Goal: Task Accomplishment & Management: Manage account settings

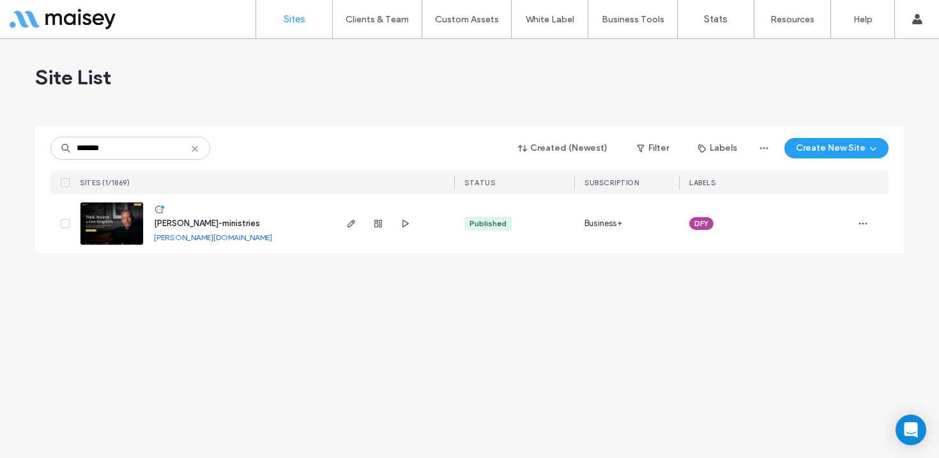
type input "*******"
click at [95, 233] on img at bounding box center [112, 246] width 63 height 87
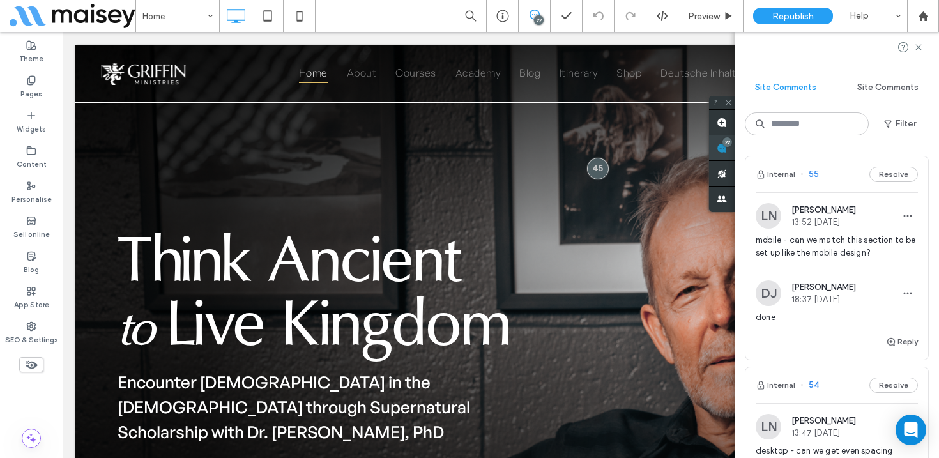
click at [732, 146] on div "22" at bounding box center [728, 142] width 10 height 10
click at [843, 244] on span "mobile - can we match this section to be set up like the mobile design?" at bounding box center [837, 247] width 162 height 26
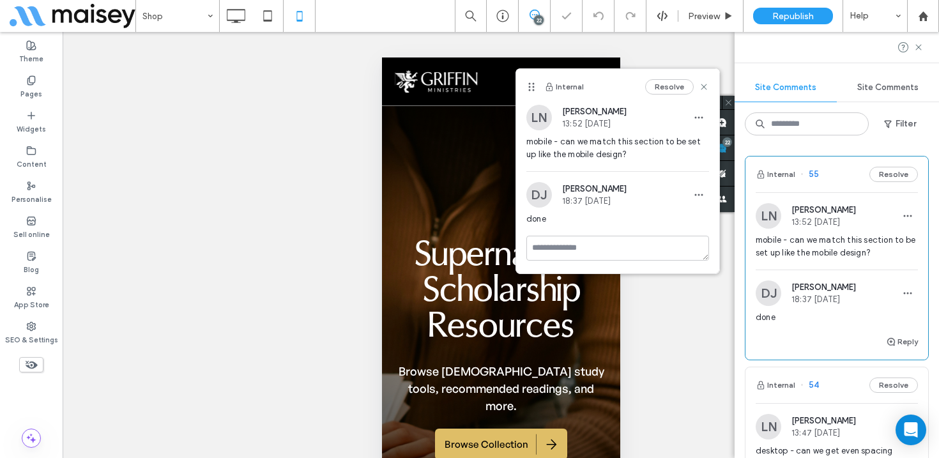
scroll to position [2917, 0]
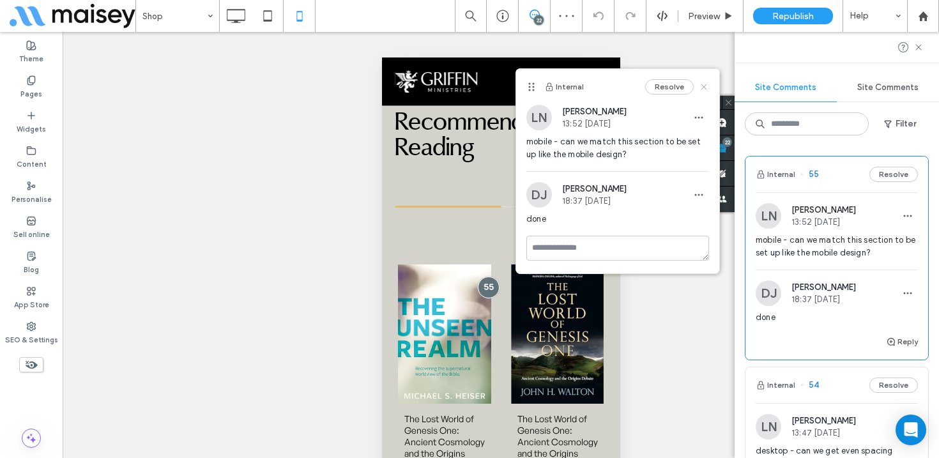
click at [705, 85] on use at bounding box center [704, 87] width 6 height 6
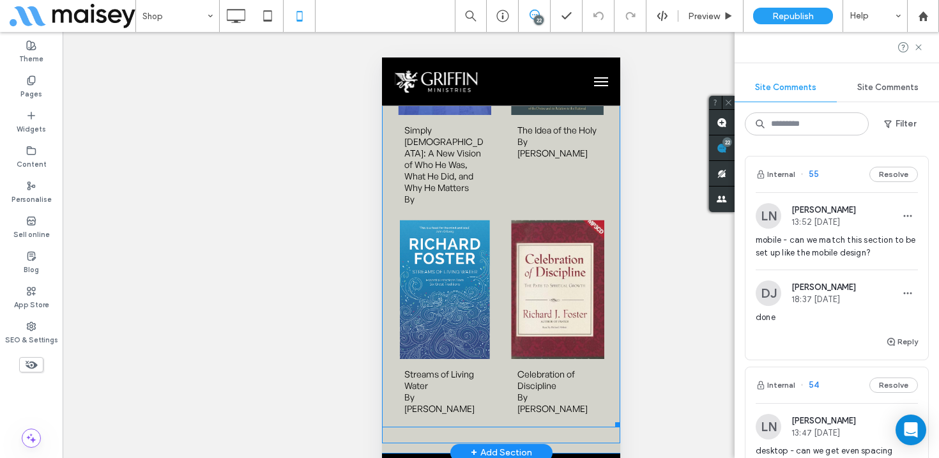
scroll to position [4225, 0]
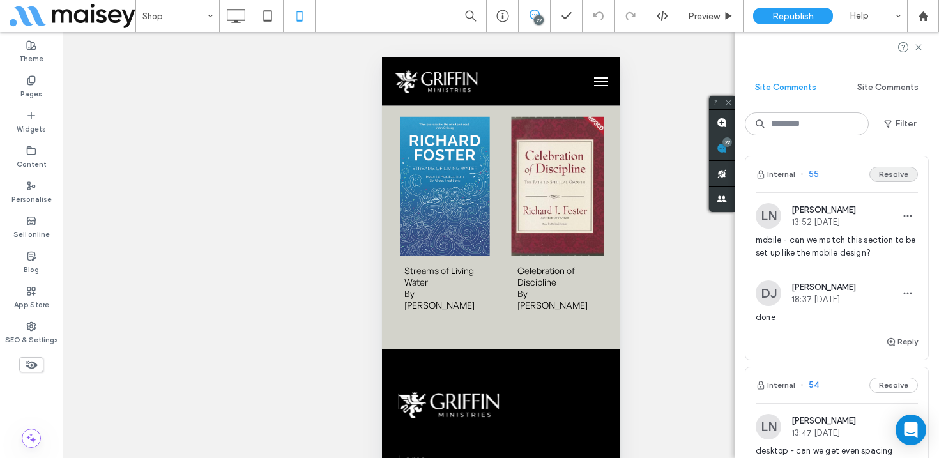
click at [895, 173] on button "Resolve" at bounding box center [894, 174] width 49 height 15
click at [849, 227] on div "LN Lindie Northup 13:47 Sep 9 2025" at bounding box center [806, 216] width 100 height 26
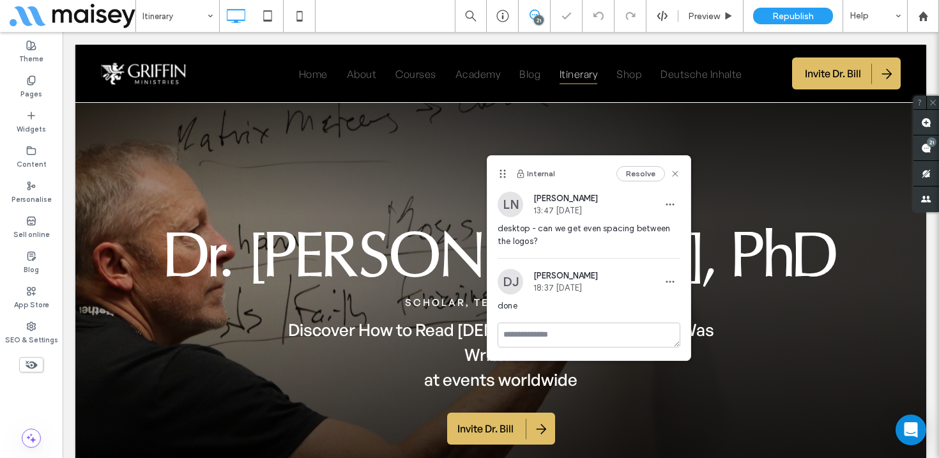
scroll to position [319, 0]
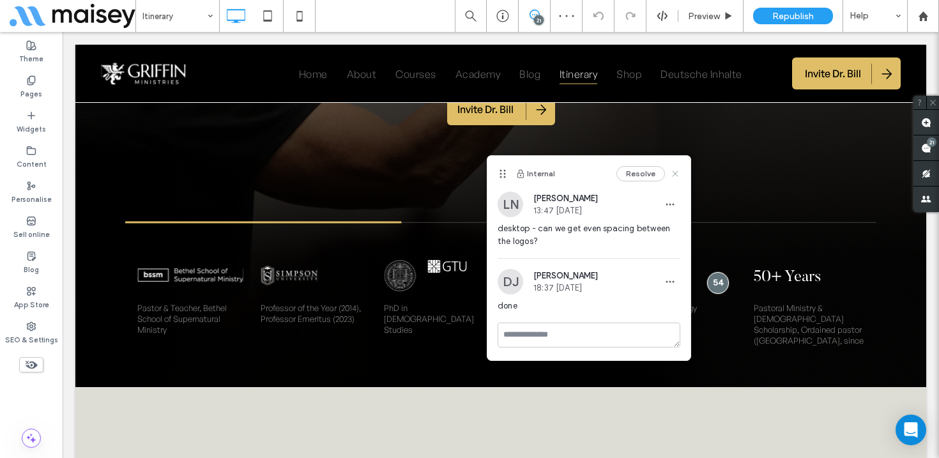
click at [676, 172] on use at bounding box center [675, 174] width 6 height 6
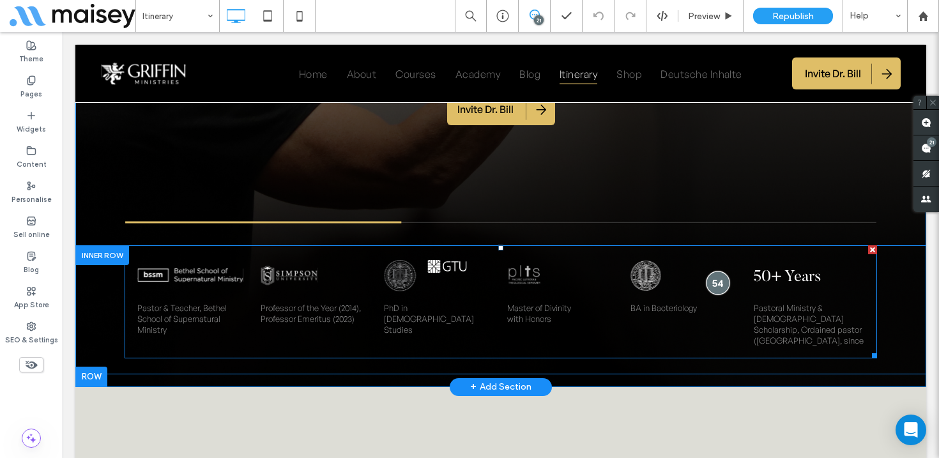
click at [717, 271] on div at bounding box center [718, 283] width 24 height 24
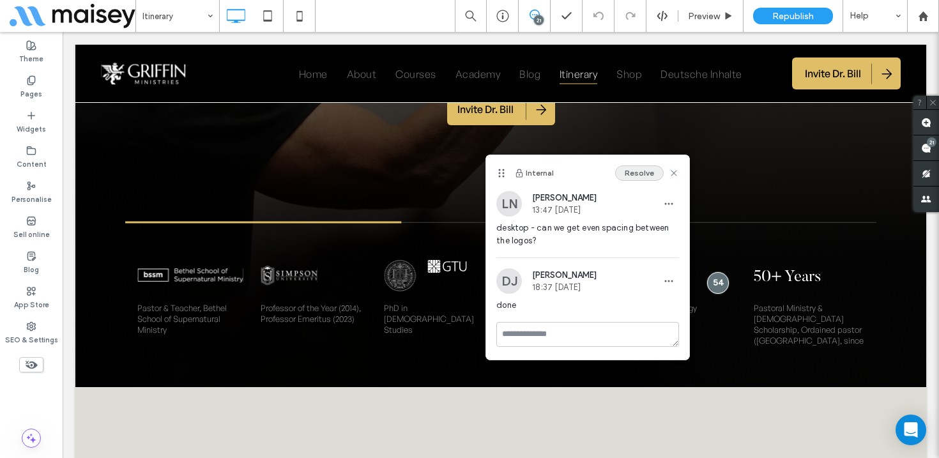
click at [642, 173] on button "Resolve" at bounding box center [639, 172] width 49 height 15
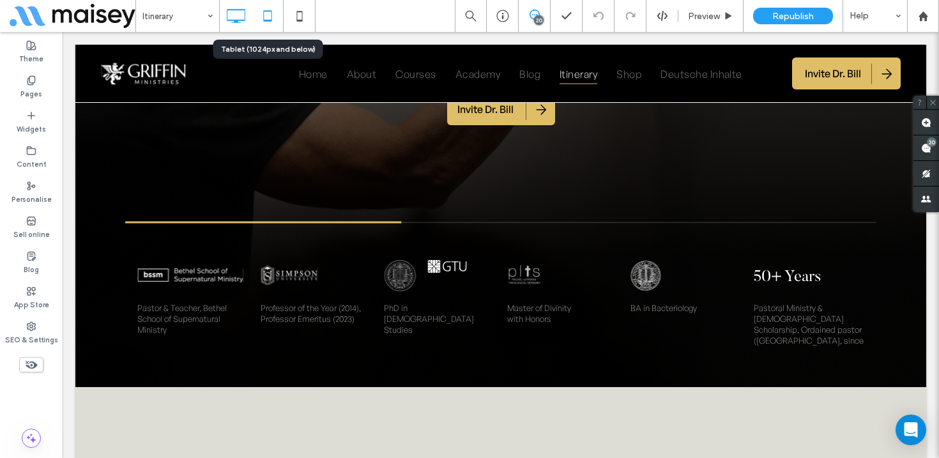
click at [270, 17] on icon at bounding box center [268, 16] width 26 height 26
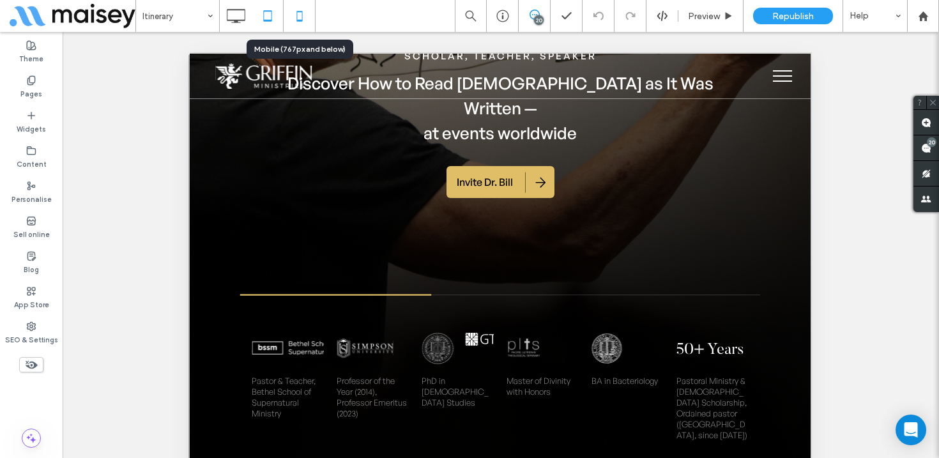
click at [290, 19] on icon at bounding box center [300, 16] width 26 height 26
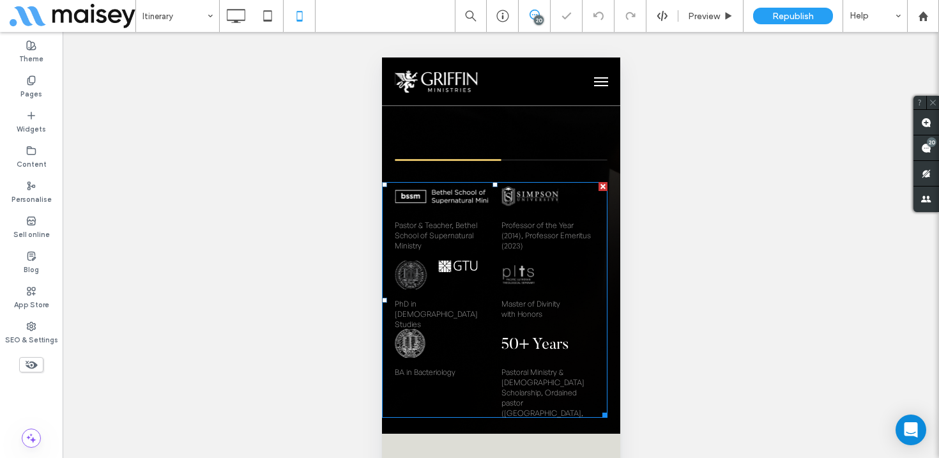
scroll to position [504, 0]
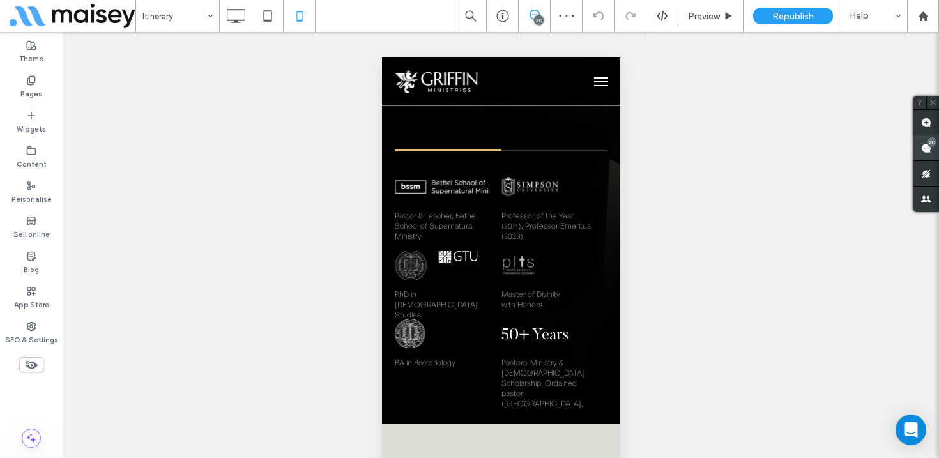
click at [925, 150] on use at bounding box center [926, 148] width 10 height 10
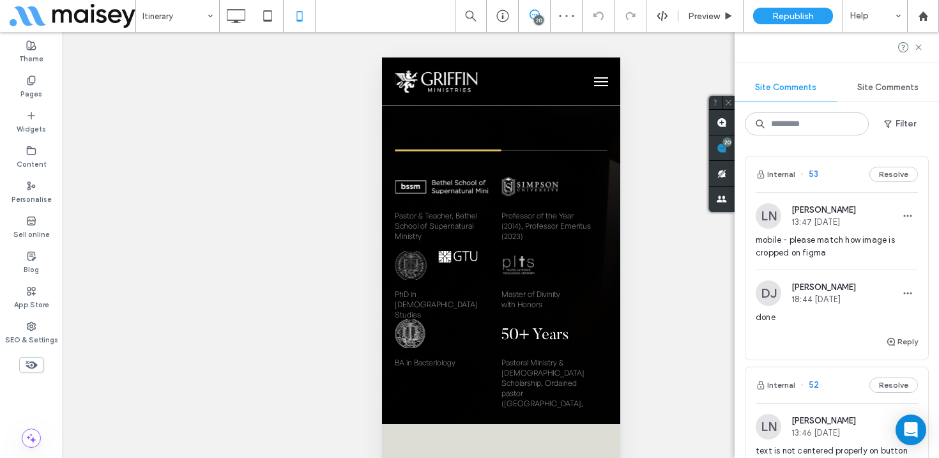
click at [854, 243] on span "mobile - please match how image is cropped on figma" at bounding box center [837, 247] width 162 height 26
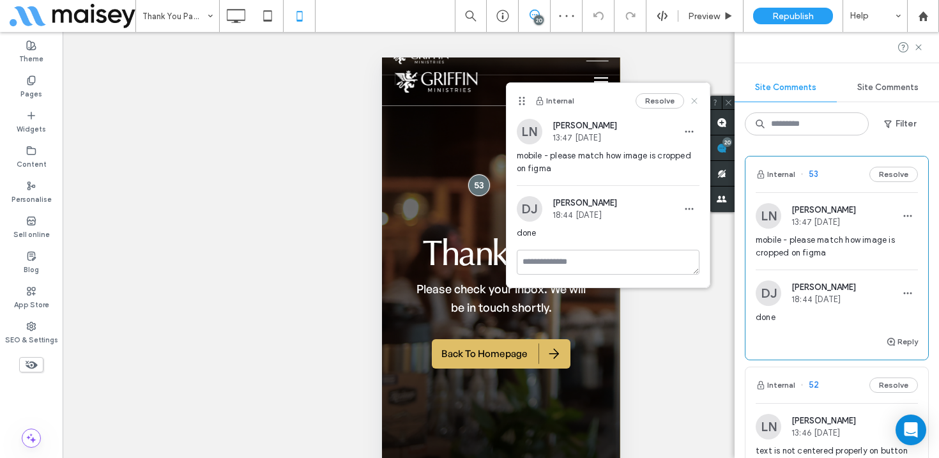
click at [695, 98] on icon at bounding box center [694, 101] width 10 height 10
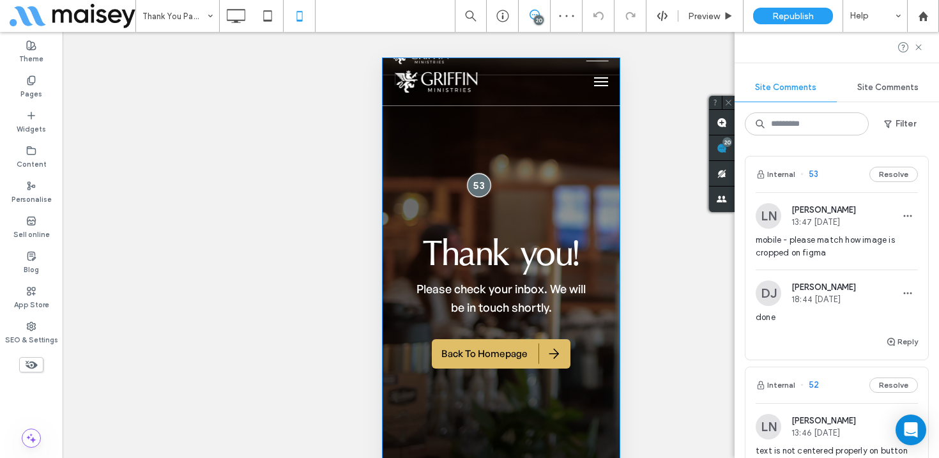
click at [481, 183] on div at bounding box center [478, 186] width 24 height 24
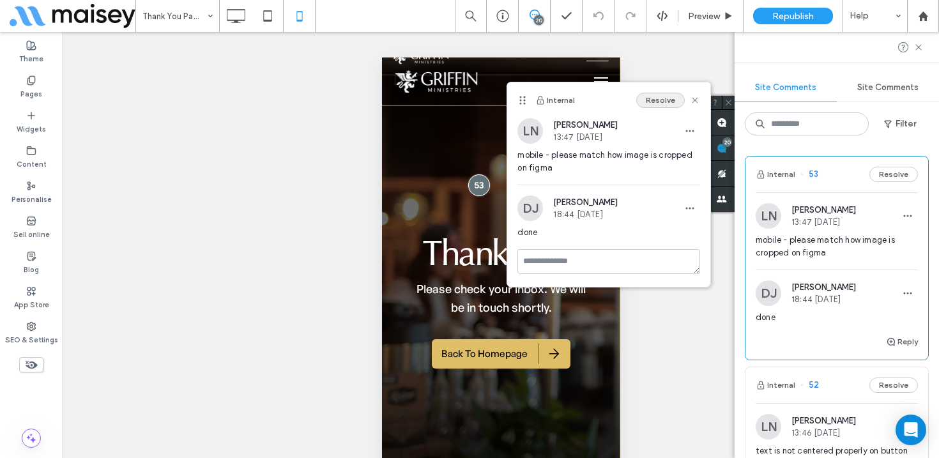
click at [663, 96] on button "Resolve" at bounding box center [660, 100] width 49 height 15
click at [279, 17] on icon at bounding box center [268, 16] width 26 height 26
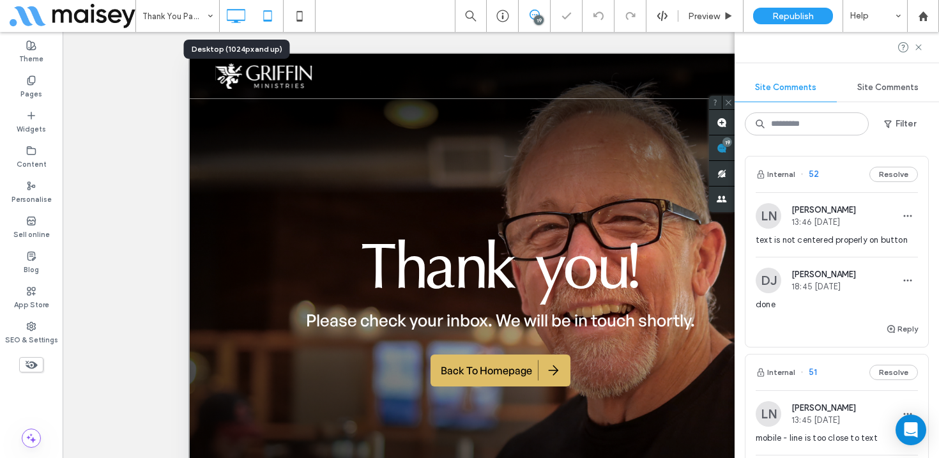
click at [232, 19] on icon at bounding box center [236, 16] width 26 height 26
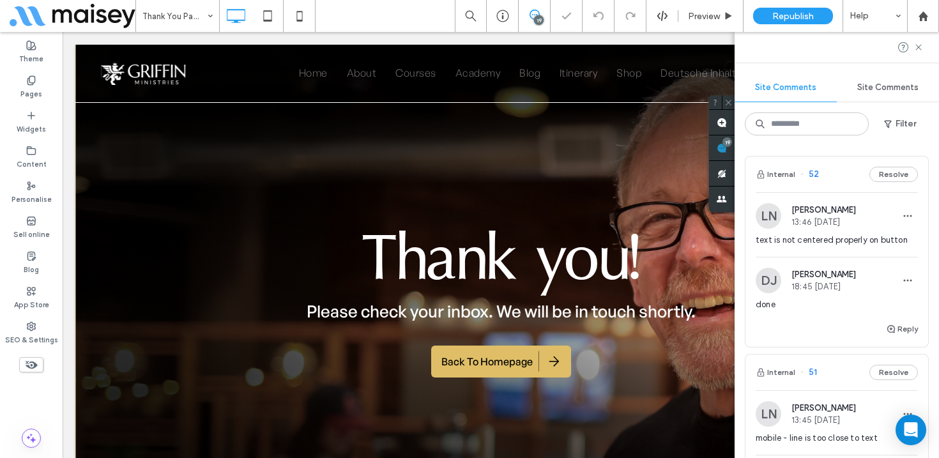
click at [836, 243] on span "text is not centered properly on button" at bounding box center [837, 240] width 162 height 13
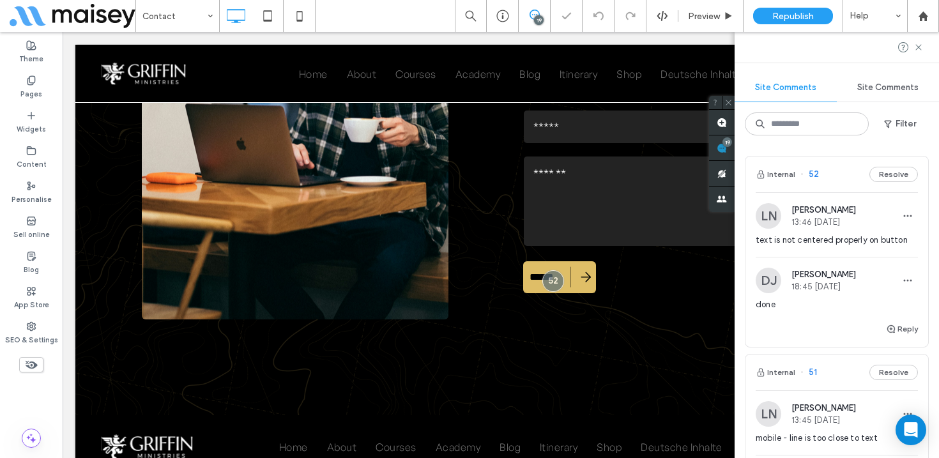
scroll to position [241, 0]
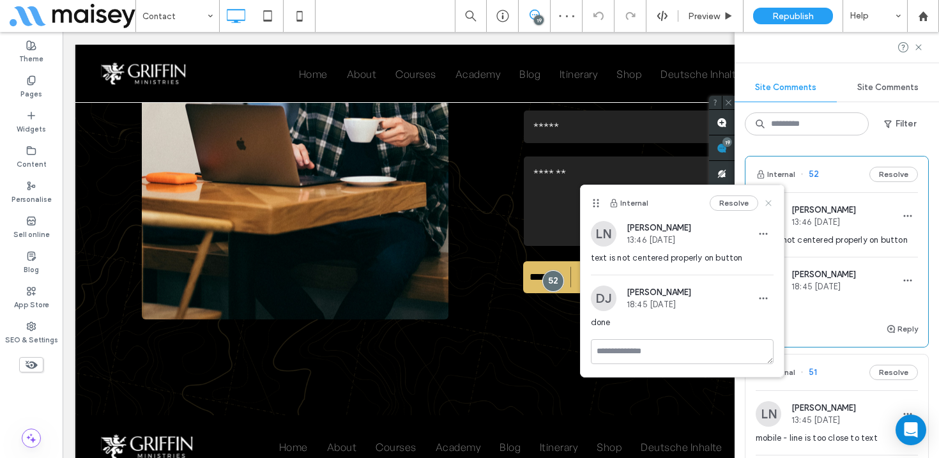
click at [773, 202] on icon at bounding box center [769, 203] width 10 height 10
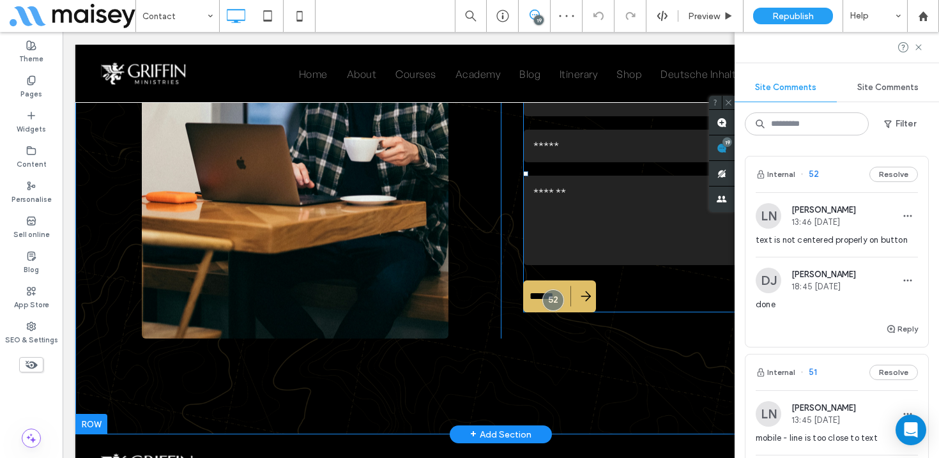
scroll to position [220, 0]
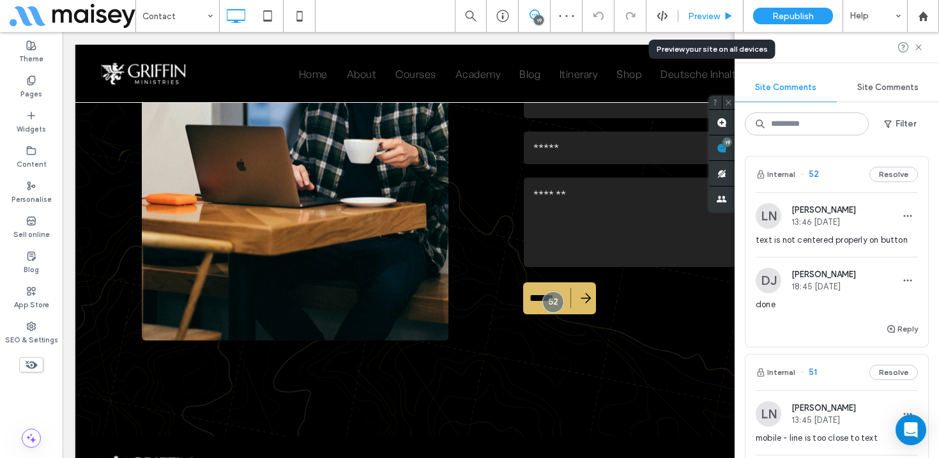
click at [712, 20] on span "Preview" at bounding box center [704, 16] width 32 height 11
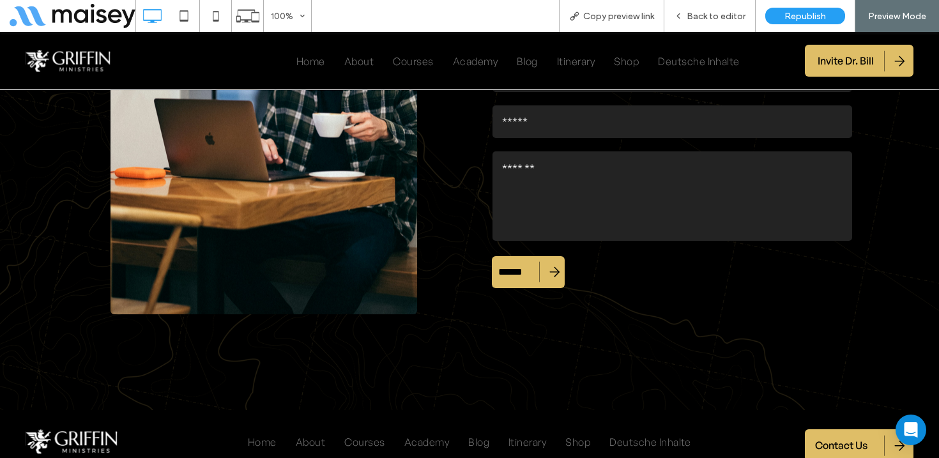
scroll to position [228, 0]
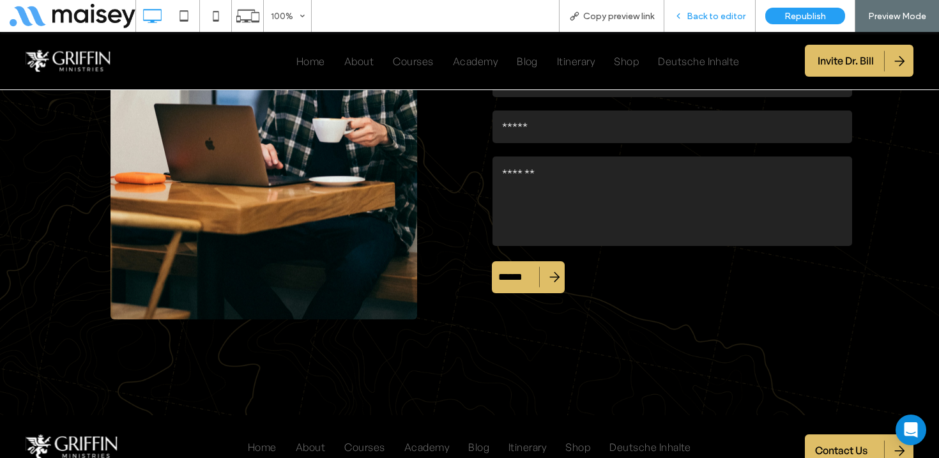
click at [723, 23] on div "Back to editor" at bounding box center [710, 16] width 91 height 32
click at [702, 15] on span "Back to editor" at bounding box center [716, 16] width 59 height 11
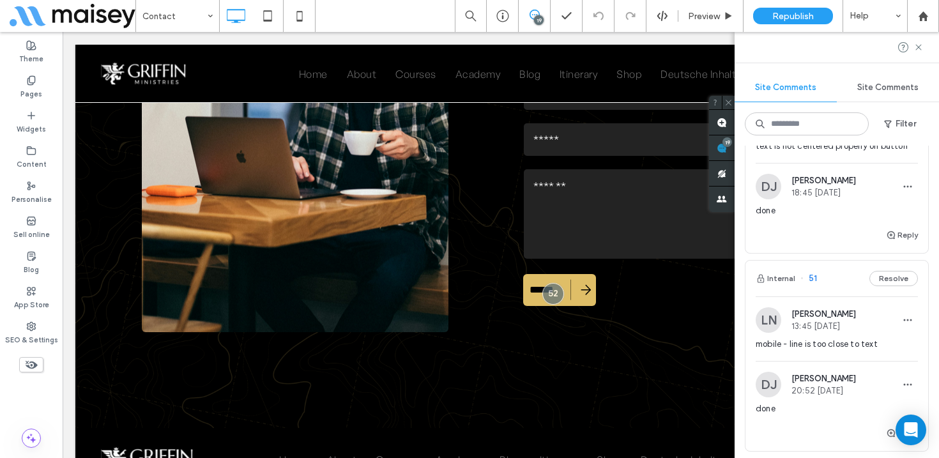
scroll to position [191, 0]
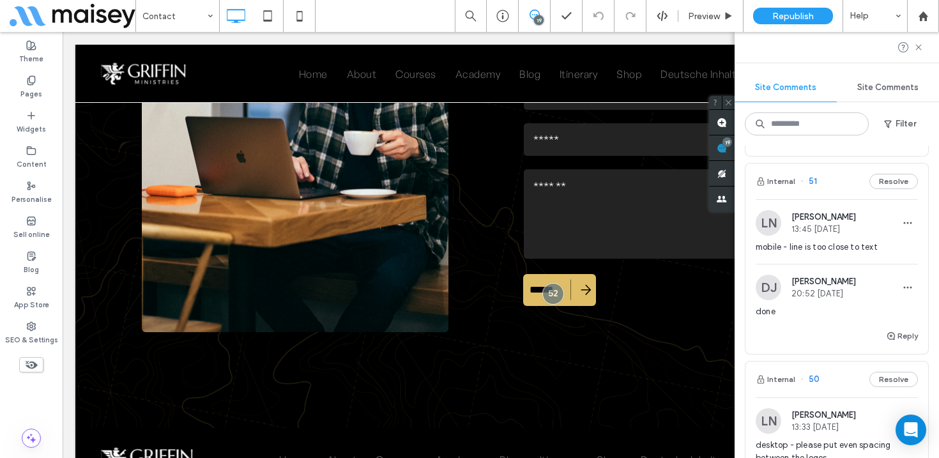
click at [854, 247] on span "mobile - line is too close to text" at bounding box center [837, 247] width 162 height 13
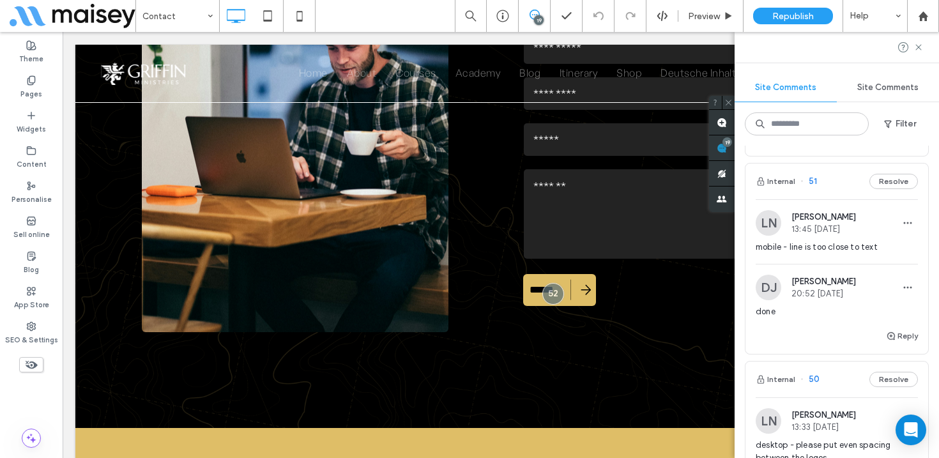
scroll to position [0, 0]
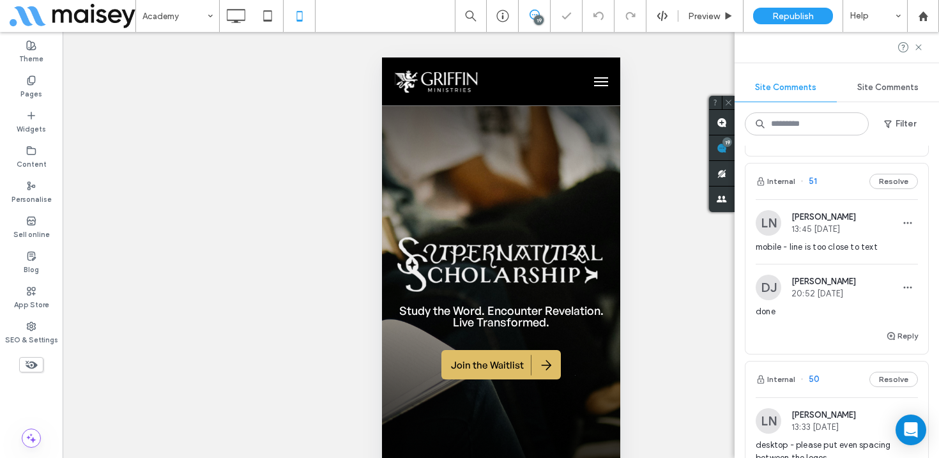
scroll to position [2098, 0]
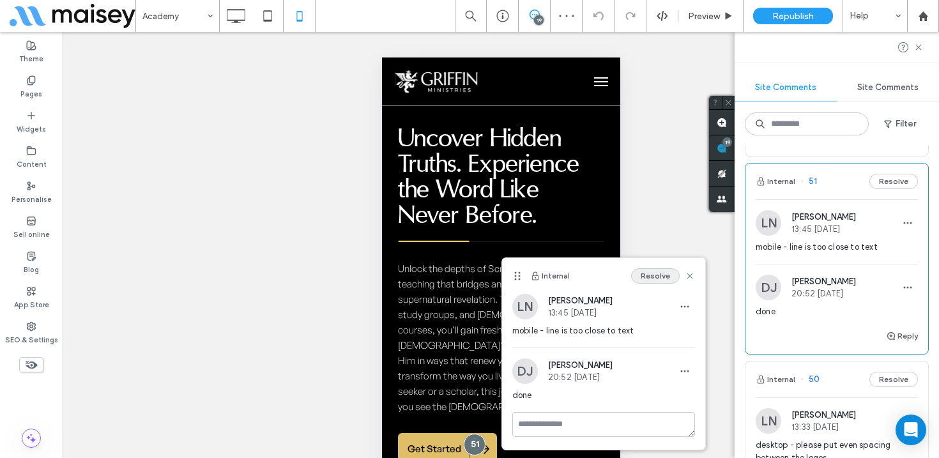
click at [661, 272] on button "Resolve" at bounding box center [655, 275] width 49 height 15
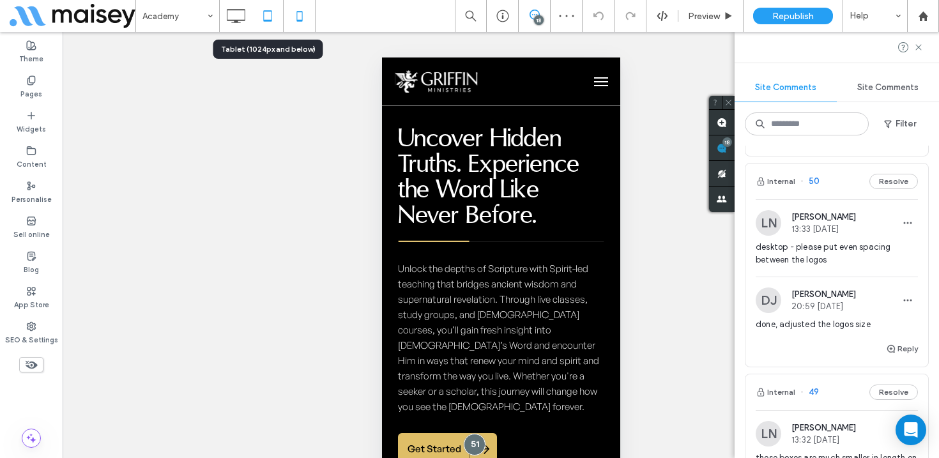
click at [270, 16] on icon at bounding box center [268, 16] width 26 height 26
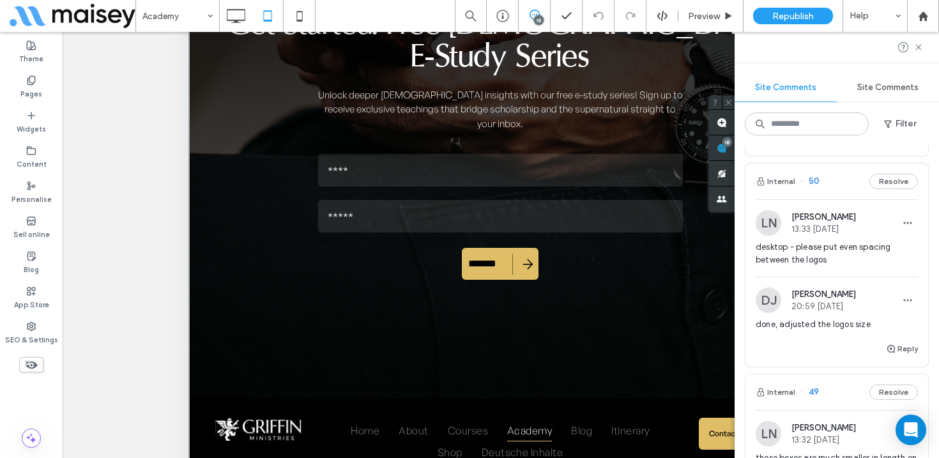
scroll to position [434, 0]
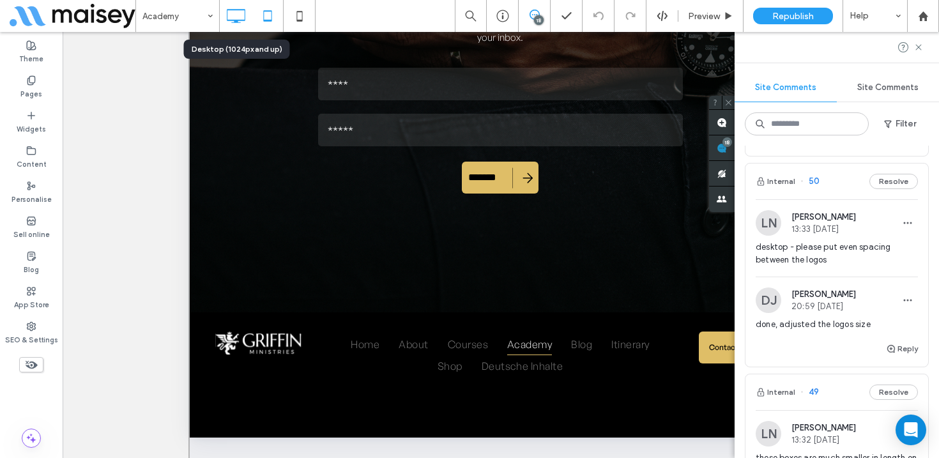
click at [238, 11] on icon at bounding box center [236, 16] width 26 height 26
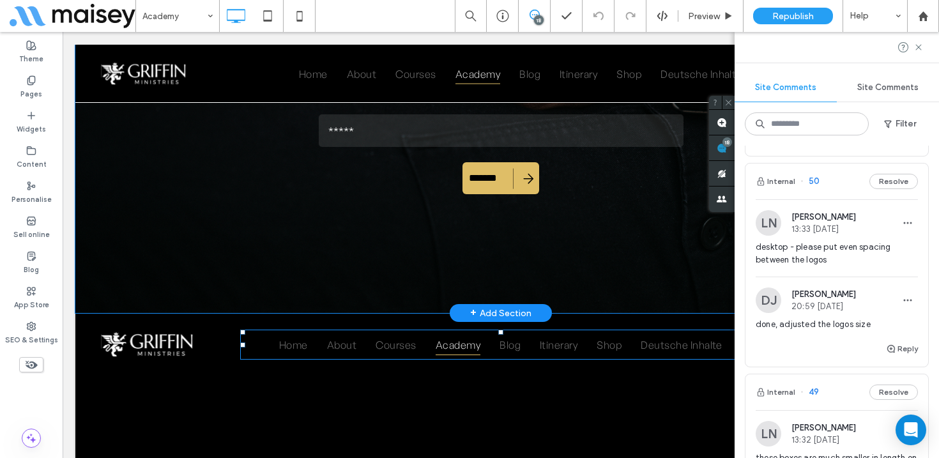
scroll to position [3903, 0]
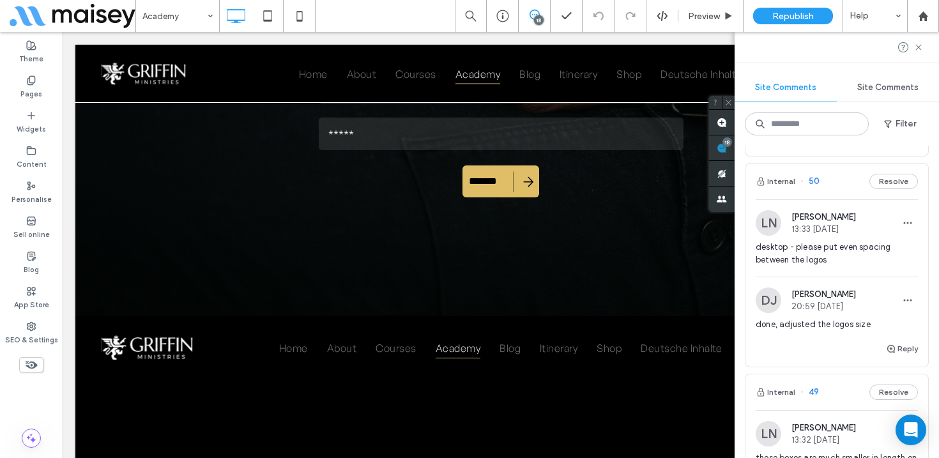
click at [843, 247] on span "desktop - please put even spacing between the logos" at bounding box center [837, 254] width 162 height 26
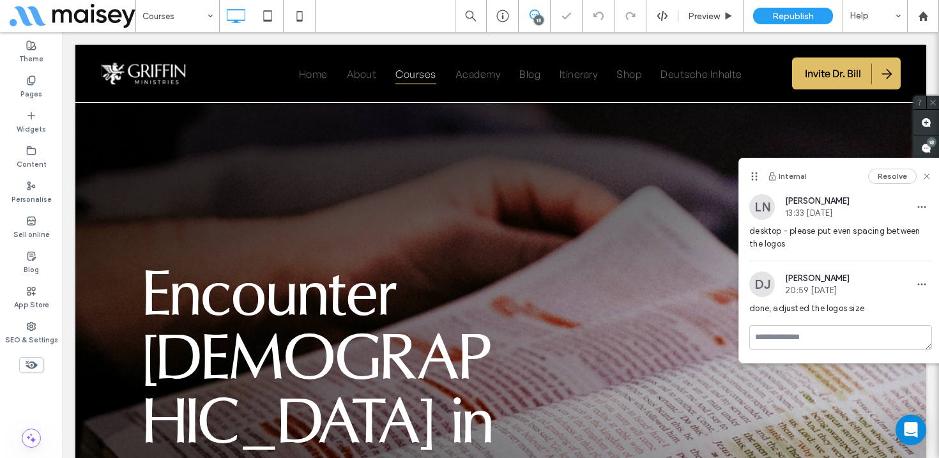
scroll to position [5847, 0]
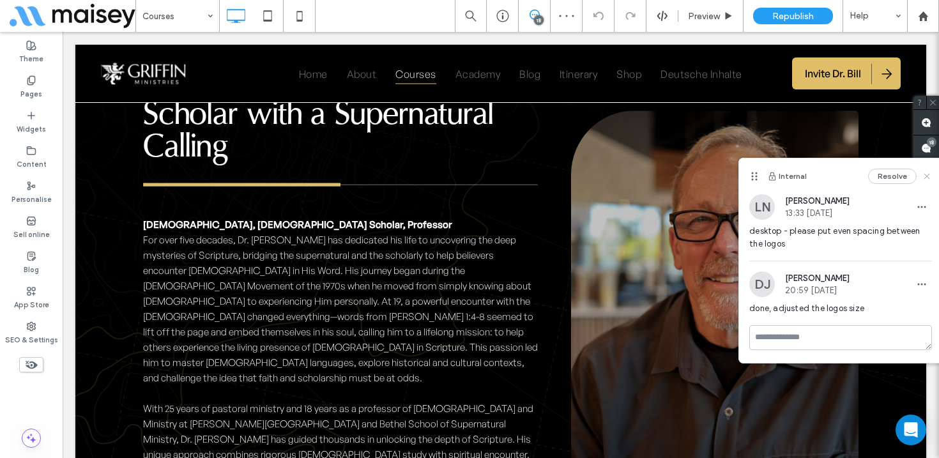
click at [926, 175] on use at bounding box center [928, 177] width 6 height 6
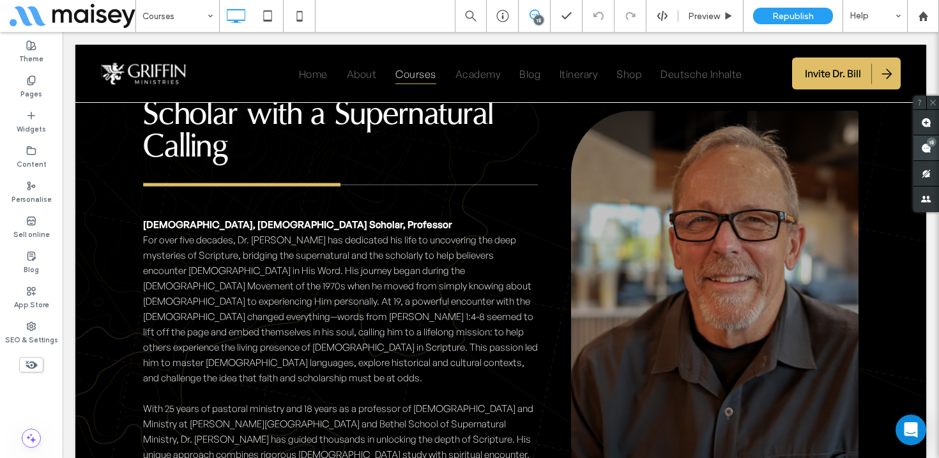
click at [927, 145] on use at bounding box center [926, 148] width 10 height 10
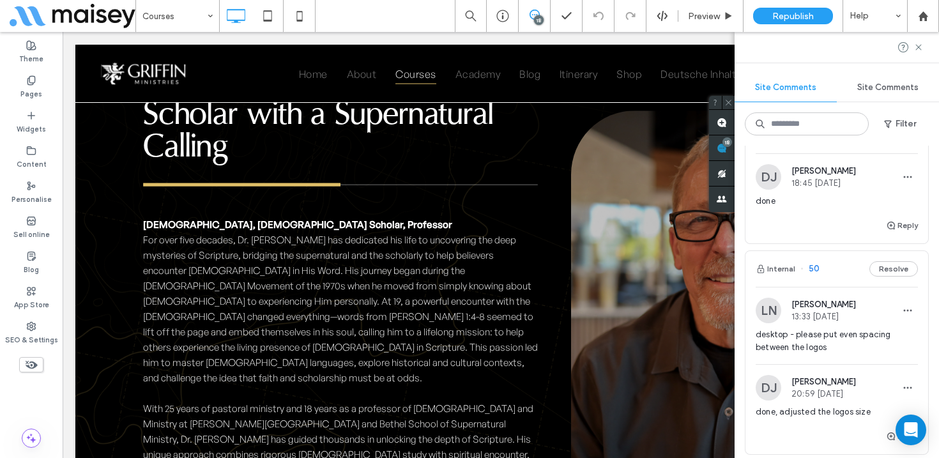
scroll to position [134, 0]
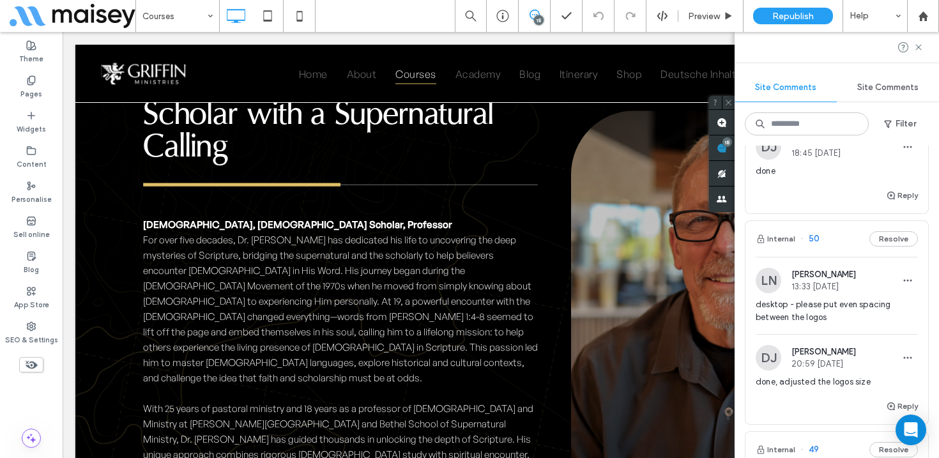
click at [841, 302] on span "desktop - please put even spacing between the logos" at bounding box center [837, 311] width 162 height 26
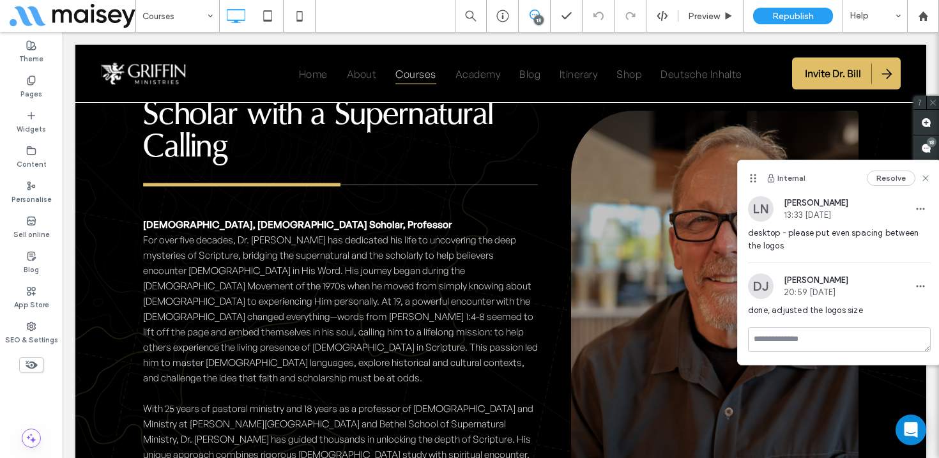
scroll to position [0, 0]
click at [891, 179] on button "Resolve" at bounding box center [891, 178] width 49 height 15
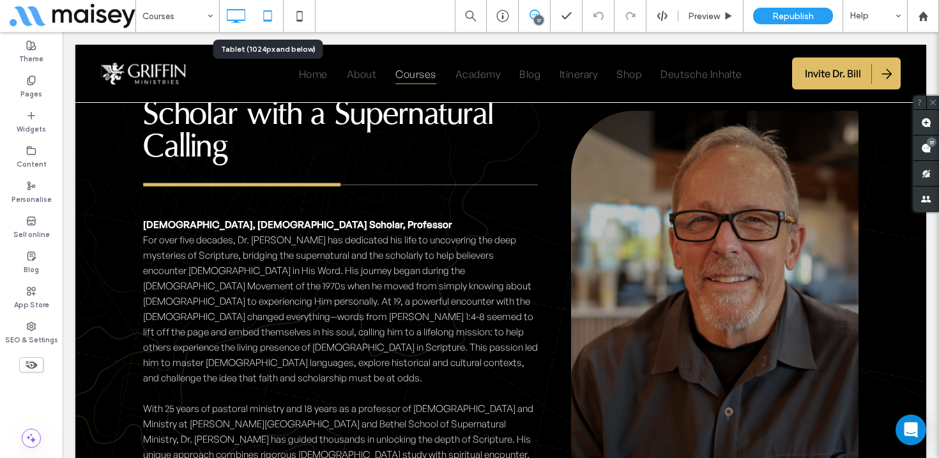
click at [272, 20] on icon at bounding box center [268, 16] width 26 height 26
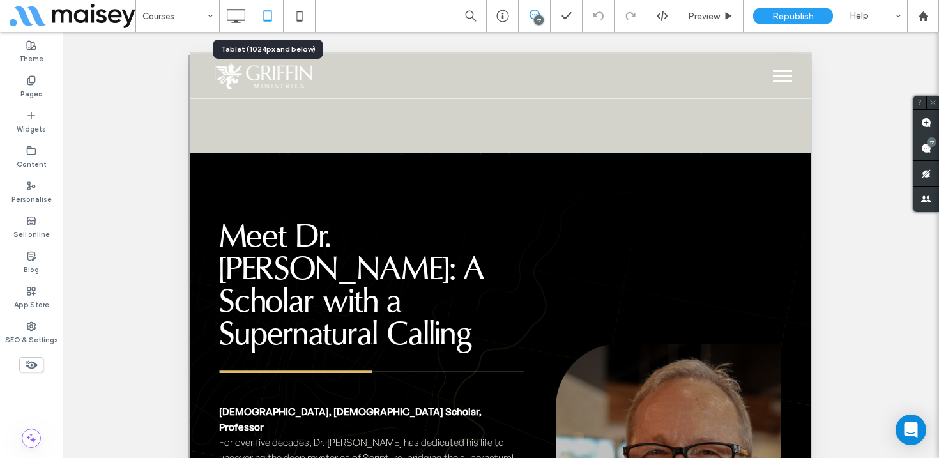
scroll to position [5818, 0]
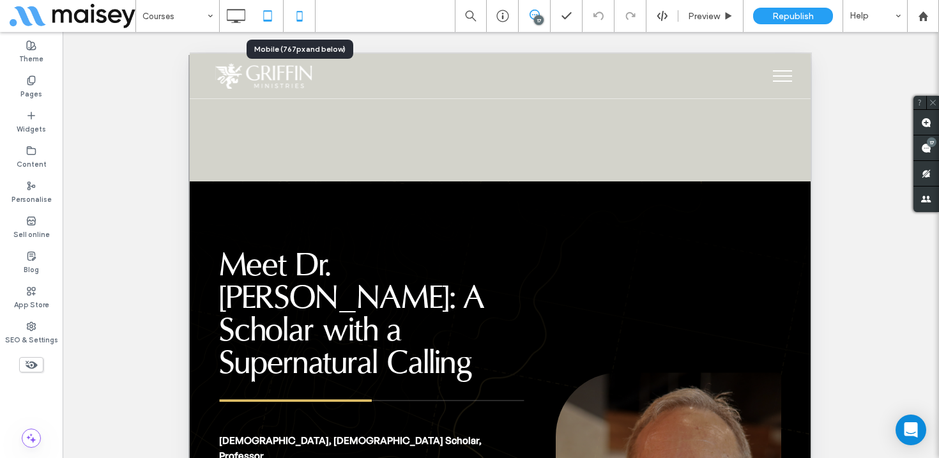
click at [294, 15] on icon at bounding box center [300, 16] width 26 height 26
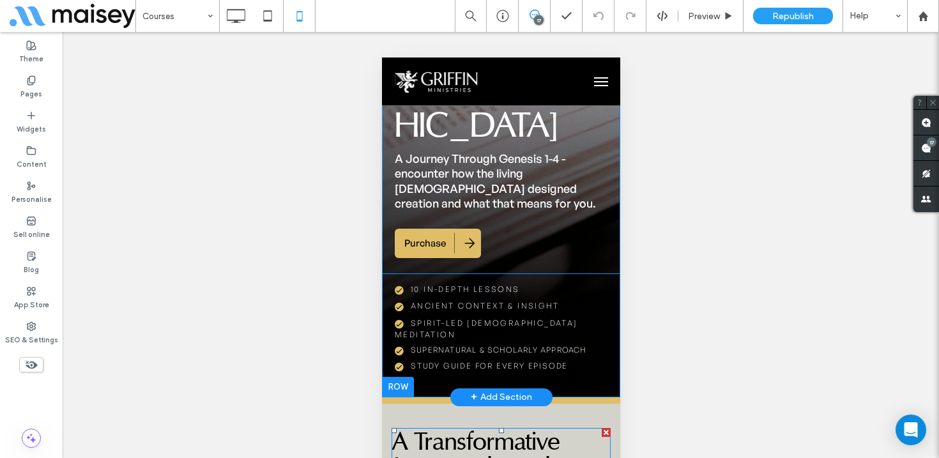
scroll to position [390, 0]
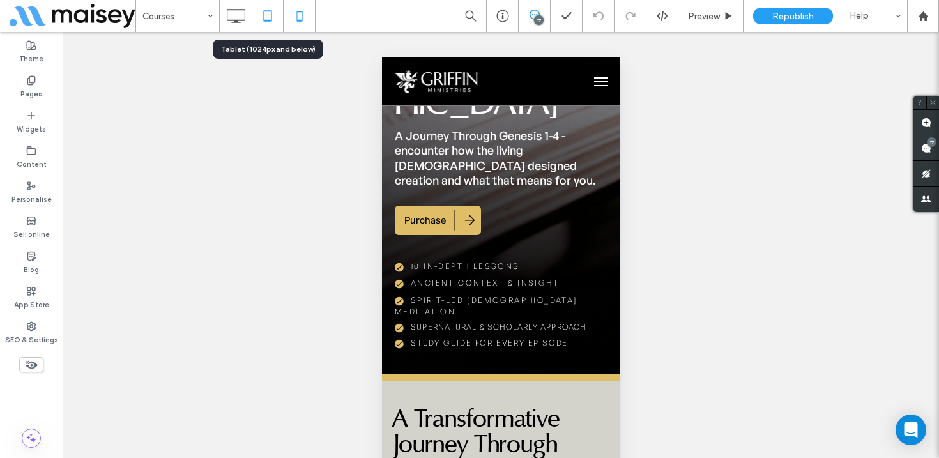
click at [263, 20] on use at bounding box center [267, 15] width 8 height 11
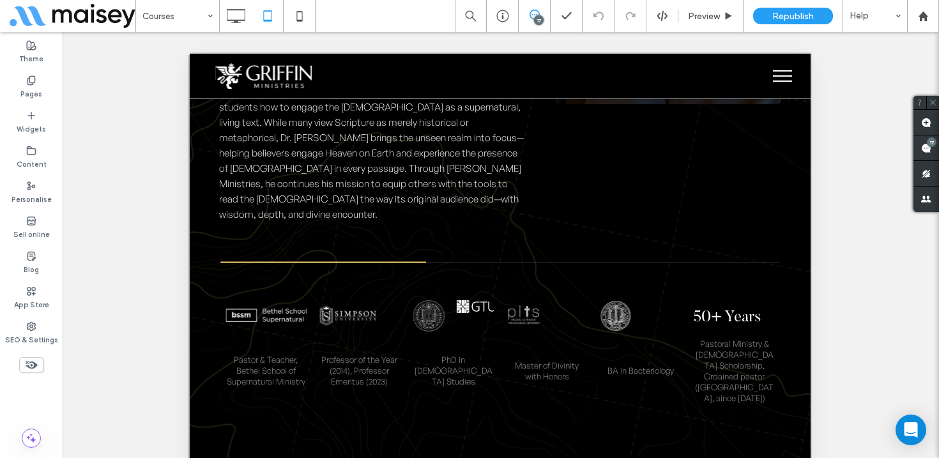
scroll to position [6377, 0]
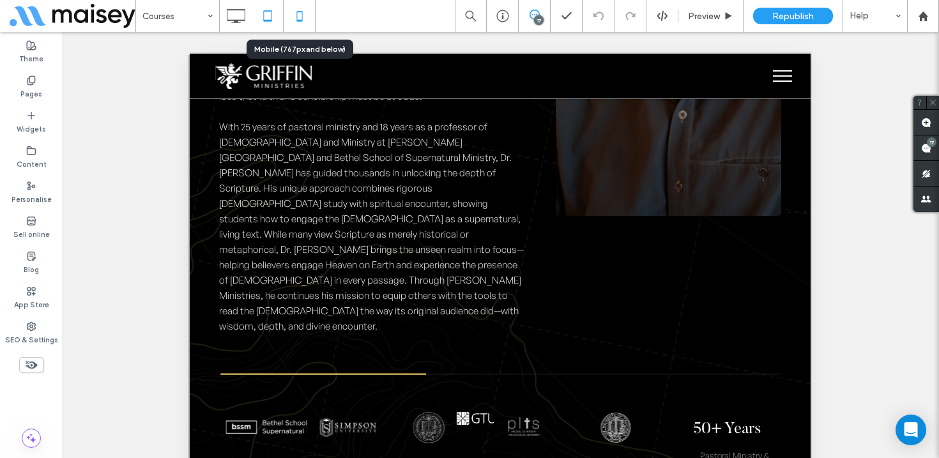
click at [299, 19] on use at bounding box center [299, 16] width 6 height 10
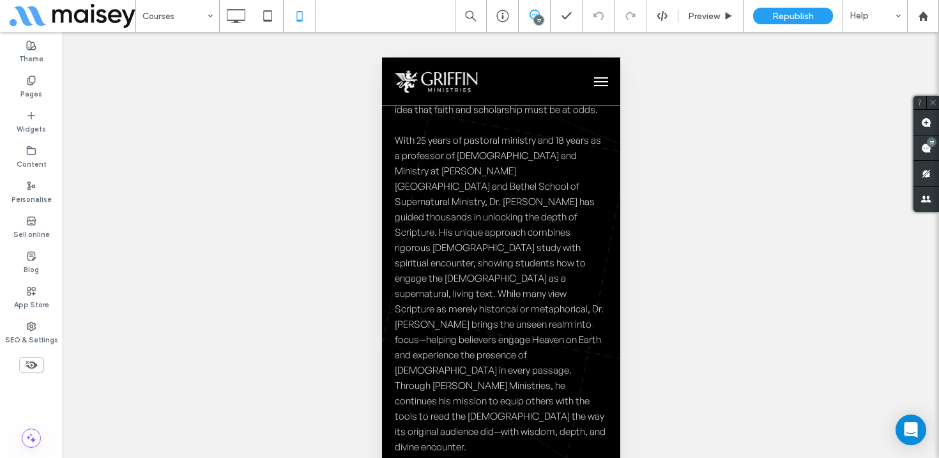
scroll to position [7561, 0]
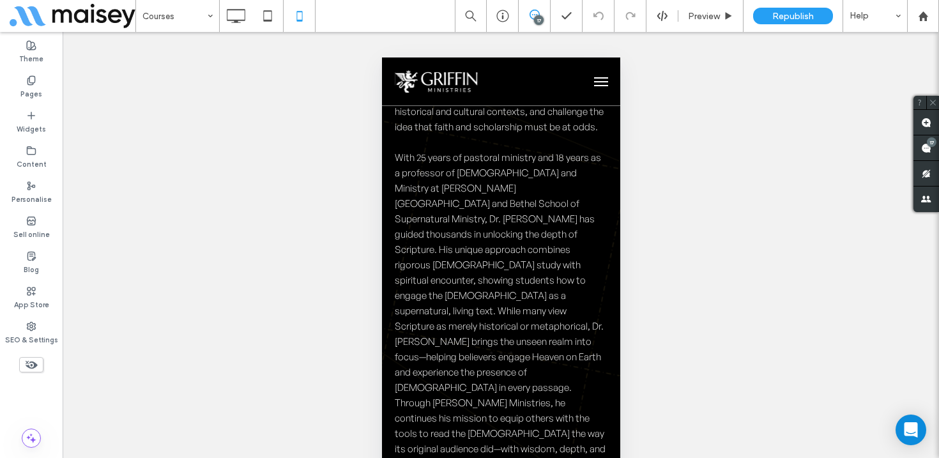
click at [911, 138] on div "Unhide? Yes Unhide? Yes Unhide? Yes Unhide? Yes Unhide? Yes Unhide? Yes Unhide?…" at bounding box center [501, 261] width 877 height 458
click at [923, 151] on use at bounding box center [926, 148] width 10 height 10
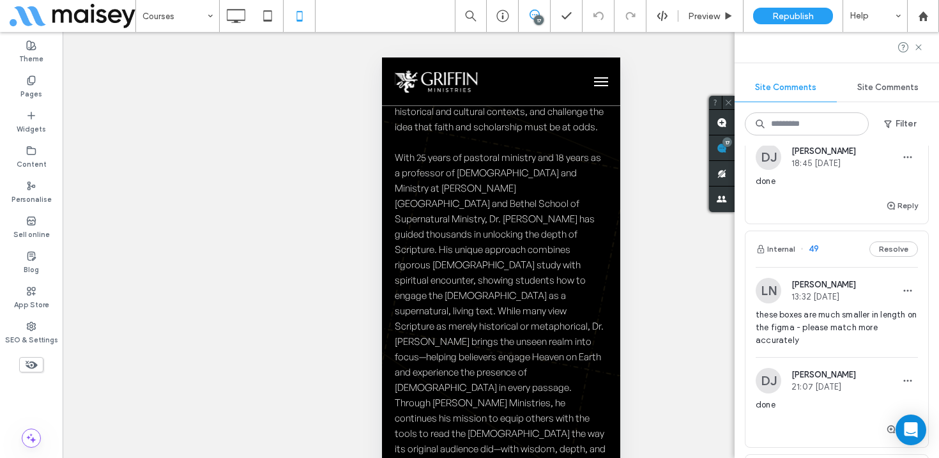
scroll to position [136, 0]
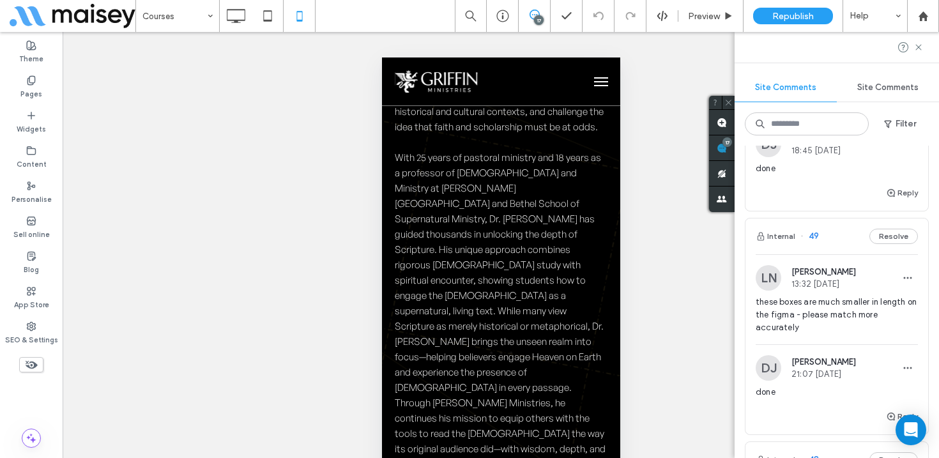
click at [841, 303] on span "these boxes are much smaller in length on the figma - please match more accurat…" at bounding box center [837, 315] width 162 height 38
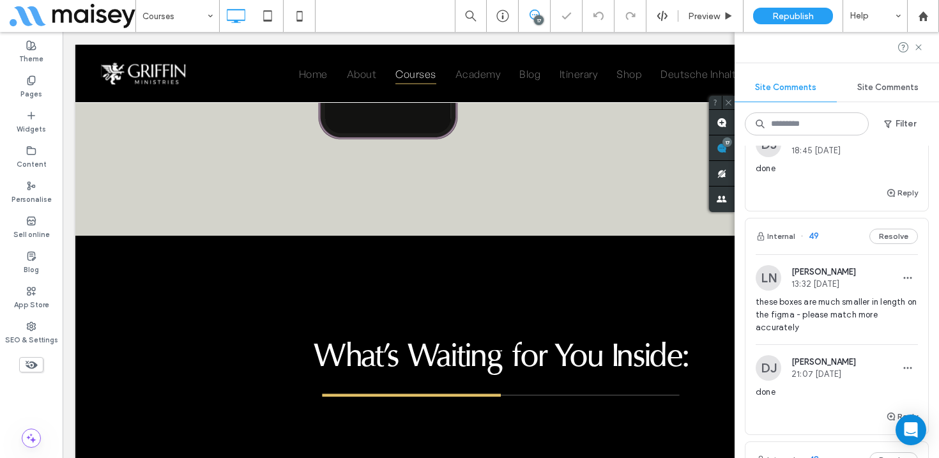
scroll to position [2735, 0]
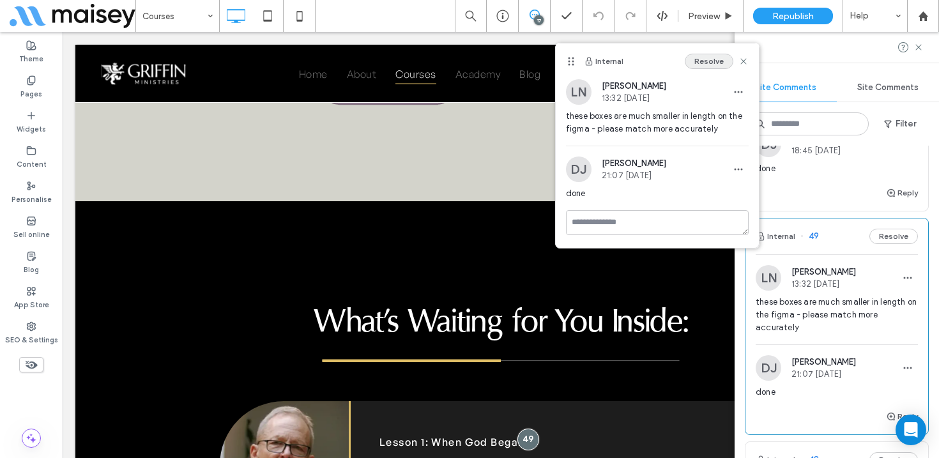
click at [704, 61] on button "Resolve" at bounding box center [709, 61] width 49 height 15
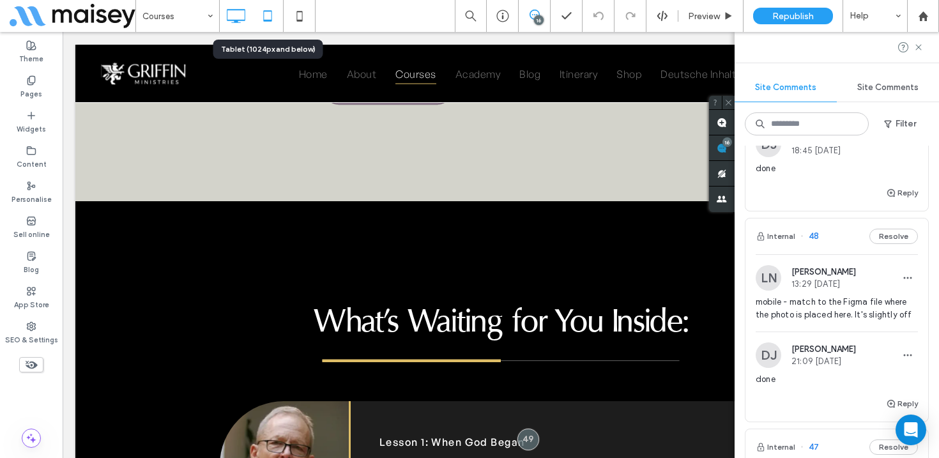
drag, startPoint x: 265, startPoint y: 16, endPoint x: 125, endPoint y: 27, distance: 140.4
click at [265, 16] on icon at bounding box center [268, 16] width 26 height 26
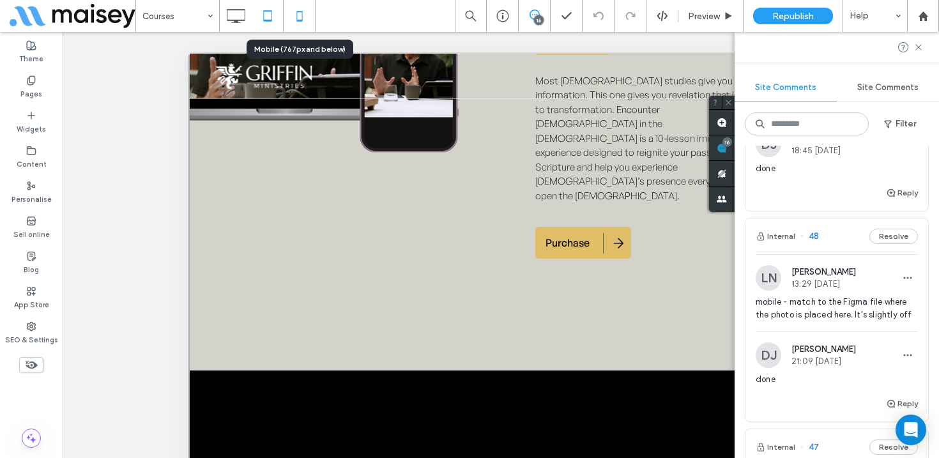
click at [301, 15] on icon at bounding box center [300, 16] width 26 height 26
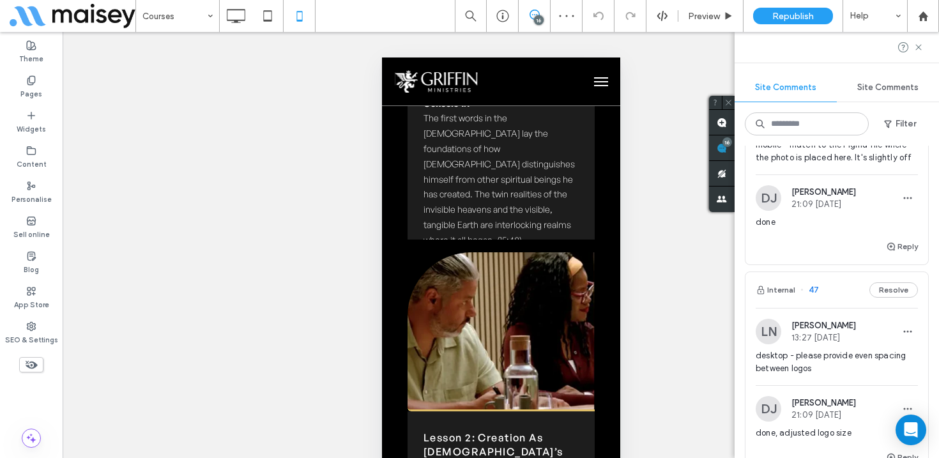
scroll to position [407, 0]
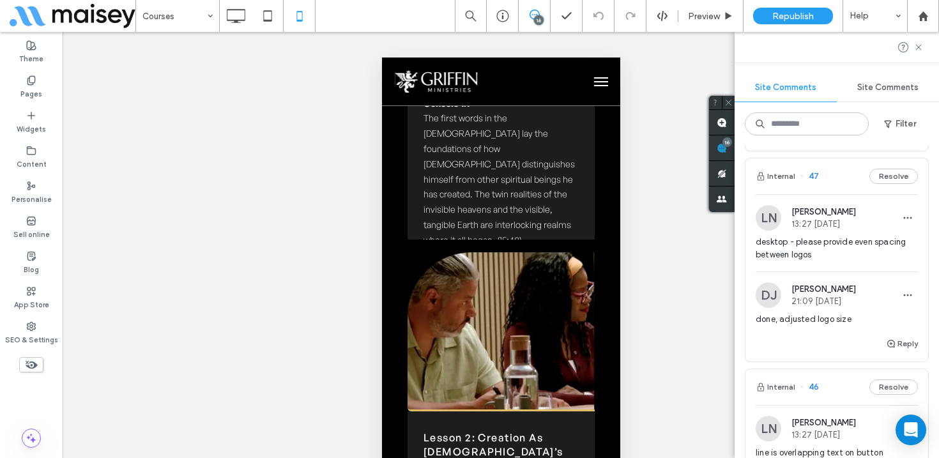
click at [849, 253] on span "desktop - please provide even spacing between logos" at bounding box center [837, 249] width 162 height 26
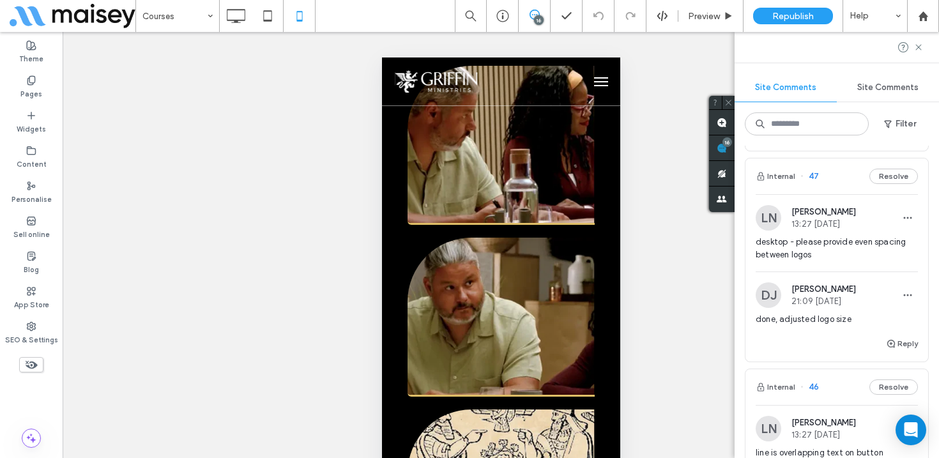
scroll to position [0, 0]
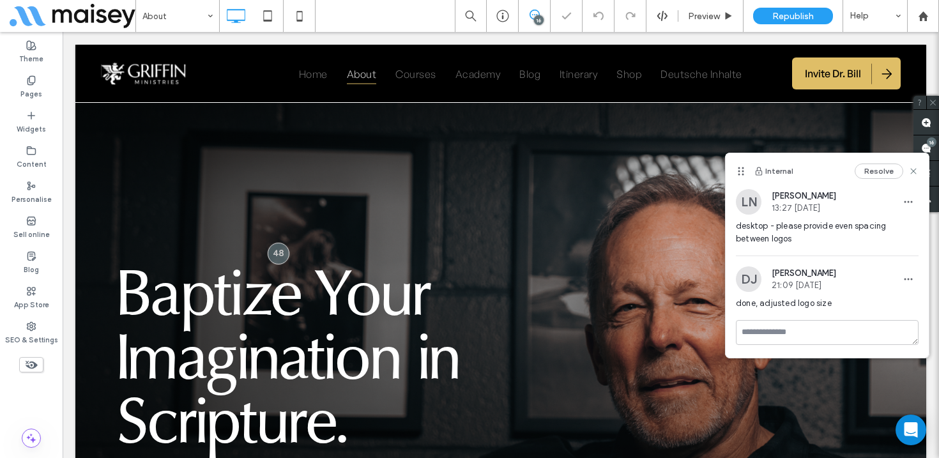
scroll to position [1804, 0]
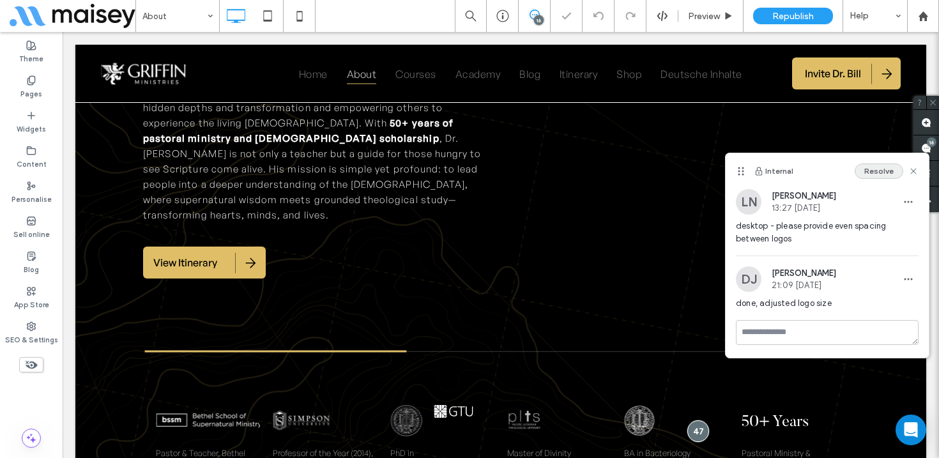
click at [880, 173] on button "Resolve" at bounding box center [879, 171] width 49 height 15
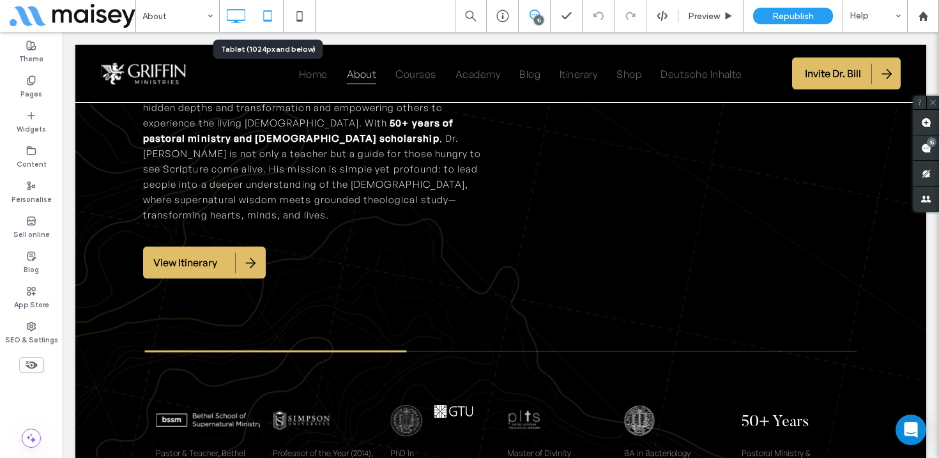
click at [272, 13] on icon at bounding box center [268, 16] width 26 height 26
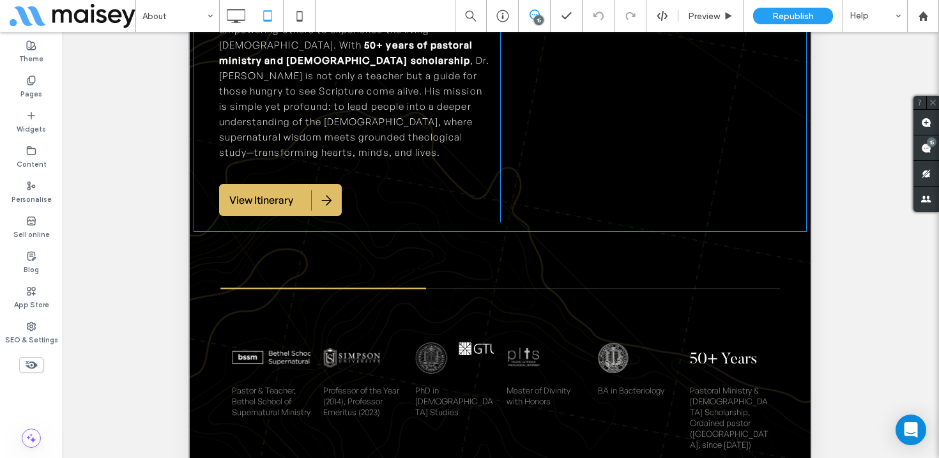
scroll to position [372, 0]
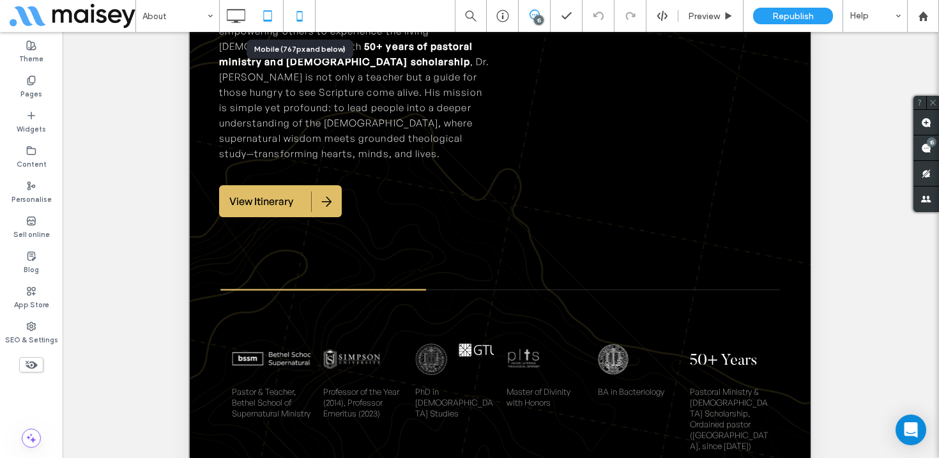
click at [305, 15] on icon at bounding box center [300, 16] width 26 height 26
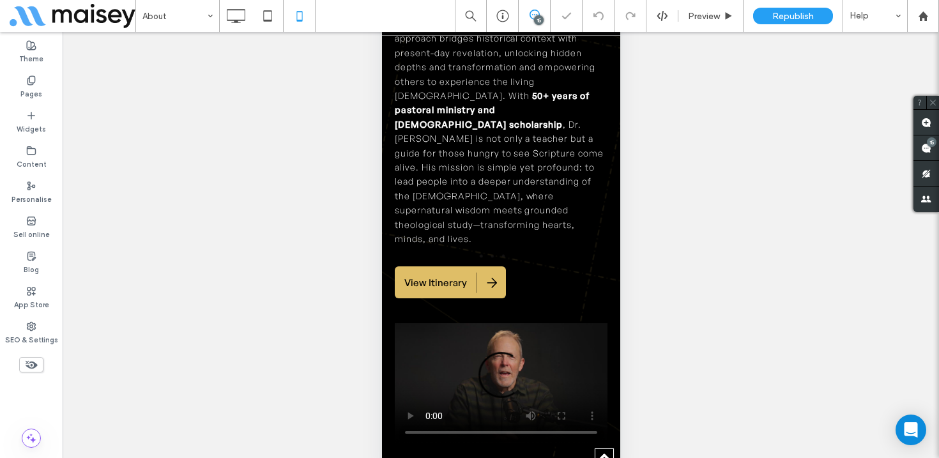
scroll to position [2333, 0]
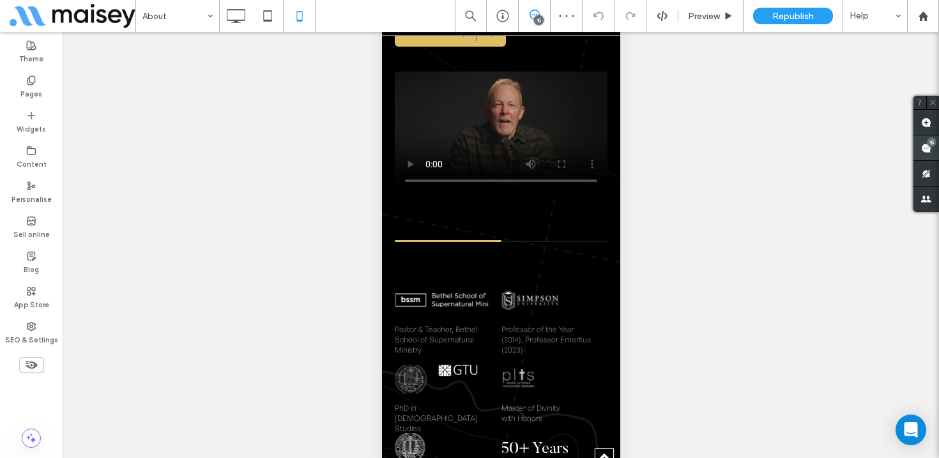
click at [923, 148] on use at bounding box center [926, 148] width 10 height 10
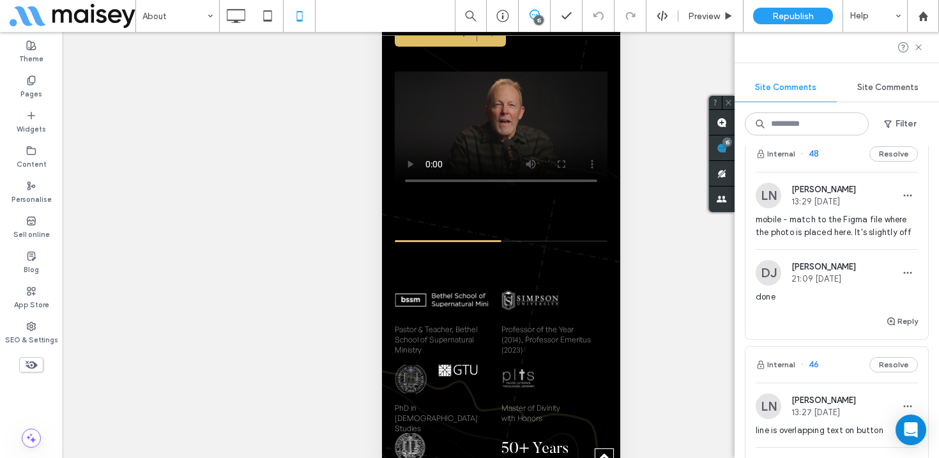
scroll to position [243, 0]
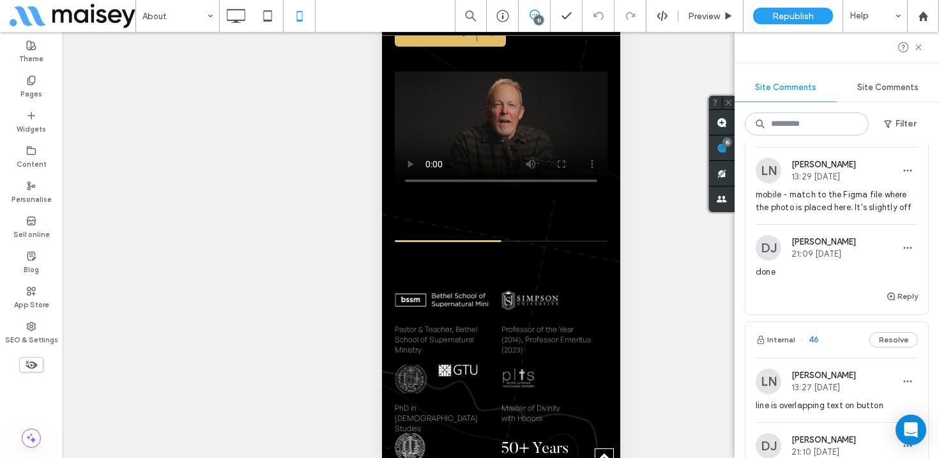
click at [845, 208] on span "mobile - match to the Figma file where the photo is placed here. It's slightly …" at bounding box center [837, 201] width 162 height 26
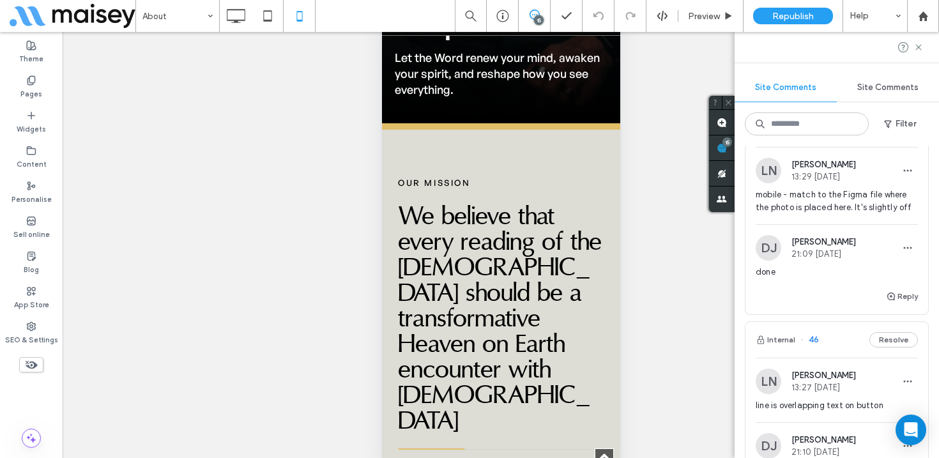
scroll to position [13, 0]
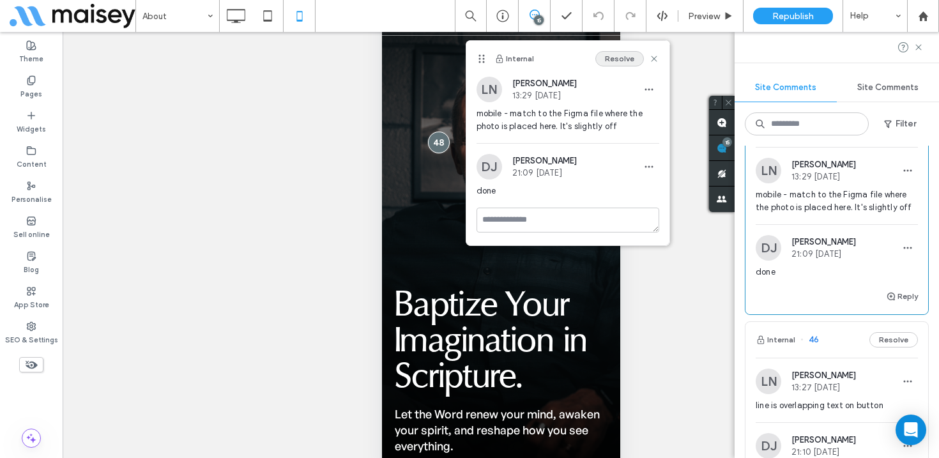
click at [618, 61] on button "Resolve" at bounding box center [619, 58] width 49 height 15
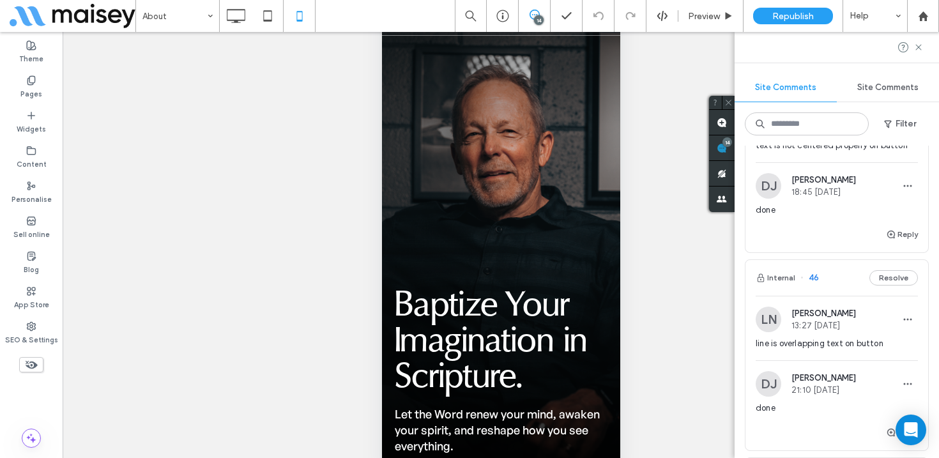
scroll to position [148, 0]
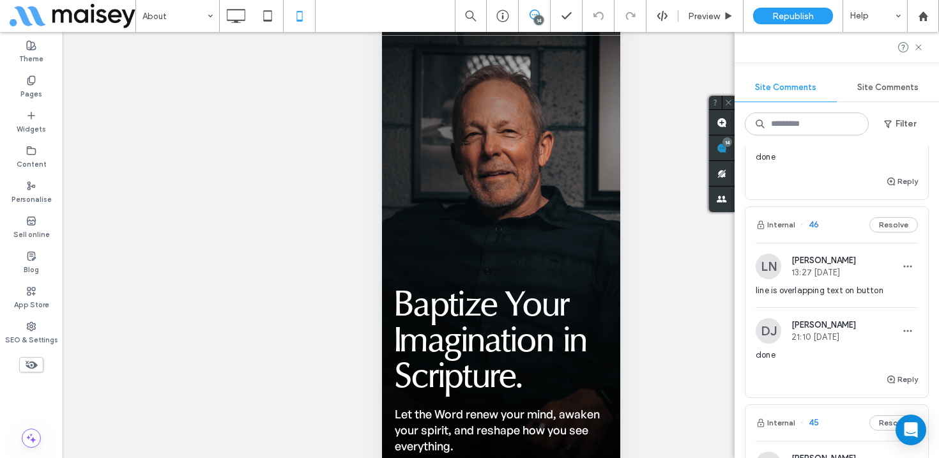
click at [825, 276] on span "13:27 Sep 9 2025" at bounding box center [824, 273] width 65 height 10
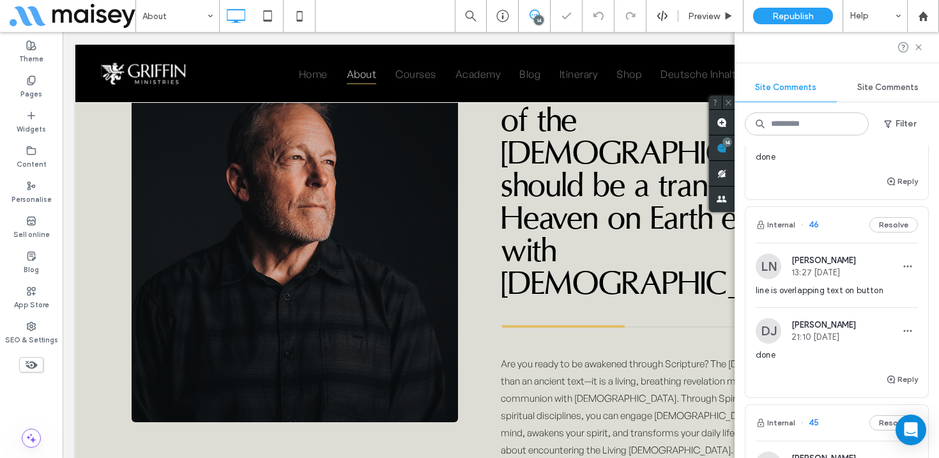
scroll to position [0, 0]
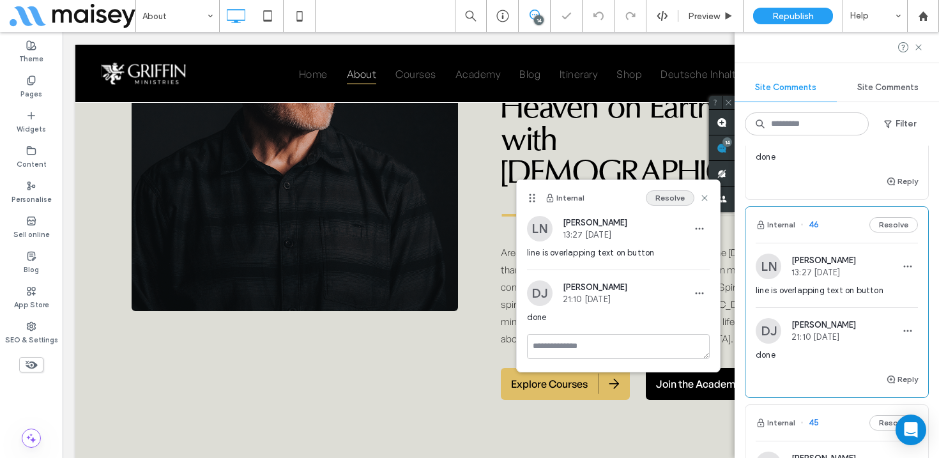
click at [663, 194] on button "Resolve" at bounding box center [670, 197] width 49 height 15
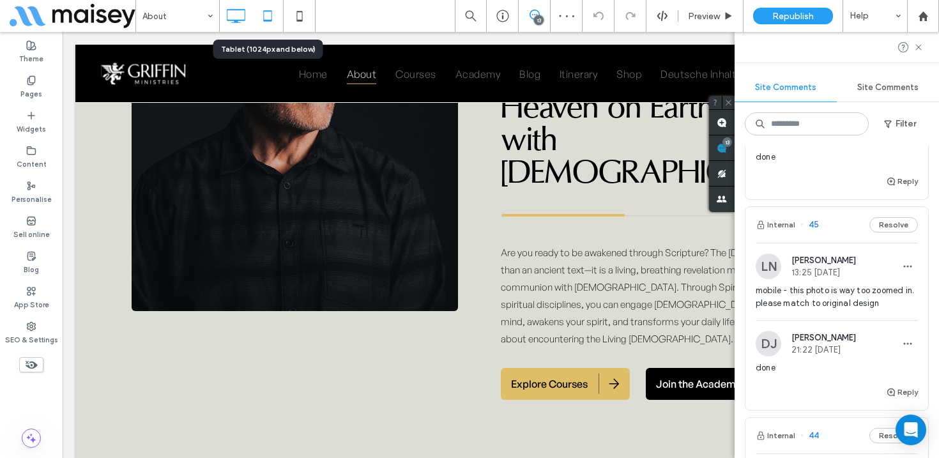
click at [276, 12] on icon at bounding box center [268, 16] width 26 height 26
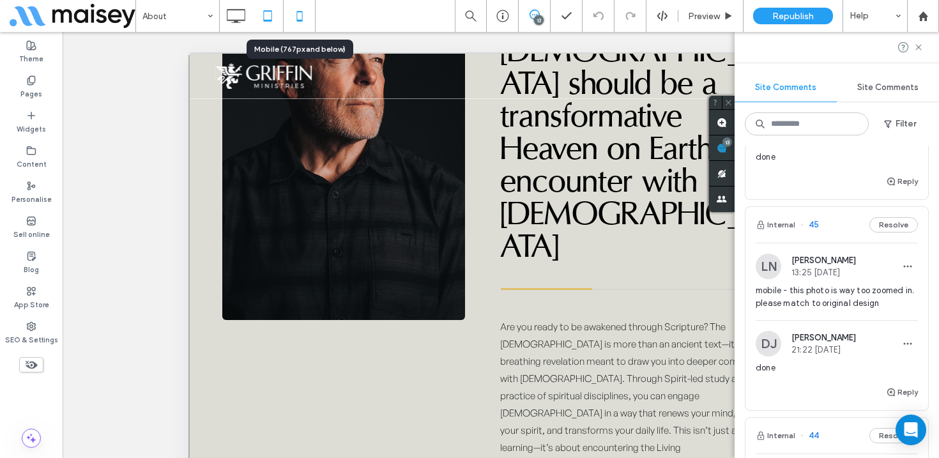
click at [302, 16] on use at bounding box center [299, 16] width 6 height 10
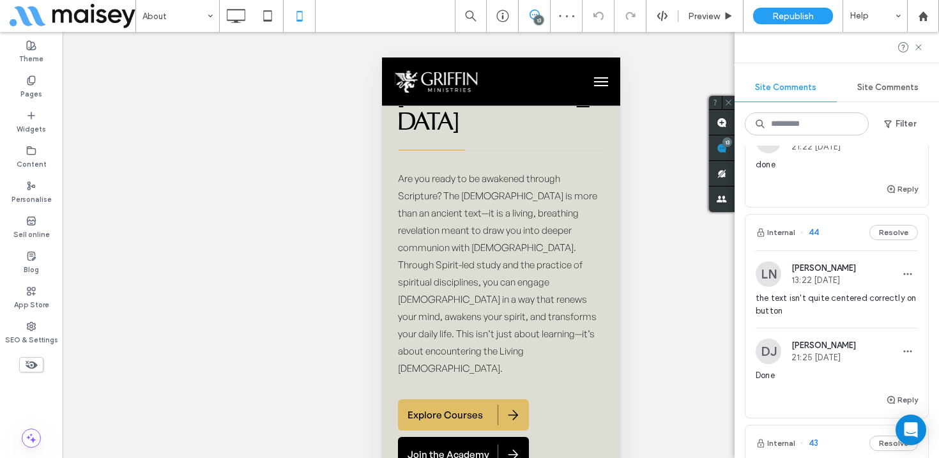
scroll to position [203, 0]
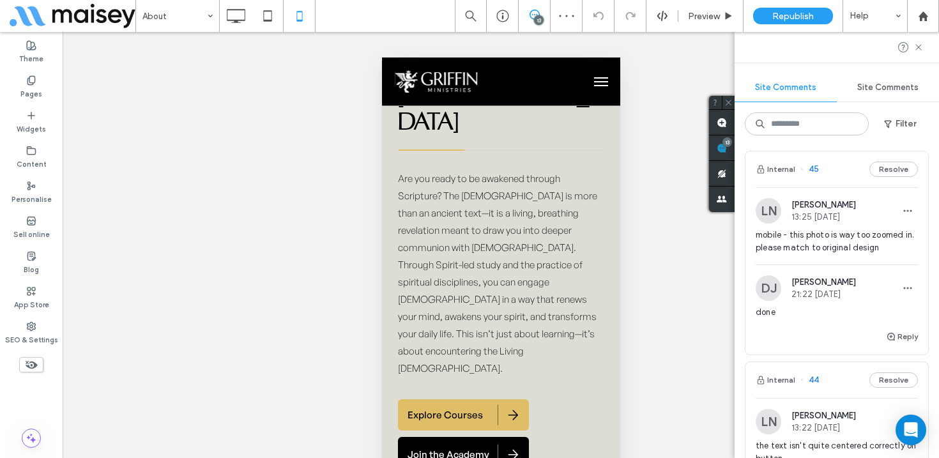
click at [841, 255] on div "mobile - this photo is way too zoomed in. please match to original design" at bounding box center [837, 247] width 162 height 36
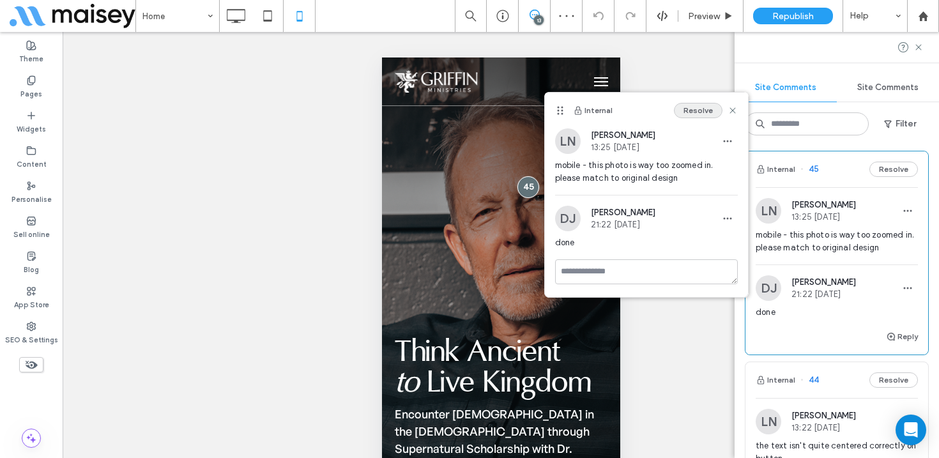
click at [692, 112] on button "Resolve" at bounding box center [698, 110] width 49 height 15
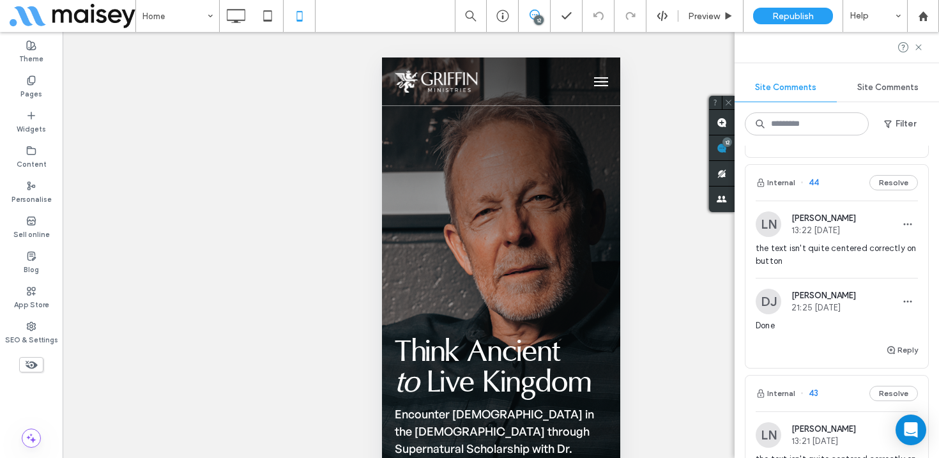
scroll to position [203, 0]
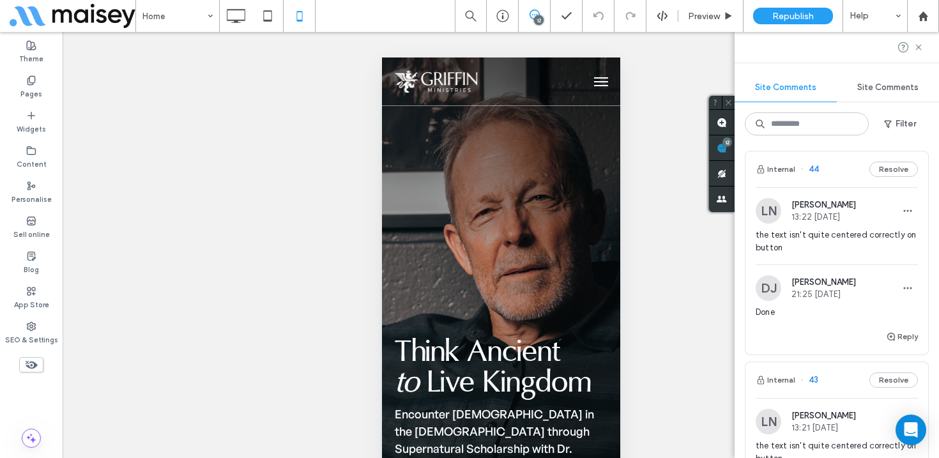
click at [836, 236] on span "the text isn't quite centered correctly on button" at bounding box center [837, 242] width 162 height 26
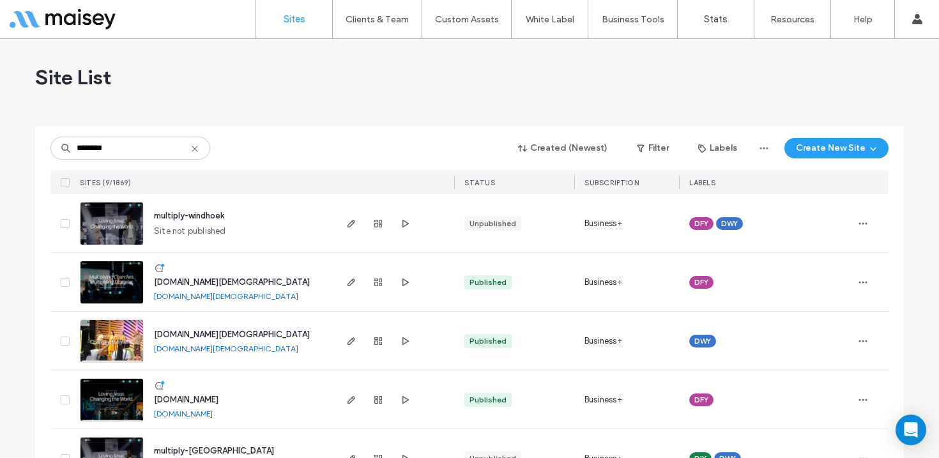
type input "********"
click at [108, 285] on img at bounding box center [112, 304] width 63 height 87
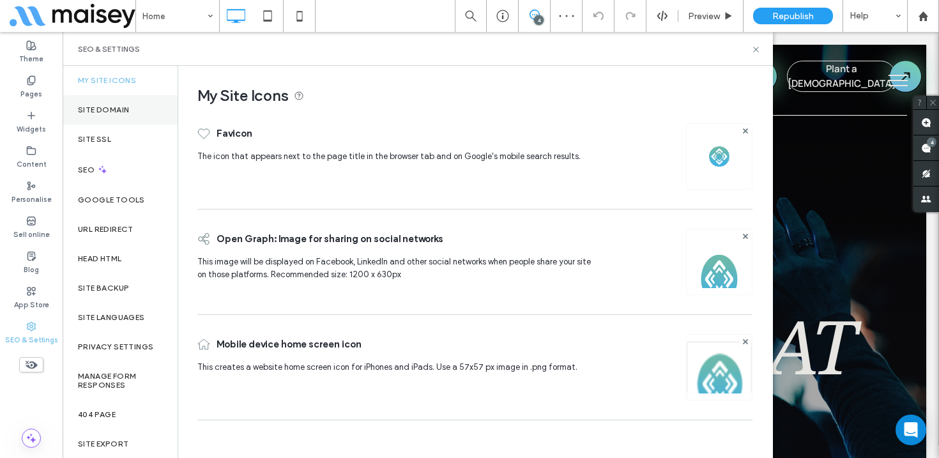
click at [119, 107] on label "Site Domain" at bounding box center [103, 109] width 51 height 9
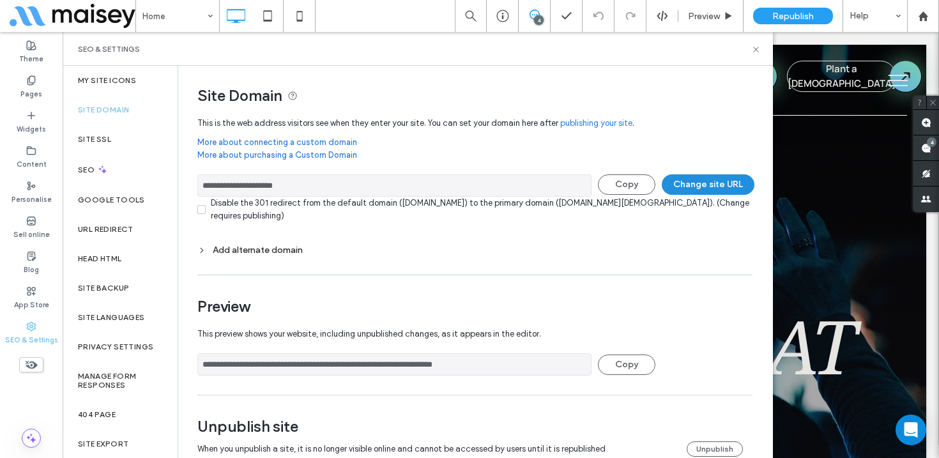
click at [700, 185] on button "Change site URL" at bounding box center [708, 184] width 93 height 20
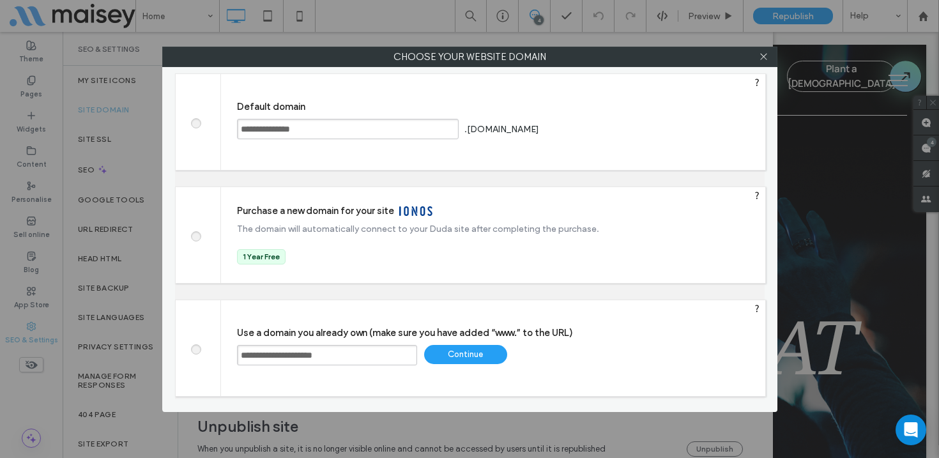
click at [272, 357] on input "**********" at bounding box center [327, 355] width 180 height 20
paste input "**"
drag, startPoint x: 272, startPoint y: 356, endPoint x: 231, endPoint y: 355, distance: 40.9
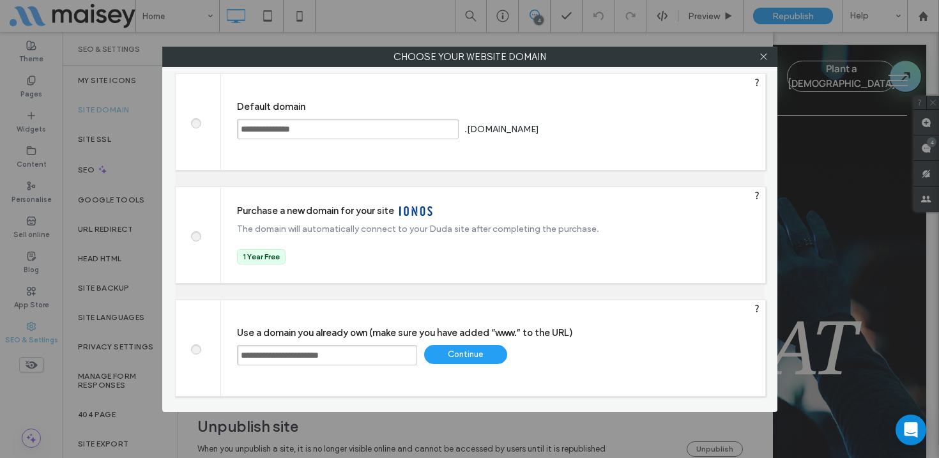
click at [231, 355] on div "**********" at bounding box center [493, 348] width 544 height 96
click at [403, 355] on input "**********" at bounding box center [327, 355] width 180 height 20
type input "**********"
click at [475, 353] on div "Continue" at bounding box center [465, 354] width 83 height 19
type input "**********"
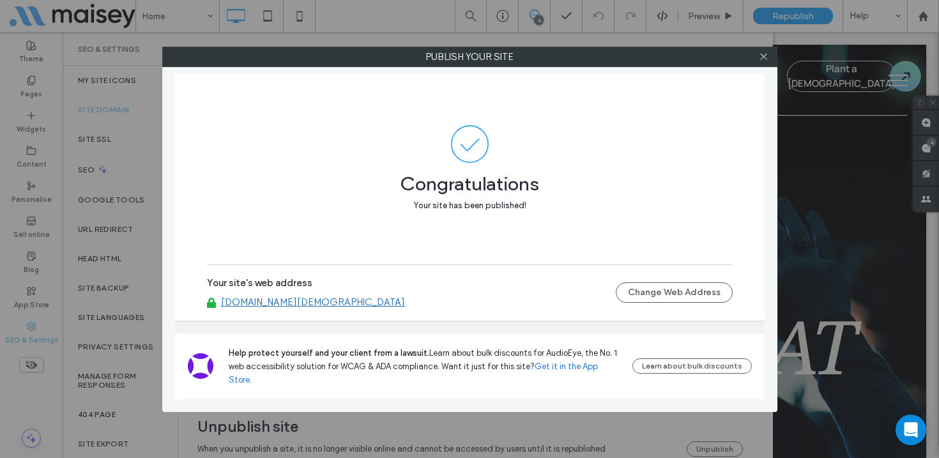
click at [265, 308] on link "[DOMAIN_NAME][DEMOGRAPHIC_DATA]" at bounding box center [313, 302] width 184 height 12
click at [765, 54] on use at bounding box center [763, 57] width 6 height 6
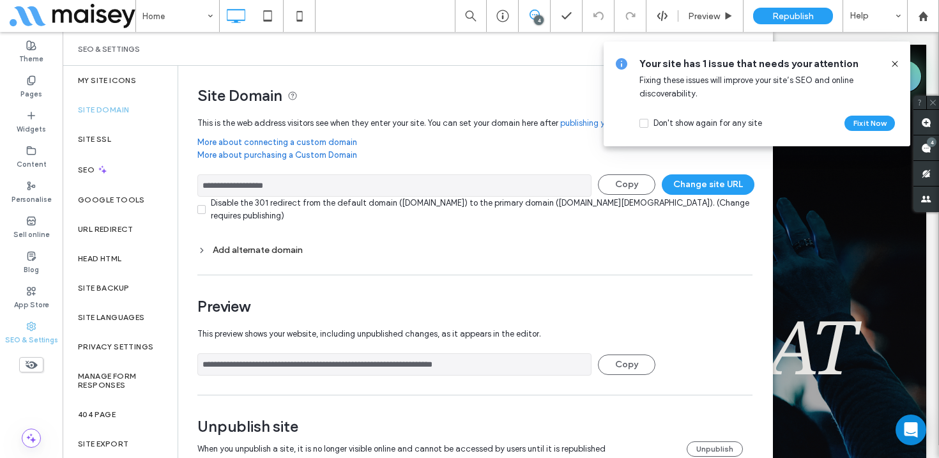
click at [897, 66] on use at bounding box center [895, 64] width 6 height 6
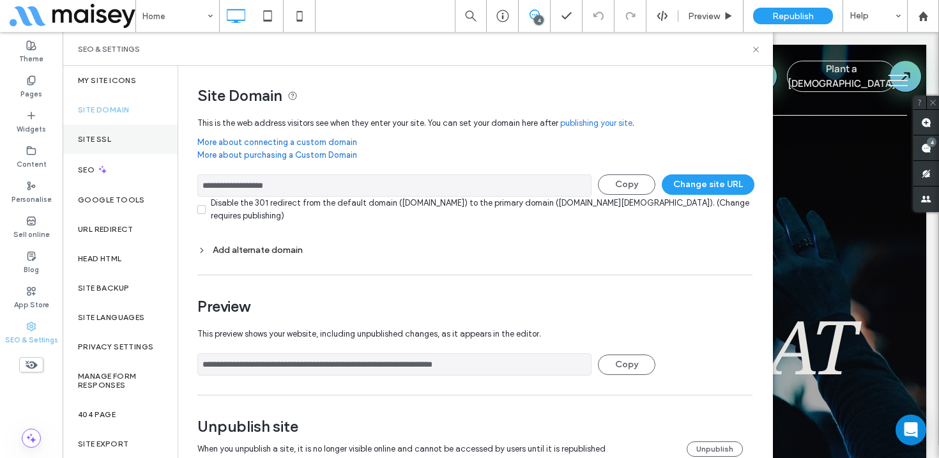
click at [128, 134] on div "Site SSL" at bounding box center [120, 139] width 115 height 29
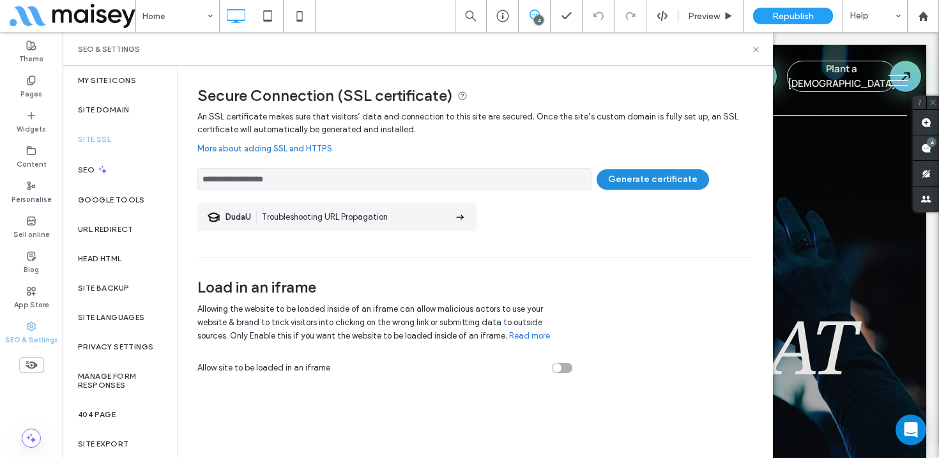
click at [665, 173] on button "Generate certificate" at bounding box center [653, 179] width 112 height 20
click at [661, 178] on button "Generate certificate" at bounding box center [653, 179] width 112 height 20
click at [755, 49] on use at bounding box center [755, 49] width 5 height 5
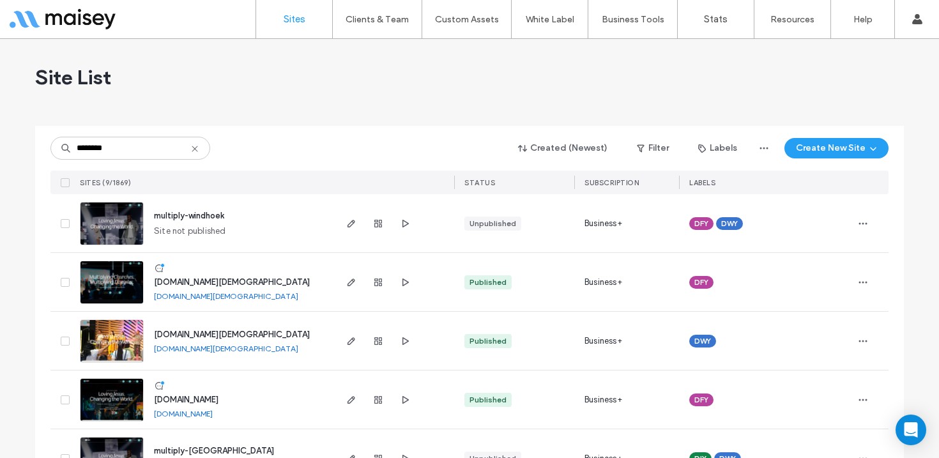
type input "********"
click at [102, 285] on img at bounding box center [112, 304] width 63 height 87
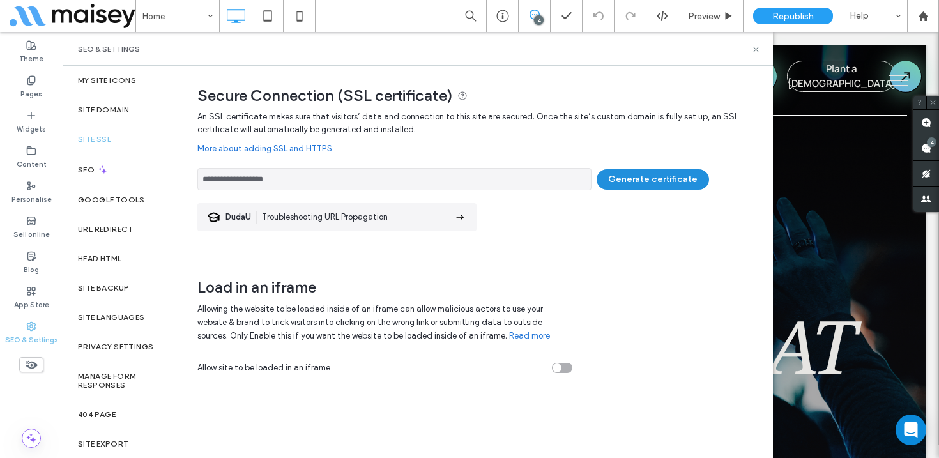
click at [654, 176] on button "Generate certificate" at bounding box center [653, 179] width 112 height 20
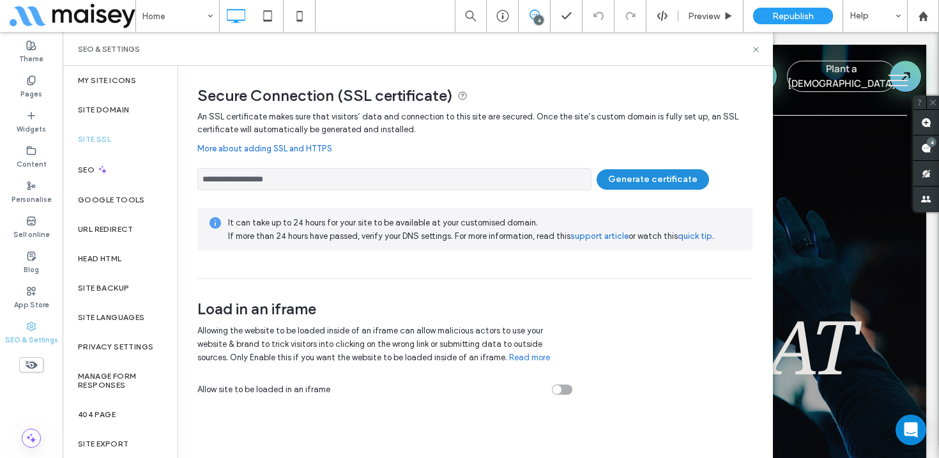
click at [643, 180] on button "Generate certificate" at bounding box center [653, 179] width 112 height 20
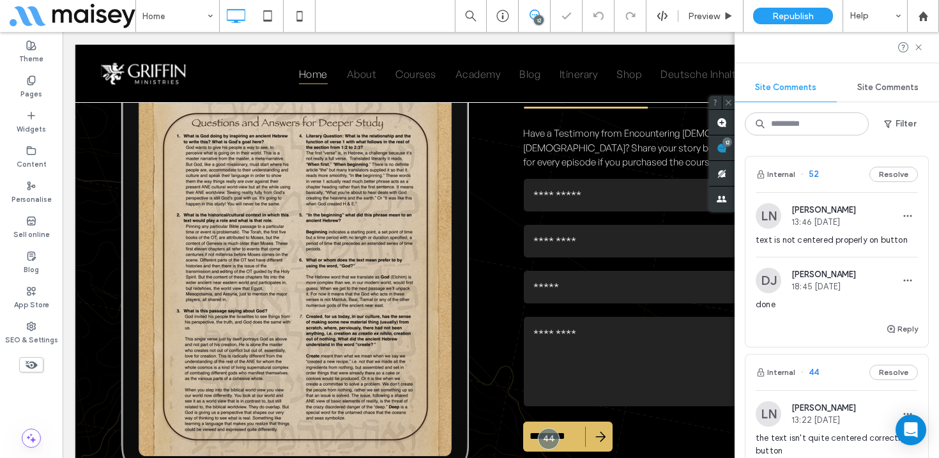
scroll to position [203, 0]
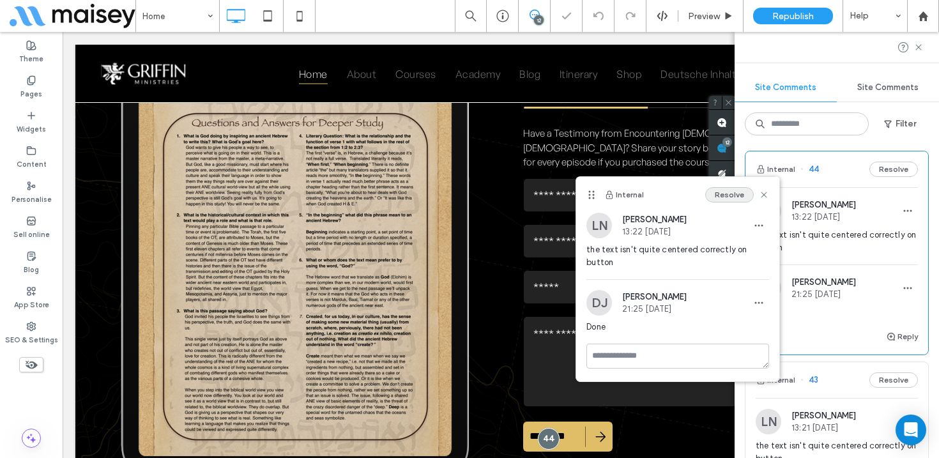
click at [726, 192] on button "Resolve" at bounding box center [729, 194] width 49 height 15
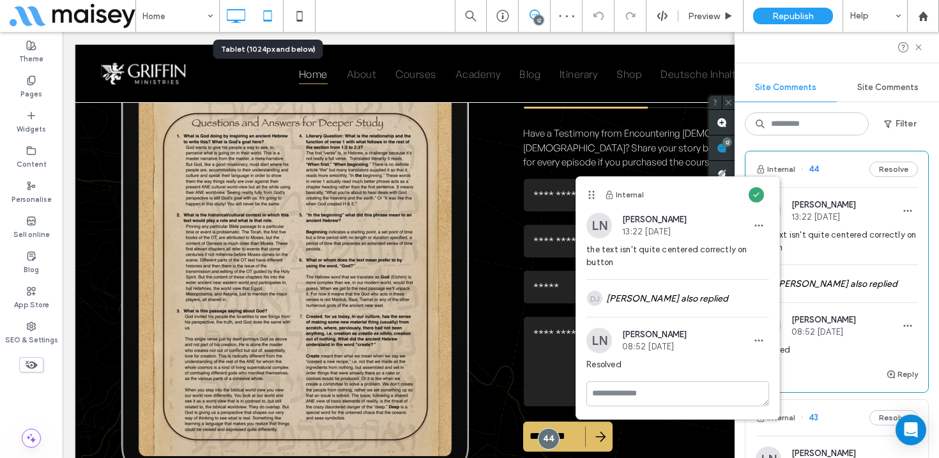
scroll to position [0, 0]
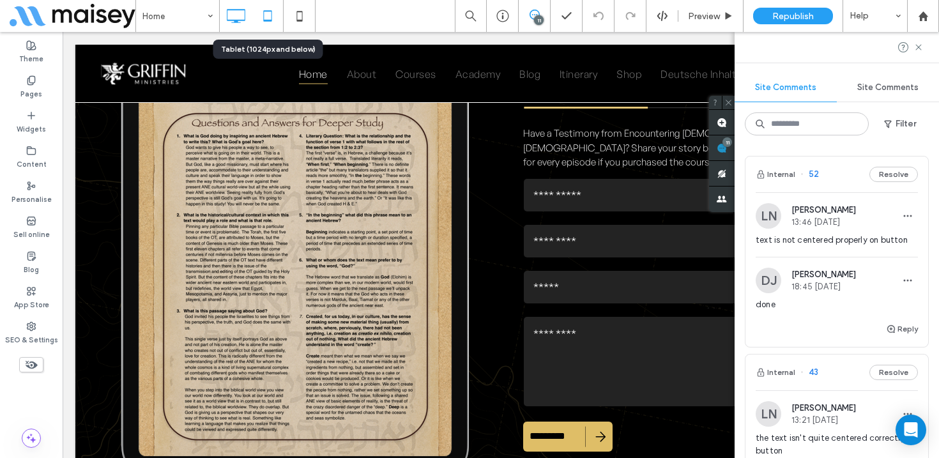
click at [267, 16] on icon at bounding box center [268, 16] width 26 height 26
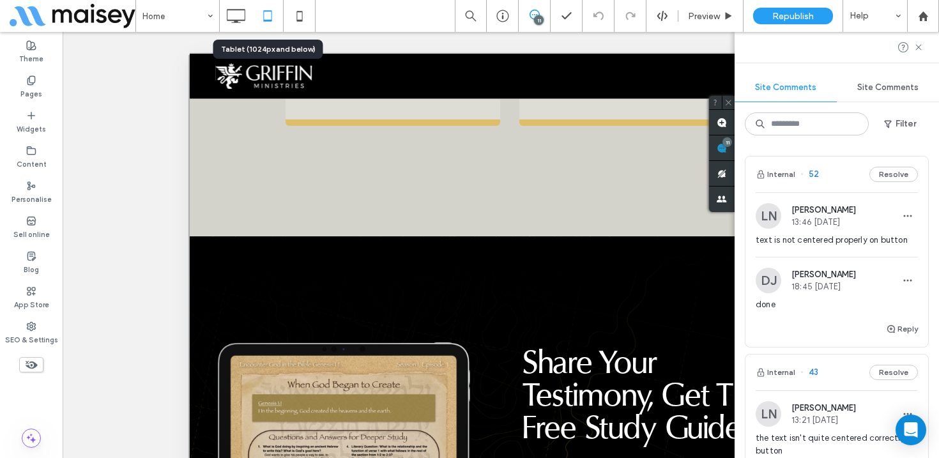
scroll to position [5110, 0]
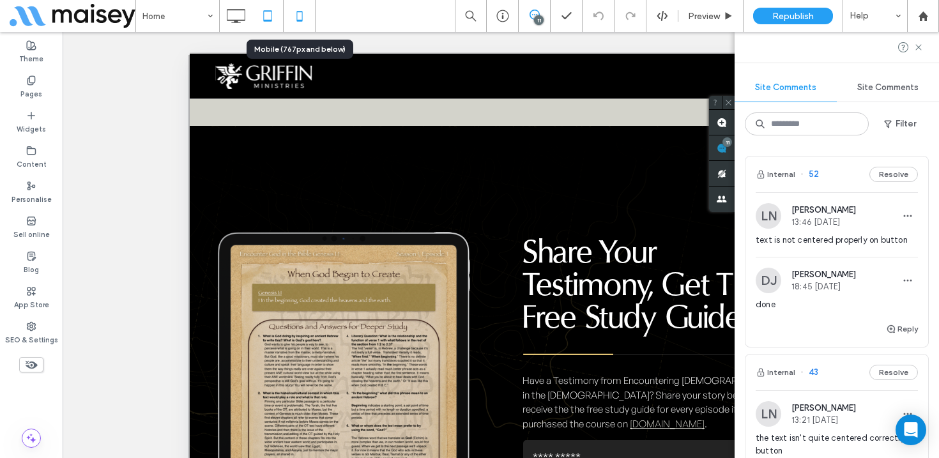
click at [299, 16] on icon at bounding box center [300, 16] width 26 height 26
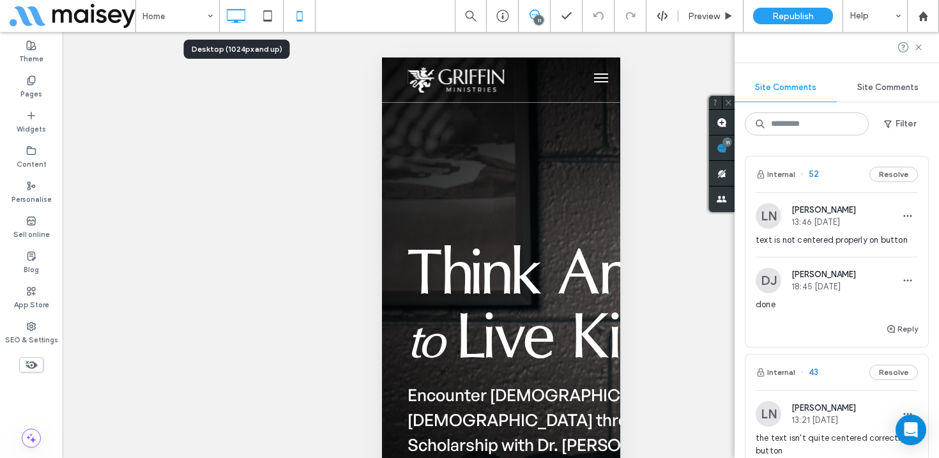
click at [233, 11] on icon at bounding box center [236, 16] width 26 height 26
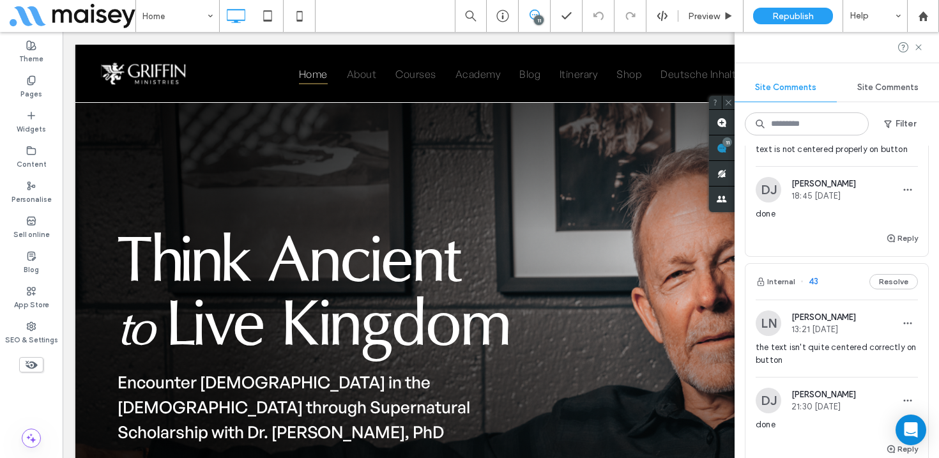
scroll to position [152, 0]
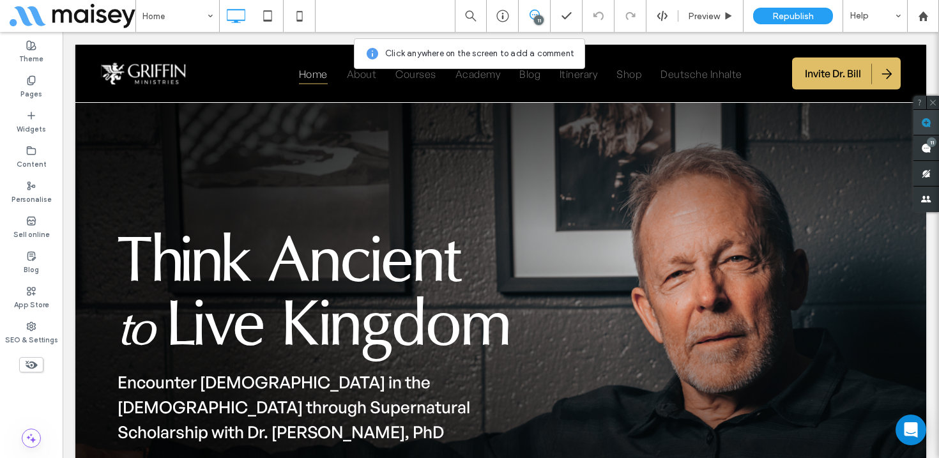
click at [921, 121] on use at bounding box center [926, 123] width 10 height 10
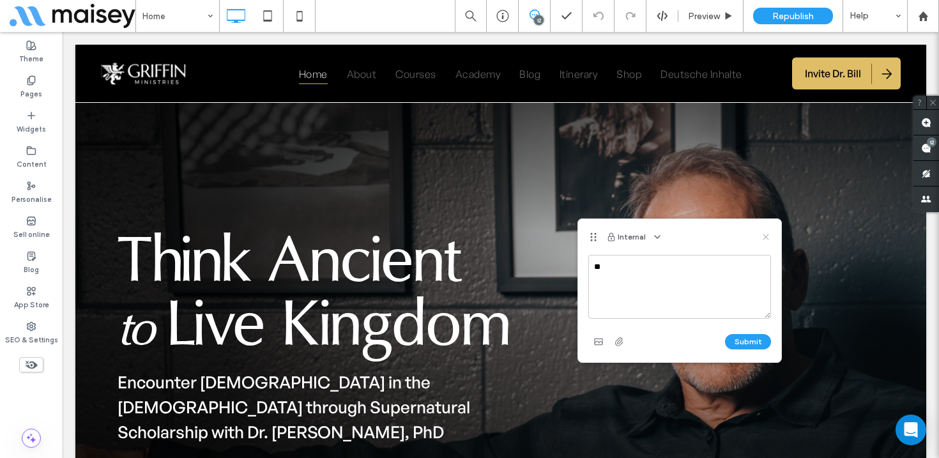
type textarea "**"
click at [765, 234] on icon at bounding box center [766, 237] width 10 height 10
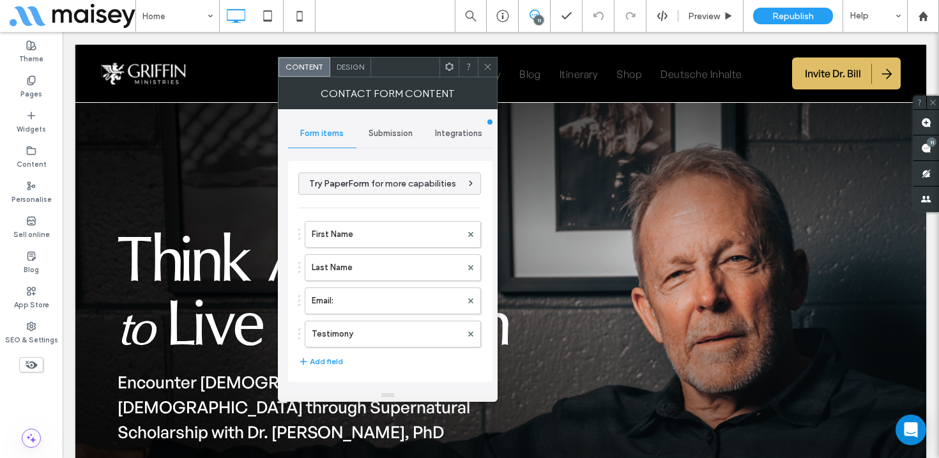
click at [350, 63] on span "Design" at bounding box center [350, 67] width 27 height 10
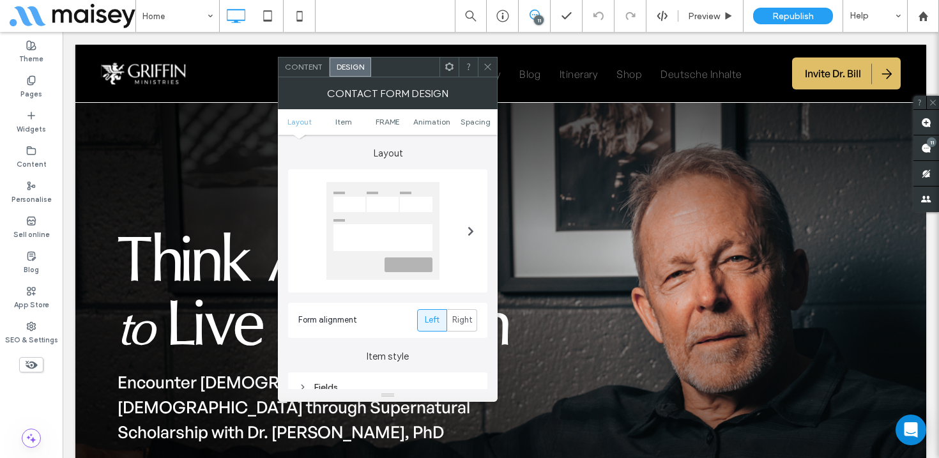
click at [489, 65] on icon at bounding box center [488, 67] width 10 height 10
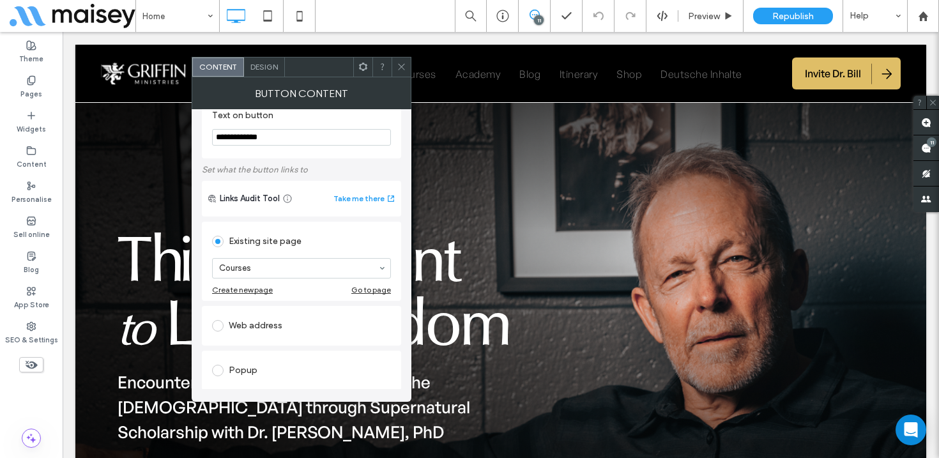
scroll to position [29, 0]
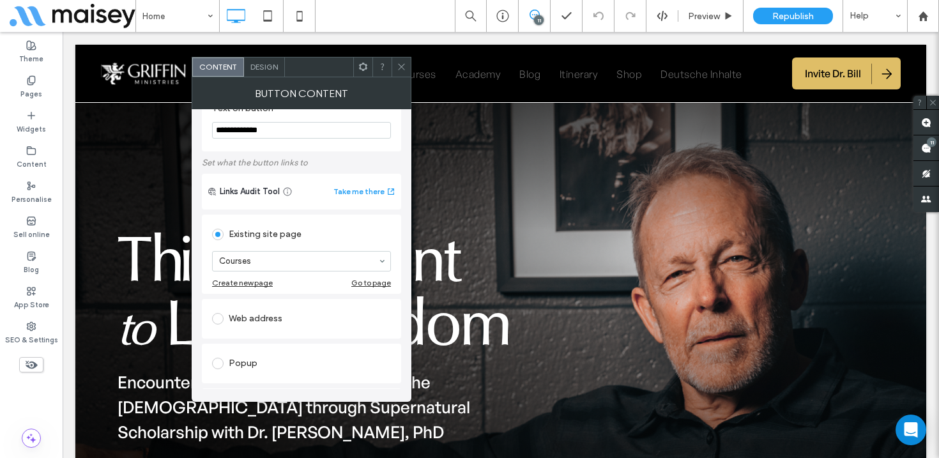
click at [262, 64] on span "Design" at bounding box center [263, 67] width 27 height 10
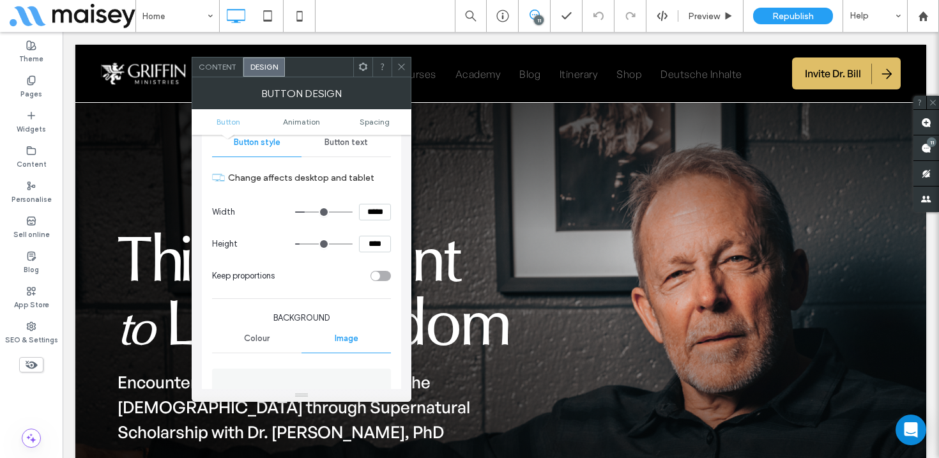
scroll to position [143, 0]
click at [353, 139] on span "Button text" at bounding box center [346, 140] width 43 height 10
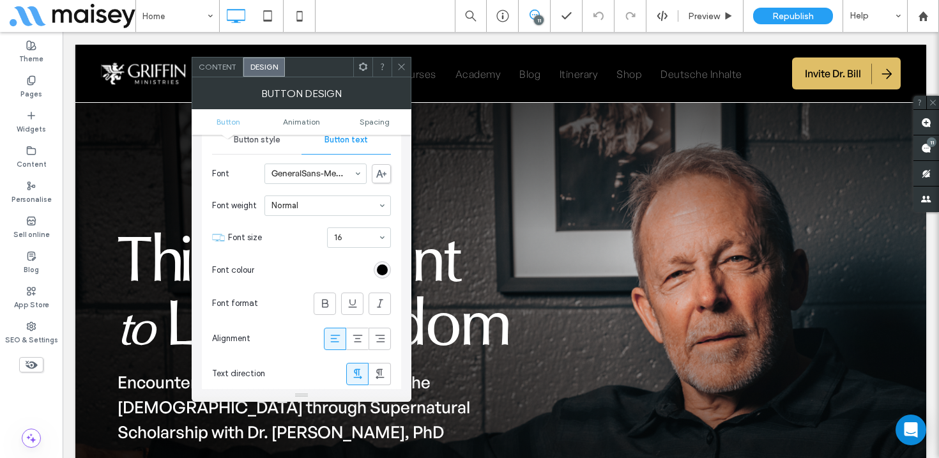
click at [400, 64] on icon at bounding box center [402, 67] width 10 height 10
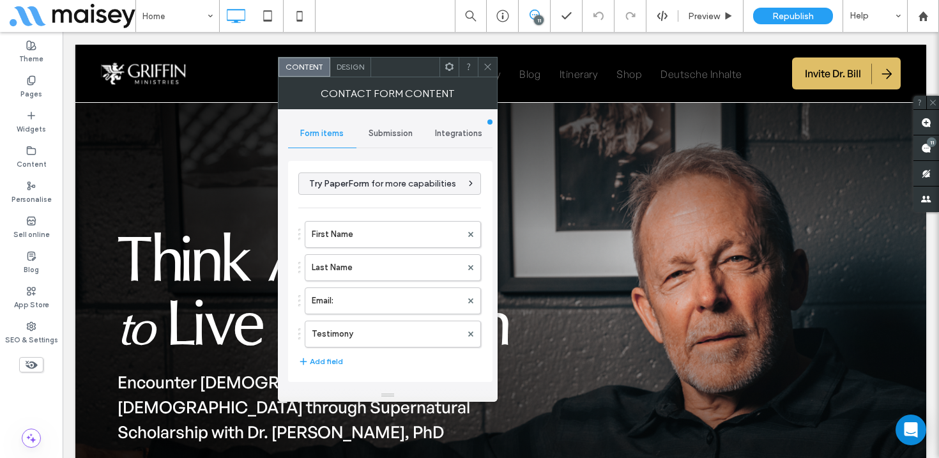
click at [357, 63] on span "Design" at bounding box center [350, 67] width 27 height 10
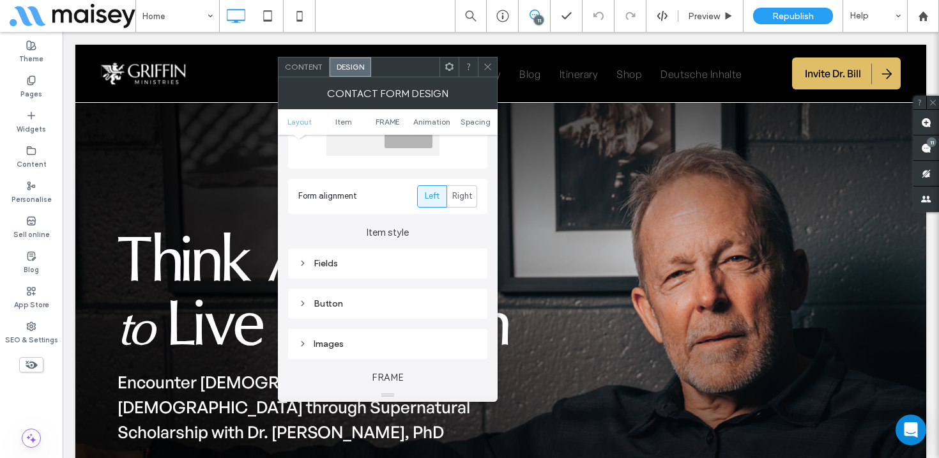
scroll to position [128, 0]
click at [345, 299] on div "Button" at bounding box center [387, 299] width 179 height 11
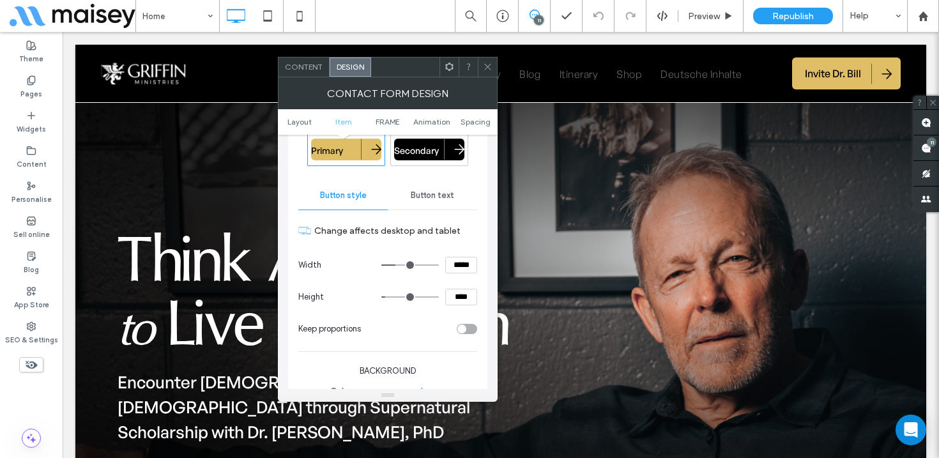
scroll to position [312, 0]
click at [436, 197] on span "Button text" at bounding box center [432, 197] width 43 height 10
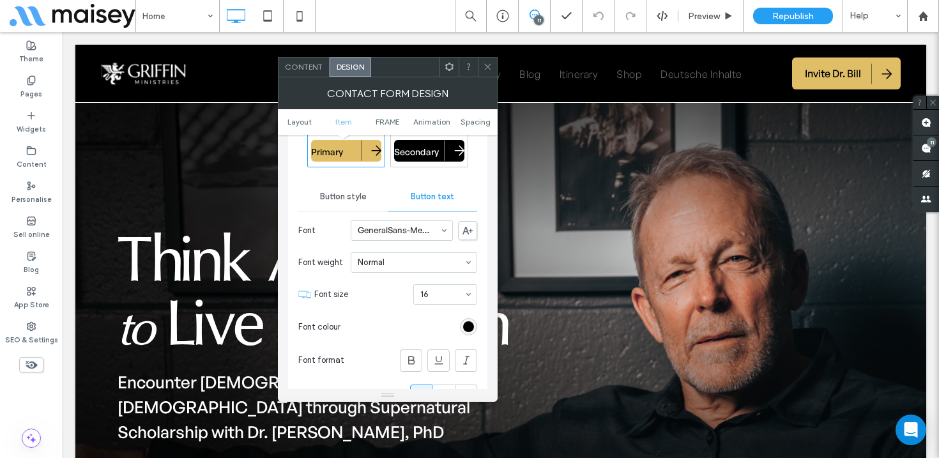
click at [486, 63] on icon at bounding box center [488, 67] width 10 height 10
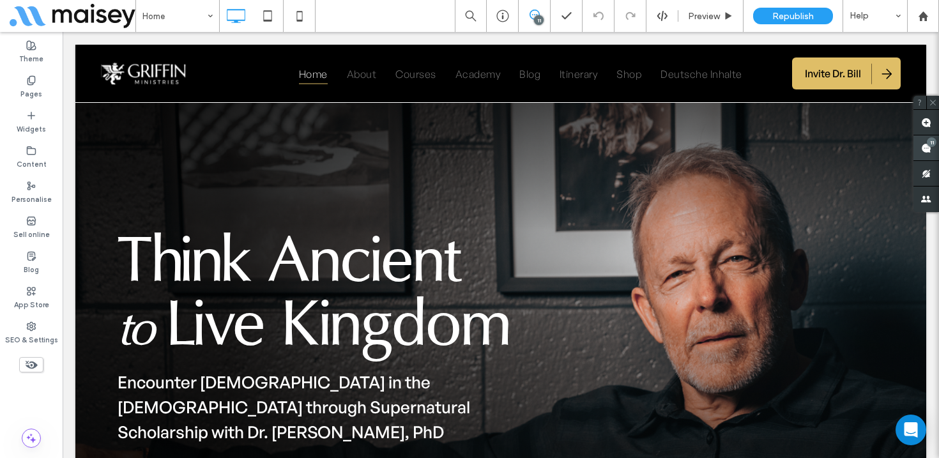
click at [922, 146] on use at bounding box center [926, 148] width 10 height 10
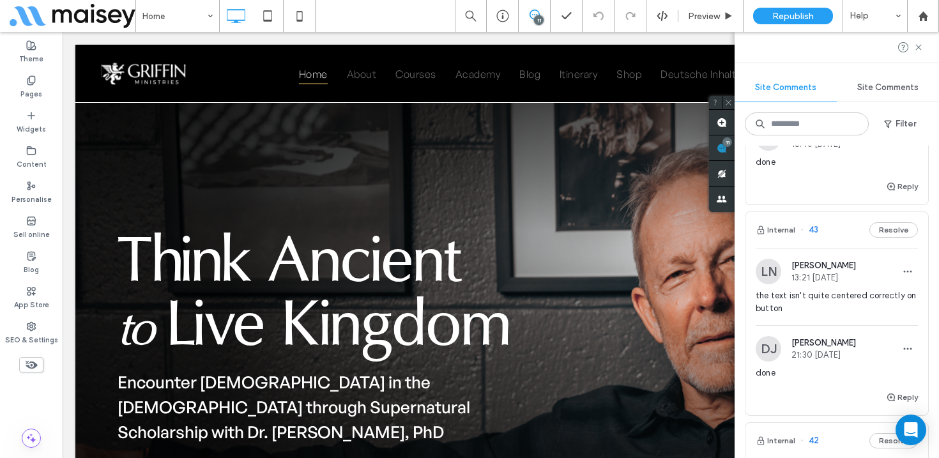
scroll to position [172, 0]
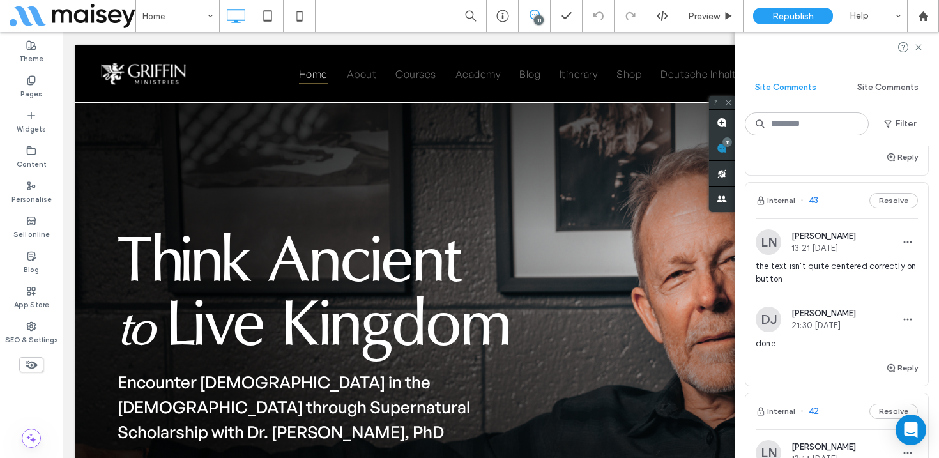
click at [851, 276] on span "the text isn't quite centered correctly on button" at bounding box center [837, 273] width 162 height 26
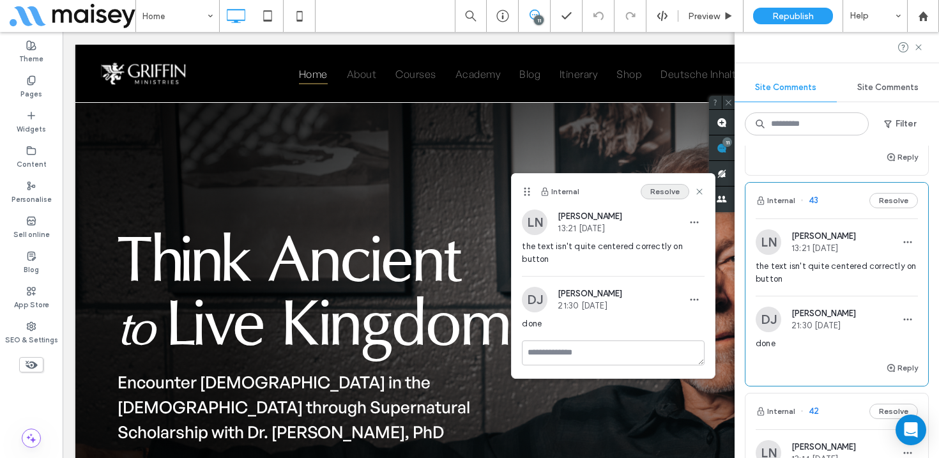
click at [659, 190] on button "Resolve" at bounding box center [665, 191] width 49 height 15
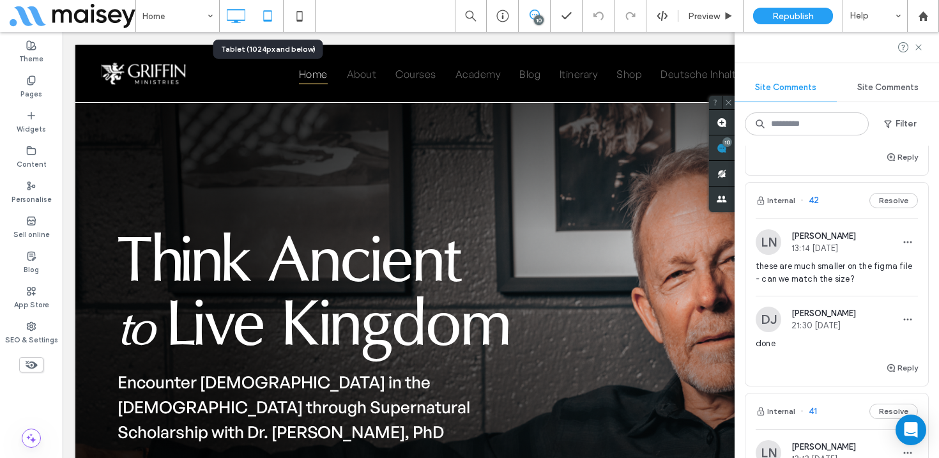
click at [265, 15] on icon at bounding box center [268, 16] width 26 height 26
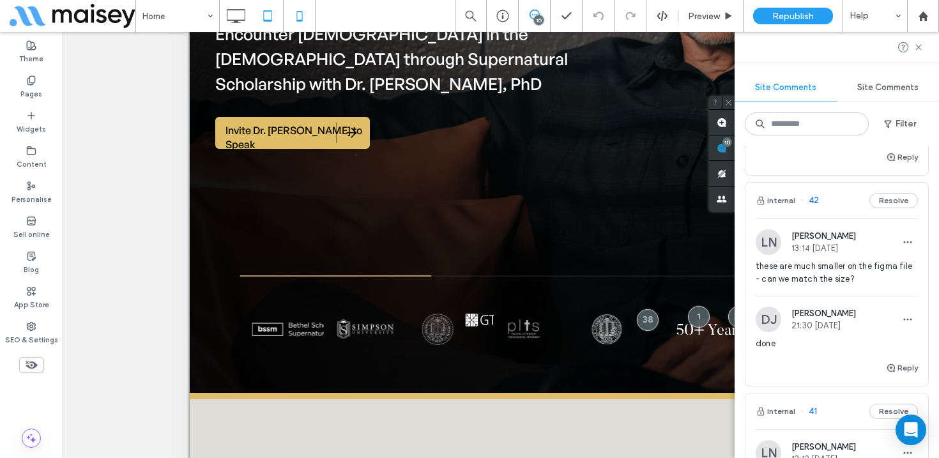
scroll to position [434, 0]
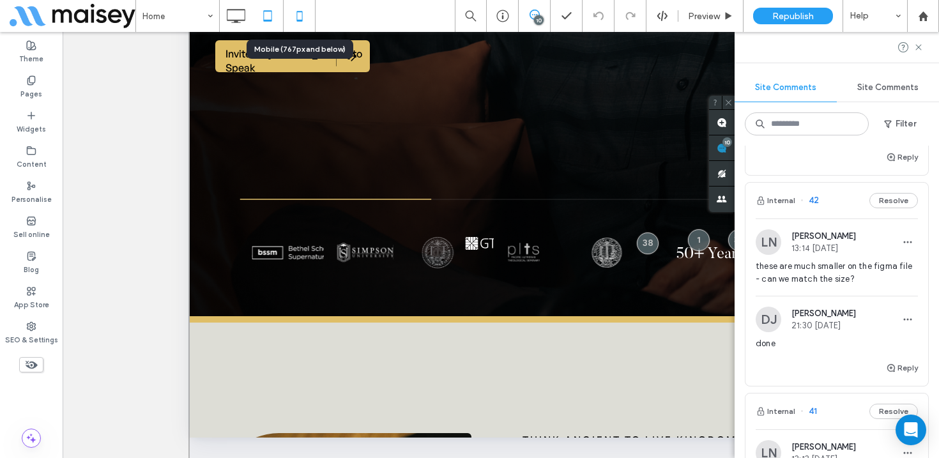
click at [295, 24] on icon at bounding box center [300, 16] width 26 height 26
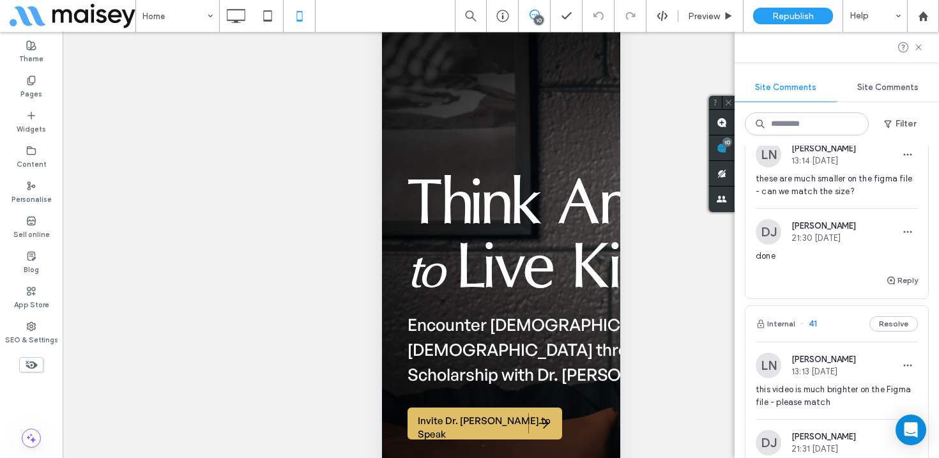
scroll to position [318, 0]
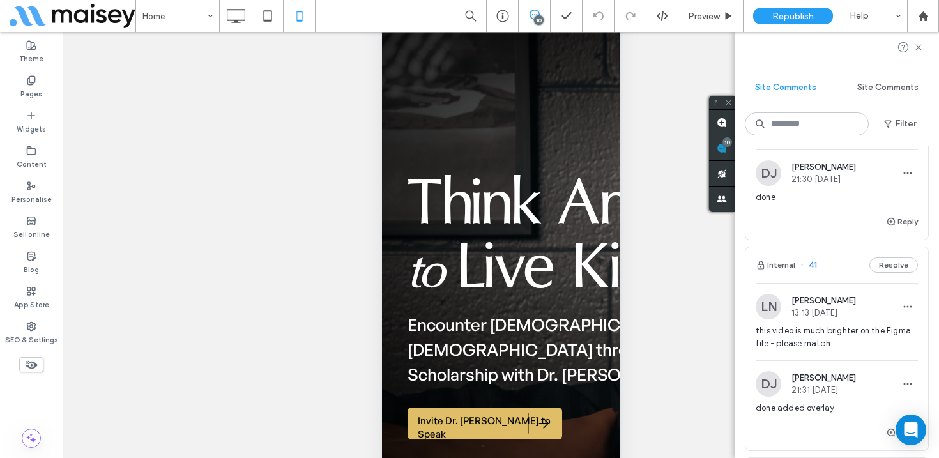
click at [830, 327] on span "this video is much brighter on the Figma file - please match" at bounding box center [837, 338] width 162 height 26
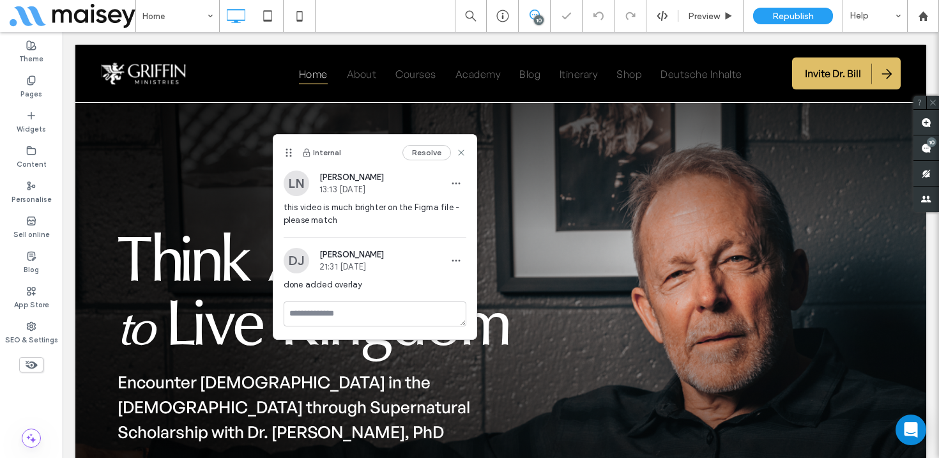
scroll to position [0, 0]
click at [419, 151] on button "Resolve" at bounding box center [427, 152] width 49 height 15
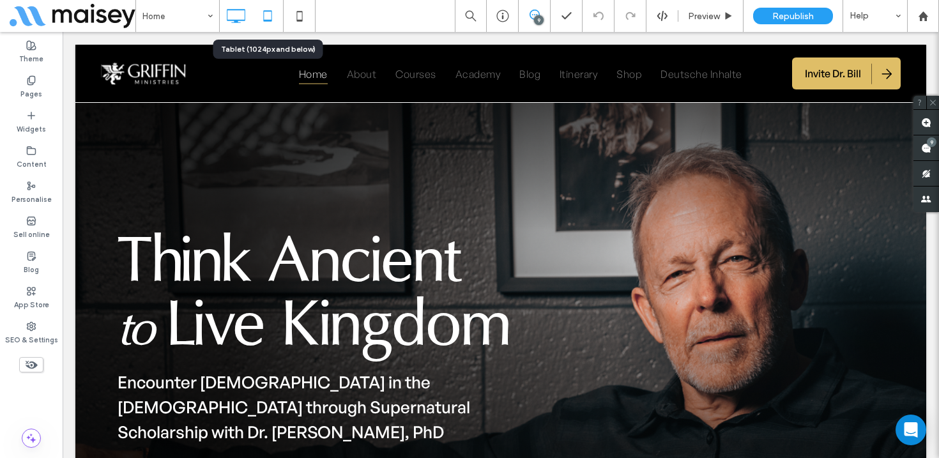
click at [270, 12] on icon at bounding box center [268, 16] width 26 height 26
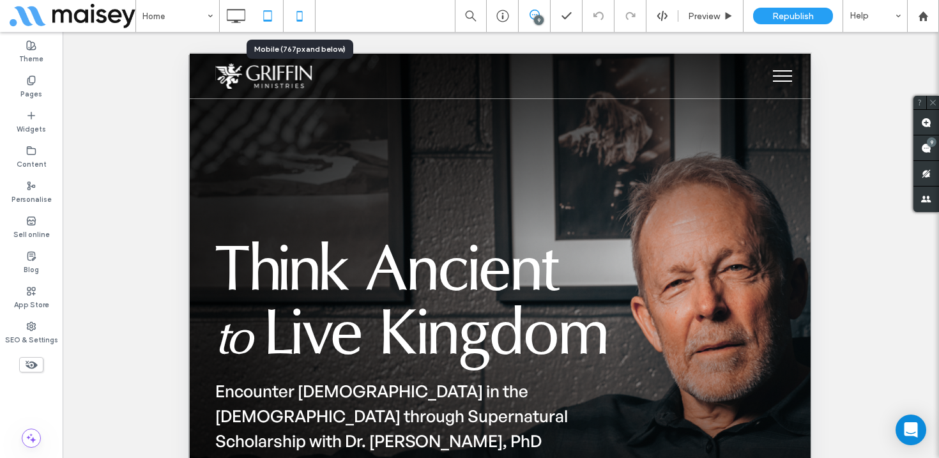
click at [302, 11] on icon at bounding box center [300, 16] width 26 height 26
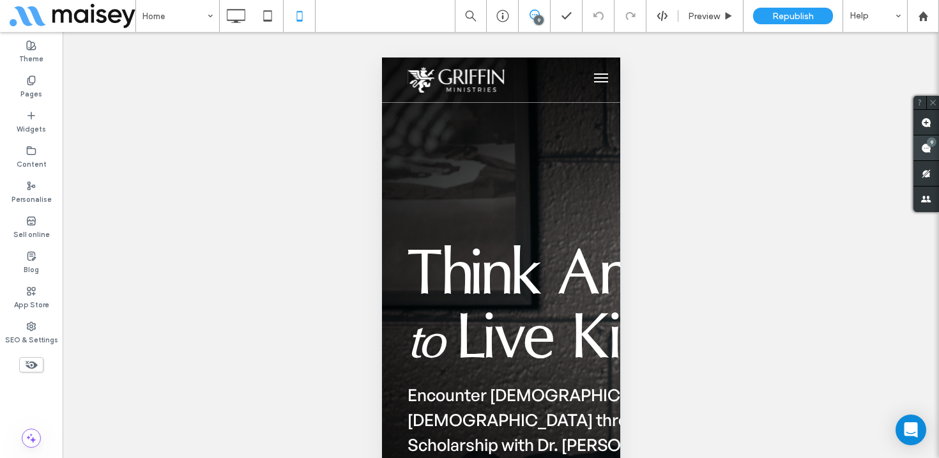
click at [931, 151] on use at bounding box center [926, 148] width 10 height 10
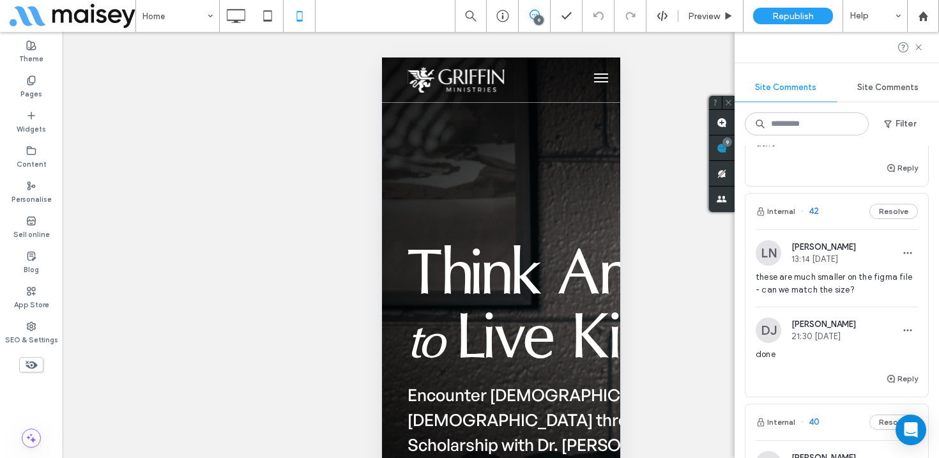
scroll to position [173, 0]
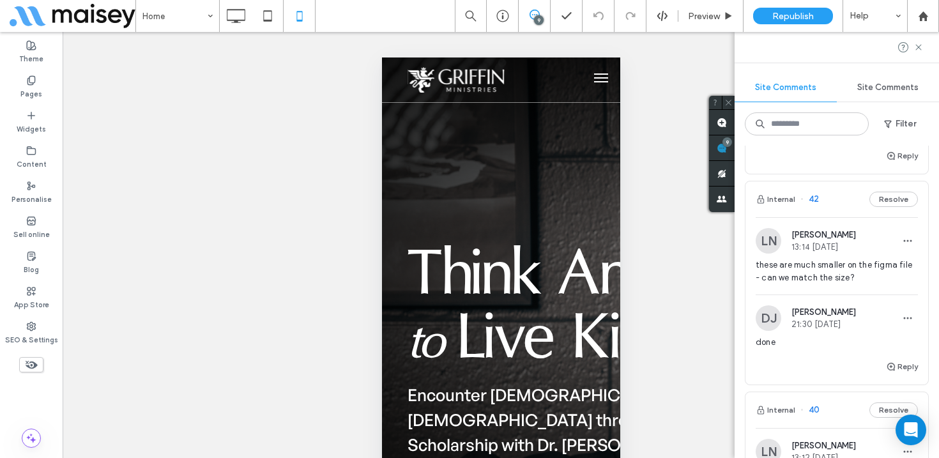
click at [855, 269] on span "these are much smaller on the figma file - can we match the size?" at bounding box center [837, 272] width 162 height 26
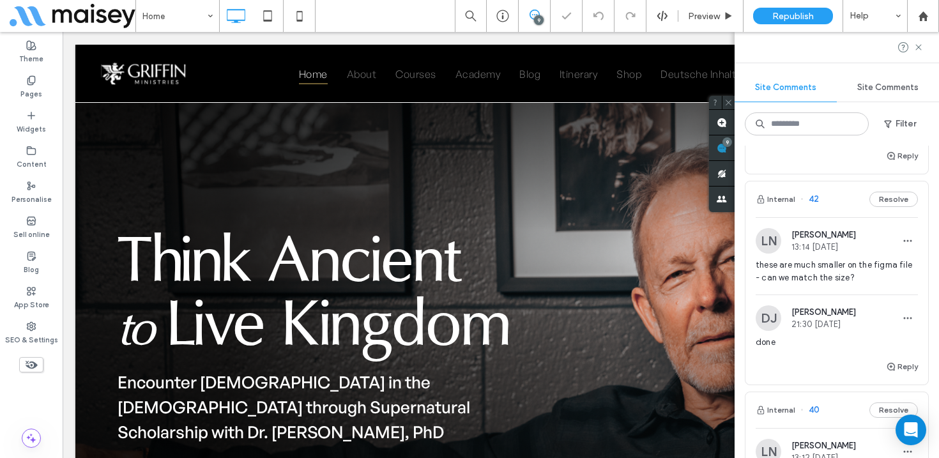
scroll to position [0, 0]
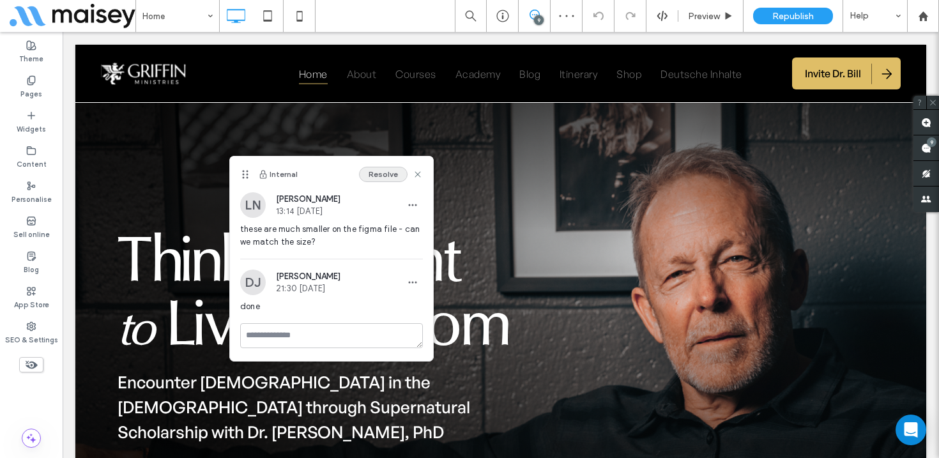
click at [387, 171] on button "Resolve" at bounding box center [383, 174] width 49 height 15
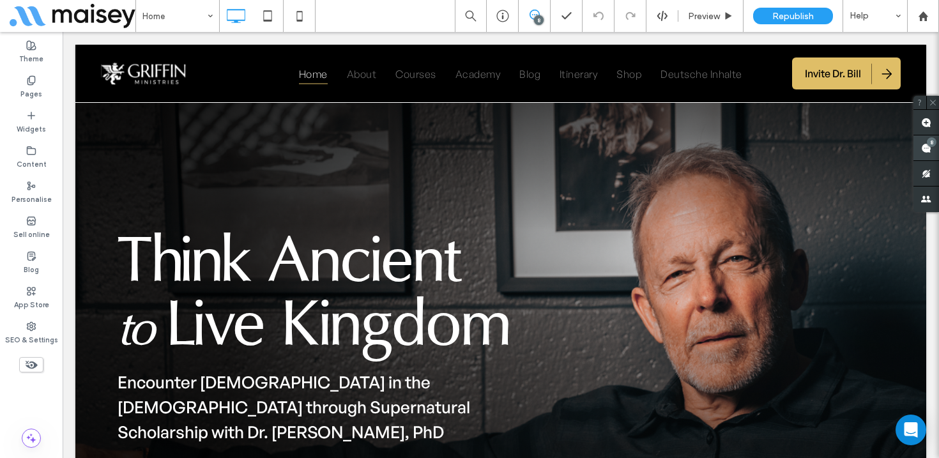
click at [925, 146] on use at bounding box center [926, 148] width 10 height 10
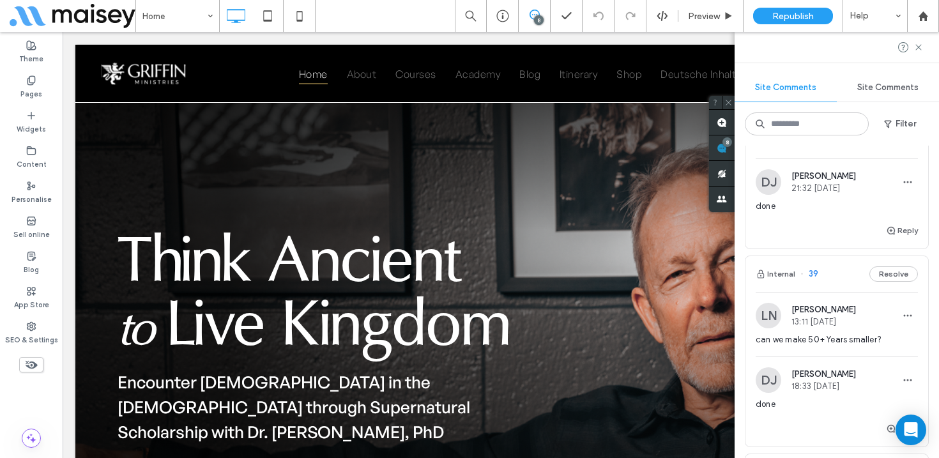
scroll to position [348, 0]
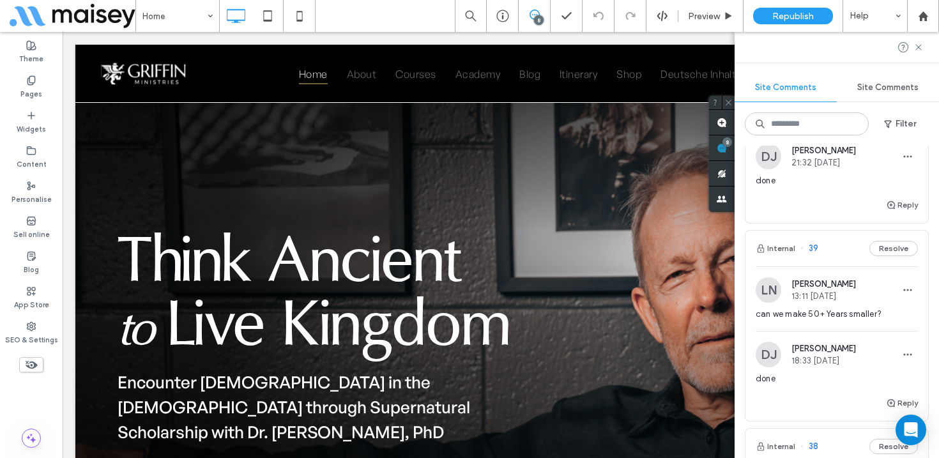
click at [850, 316] on span "can we make 50+ Years smaller?" at bounding box center [837, 314] width 162 height 13
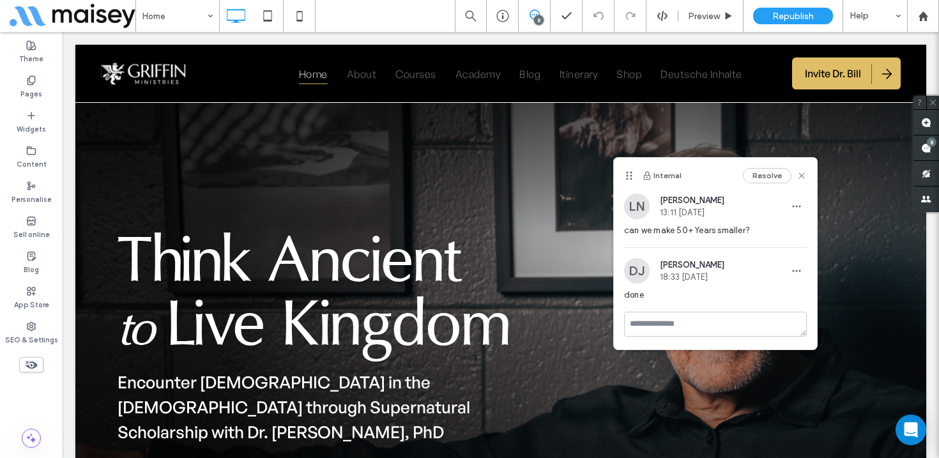
scroll to position [0, 0]
click at [758, 174] on button "Resolve" at bounding box center [767, 175] width 49 height 15
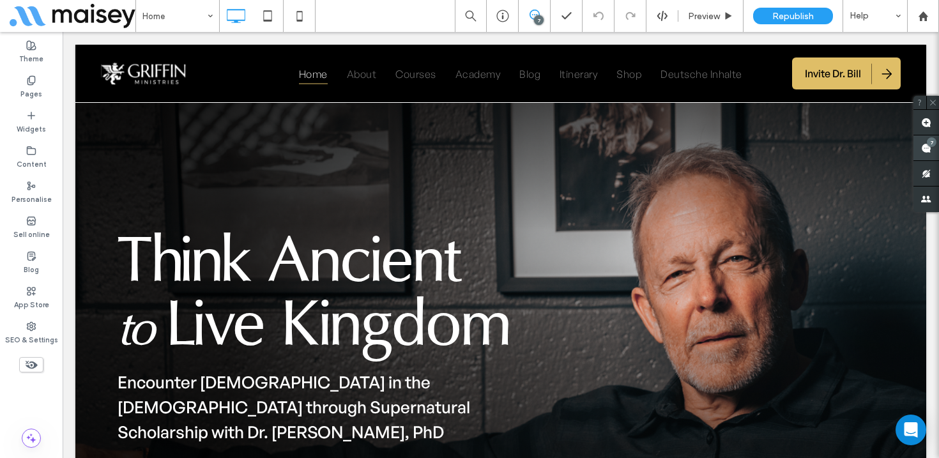
click at [925, 144] on div "7" at bounding box center [927, 148] width 26 height 26
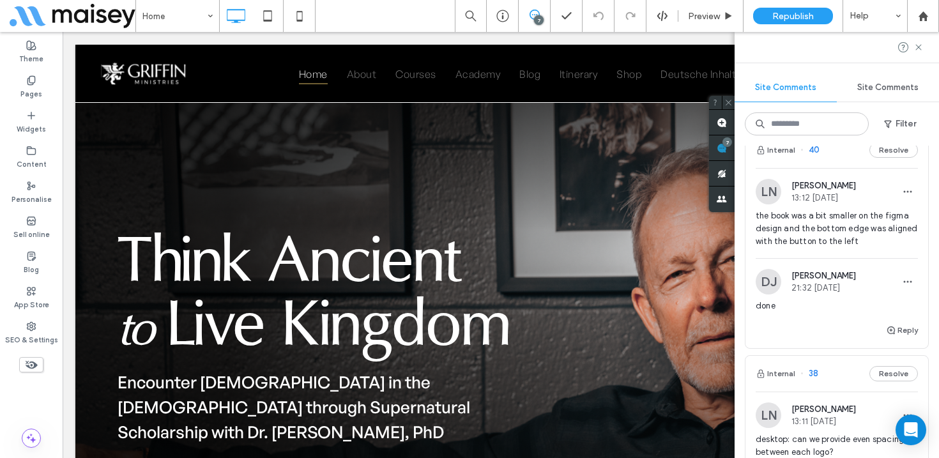
scroll to position [227, 0]
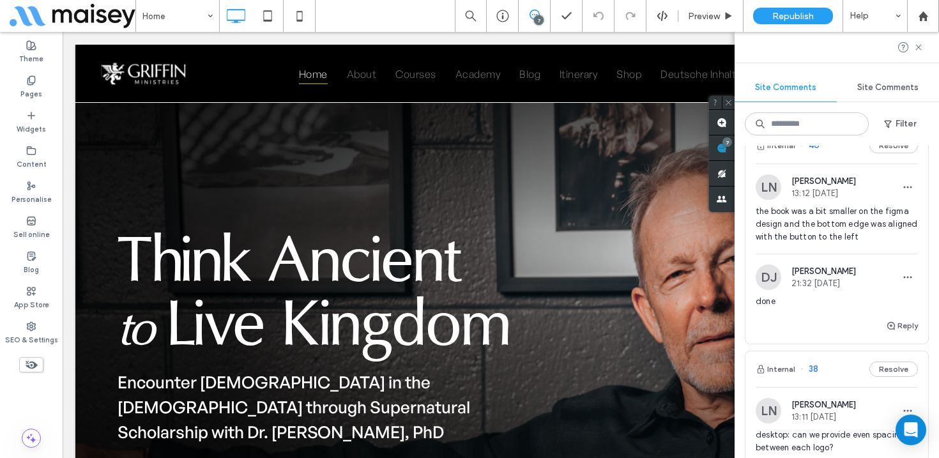
click at [848, 227] on span "the book was a bit smaller on the figma design and the bottom edge was aligned …" at bounding box center [837, 224] width 162 height 38
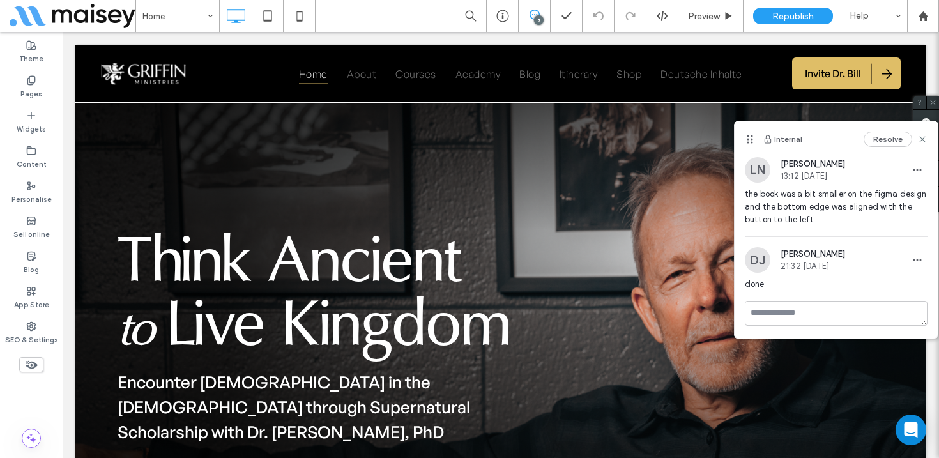
scroll to position [0, 0]
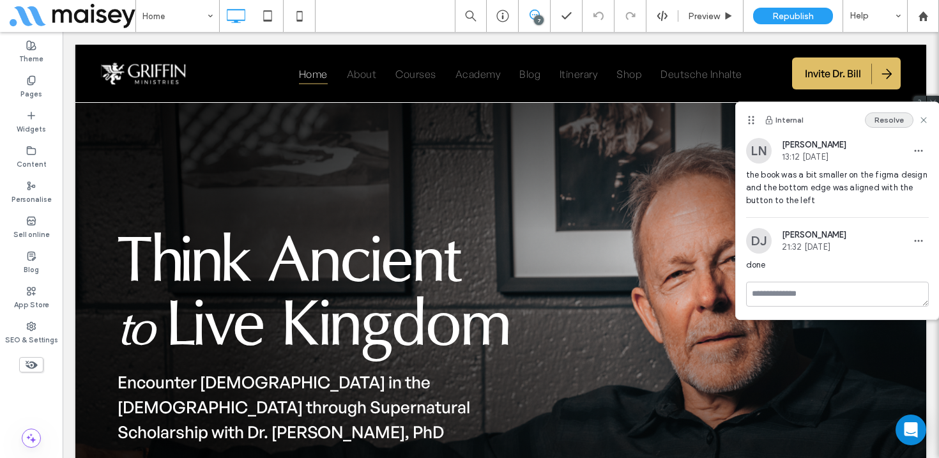
click at [890, 118] on button "Resolve" at bounding box center [889, 119] width 49 height 15
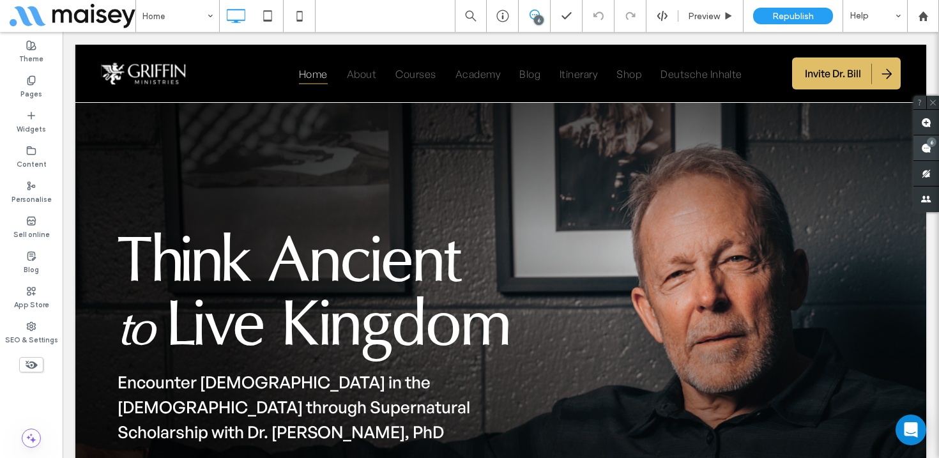
click at [924, 142] on div "6" at bounding box center [927, 148] width 26 height 26
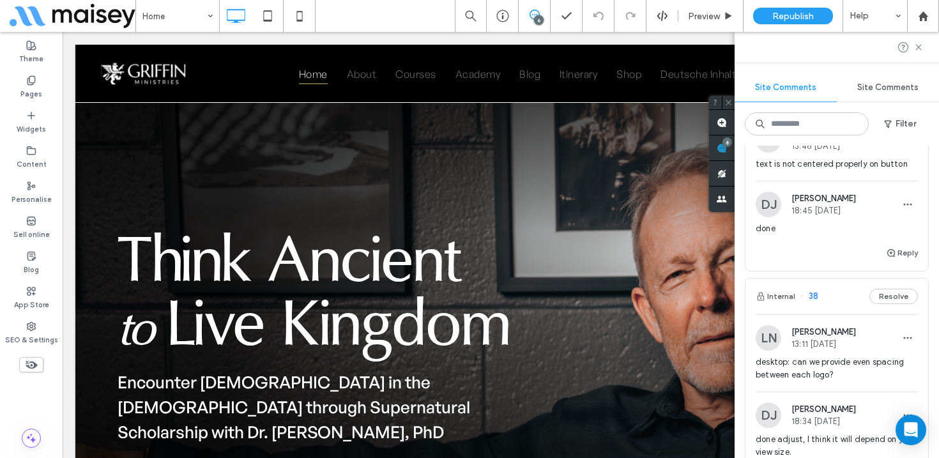
scroll to position [171, 0]
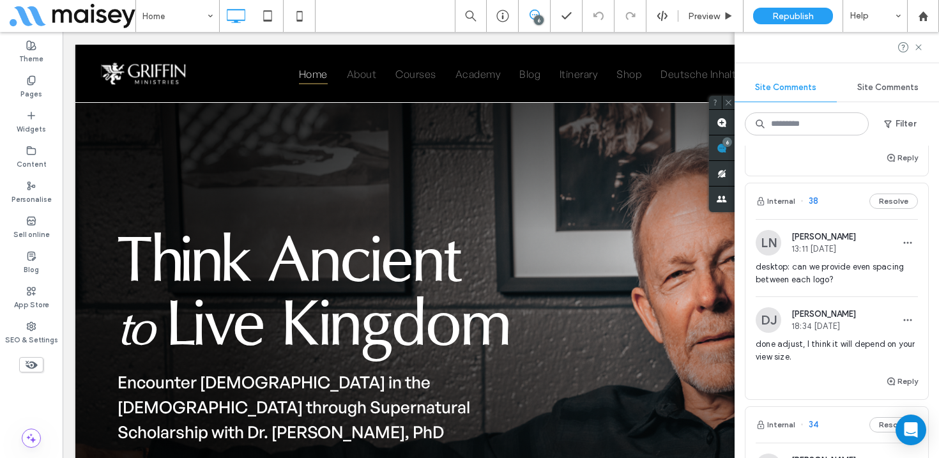
click at [824, 288] on div "desktop: can we provide even spacing between each logo?" at bounding box center [837, 279] width 162 height 36
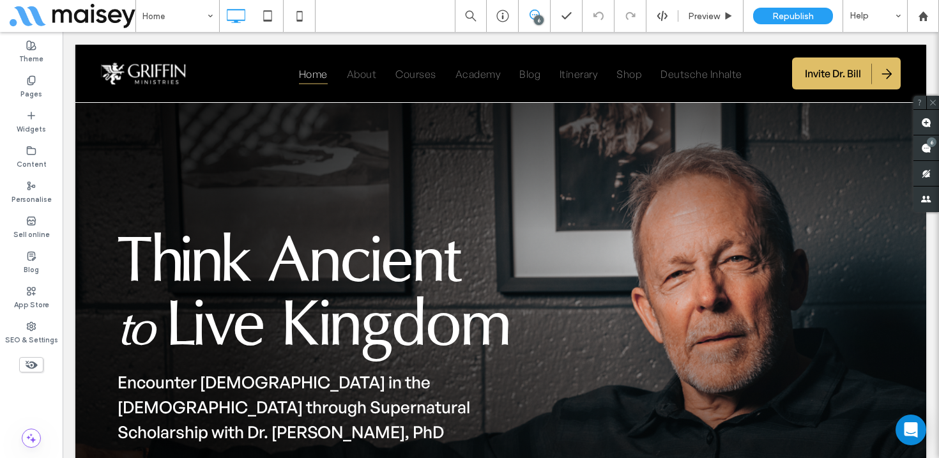
scroll to position [0, 0]
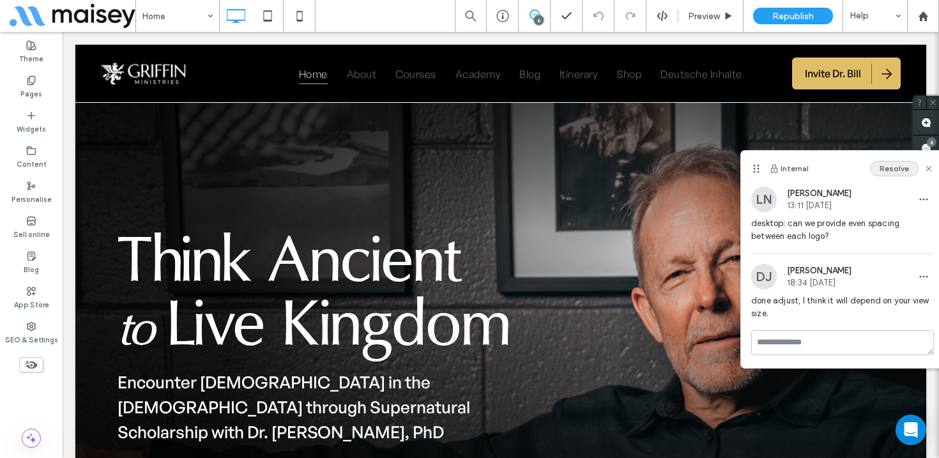
click at [894, 171] on button "Resolve" at bounding box center [894, 168] width 49 height 15
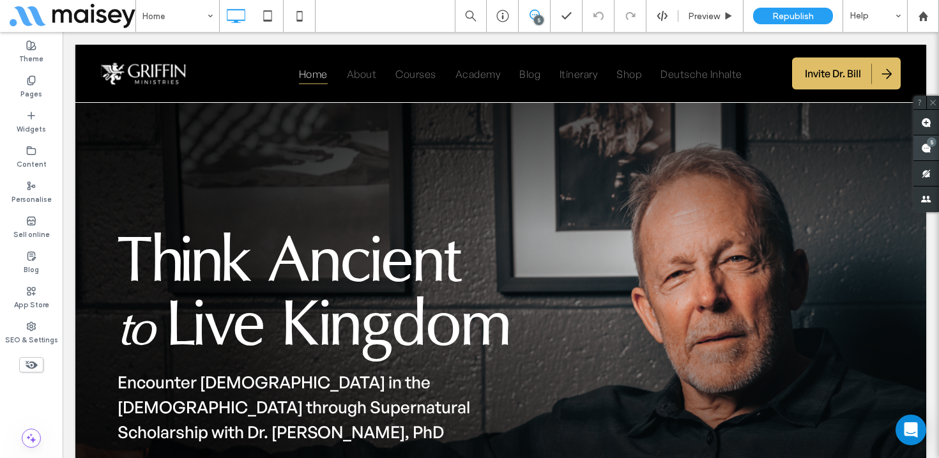
click at [927, 144] on div "5" at bounding box center [932, 142] width 10 height 10
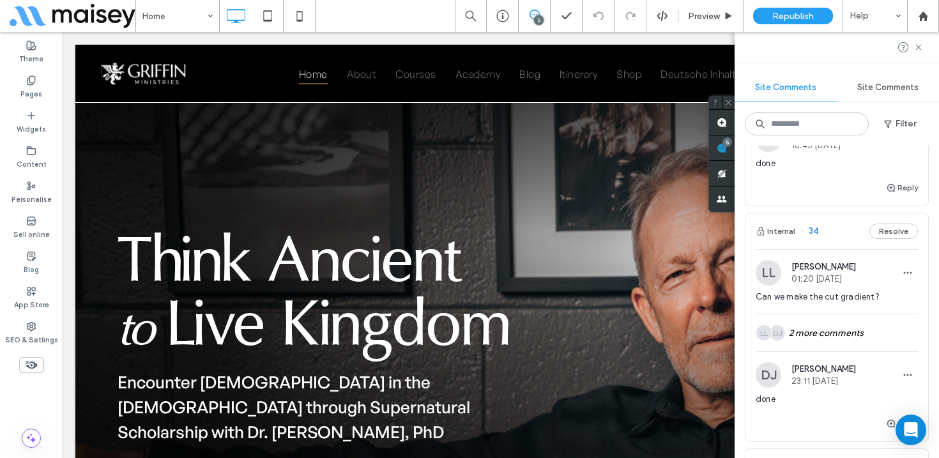
scroll to position [144, 0]
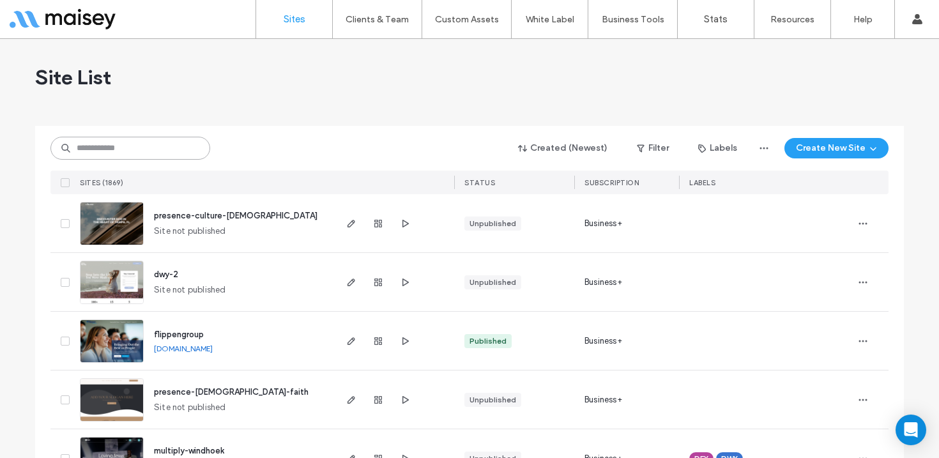
click at [127, 150] on input at bounding box center [130, 148] width 160 height 23
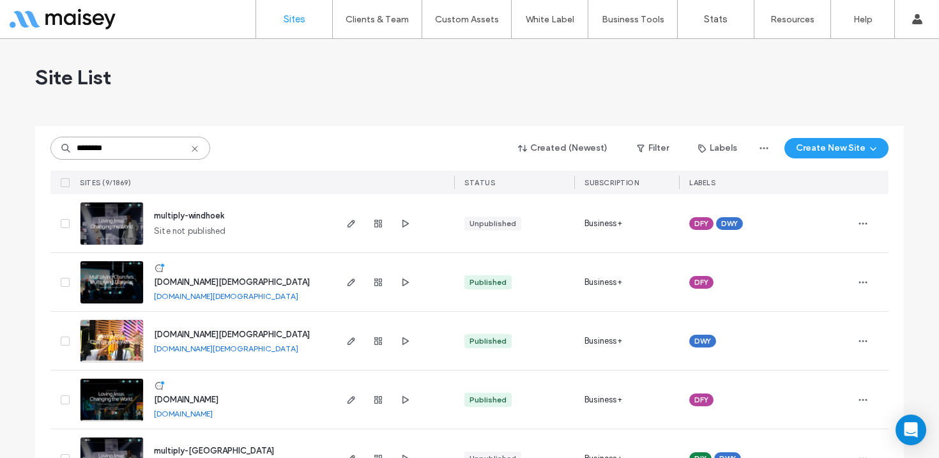
type input "********"
click at [97, 284] on img at bounding box center [112, 304] width 63 height 87
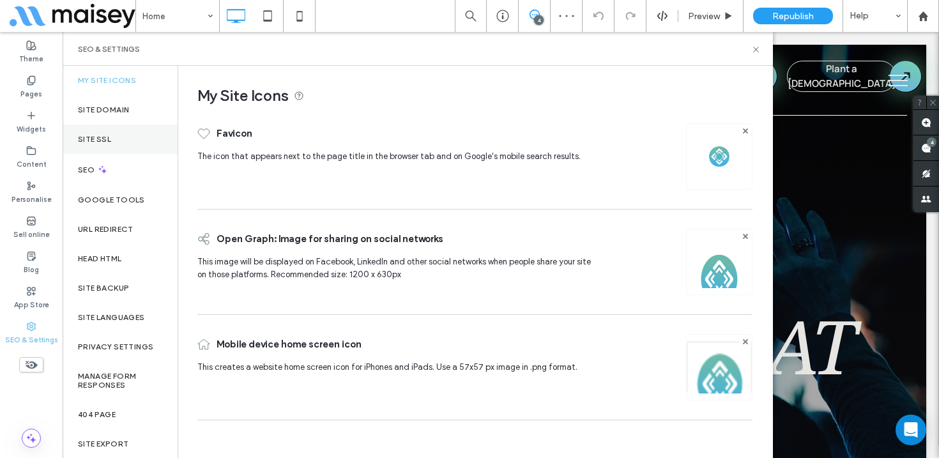
click at [104, 139] on label "Site SSL" at bounding box center [94, 139] width 33 height 9
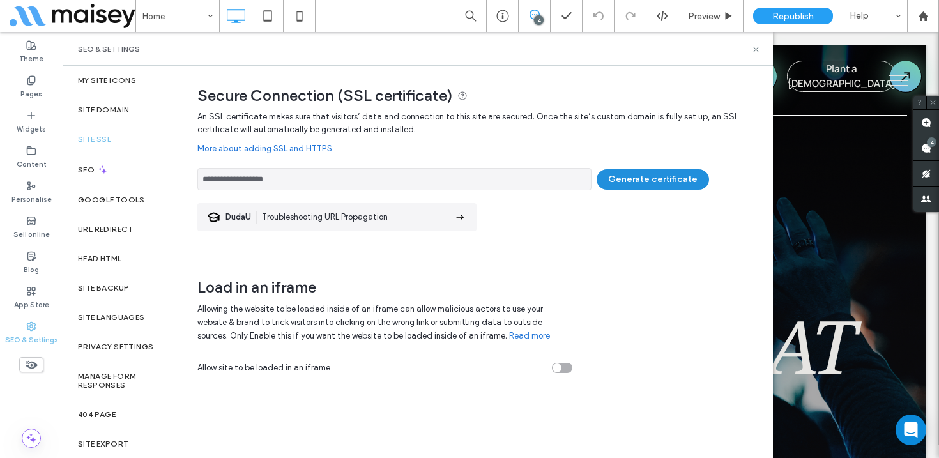
click at [650, 180] on button "Generate certificate" at bounding box center [653, 179] width 112 height 20
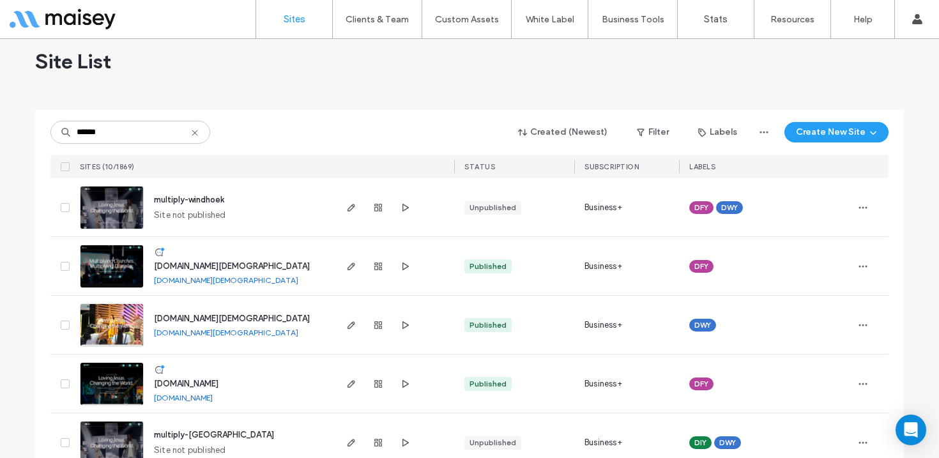
scroll to position [31, 0]
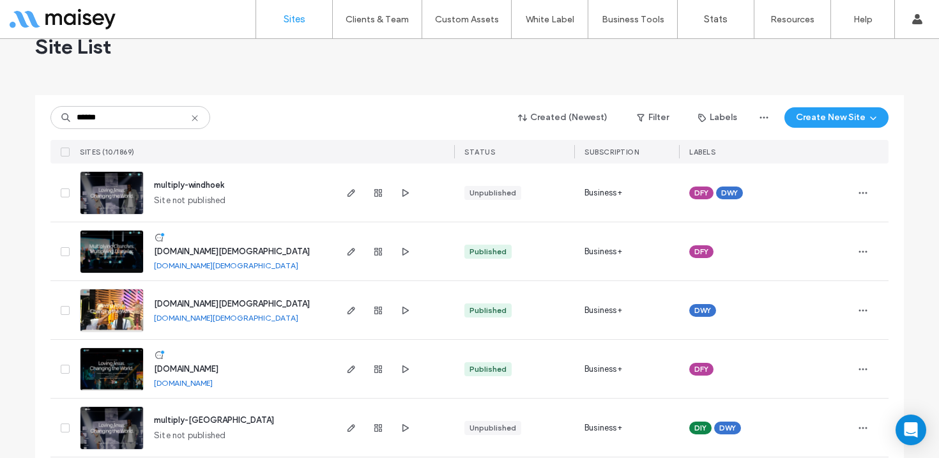
type input "******"
click at [113, 256] on img at bounding box center [112, 274] width 63 height 87
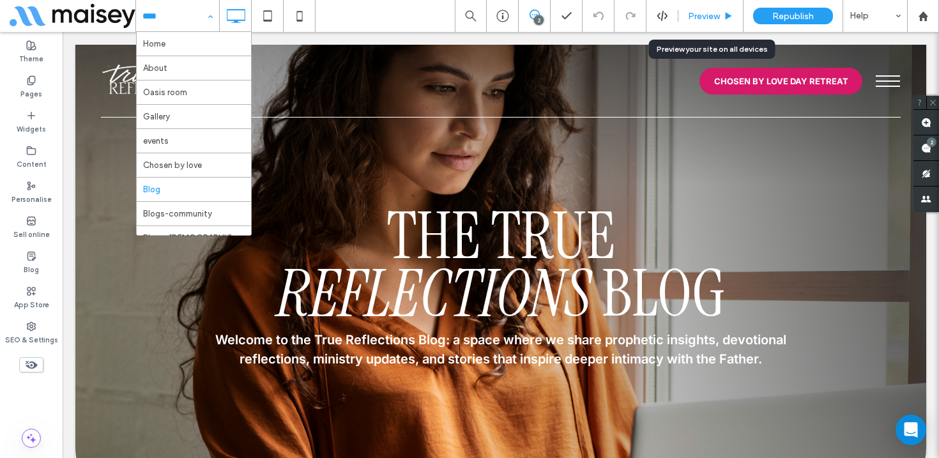
click at [705, 14] on span "Preview" at bounding box center [704, 16] width 32 height 11
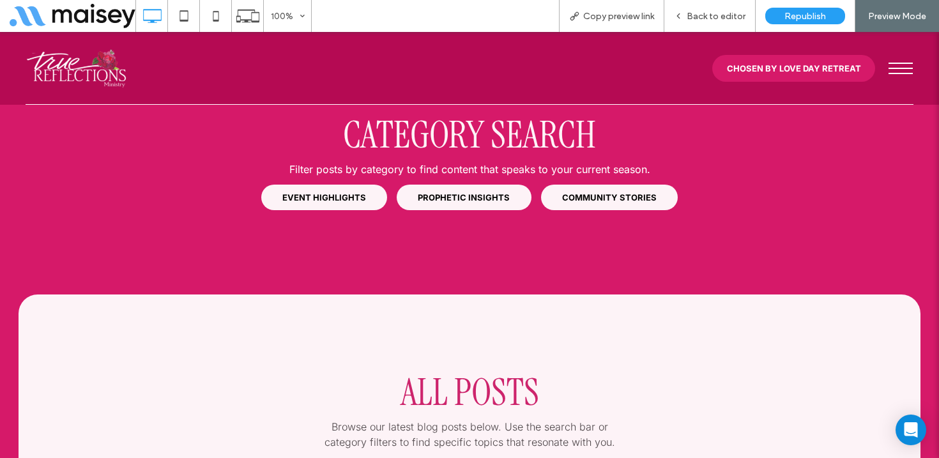
scroll to position [1133, 0]
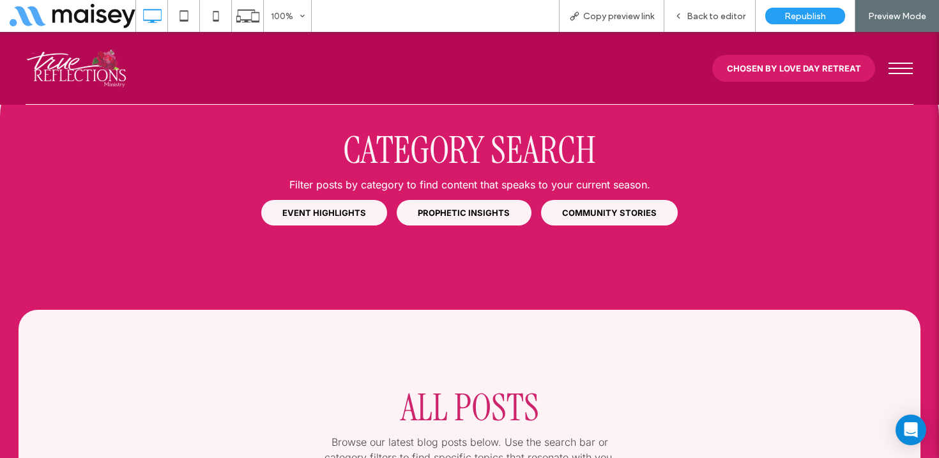
click at [618, 208] on span "COMMUNITY STORIES" at bounding box center [609, 213] width 95 height 10
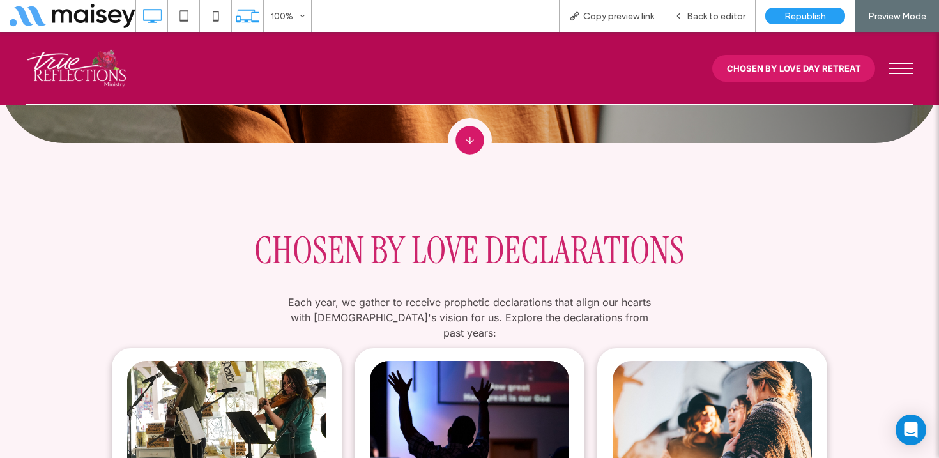
scroll to position [341, 0]
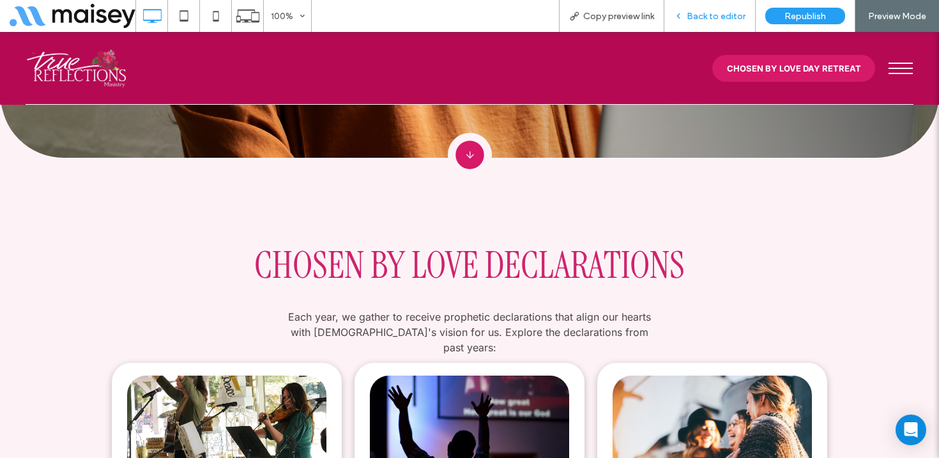
click at [699, 12] on span "Back to editor" at bounding box center [716, 16] width 59 height 11
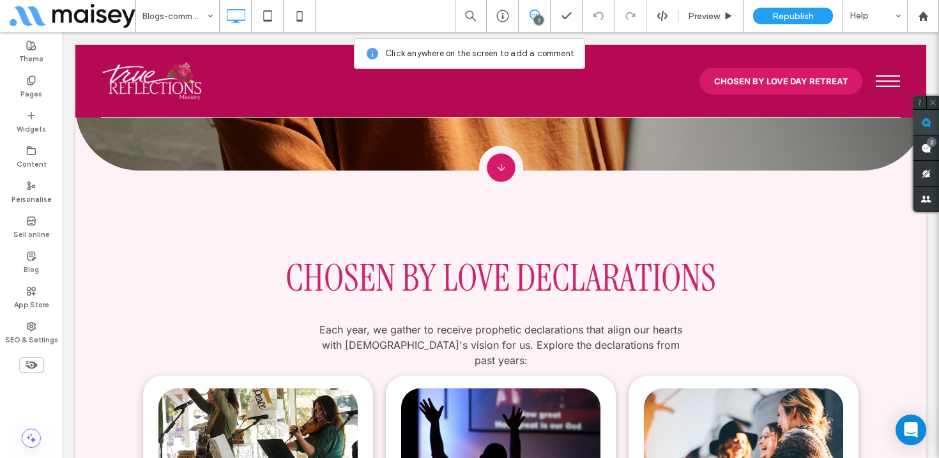
click at [925, 121] on use at bounding box center [926, 123] width 10 height 10
click at [500, 169] on img at bounding box center [501, 168] width 44 height 44
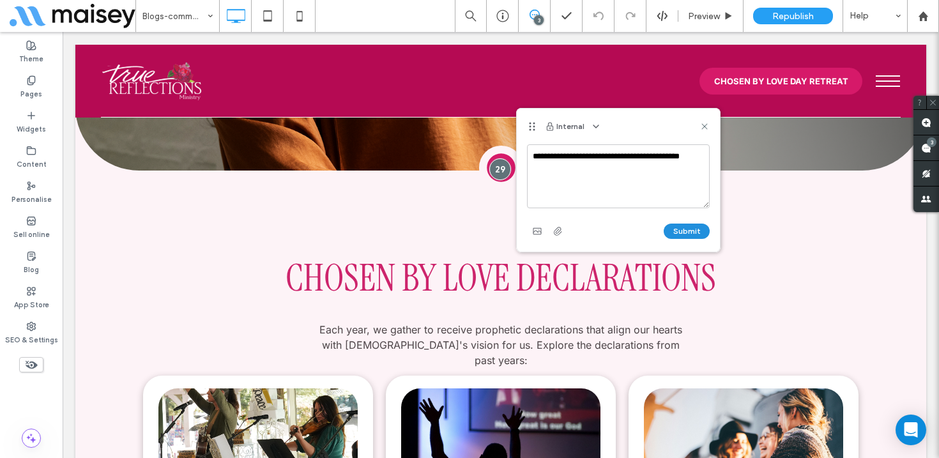
type textarea "**********"
click at [682, 228] on button "Submit" at bounding box center [687, 231] width 46 height 15
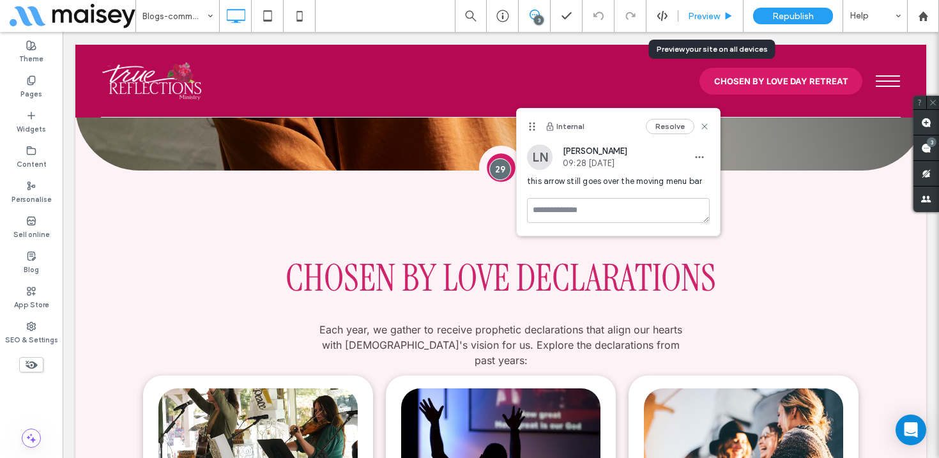
click at [709, 15] on span "Preview" at bounding box center [704, 16] width 32 height 11
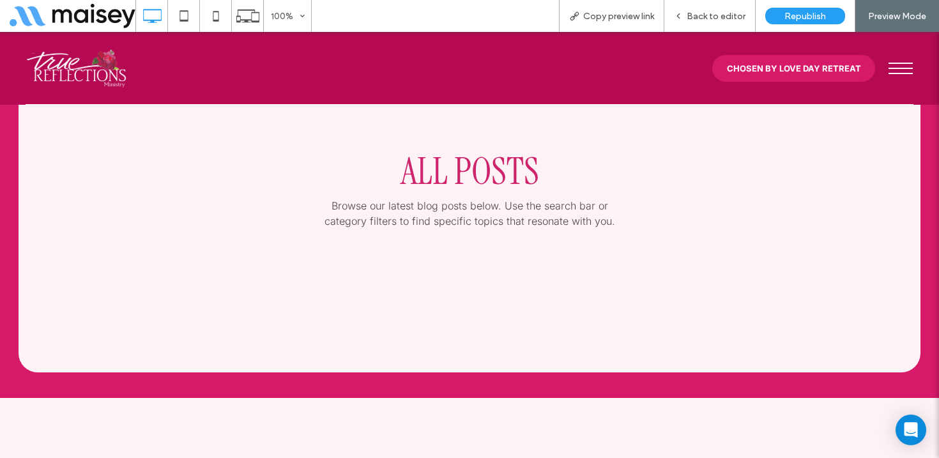
scroll to position [1355, 0]
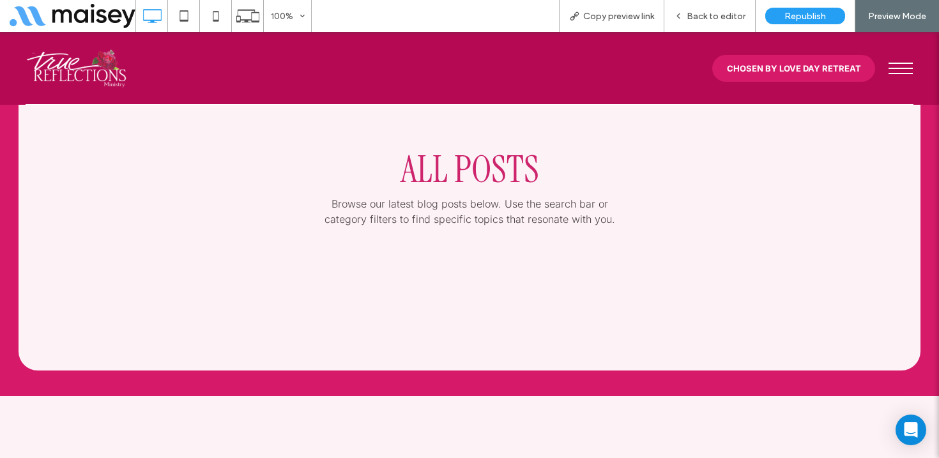
click at [893, 65] on button "menu" at bounding box center [901, 68] width 38 height 33
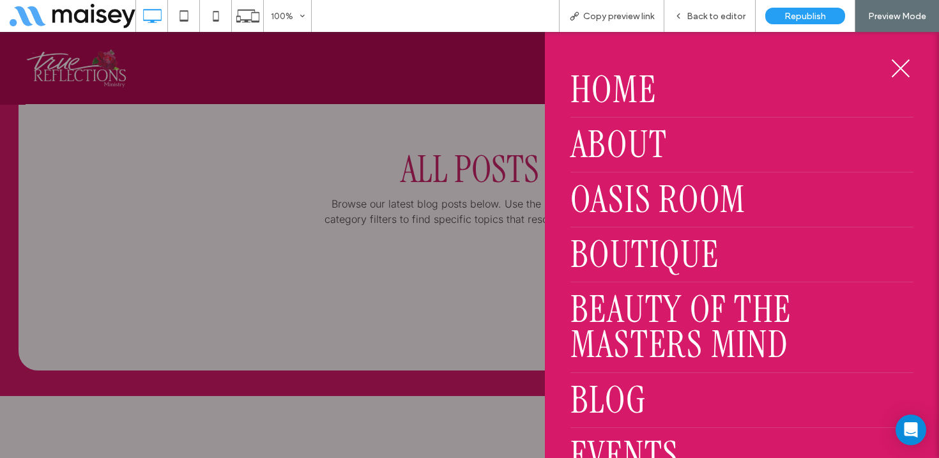
scroll to position [121, 0]
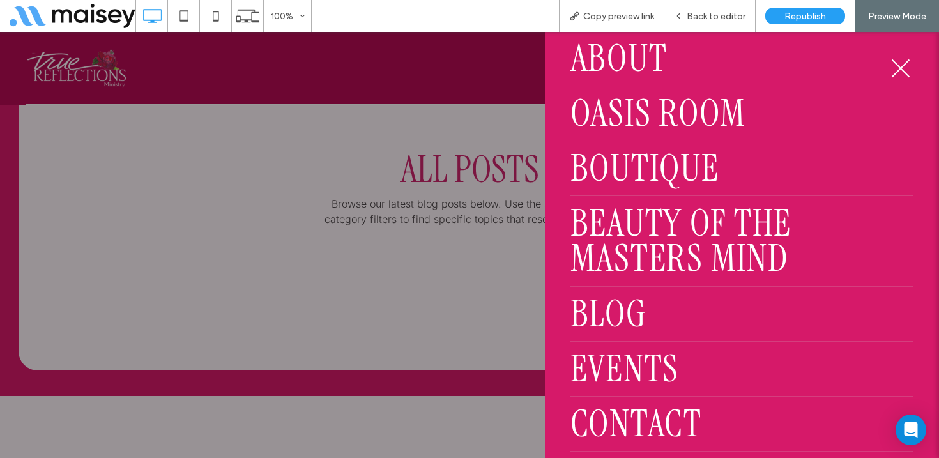
click at [603, 315] on span "Blog" at bounding box center [609, 313] width 76 height 35
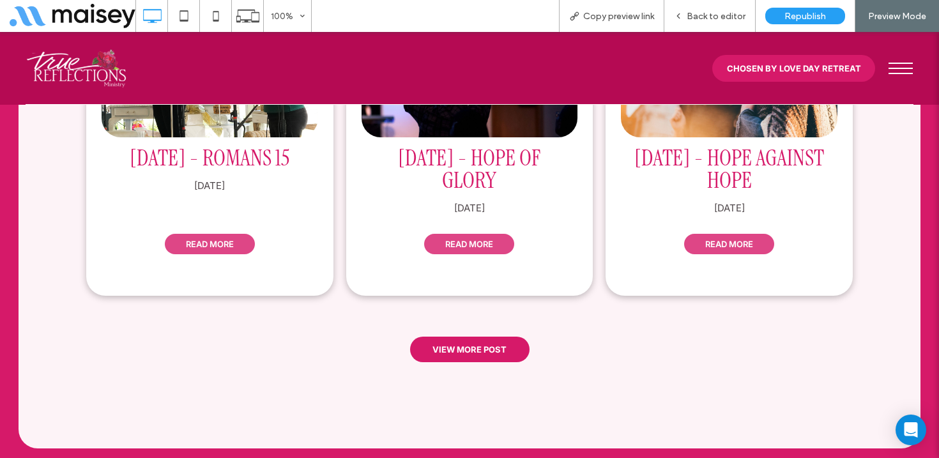
scroll to position [1755, 0]
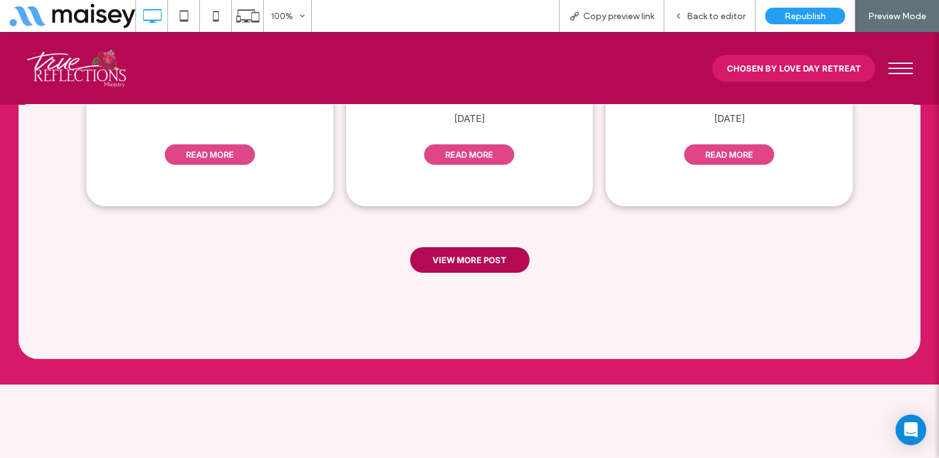
click at [482, 249] on span "VIEW MORE POST" at bounding box center [470, 260] width 74 height 23
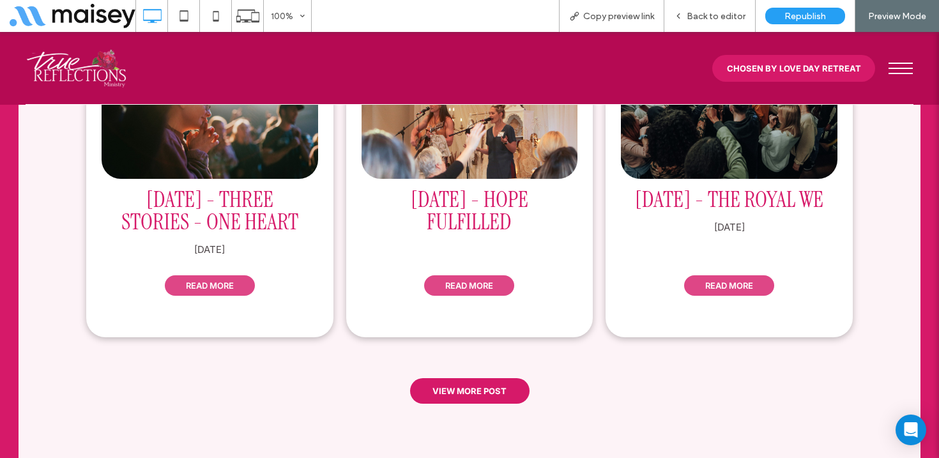
scroll to position [1939, 0]
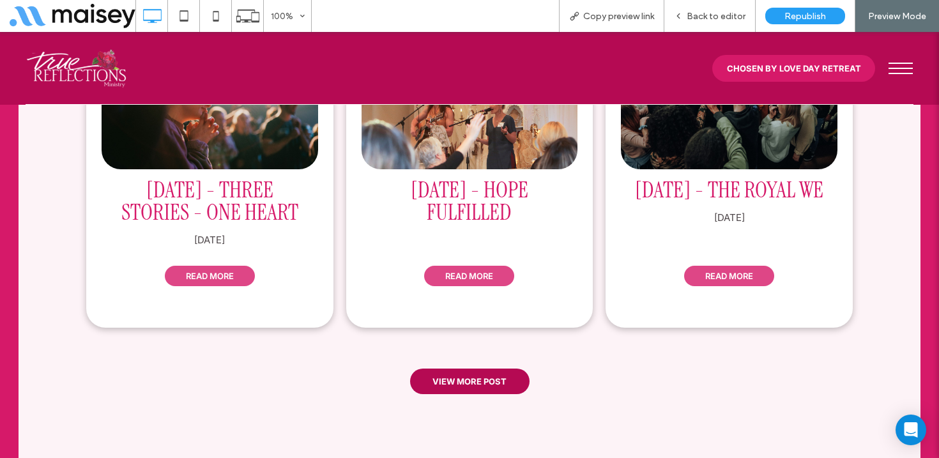
click at [460, 370] on span "VIEW MORE POST" at bounding box center [470, 381] width 74 height 23
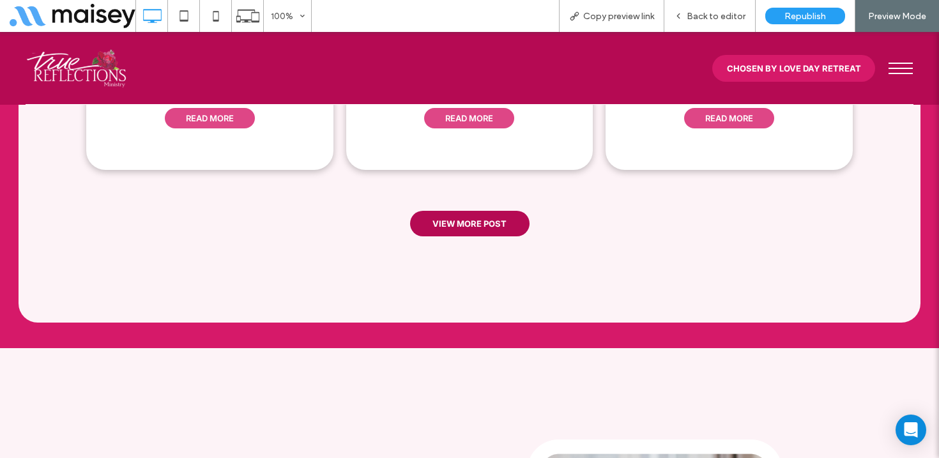
scroll to position [2415, 0]
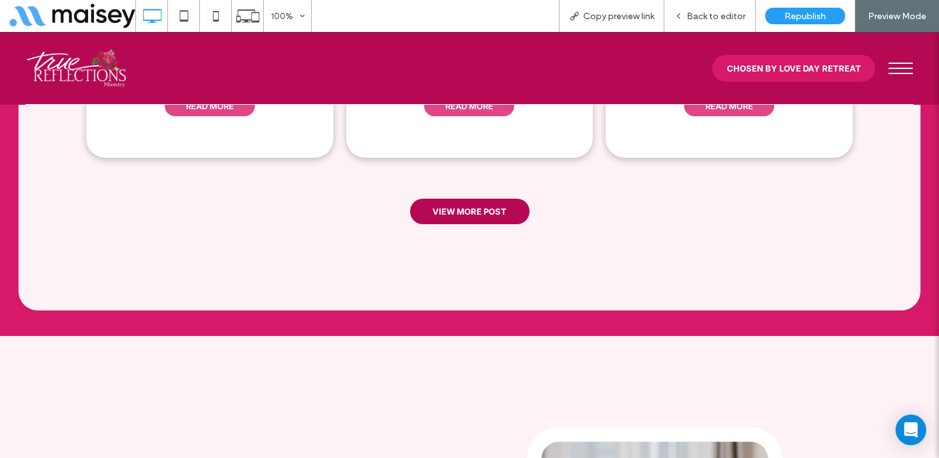
click at [497, 200] on span "VIEW MORE POST" at bounding box center [470, 211] width 74 height 23
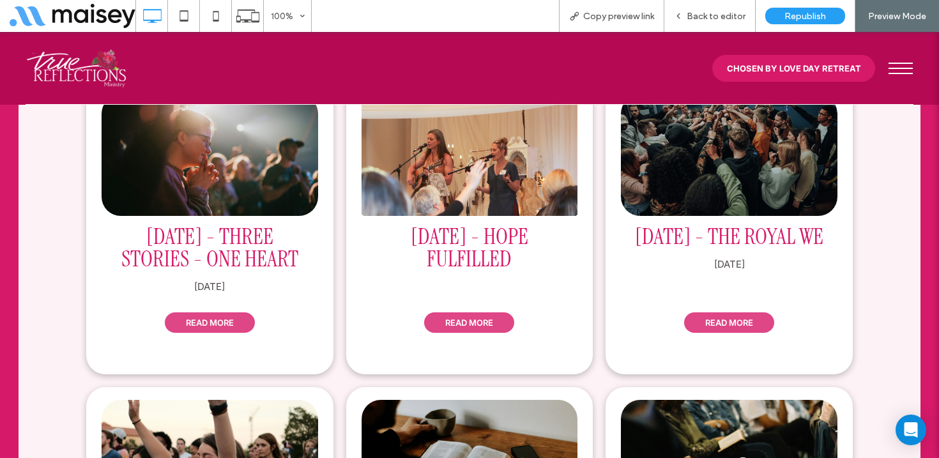
scroll to position [1889, 0]
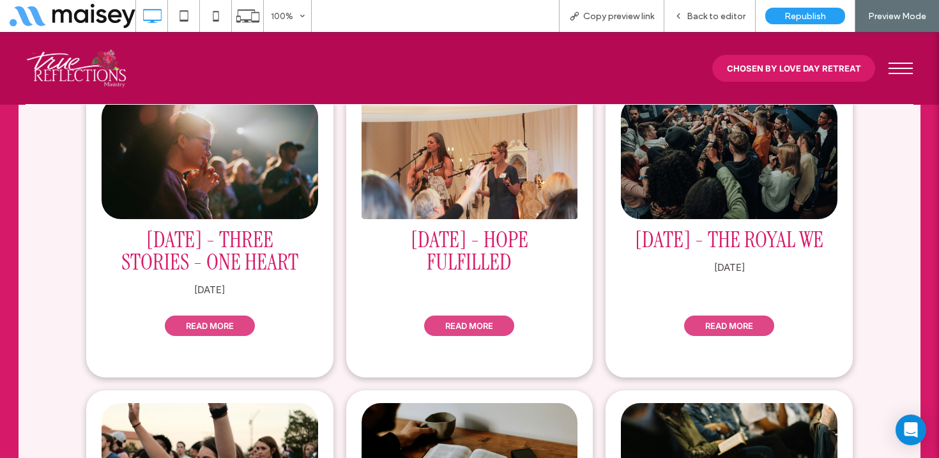
click at [473, 316] on link "READ MORE" at bounding box center [469, 326] width 90 height 20
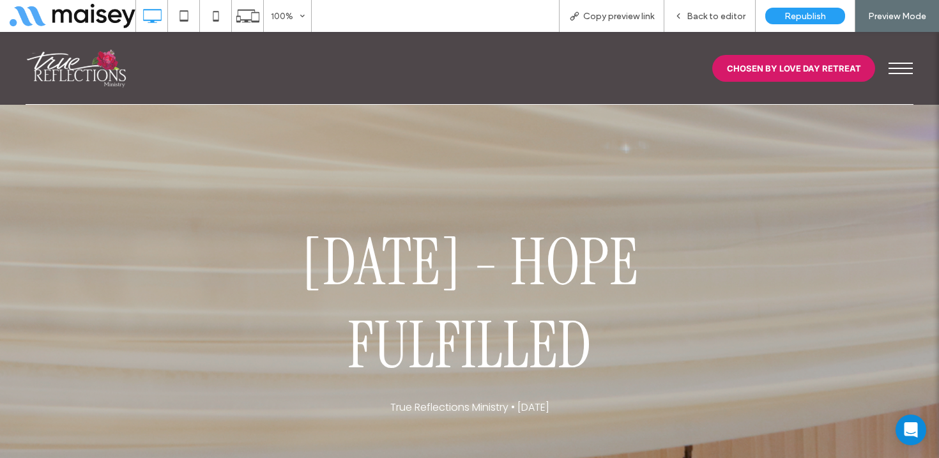
scroll to position [0, 0]
click at [898, 68] on span "menu" at bounding box center [901, 68] width 24 height 1
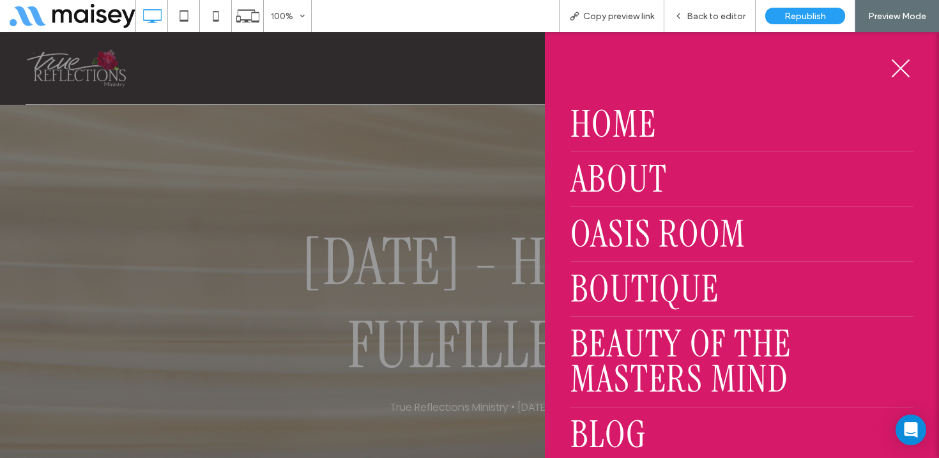
click at [603, 423] on span "Blog" at bounding box center [609, 434] width 76 height 35
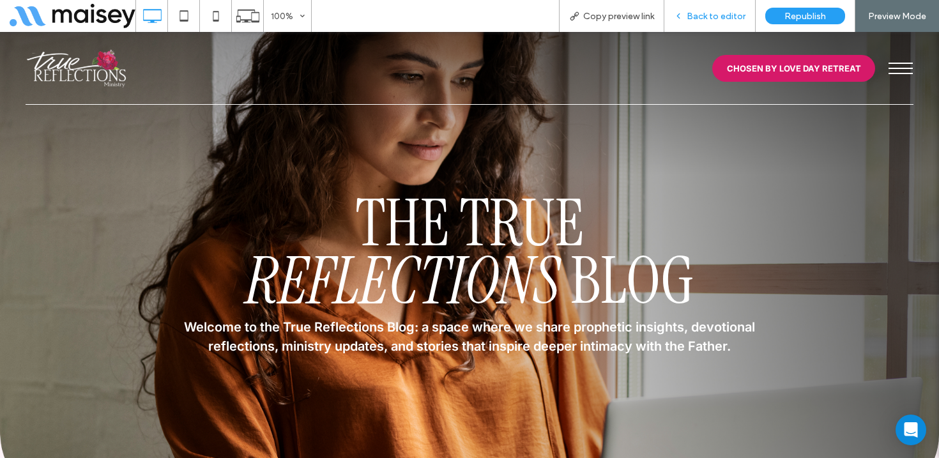
click at [723, 14] on span "Back to editor" at bounding box center [716, 16] width 59 height 11
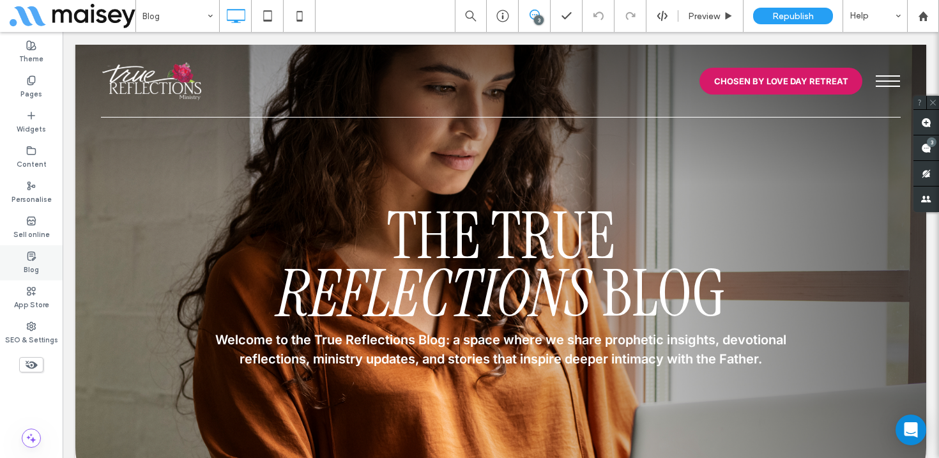
click at [33, 251] on icon at bounding box center [31, 256] width 10 height 10
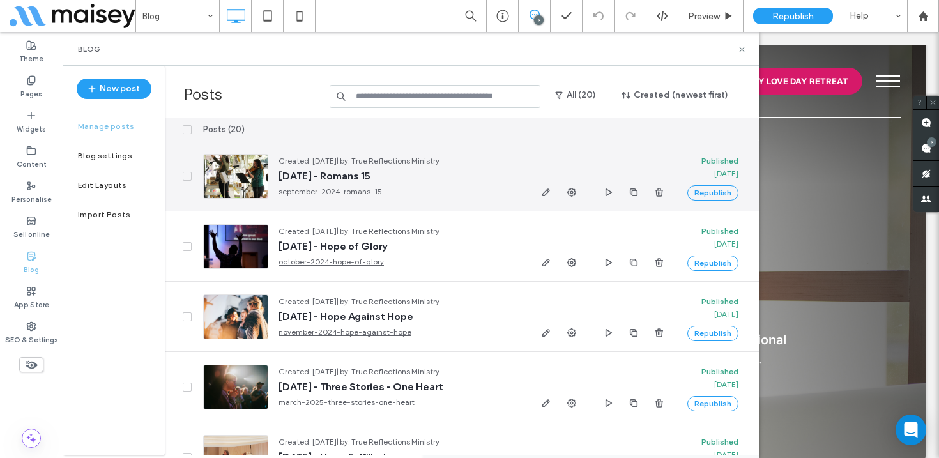
click at [406, 180] on span "September 2024 - Romans 15" at bounding box center [399, 176] width 240 height 13
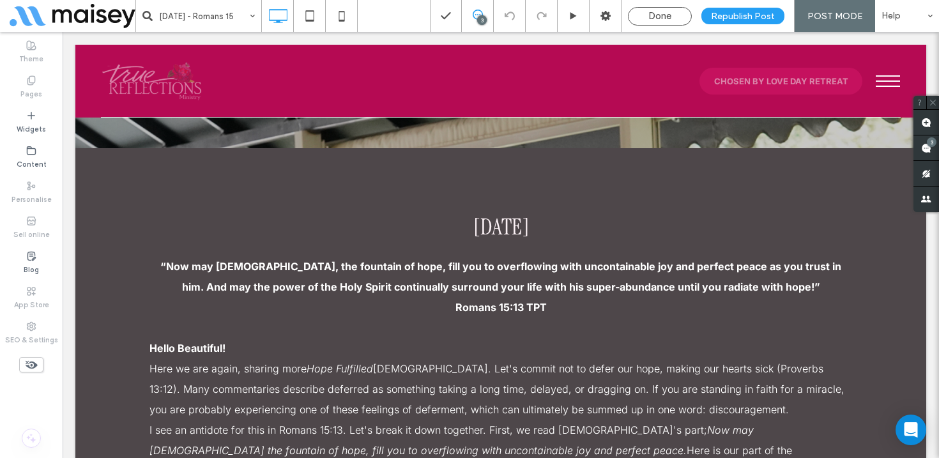
scroll to position [173, 0]
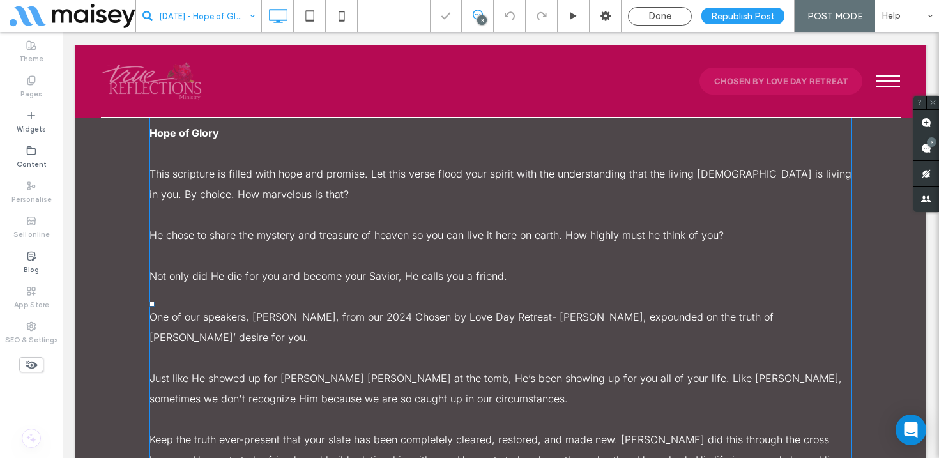
scroll to position [710, 0]
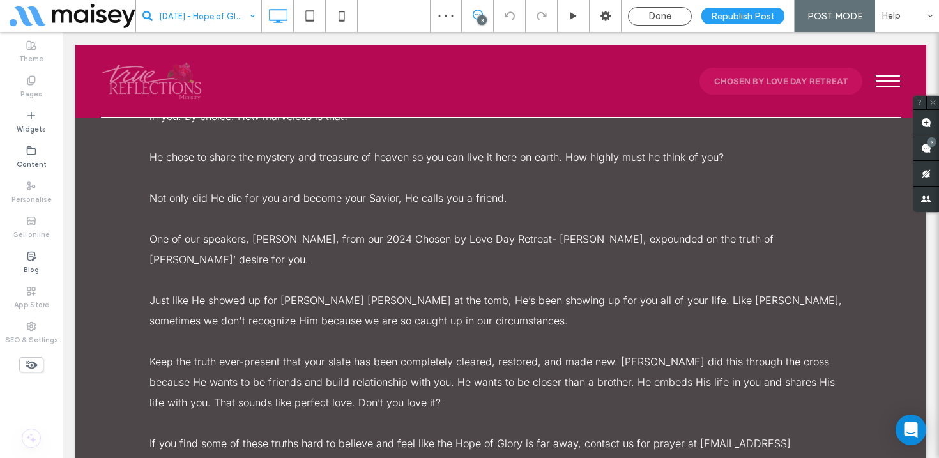
click at [229, 13] on input at bounding box center [203, 16] width 89 height 32
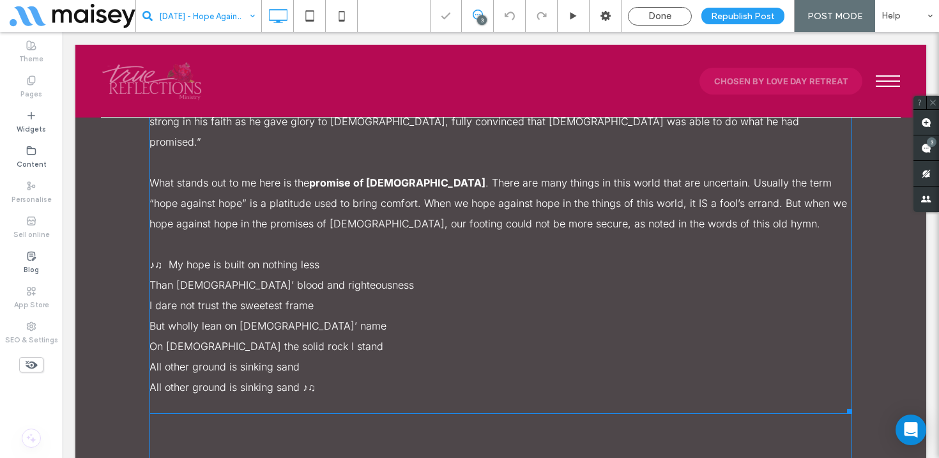
scroll to position [781, 0]
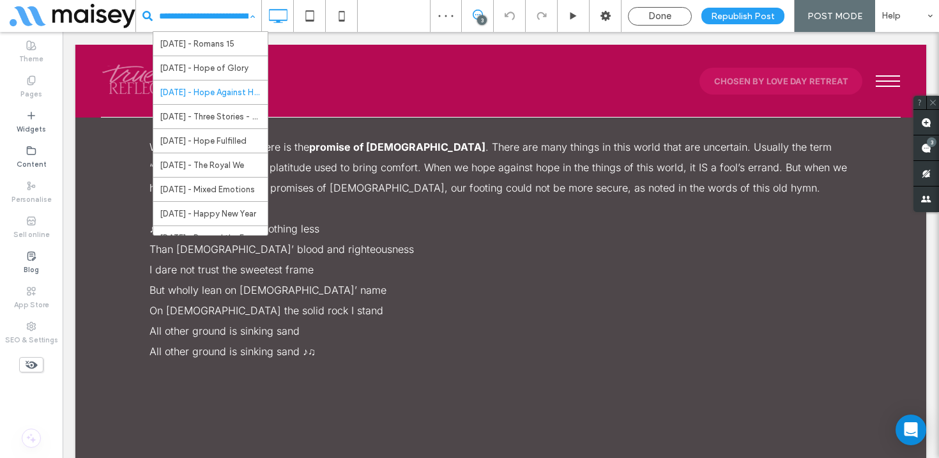
click at [223, 20] on input at bounding box center [203, 16] width 89 height 32
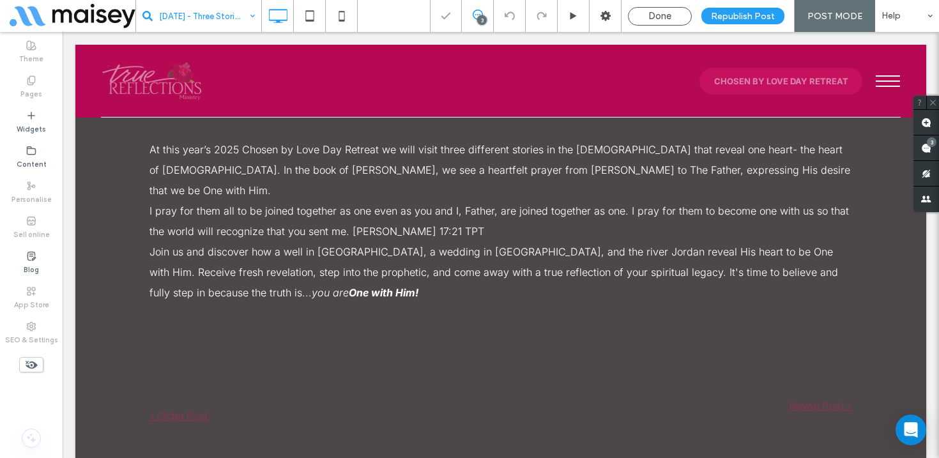
scroll to position [747, 0]
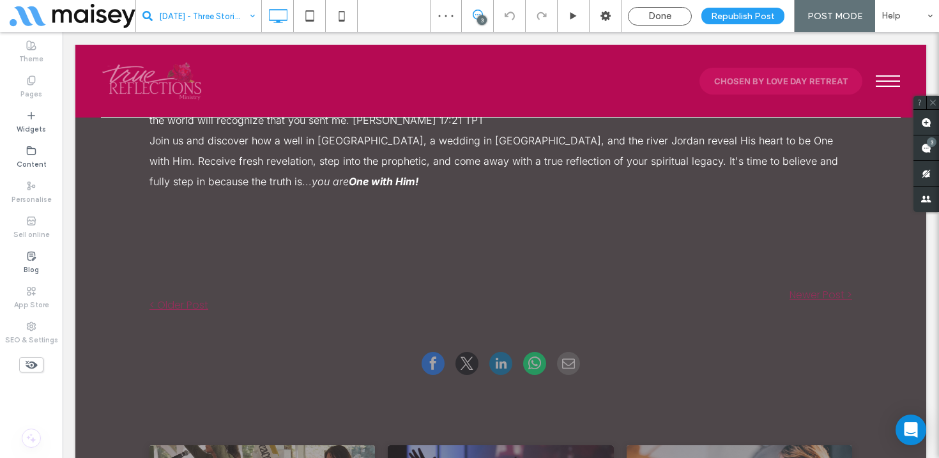
click at [224, 14] on input at bounding box center [203, 16] width 89 height 32
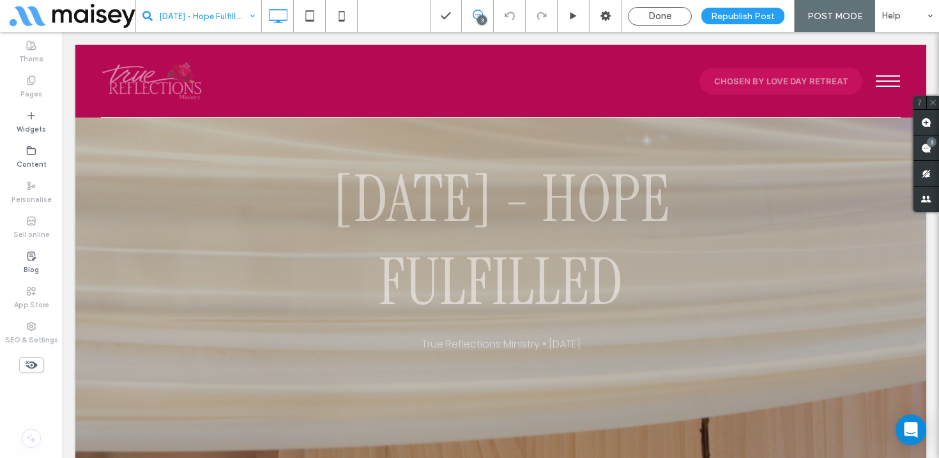
scroll to position [92, 0]
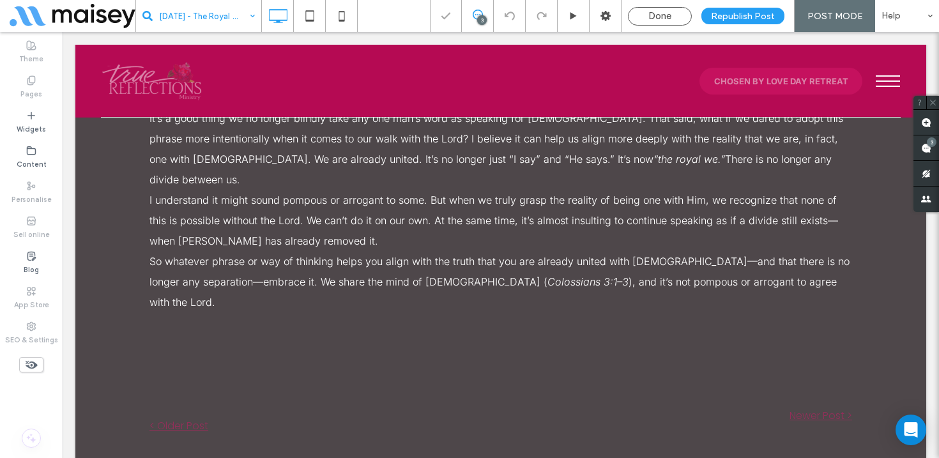
scroll to position [677, 0]
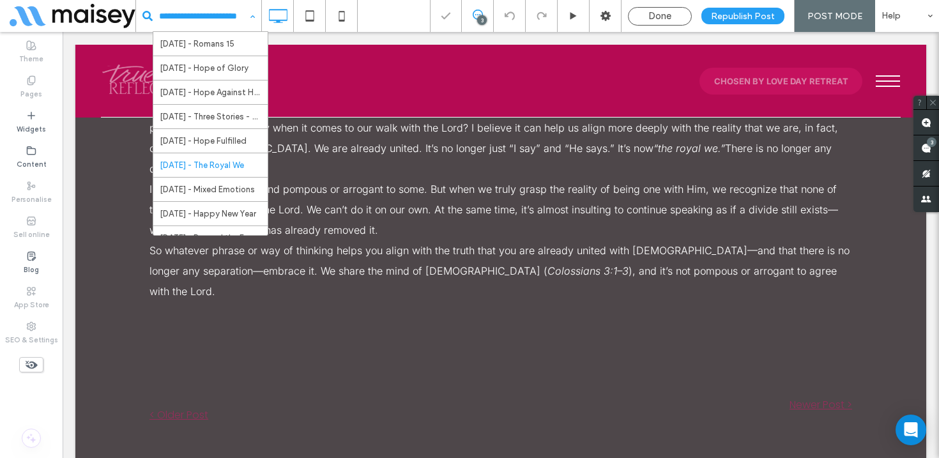
click at [214, 19] on input at bounding box center [203, 16] width 89 height 32
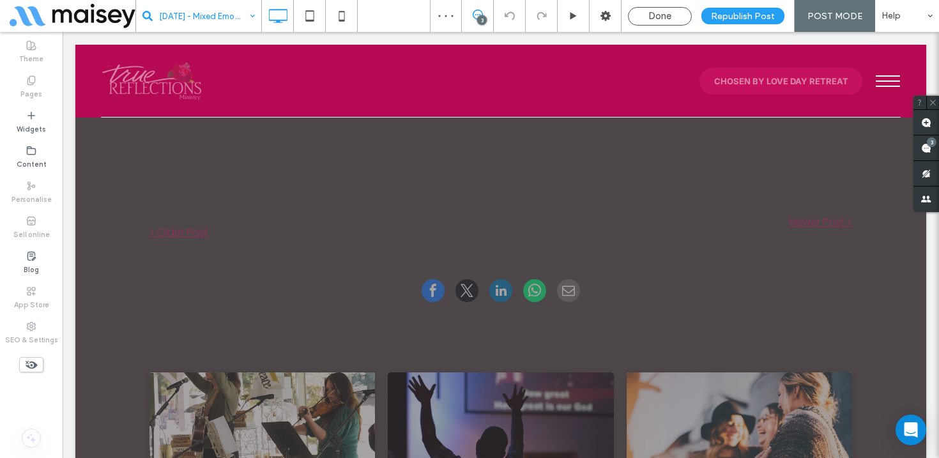
scroll to position [1021, 0]
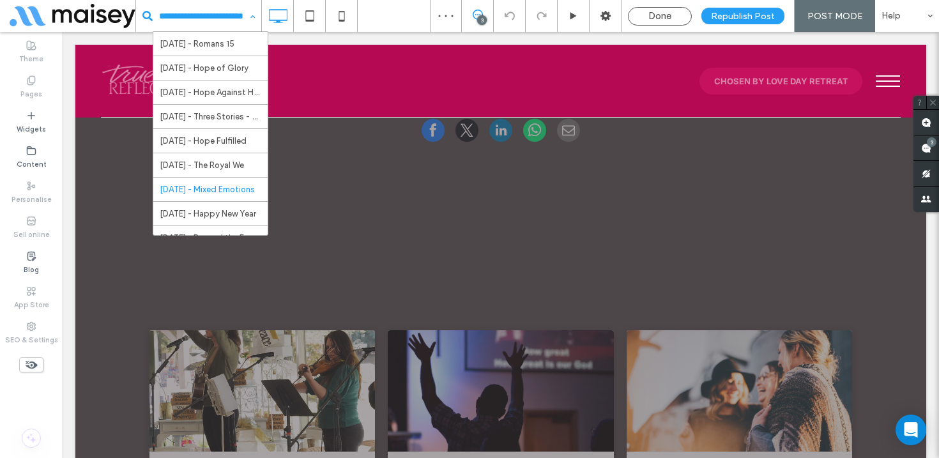
click at [217, 24] on input at bounding box center [203, 16] width 89 height 32
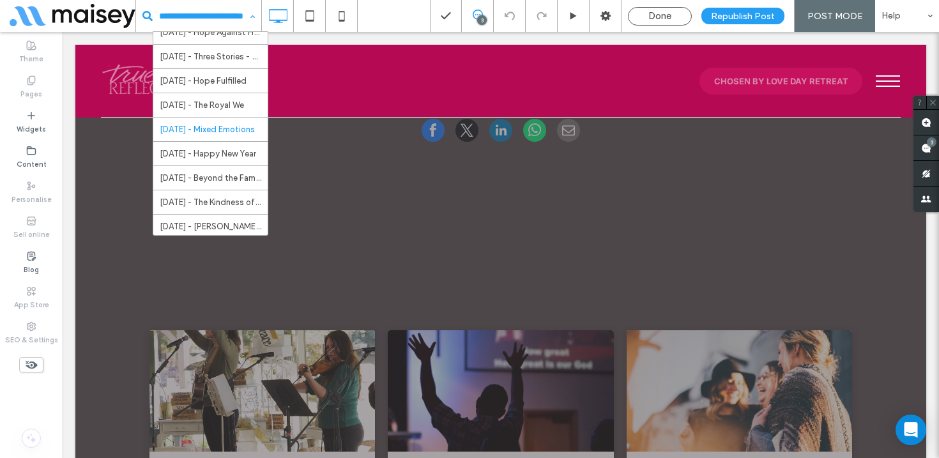
scroll to position [139, 0]
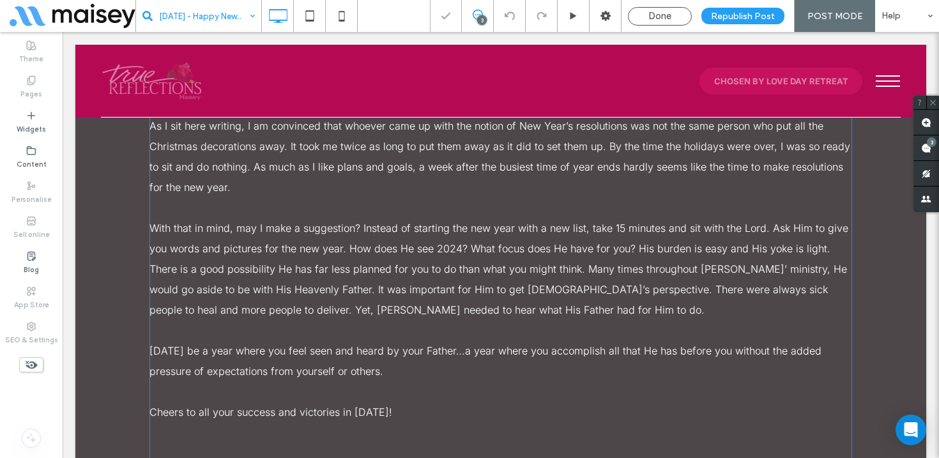
scroll to position [704, 0]
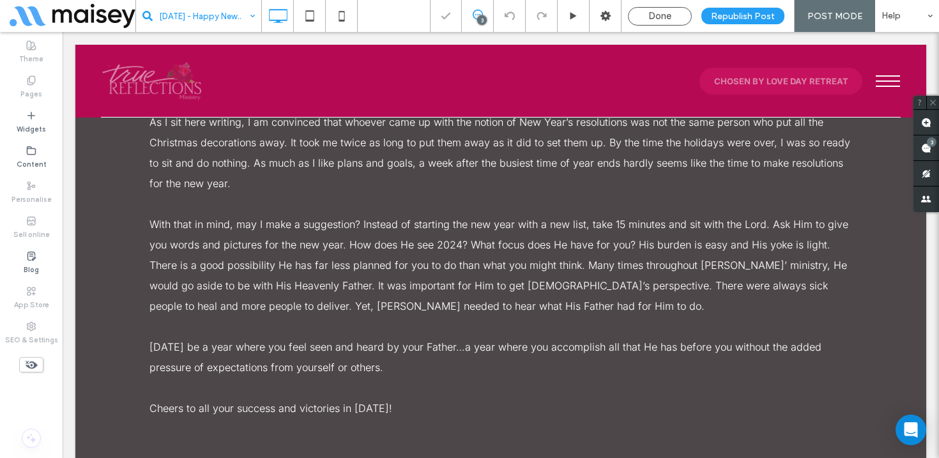
click at [238, 14] on input at bounding box center [203, 16] width 89 height 32
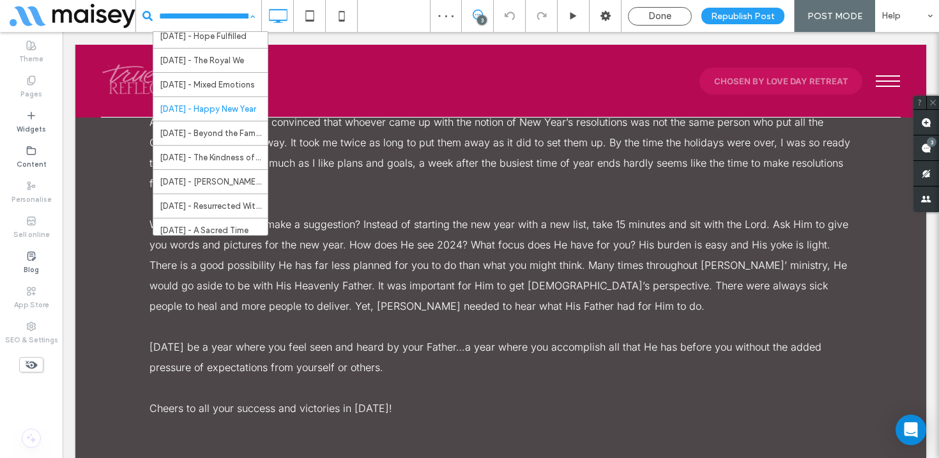
scroll to position [122, 0]
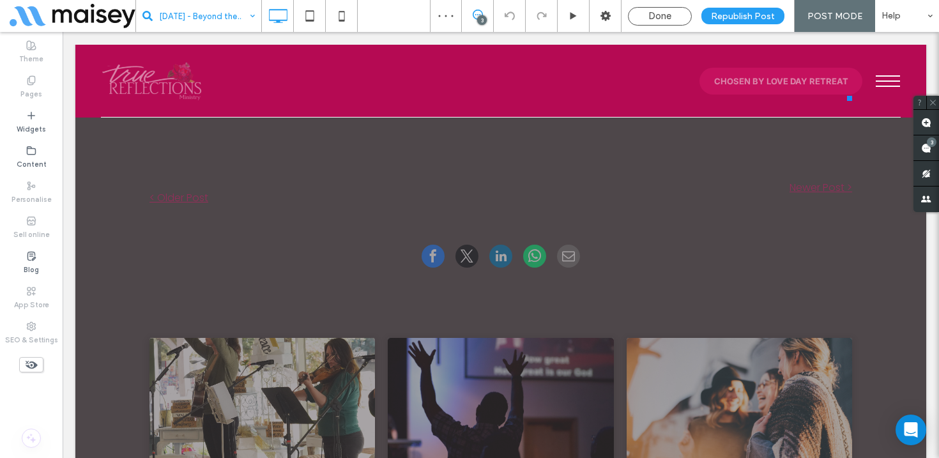
scroll to position [914, 0]
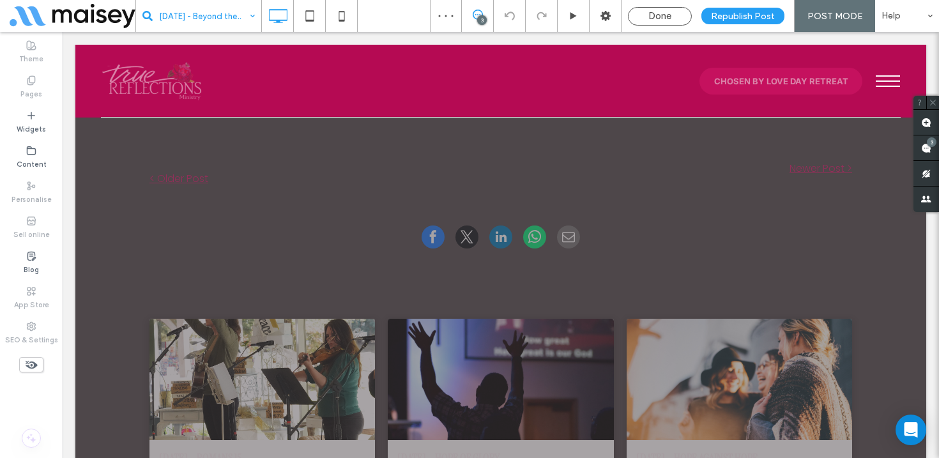
click at [232, 13] on input at bounding box center [203, 16] width 89 height 32
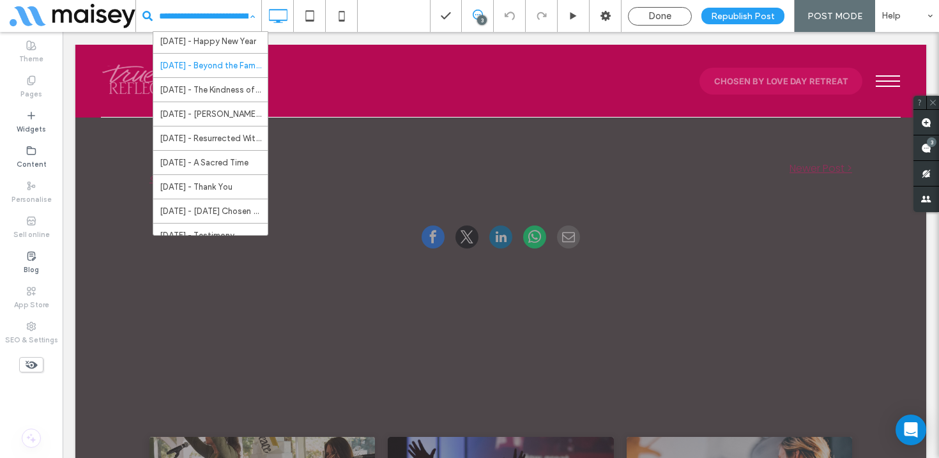
scroll to position [187, 0]
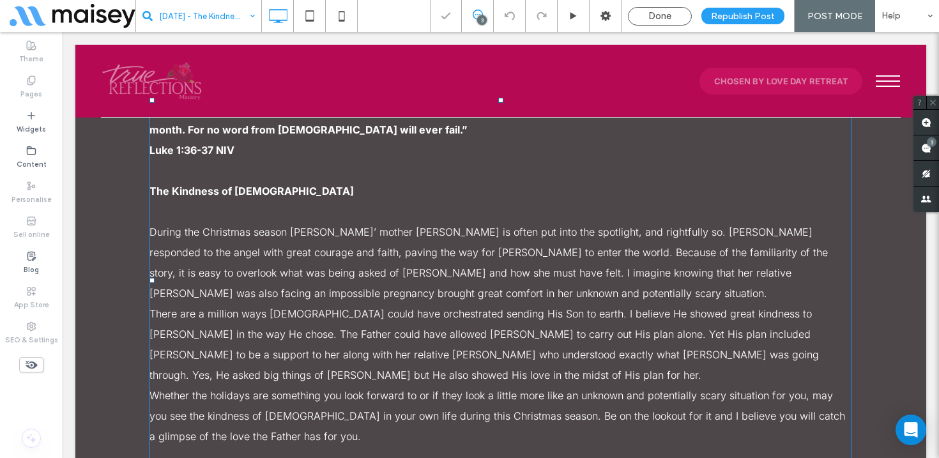
scroll to position [783, 0]
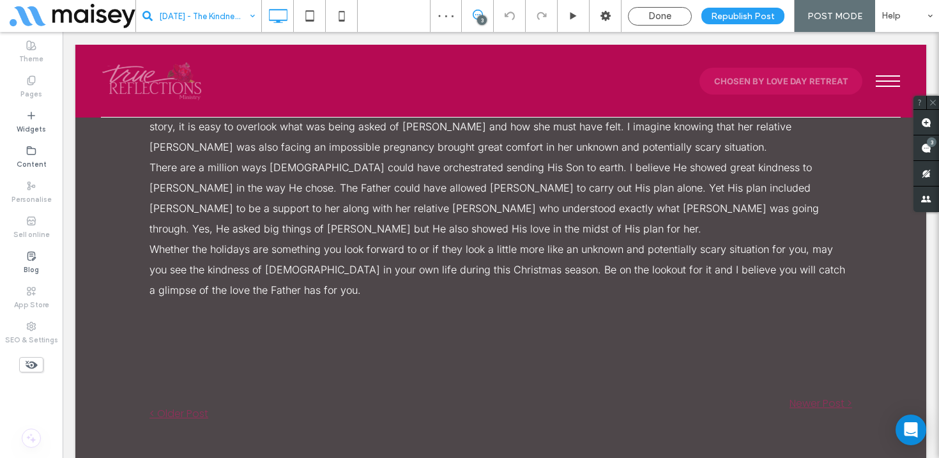
click at [218, 17] on input at bounding box center [203, 16] width 89 height 32
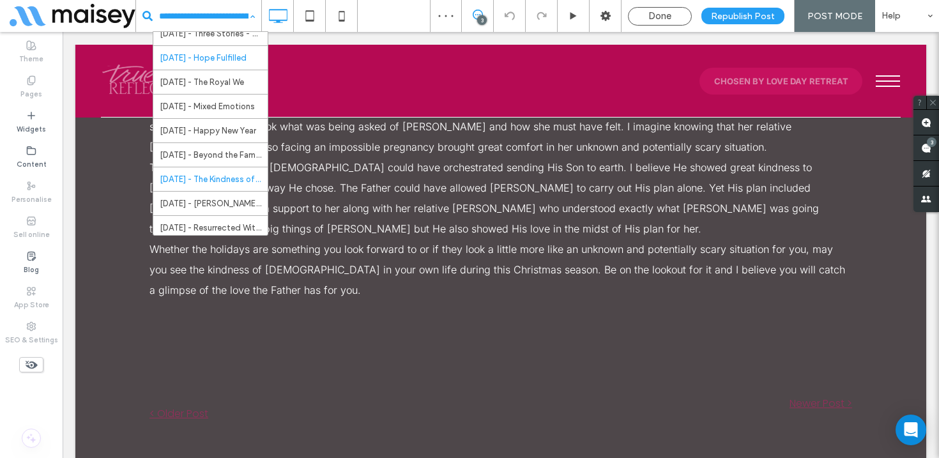
scroll to position [155, 0]
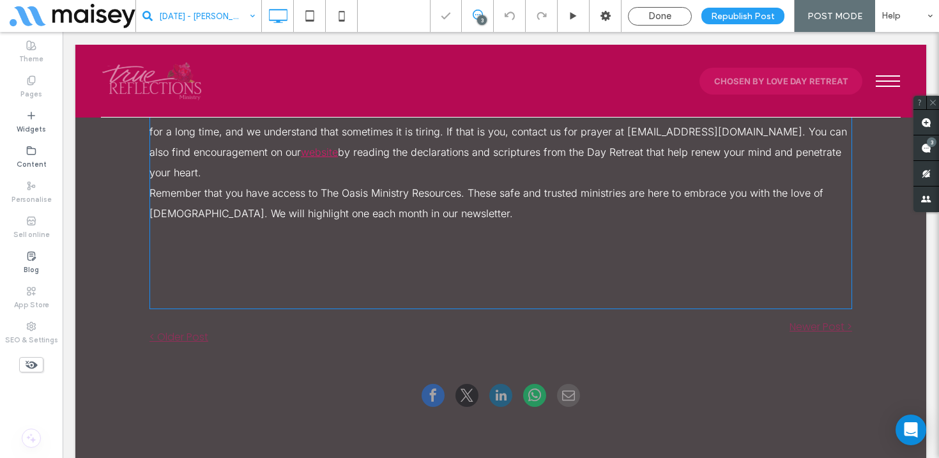
scroll to position [995, 0]
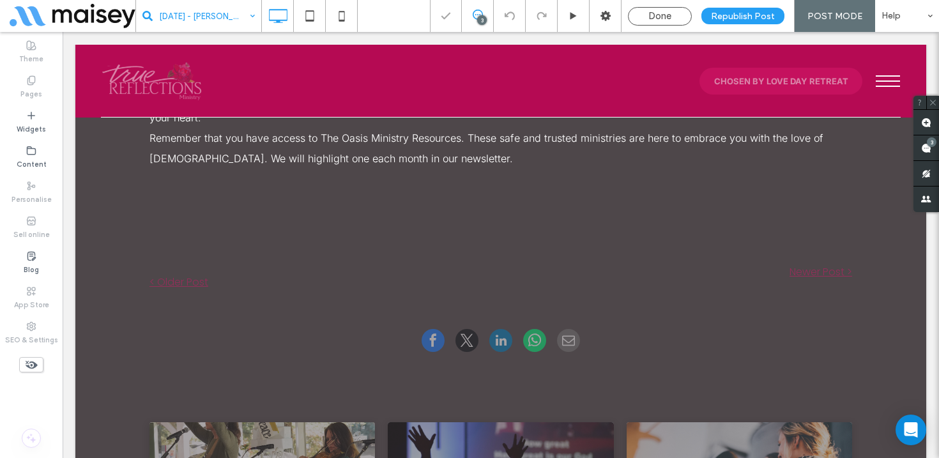
click at [199, 10] on input at bounding box center [203, 16] width 89 height 32
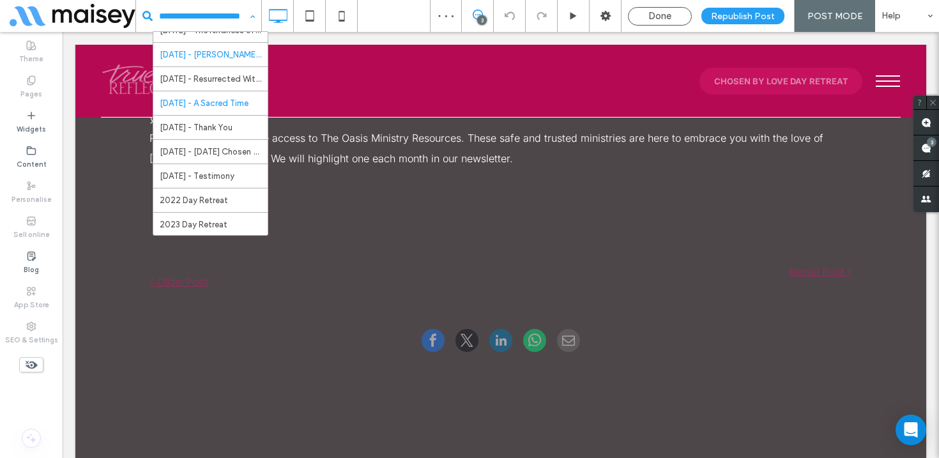
scroll to position [239, 0]
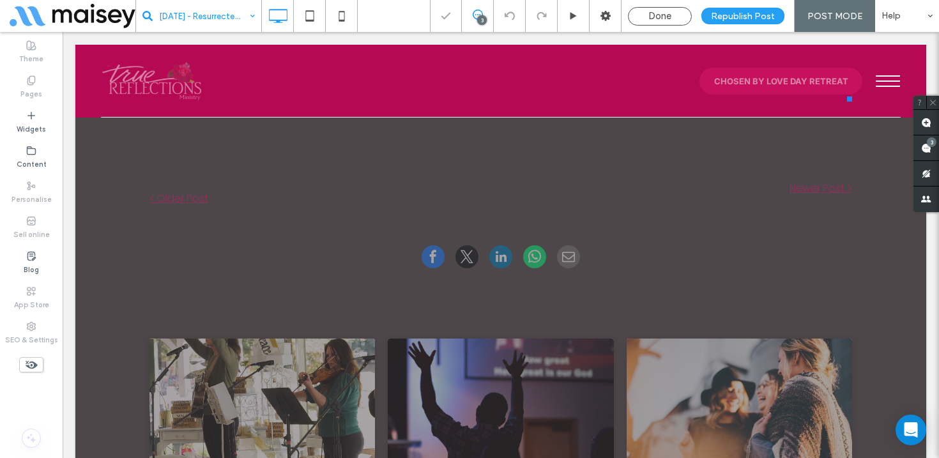
scroll to position [970, 0]
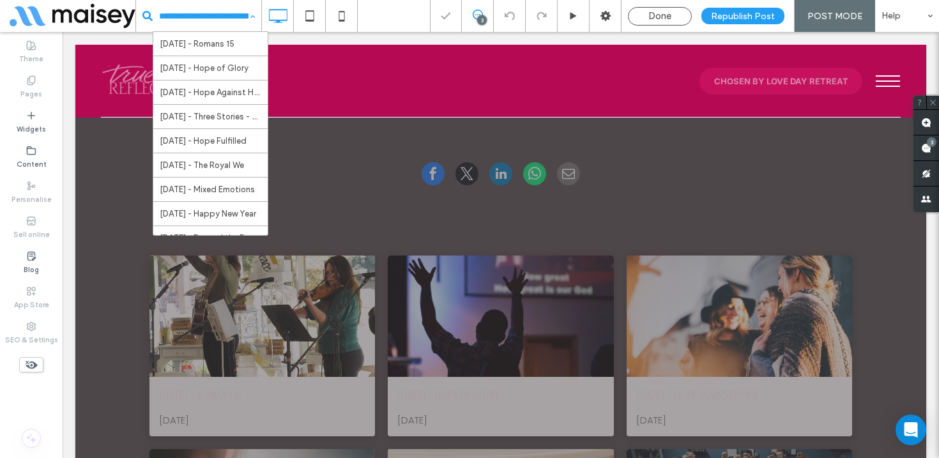
click at [210, 14] on input at bounding box center [203, 16] width 89 height 32
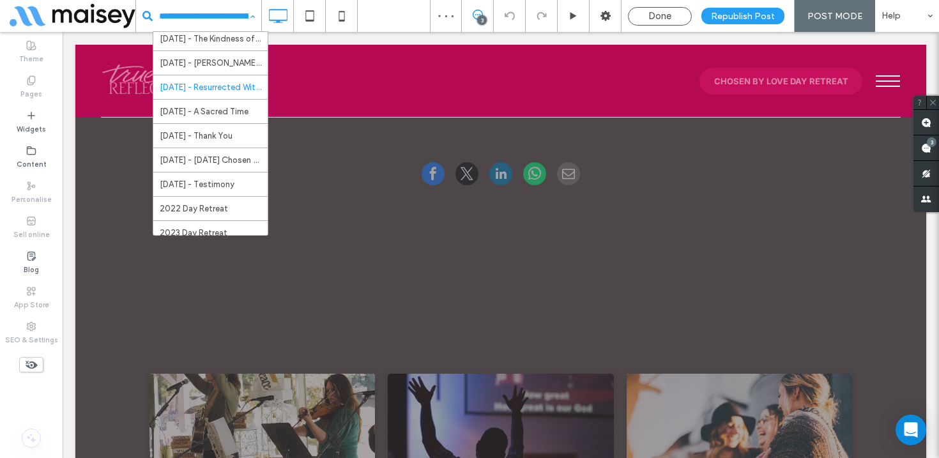
scroll to position [227, 0]
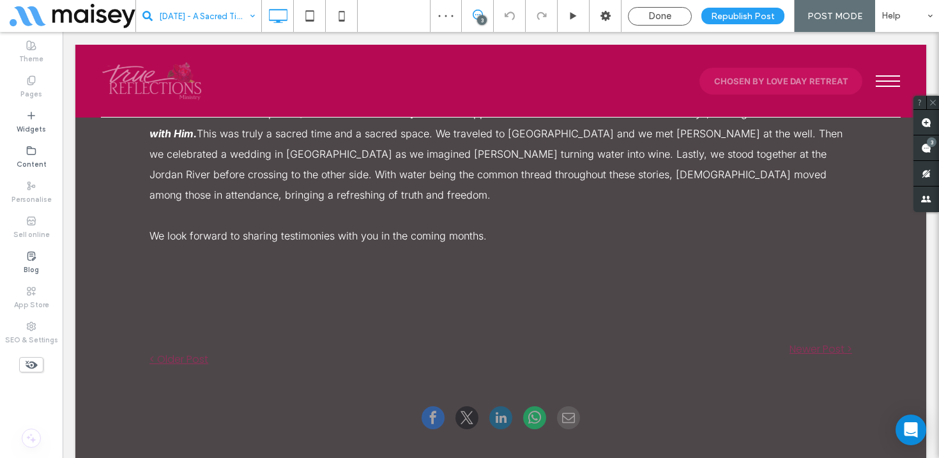
scroll to position [756, 0]
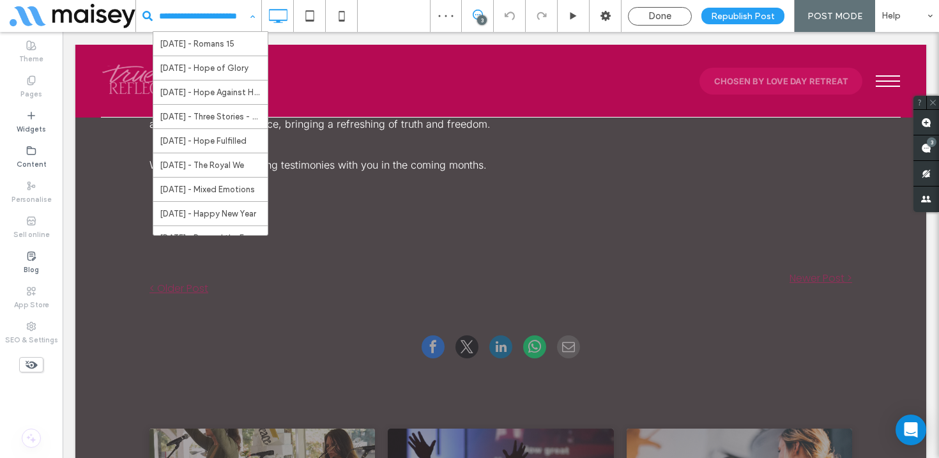
click at [220, 17] on input at bounding box center [203, 16] width 89 height 32
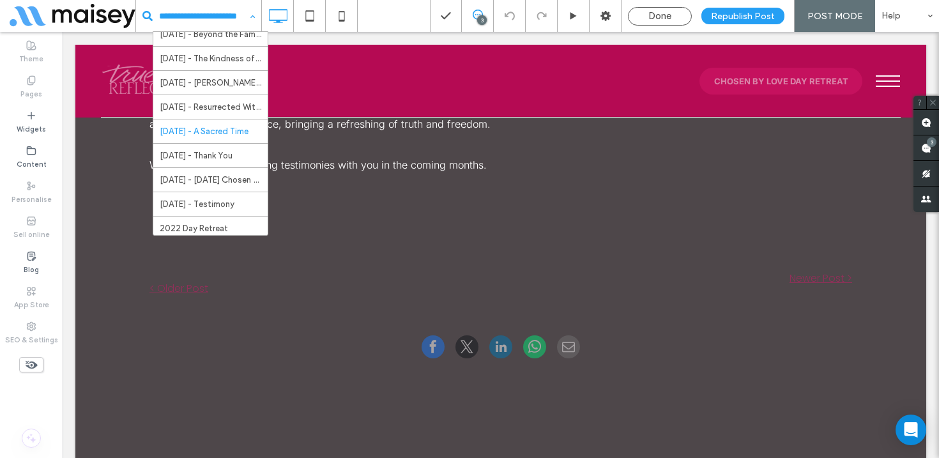
scroll to position [221, 0]
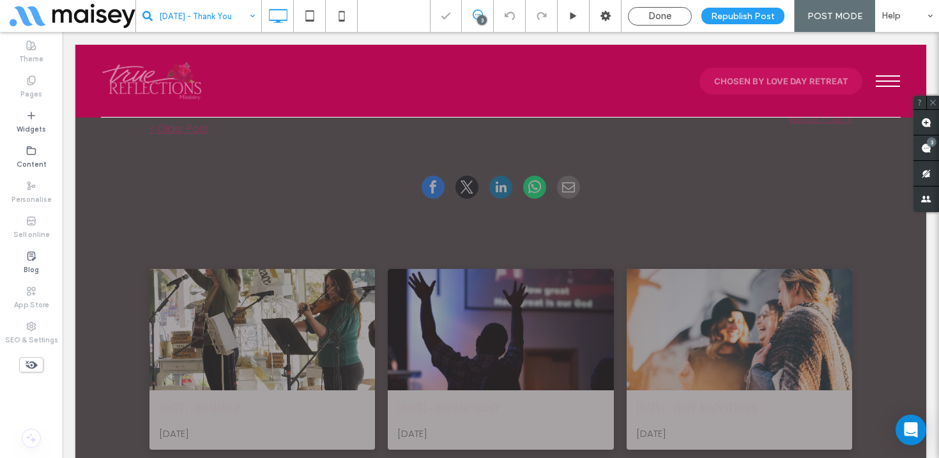
scroll to position [949, 0]
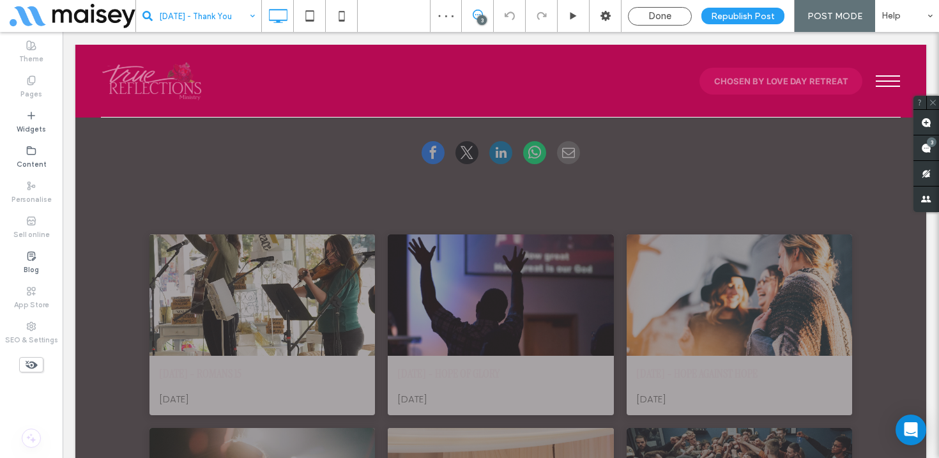
click at [208, 14] on input at bounding box center [203, 16] width 89 height 32
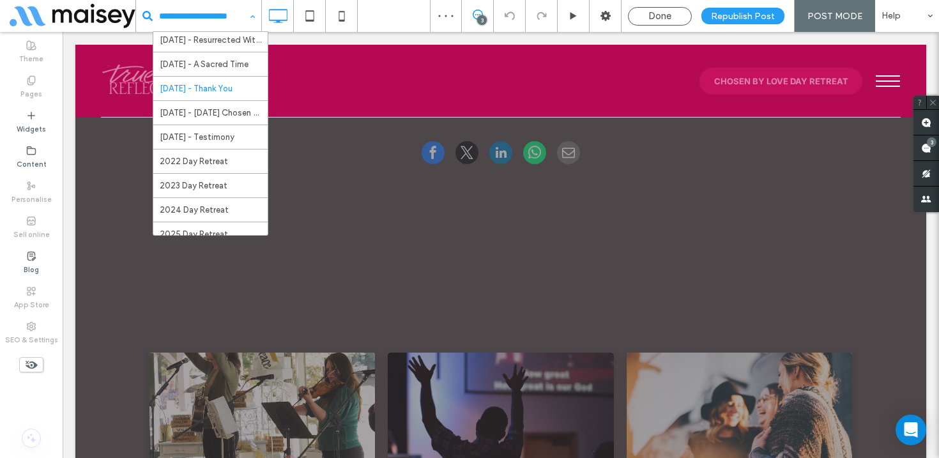
scroll to position [293, 0]
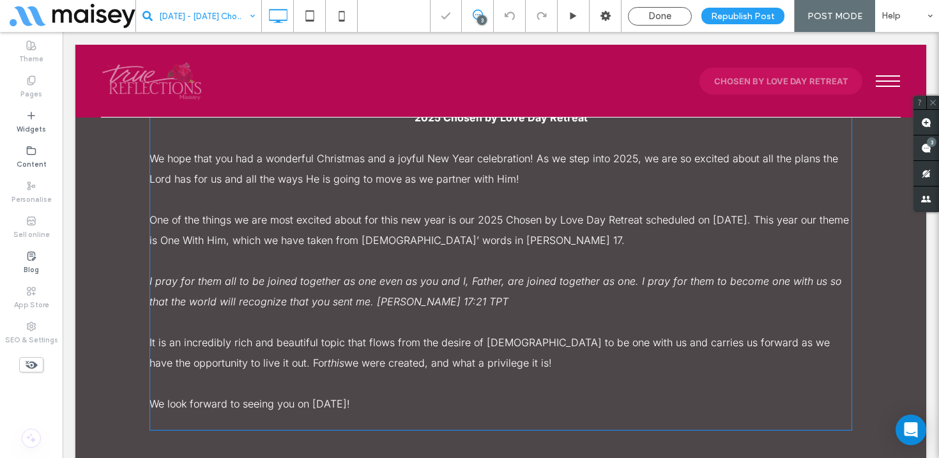
scroll to position [865, 0]
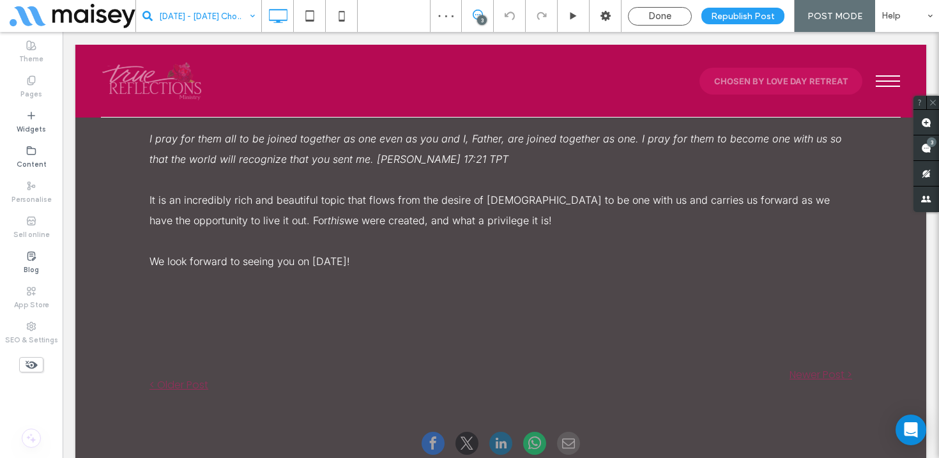
click at [199, 16] on input at bounding box center [203, 16] width 89 height 32
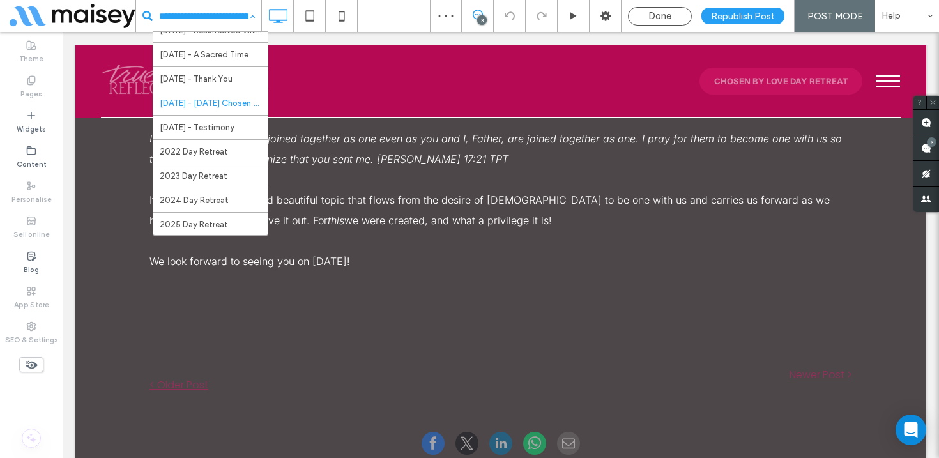
scroll to position [293, 0]
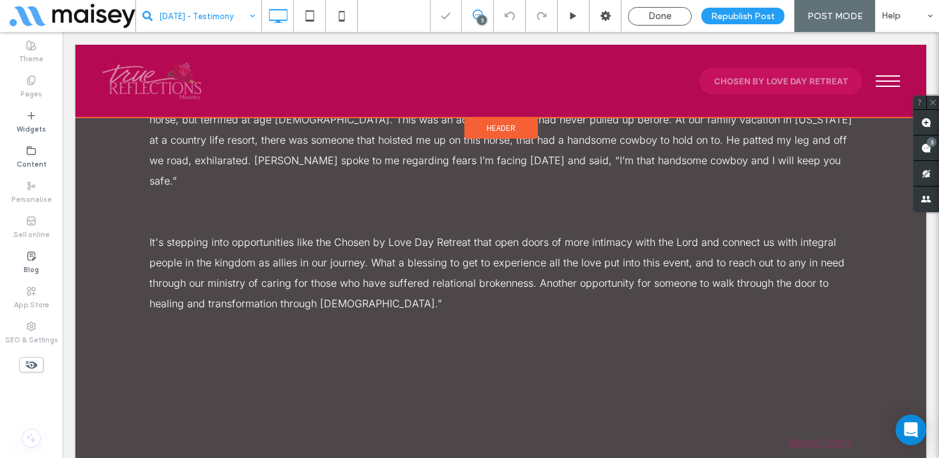
scroll to position [565, 0]
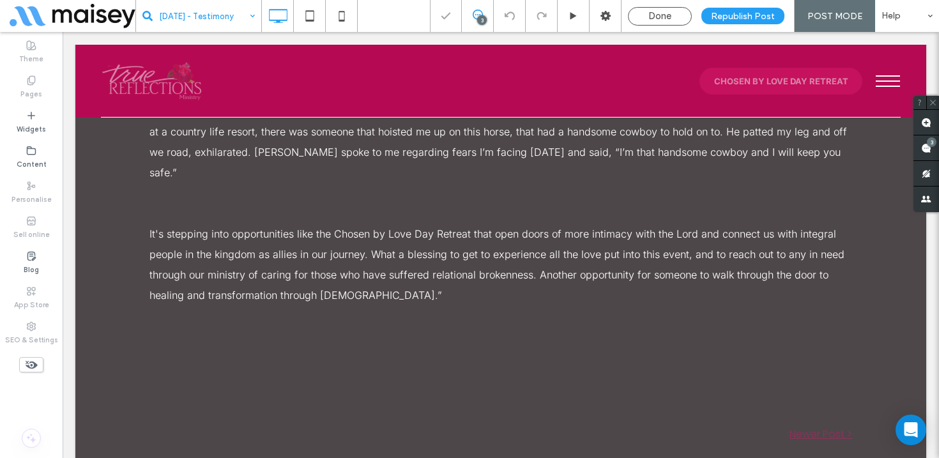
click at [210, 10] on input at bounding box center [203, 16] width 89 height 32
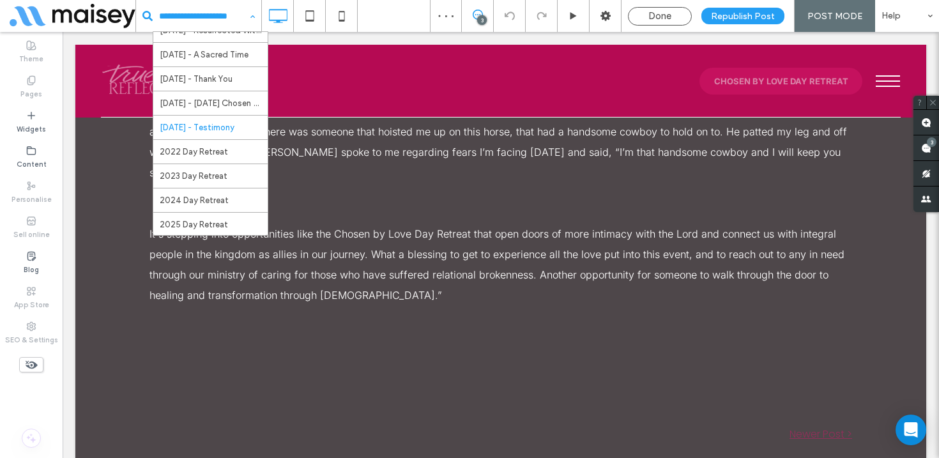
scroll to position [293, 0]
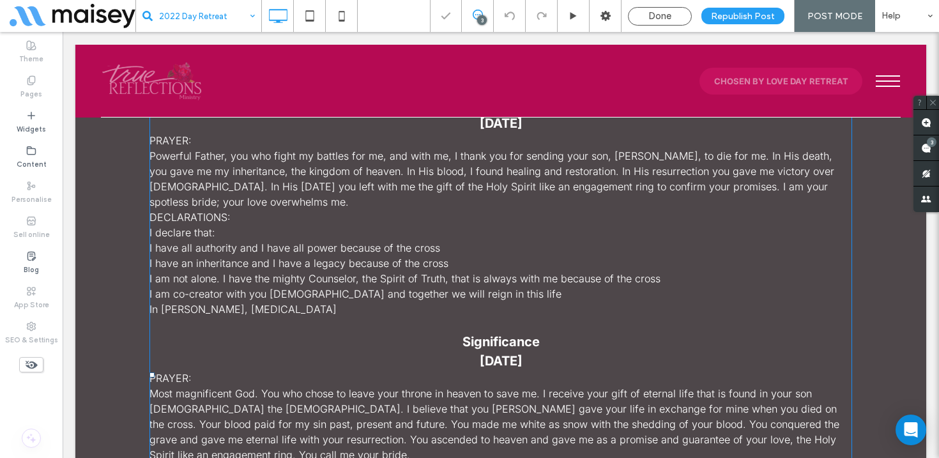
scroll to position [964, 0]
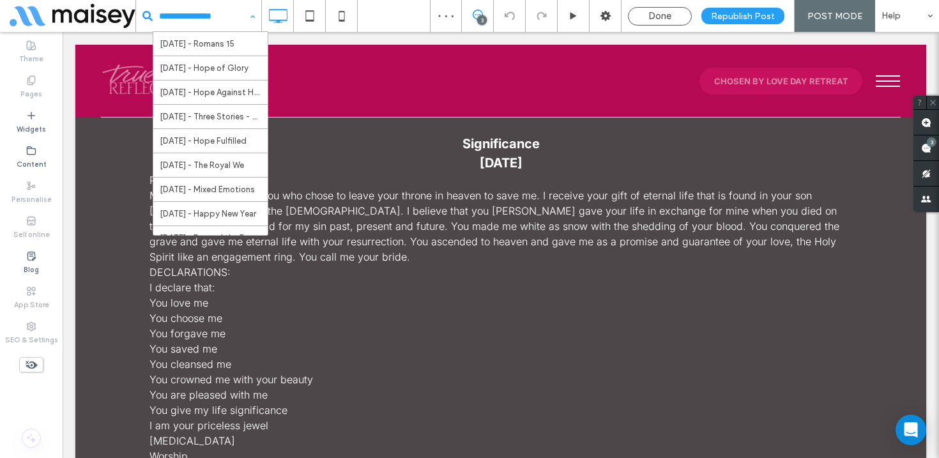
click at [230, 9] on input at bounding box center [203, 16] width 89 height 32
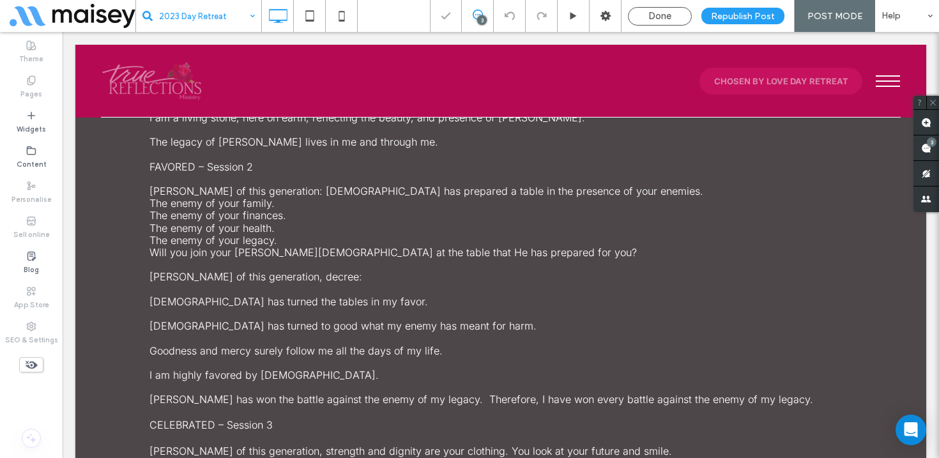
click at [220, 16] on input at bounding box center [203, 16] width 89 height 32
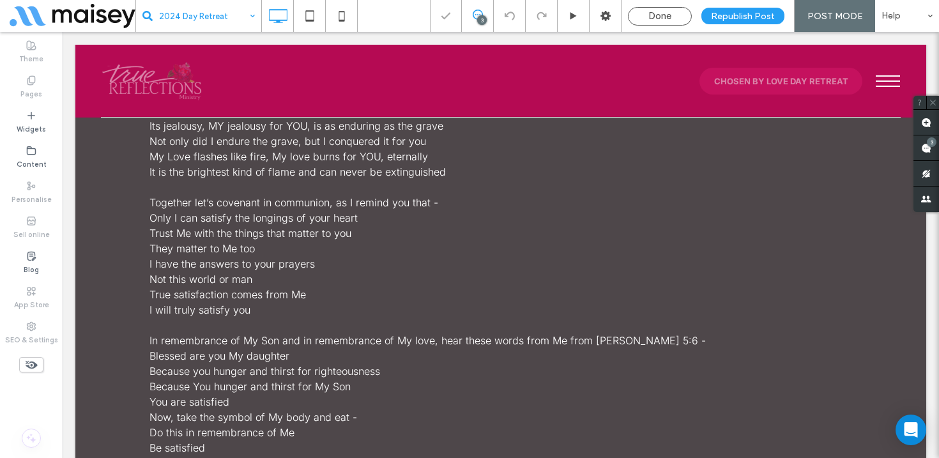
click at [210, 18] on input at bounding box center [203, 16] width 89 height 32
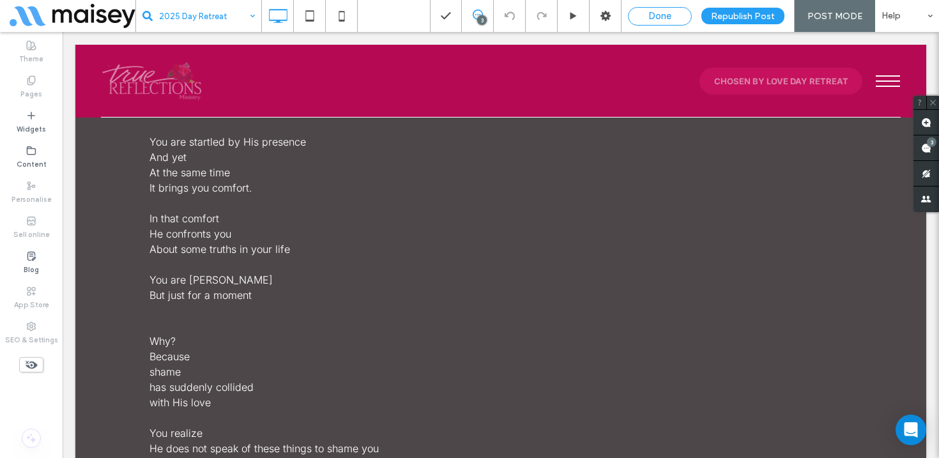
click at [672, 17] on span "Done" at bounding box center [660, 16] width 23 height 12
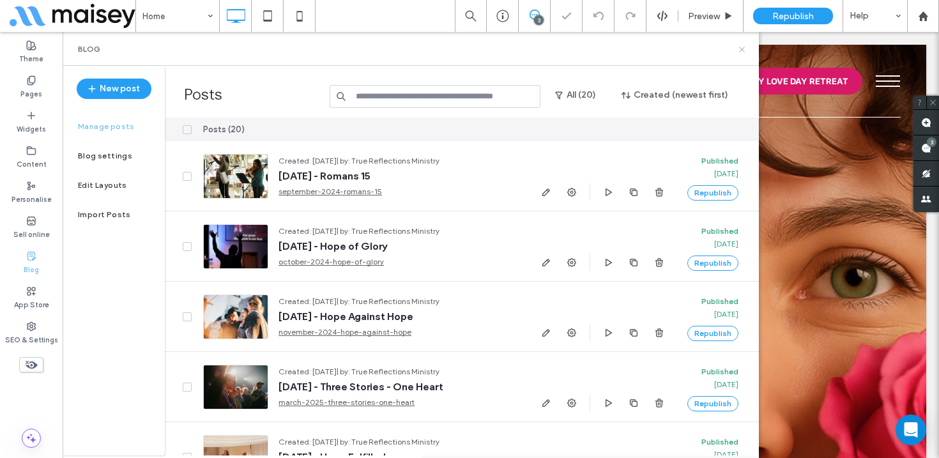
click at [741, 48] on icon at bounding box center [742, 50] width 10 height 10
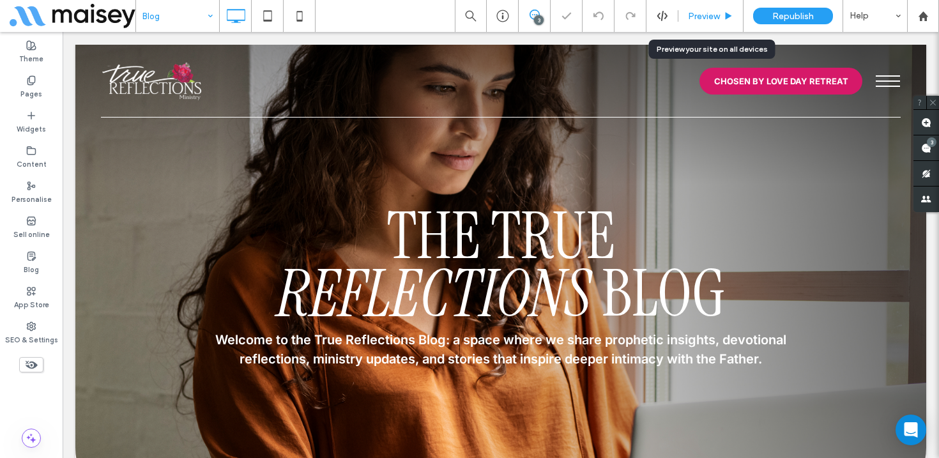
click at [707, 16] on span "Preview" at bounding box center [704, 16] width 32 height 11
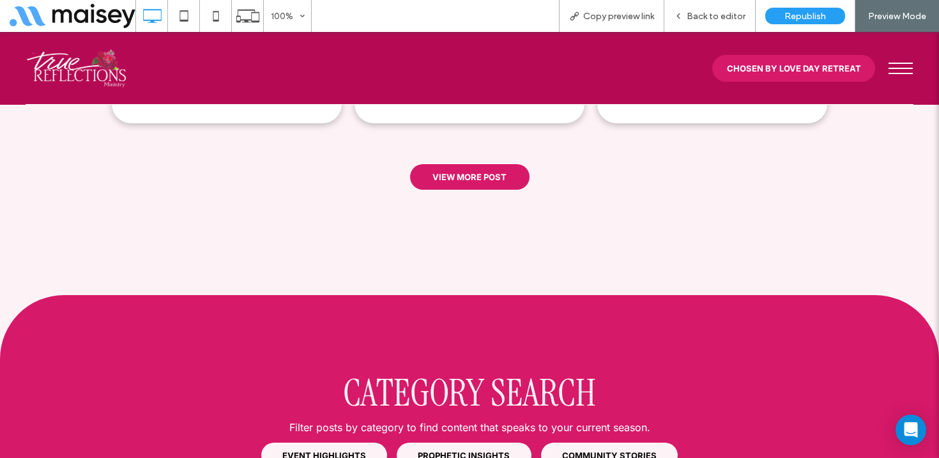
scroll to position [890, 0]
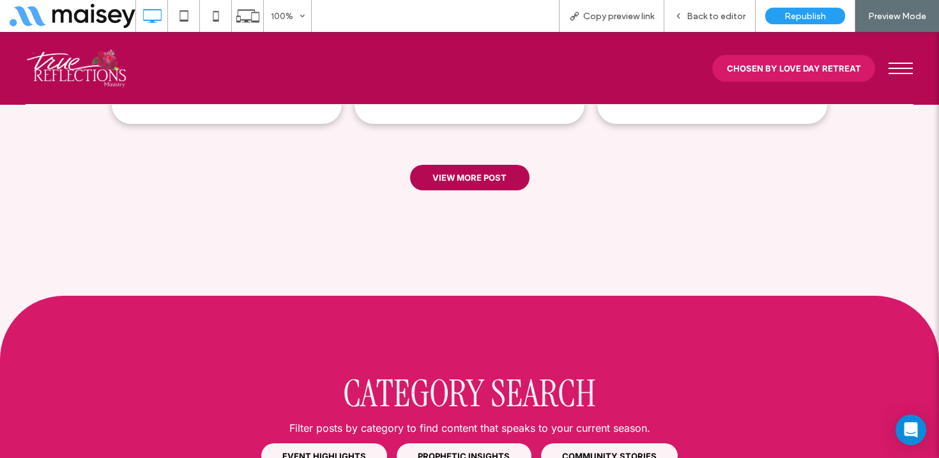
click at [493, 166] on span "VIEW MORE POST" at bounding box center [470, 177] width 74 height 23
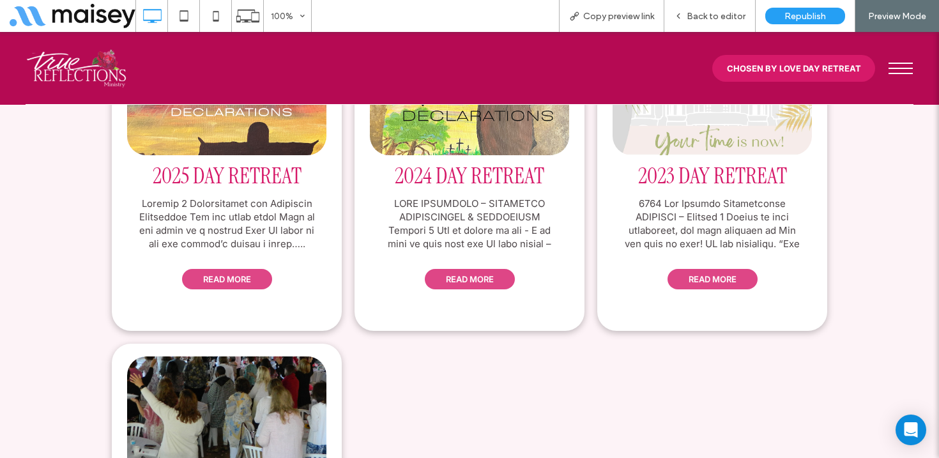
scroll to position [702, 0]
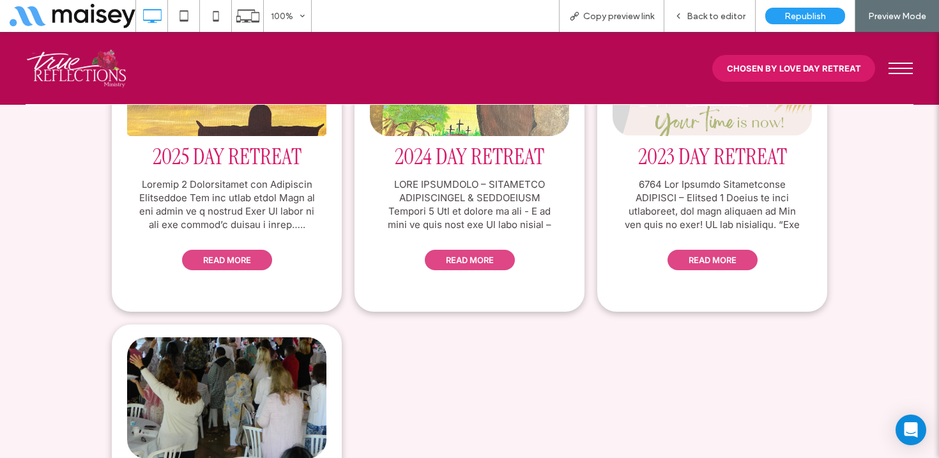
click at [276, 200] on div at bounding box center [227, 204] width 180 height 53
click at [236, 250] on link "READ MORE" at bounding box center [227, 260] width 90 height 20
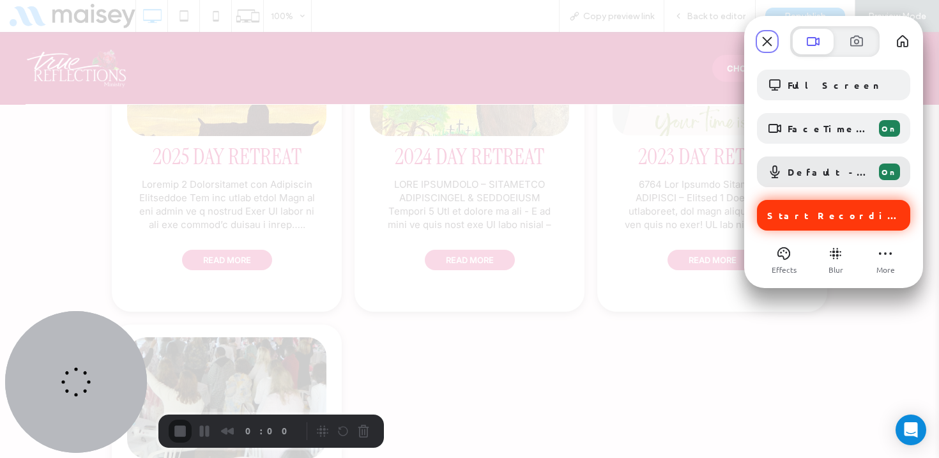
click at [833, 214] on span "Start Recording" at bounding box center [834, 216] width 135 height 12
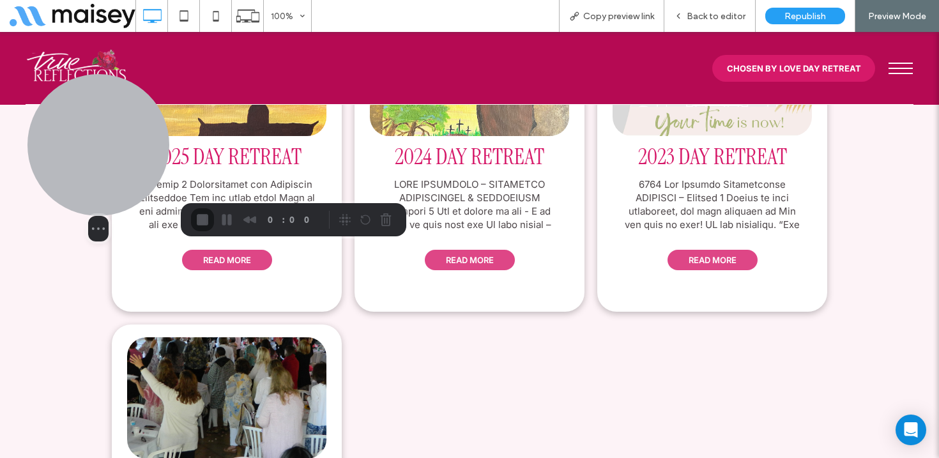
drag, startPoint x: 109, startPoint y: 369, endPoint x: 133, endPoint y: 153, distance: 218.0
click at [133, 153] on div at bounding box center [98, 145] width 142 height 142
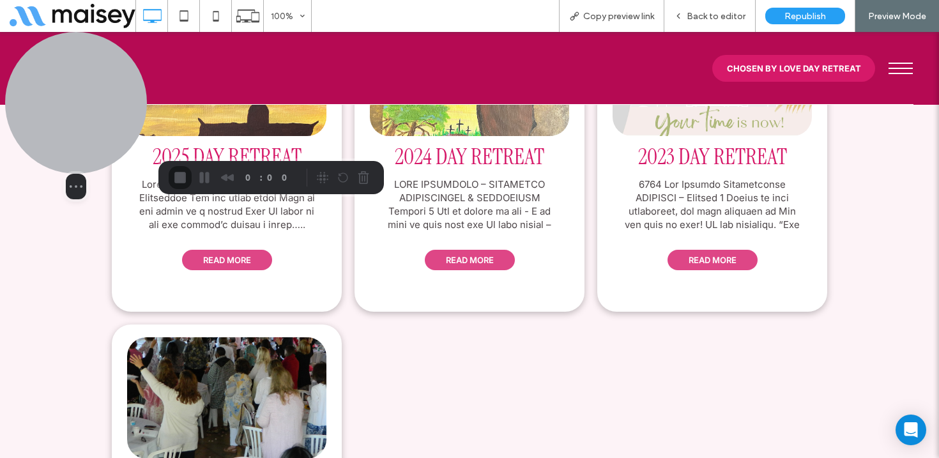
drag, startPoint x: 118, startPoint y: 147, endPoint x: 94, endPoint y: 110, distance: 44.0
click at [94, 110] on div at bounding box center [76, 103] width 142 height 142
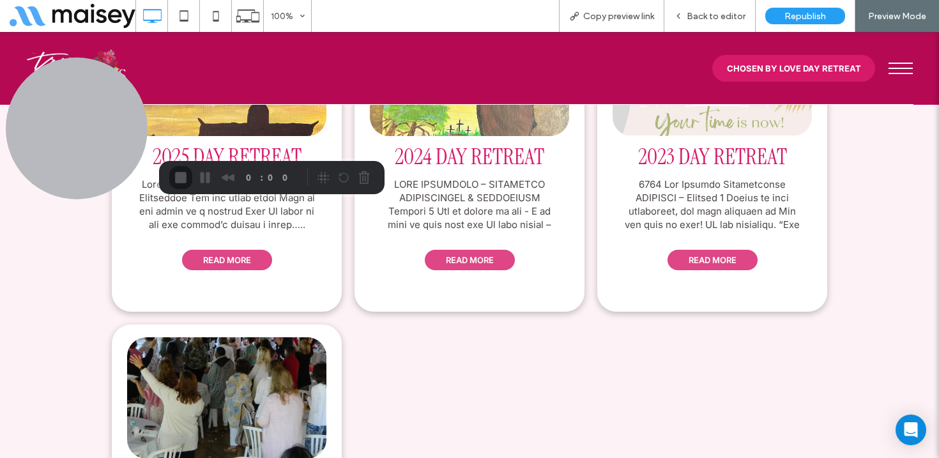
click at [331, 179] on div "Recorder controls - play pause" at bounding box center [343, 177] width 61 height 20
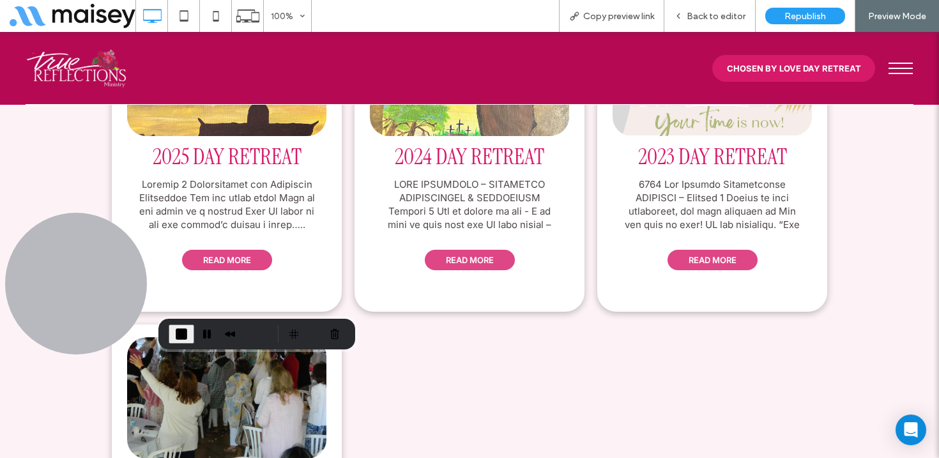
drag, startPoint x: 71, startPoint y: 119, endPoint x: 0, endPoint y: 280, distance: 175.9
click at [0, 281] on body ".wqwq-1{fill:#231f20;} .cls-1q, .cls-2q { fill-rule: evenodd; } .cls-2q { fill:…" at bounding box center [469, 229] width 939 height 458
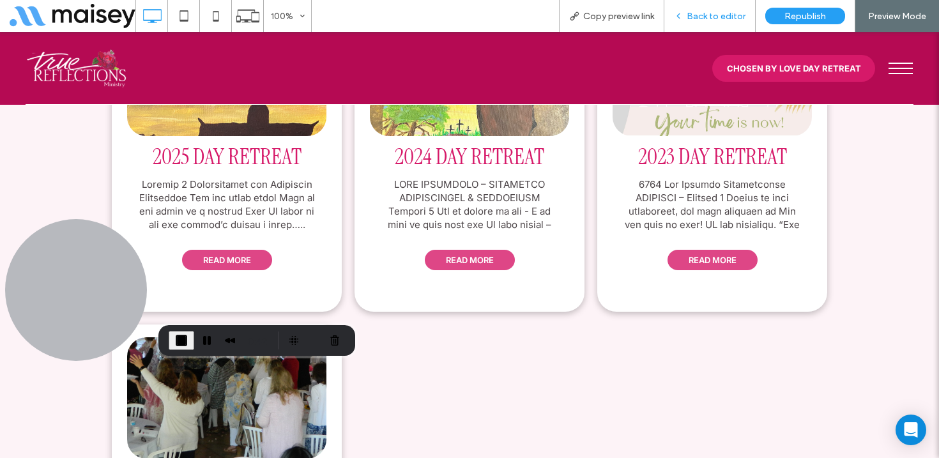
click at [716, 15] on span "Back to editor" at bounding box center [716, 16] width 59 height 11
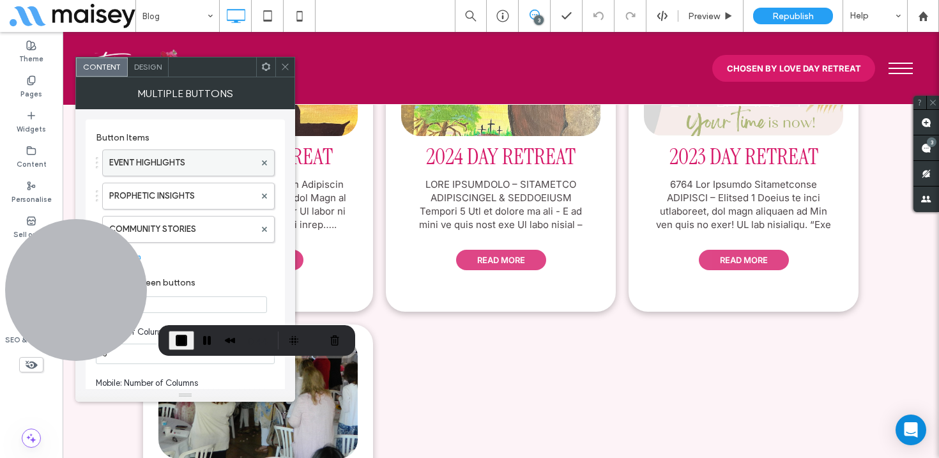
click at [192, 164] on label "EVENT HIGHLIGHTS" at bounding box center [182, 163] width 146 height 26
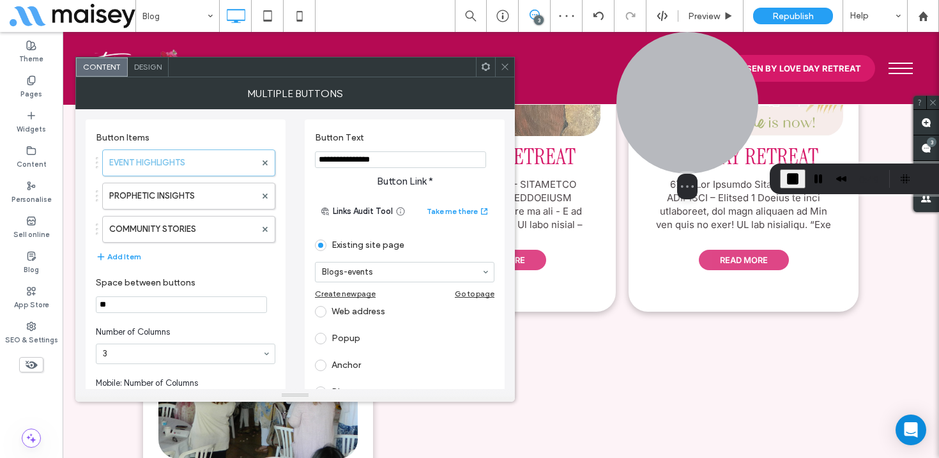
drag, startPoint x: 100, startPoint y: 277, endPoint x: 706, endPoint y: 115, distance: 627.5
click at [706, 115] on div at bounding box center [688, 103] width 142 height 142
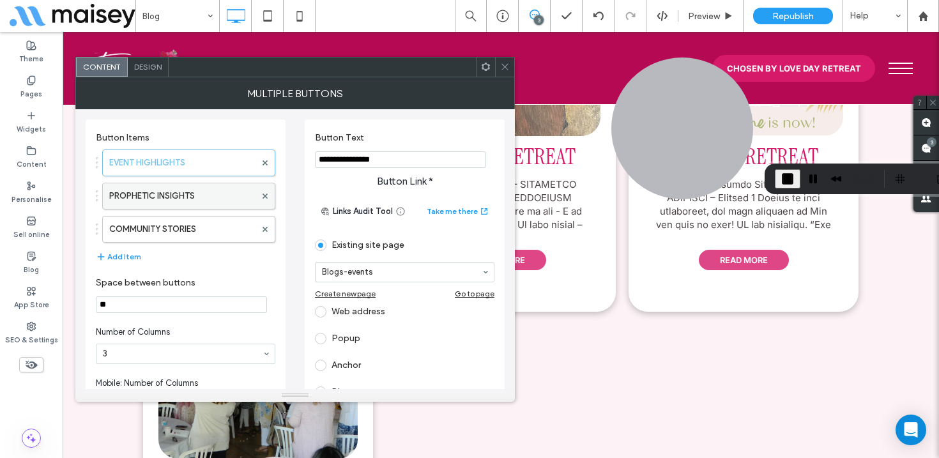
click at [176, 197] on label "PROPHETIC INSIGHTS" at bounding box center [182, 196] width 146 height 26
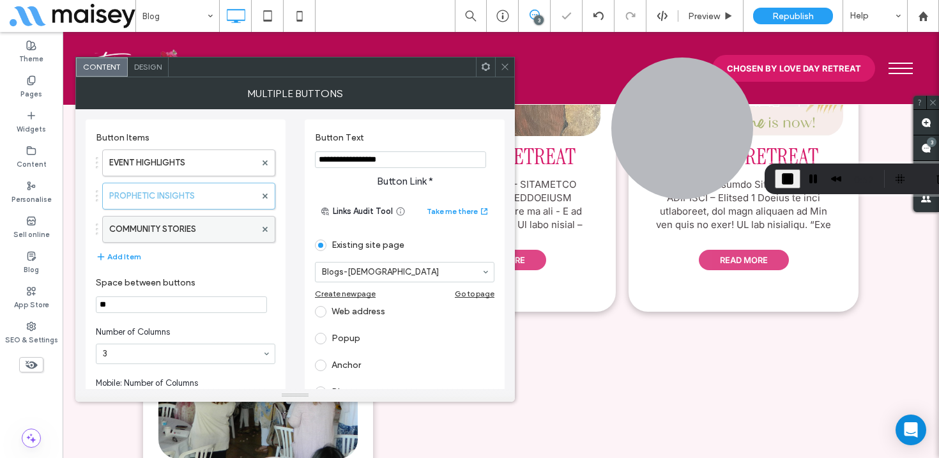
click at [154, 222] on label "COMMUNITY STORIES" at bounding box center [182, 230] width 146 height 26
click at [509, 65] on icon at bounding box center [505, 67] width 10 height 10
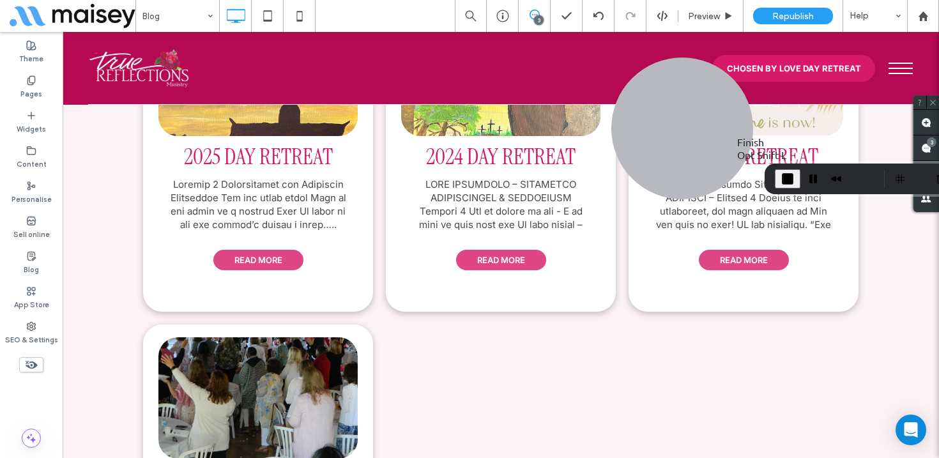
click span "End Recording"
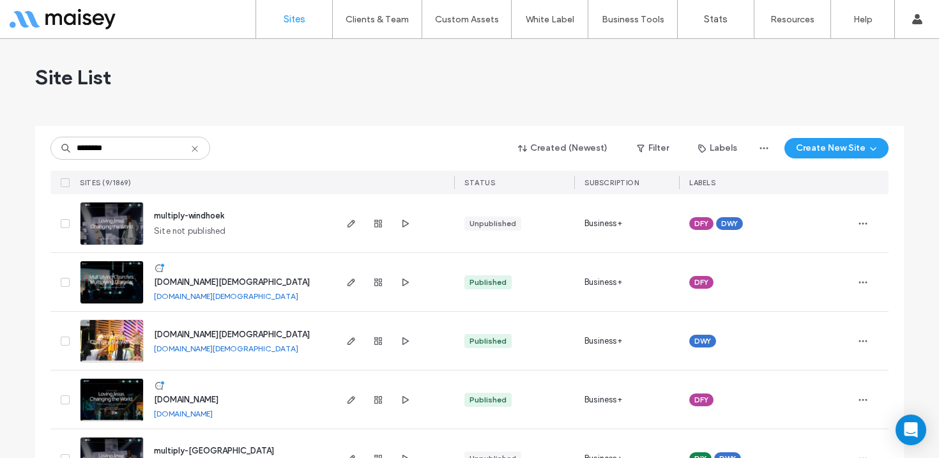
type input "********"
click at [115, 280] on img at bounding box center [112, 304] width 63 height 87
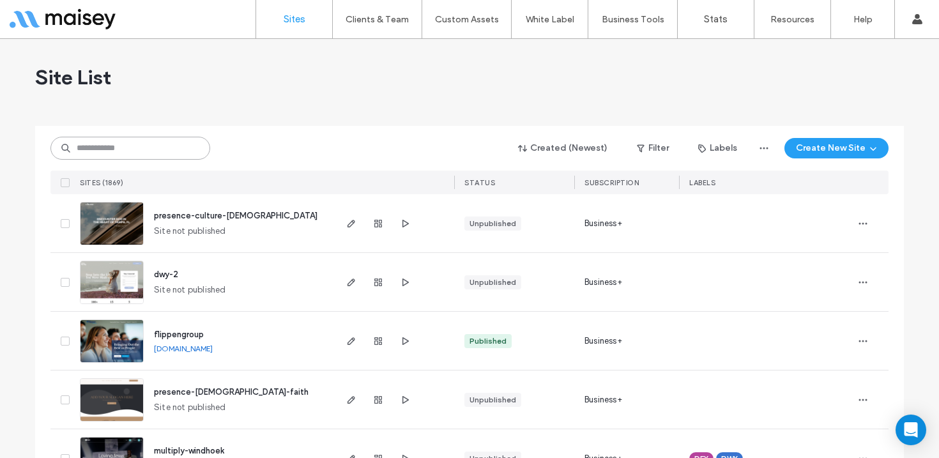
click at [162, 156] on input at bounding box center [130, 148] width 160 height 23
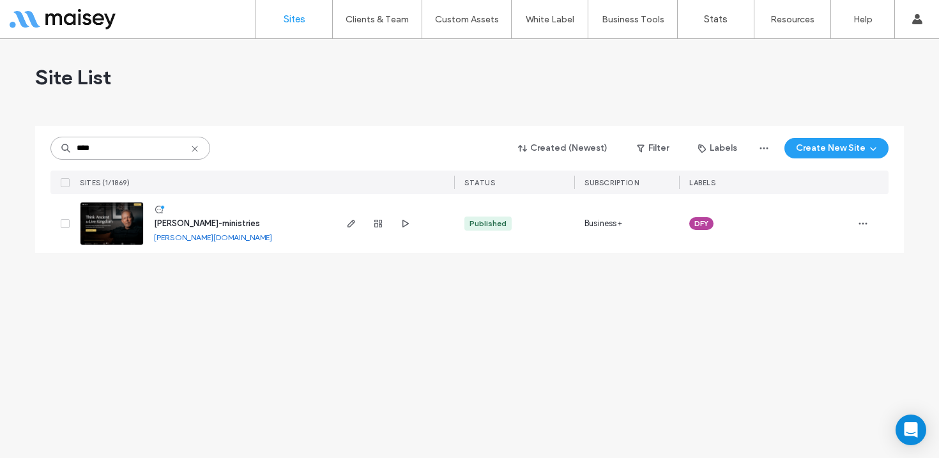
type input "****"
click at [116, 227] on img at bounding box center [112, 246] width 63 height 87
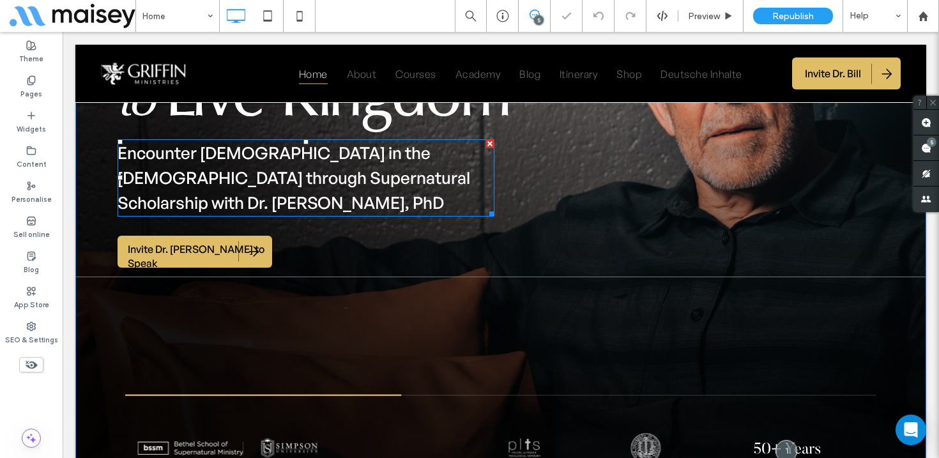
scroll to position [230, 0]
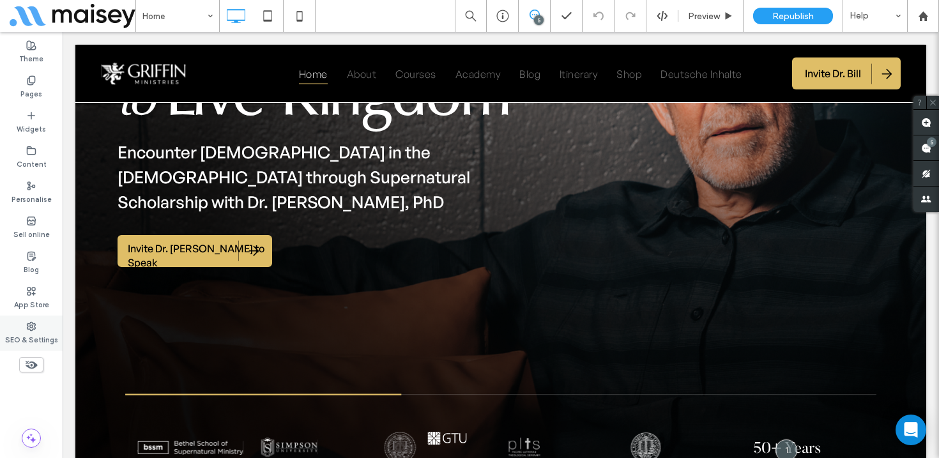
click at [20, 330] on div "SEO & Settings" at bounding box center [31, 333] width 63 height 35
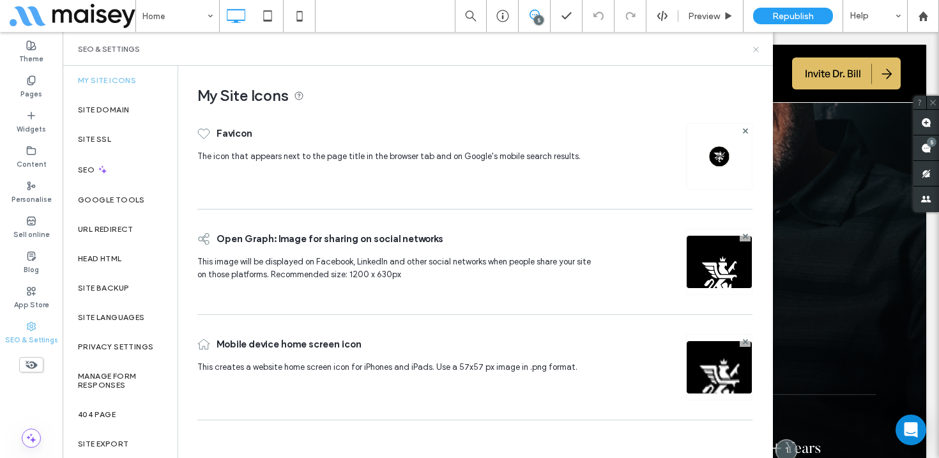
click at [758, 47] on icon at bounding box center [756, 50] width 10 height 10
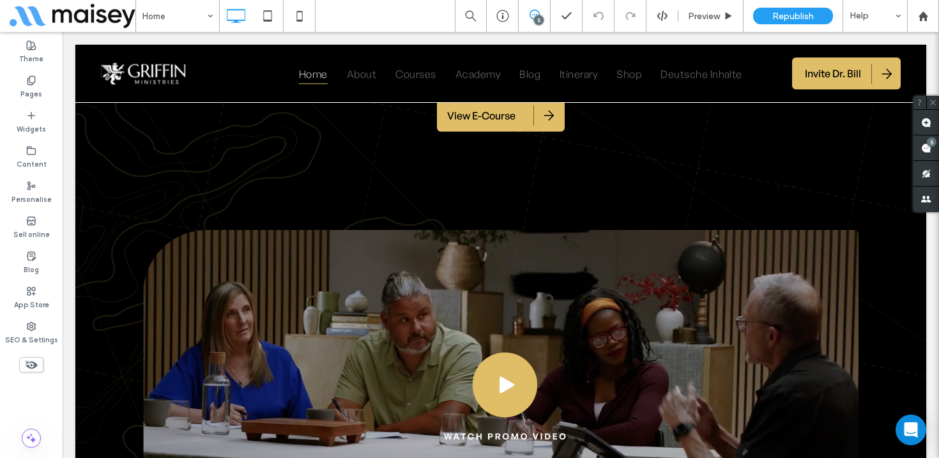
scroll to position [3360, 0]
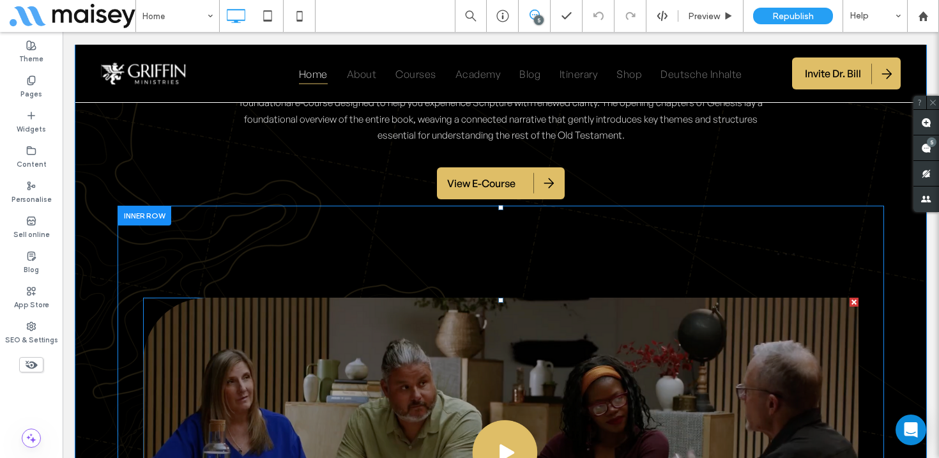
click at [419, 298] on span at bounding box center [501, 457] width 716 height 319
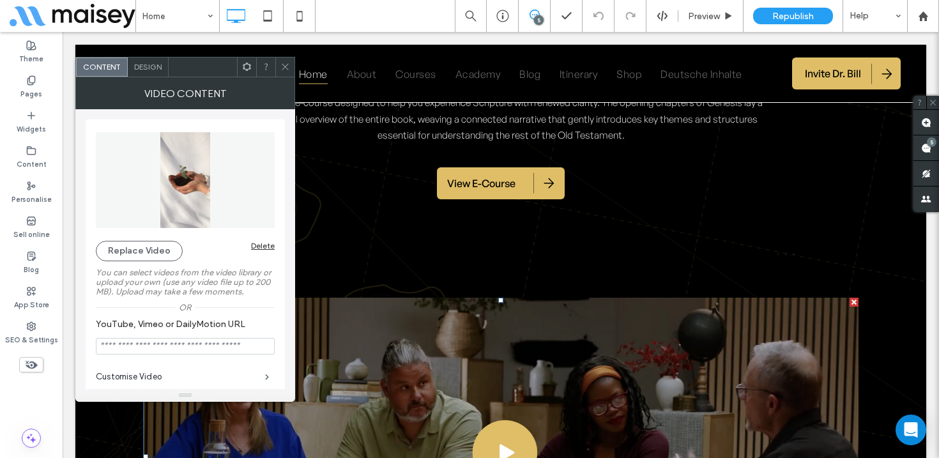
click at [160, 349] on input "YouTube, Vimeo or DailyMotion URL" at bounding box center [185, 346] width 179 height 17
paste input "**********"
type input "**********"
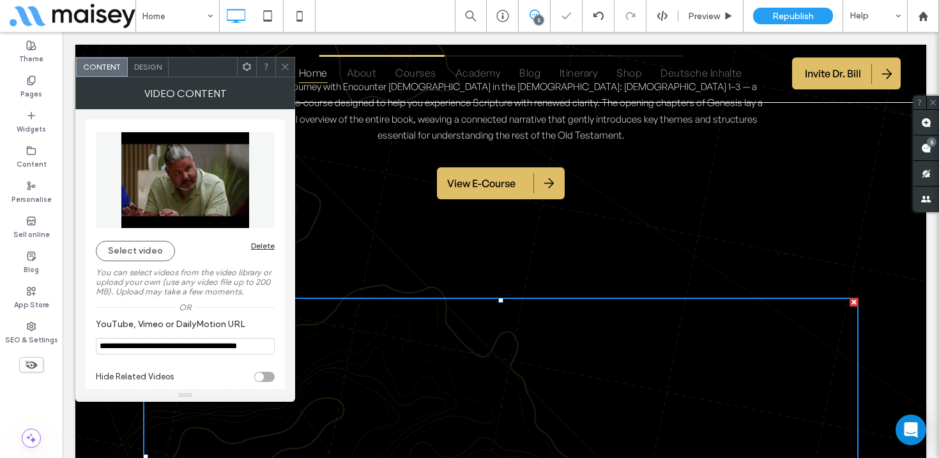
click at [289, 59] on span at bounding box center [285, 67] width 10 height 19
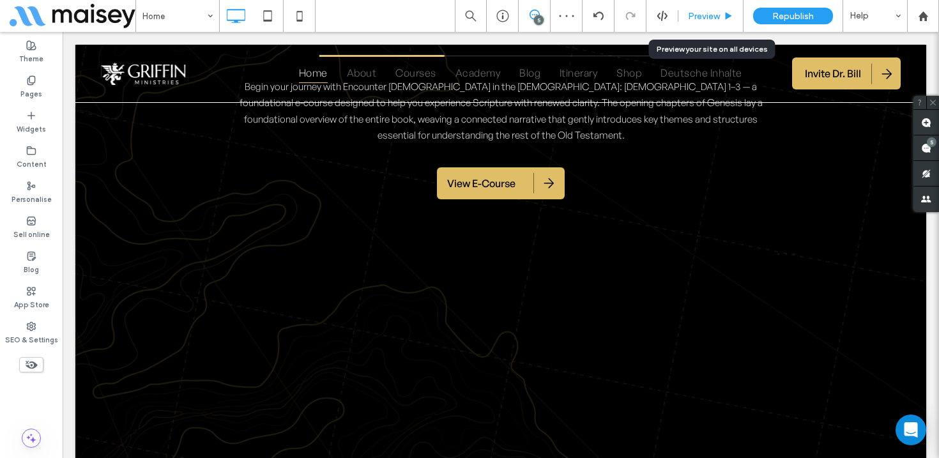
click at [723, 19] on div "Preview" at bounding box center [711, 16] width 65 height 11
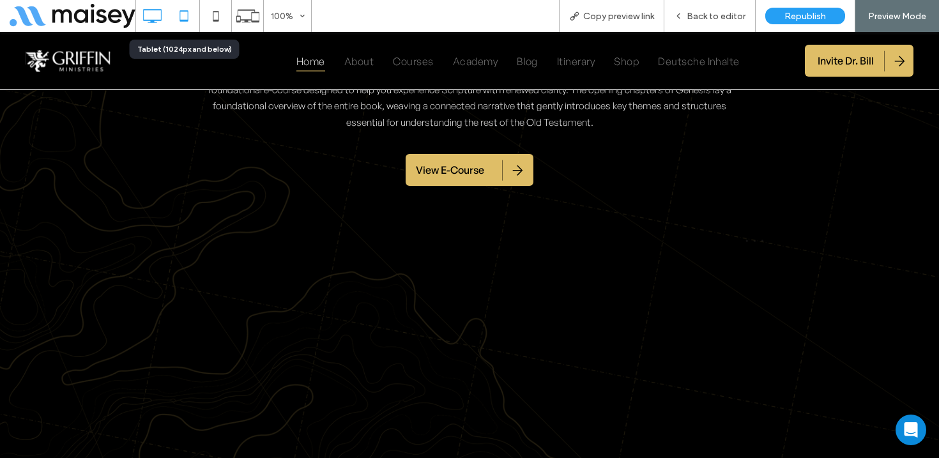
click at [181, 13] on icon at bounding box center [184, 16] width 26 height 26
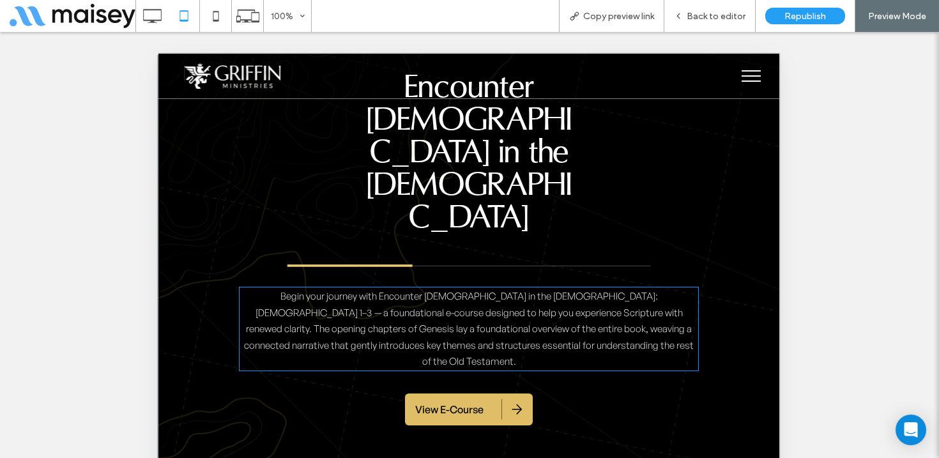
scroll to position [3470, 0]
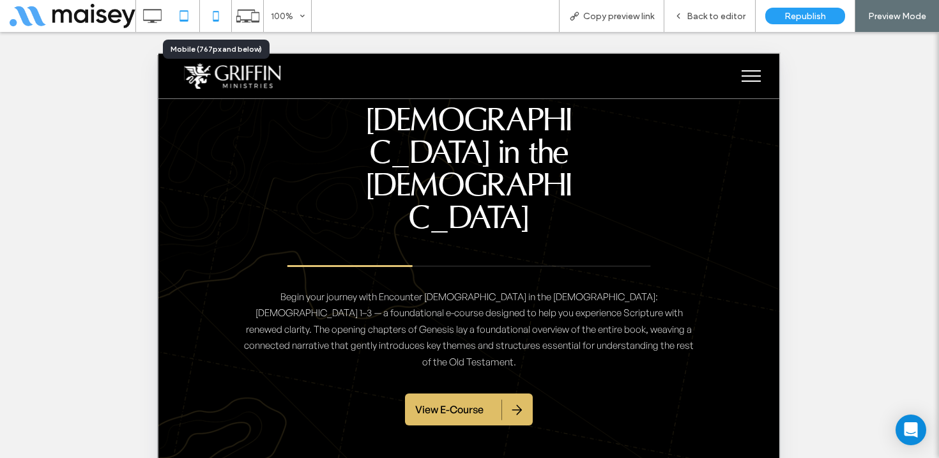
click at [216, 11] on use at bounding box center [216, 16] width 6 height 10
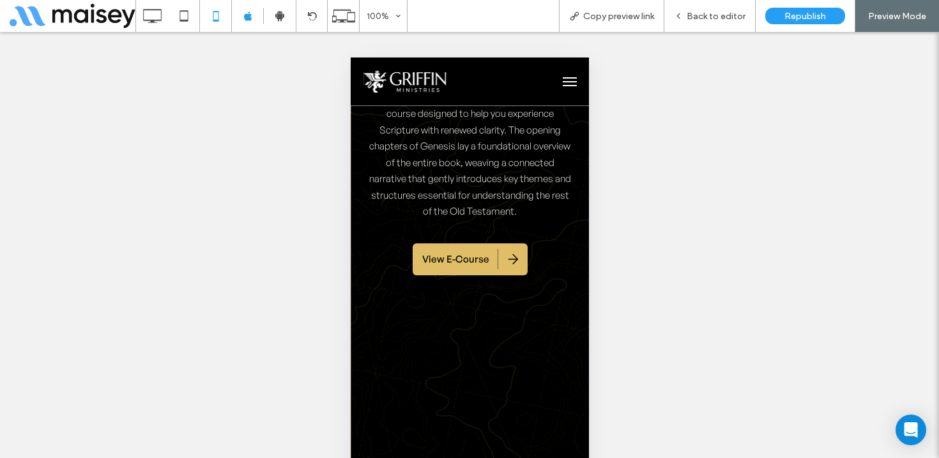
scroll to position [3762, 0]
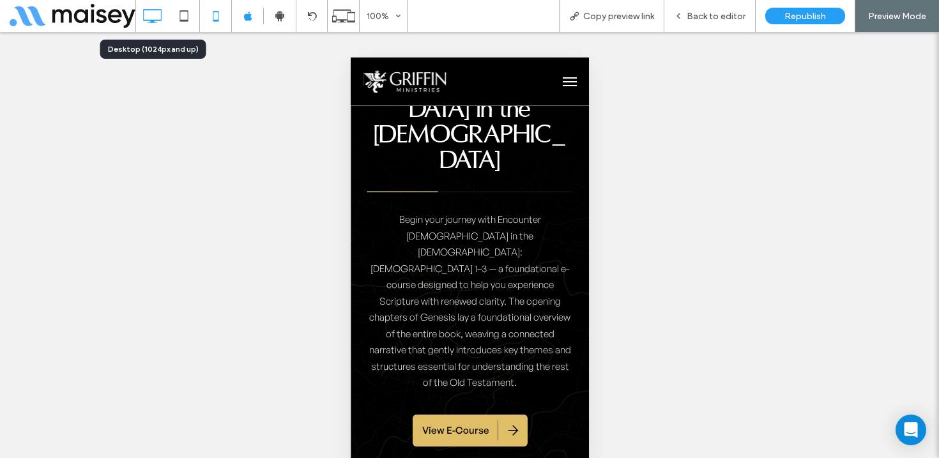
click at [144, 22] on icon at bounding box center [152, 16] width 26 height 26
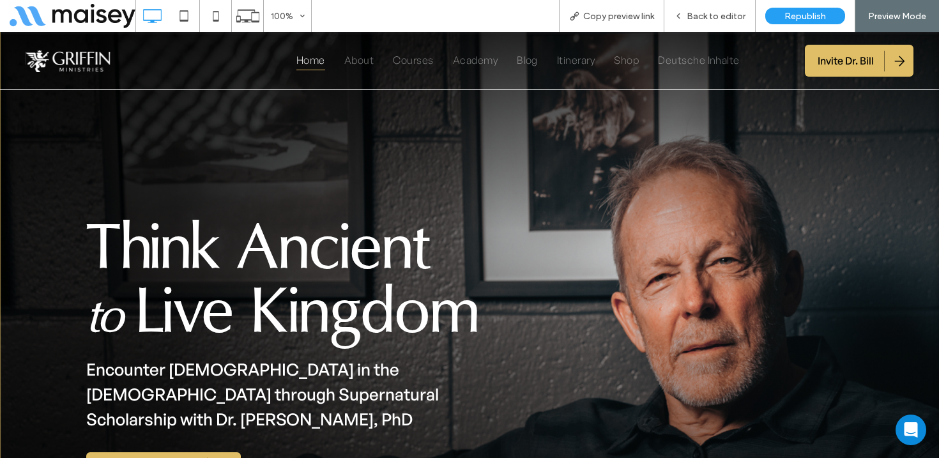
scroll to position [0, 0]
click at [733, 12] on span "Back to editor" at bounding box center [716, 16] width 59 height 11
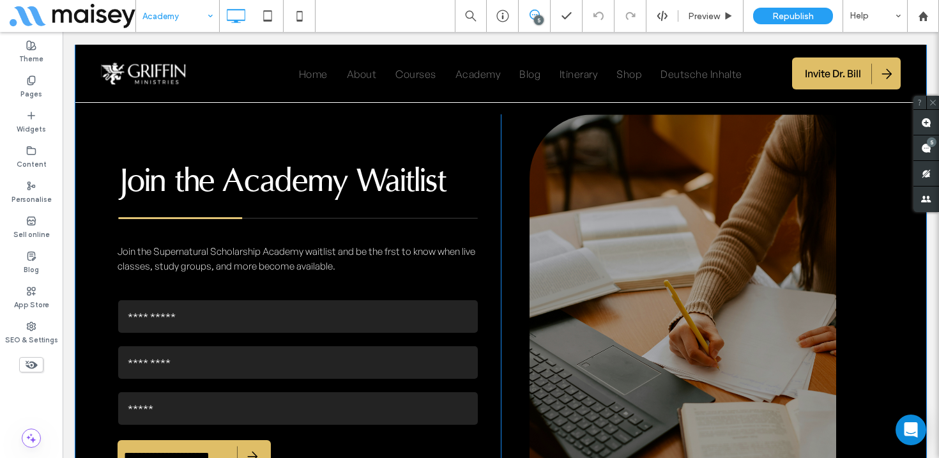
scroll to position [605, 0]
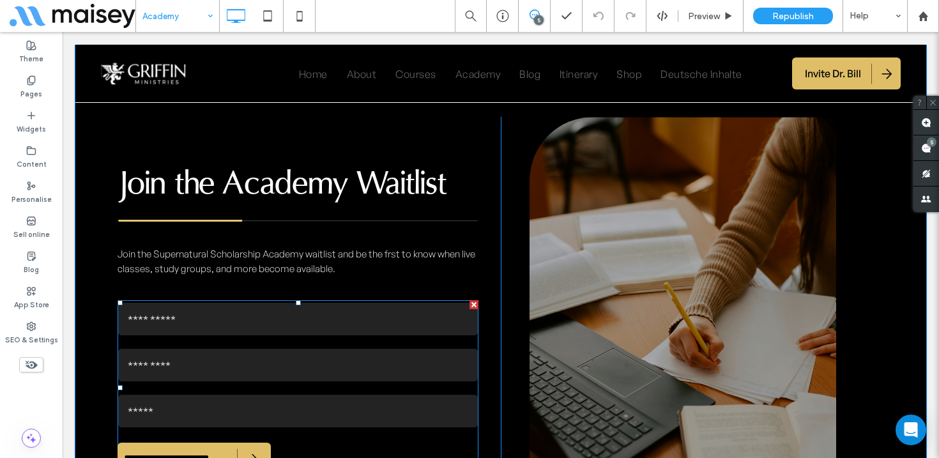
click at [363, 344] on div "Last Name" at bounding box center [298, 365] width 369 height 46
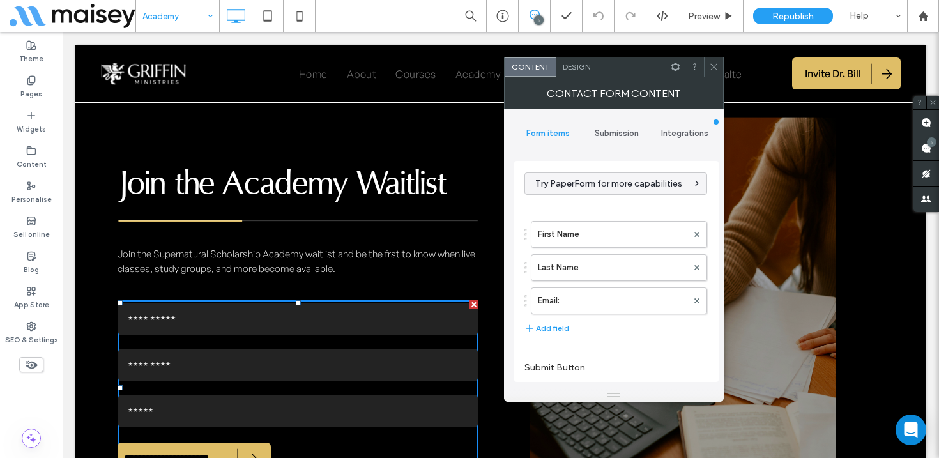
type input "**********"
click at [610, 135] on span "Submission" at bounding box center [617, 133] width 44 height 10
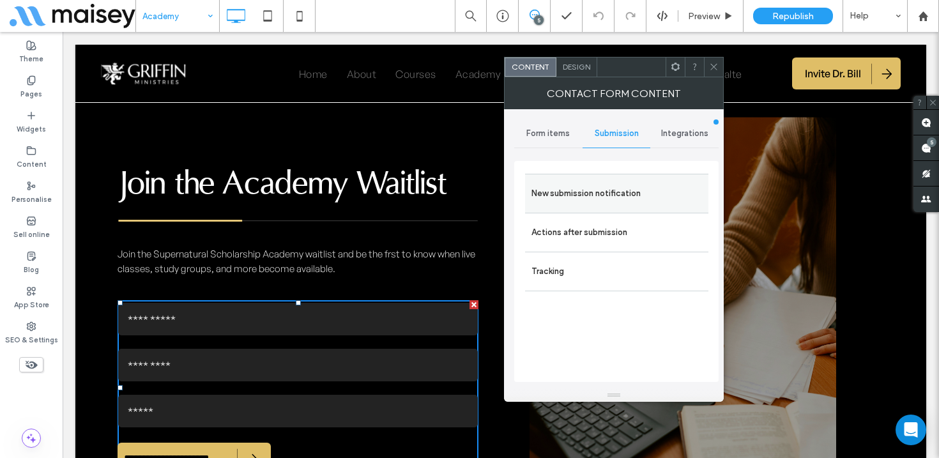
click at [548, 190] on label "New submission notification" at bounding box center [617, 194] width 171 height 26
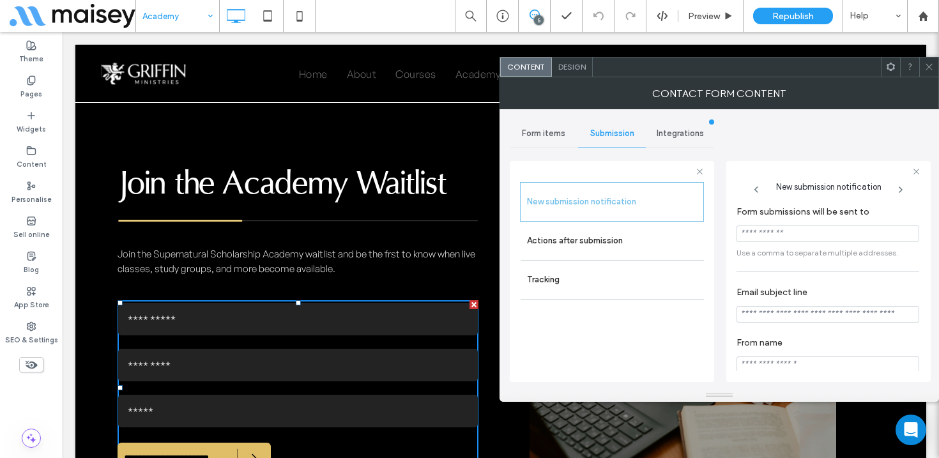
click at [775, 242] on input "Form submissions will be sent to" at bounding box center [828, 234] width 183 height 17
paste input "**********"
type input "**********"
click at [764, 323] on input "Email subject line" at bounding box center [828, 314] width 183 height 17
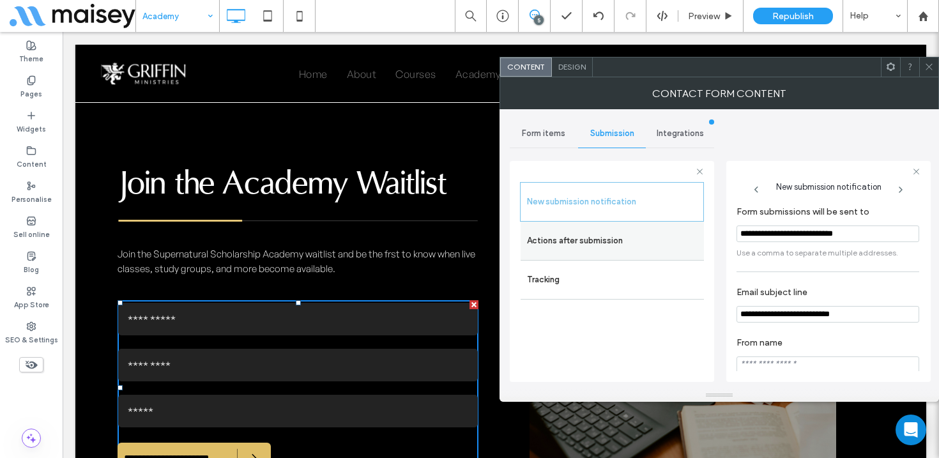
type input "**********"
click at [617, 244] on label "Actions after submission" at bounding box center [612, 241] width 171 height 26
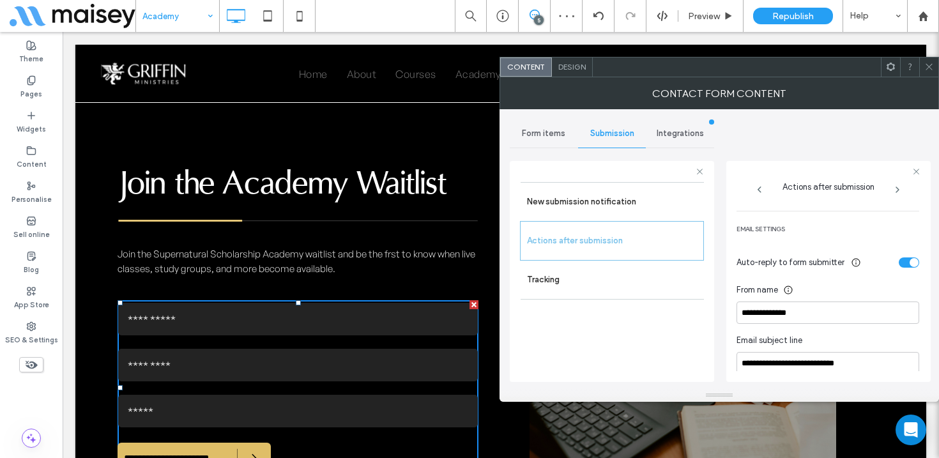
scroll to position [348, 0]
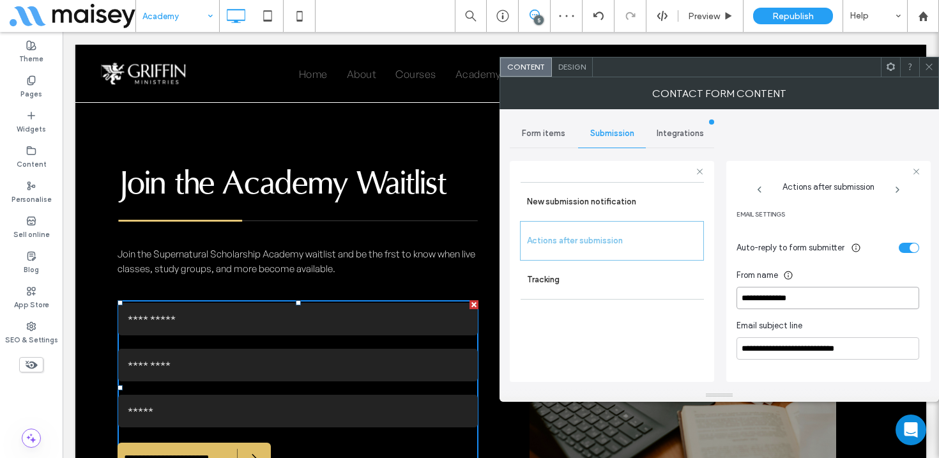
click at [772, 298] on input "**********" at bounding box center [828, 298] width 183 height 22
type input "**********"
click at [931, 66] on icon at bounding box center [930, 67] width 10 height 10
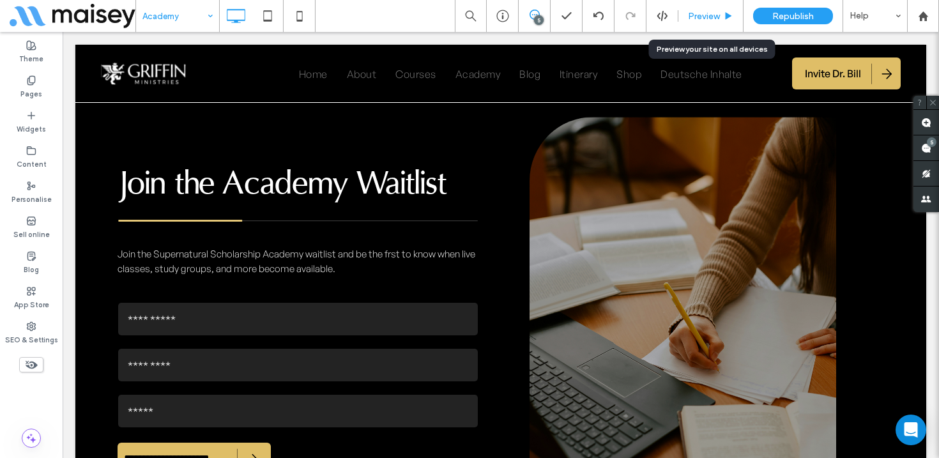
click at [716, 22] on div "Preview" at bounding box center [711, 16] width 65 height 32
click at [707, 19] on span "Preview" at bounding box center [704, 16] width 32 height 11
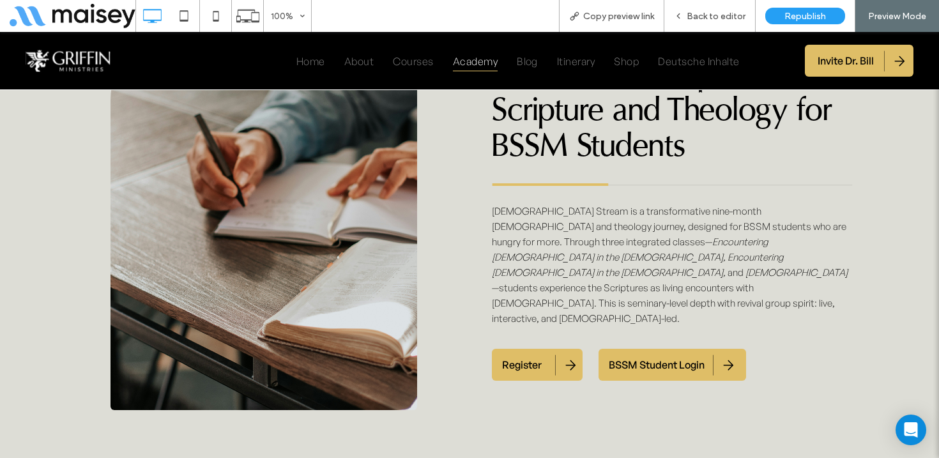
scroll to position [1284, 0]
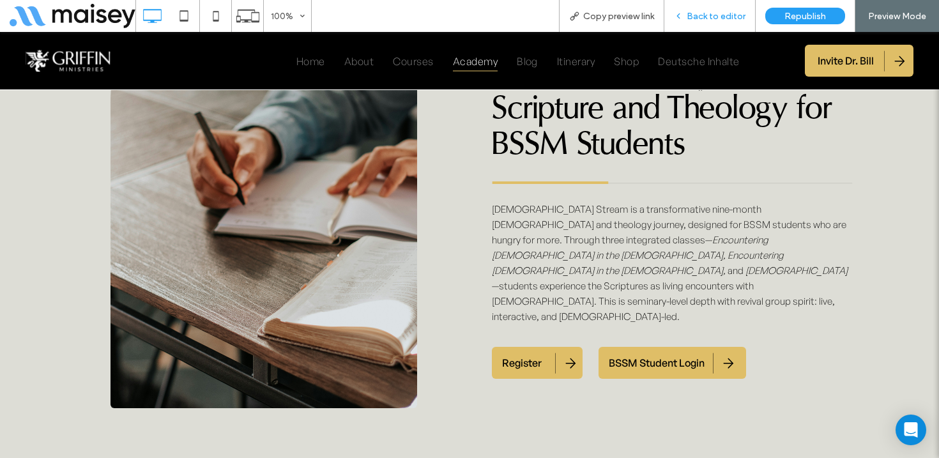
click at [723, 22] on div "Back to editor" at bounding box center [710, 16] width 91 height 32
click at [721, 15] on span "Back to editor" at bounding box center [716, 16] width 59 height 11
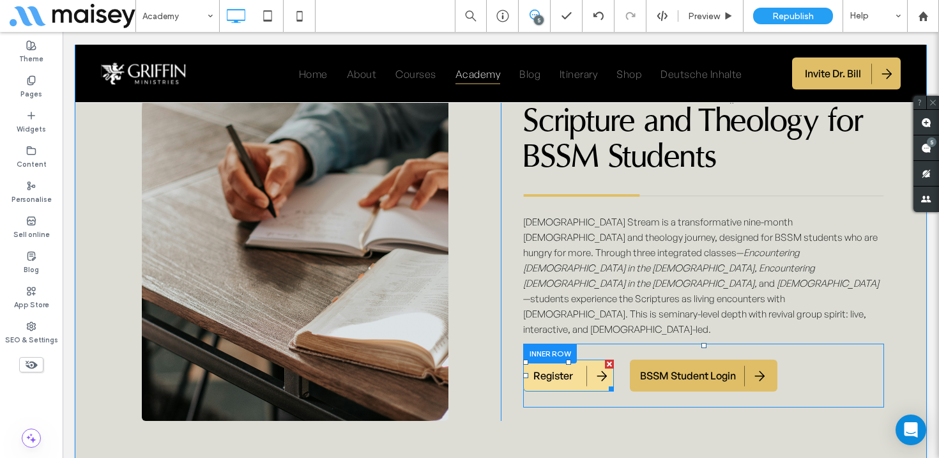
click at [592, 369] on link "Register" at bounding box center [568, 376] width 91 height 32
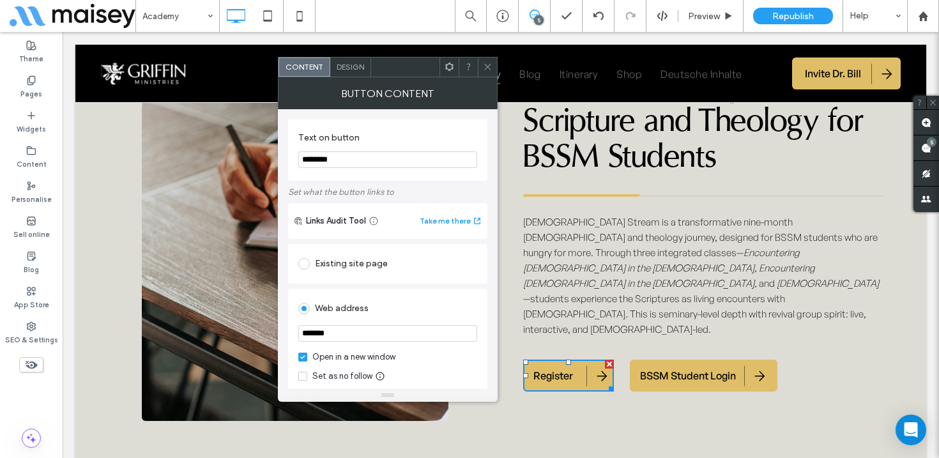
click at [334, 335] on input "*******" at bounding box center [387, 333] width 179 height 17
paste input "**********"
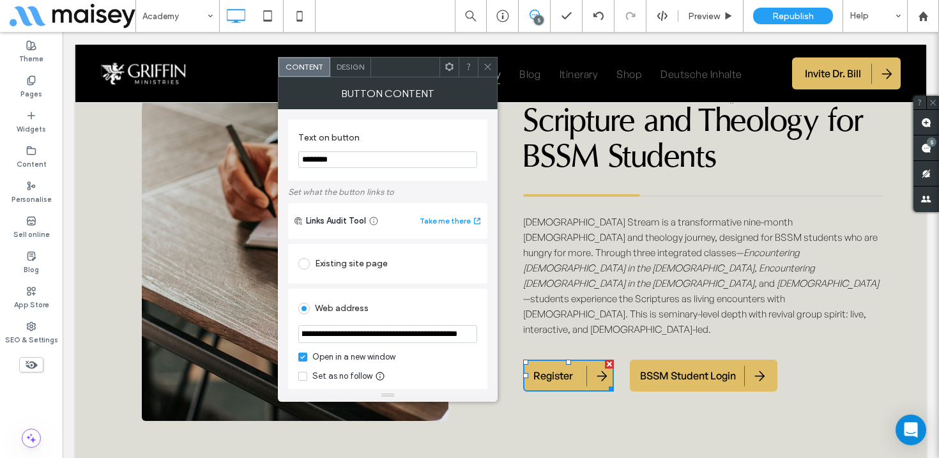
type input "**********"
click at [394, 312] on div "Web address" at bounding box center [387, 308] width 179 height 20
click at [485, 66] on icon at bounding box center [488, 67] width 10 height 10
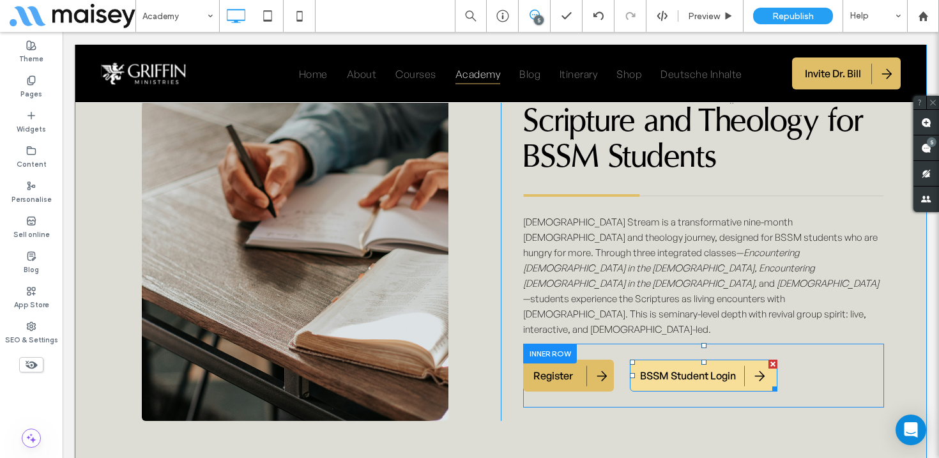
click at [726, 366] on span "BSSM Student Login" at bounding box center [688, 375] width 96 height 27
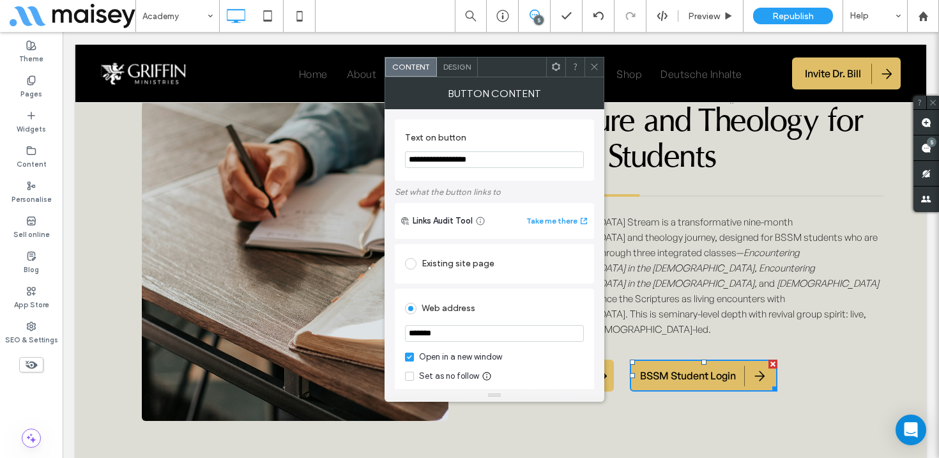
click at [437, 332] on input "*******" at bounding box center [494, 333] width 179 height 17
paste input "**********"
type input "**********"
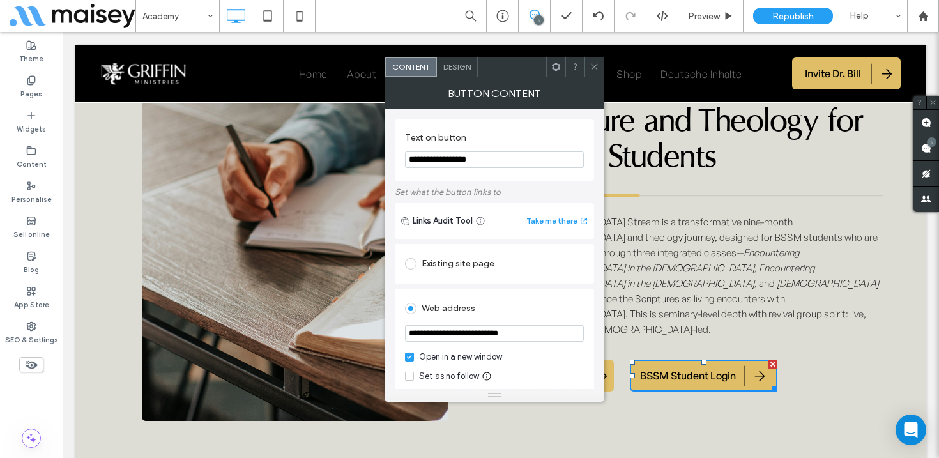
click at [544, 309] on div "Web address" at bounding box center [494, 308] width 179 height 20
click at [592, 68] on use at bounding box center [594, 67] width 6 height 6
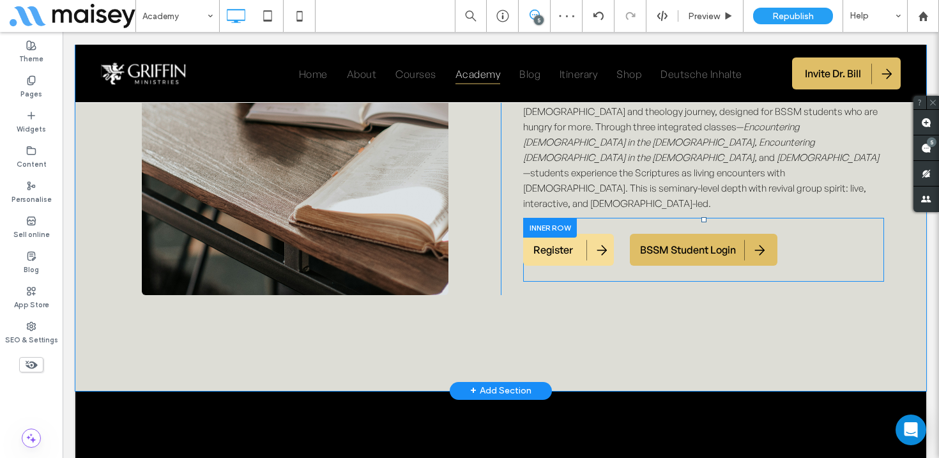
scroll to position [1420, 0]
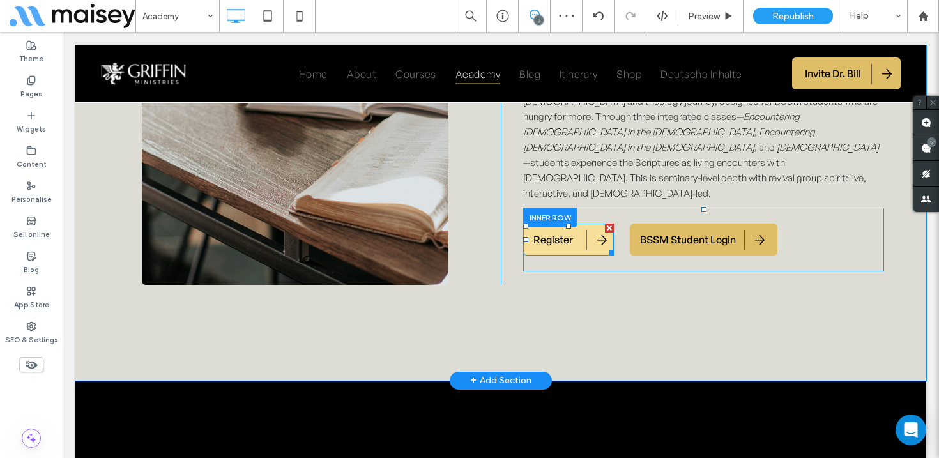
click at [565, 228] on span "Register" at bounding box center [554, 239] width 40 height 27
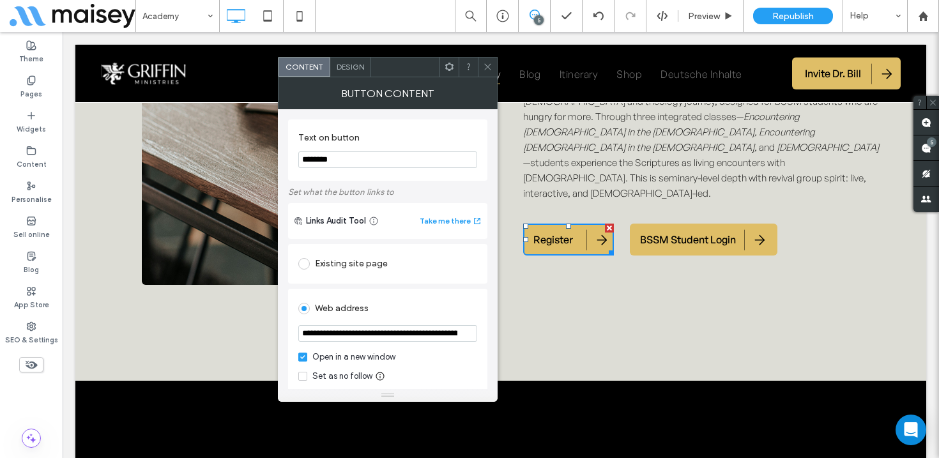
click at [482, 65] on div at bounding box center [487, 67] width 19 height 19
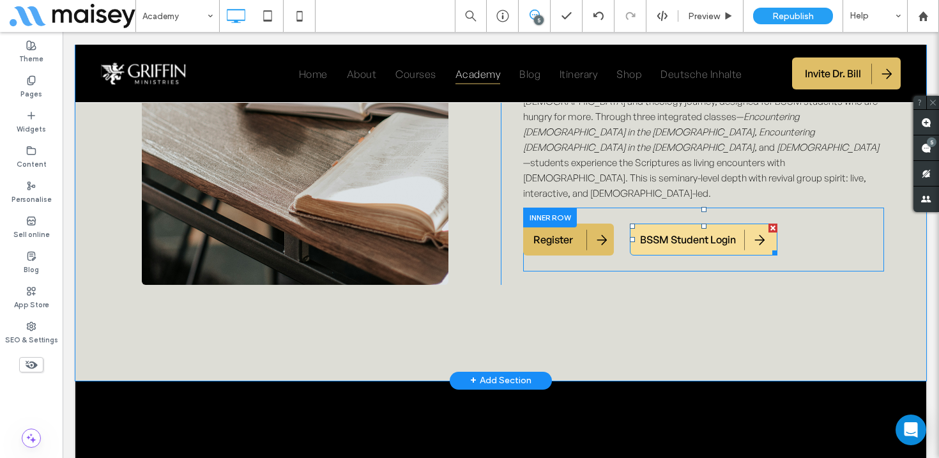
click at [696, 233] on span "BSSM Student Login" at bounding box center [688, 239] width 96 height 27
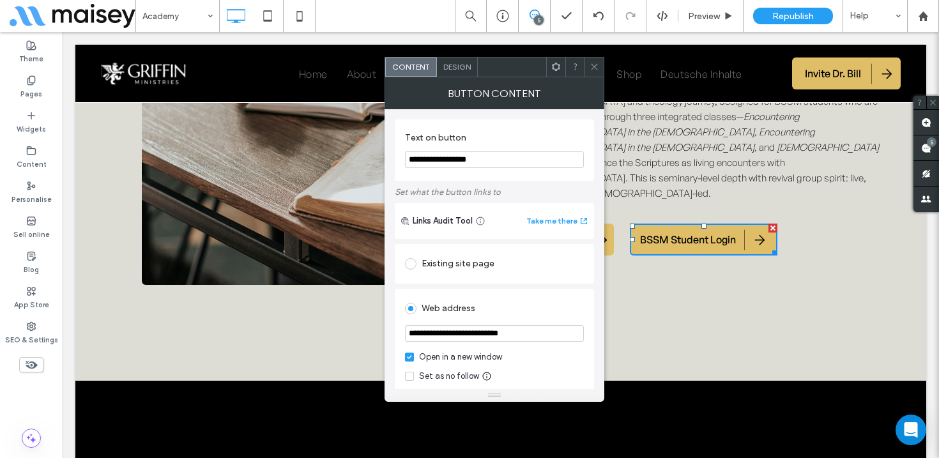
click at [593, 65] on icon at bounding box center [595, 67] width 10 height 10
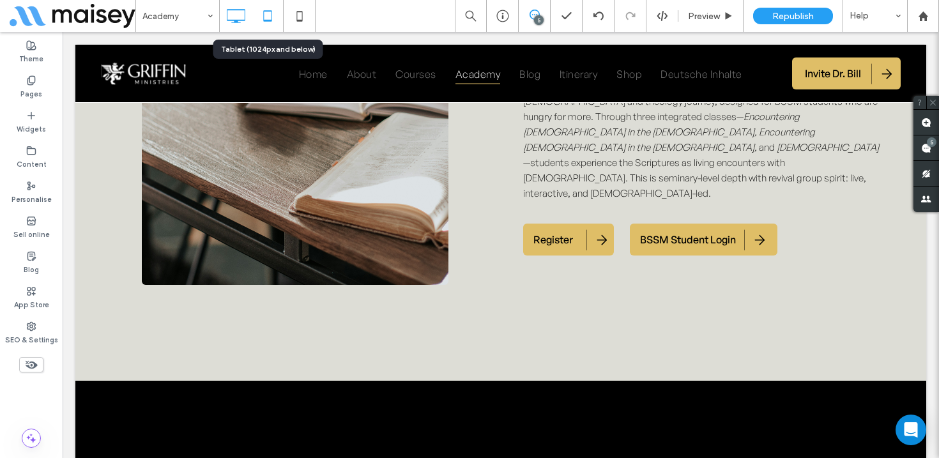
click at [267, 15] on icon at bounding box center [268, 16] width 26 height 26
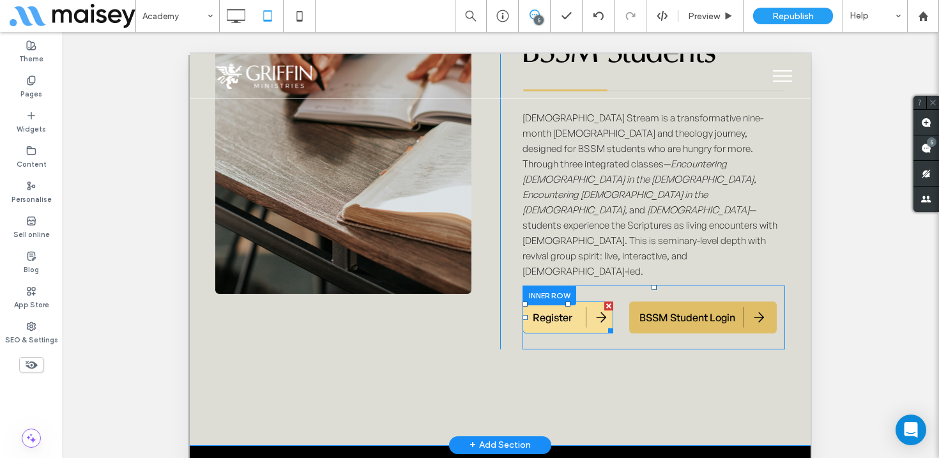
click at [563, 304] on span "Register" at bounding box center [553, 317] width 40 height 27
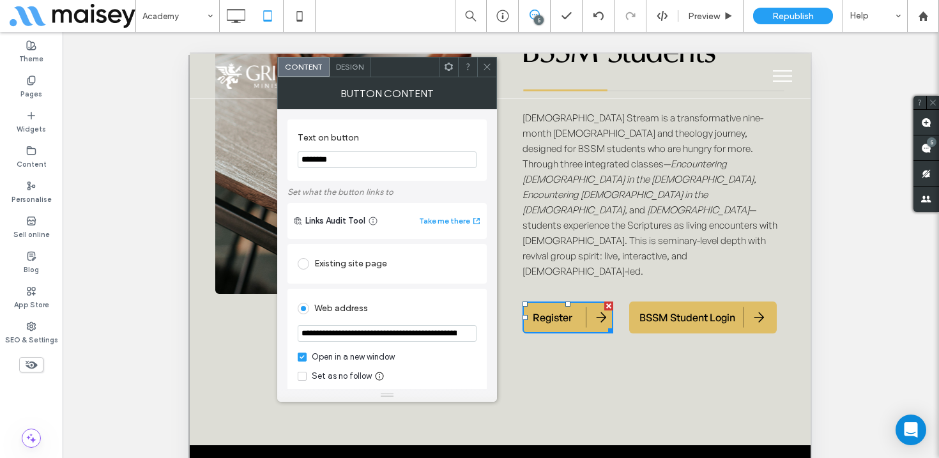
click at [485, 65] on use at bounding box center [487, 67] width 6 height 6
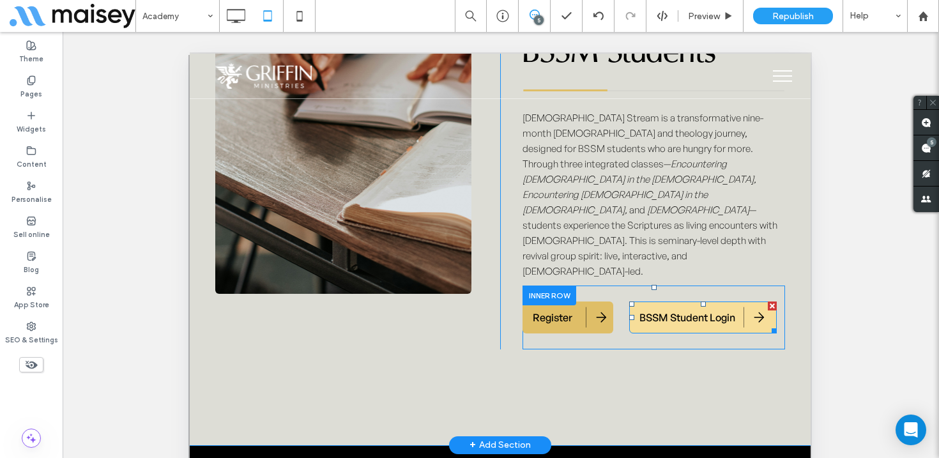
click at [674, 304] on span "BSSM Student Login" at bounding box center [688, 317] width 96 height 27
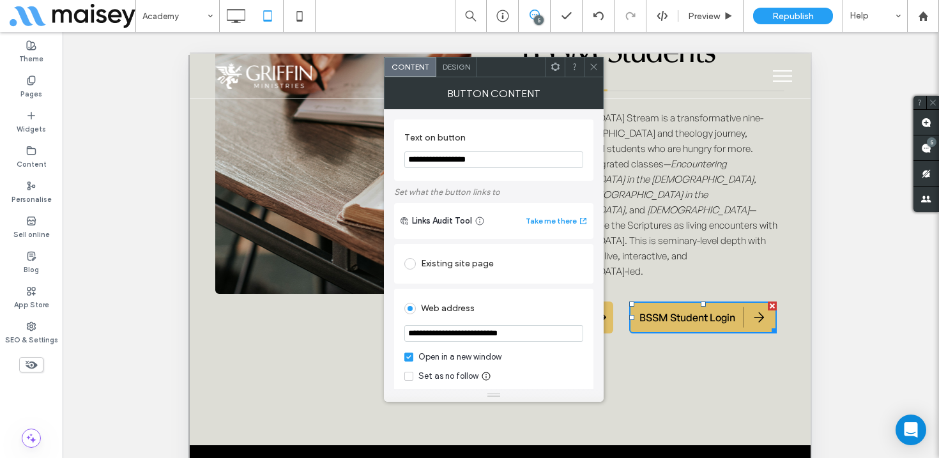
click at [593, 66] on icon at bounding box center [594, 67] width 10 height 10
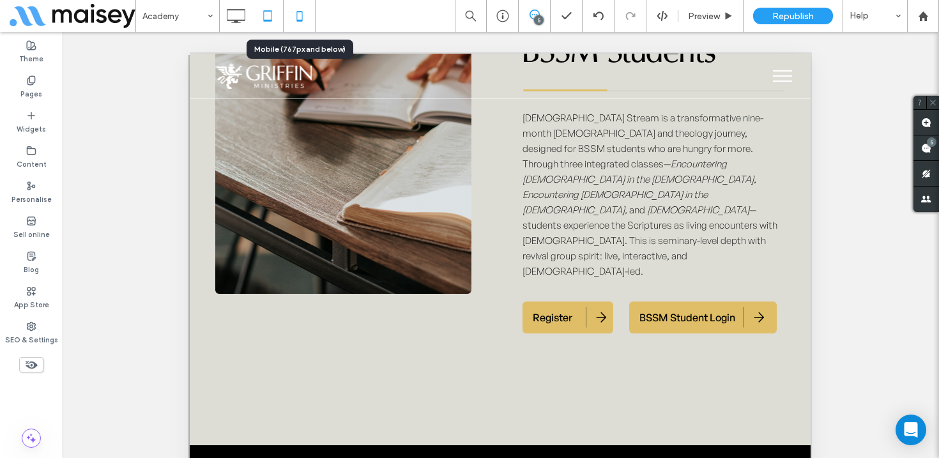
click at [300, 16] on icon at bounding box center [300, 16] width 26 height 26
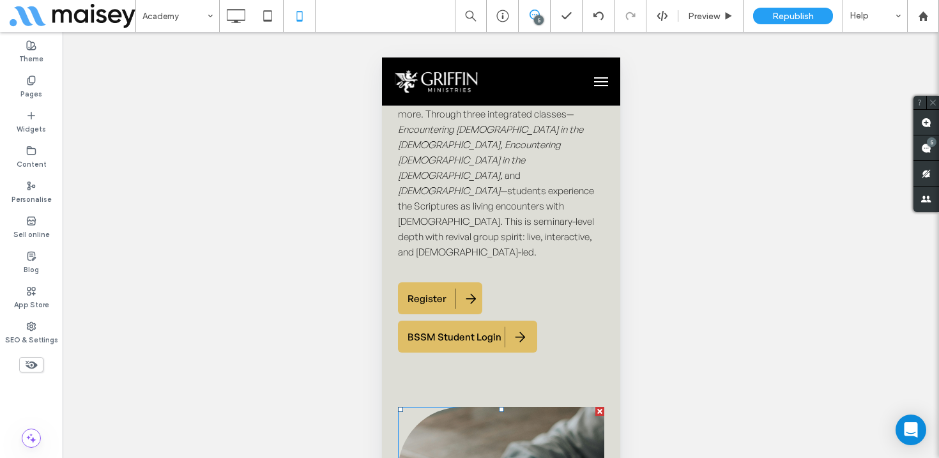
scroll to position [1328, 0]
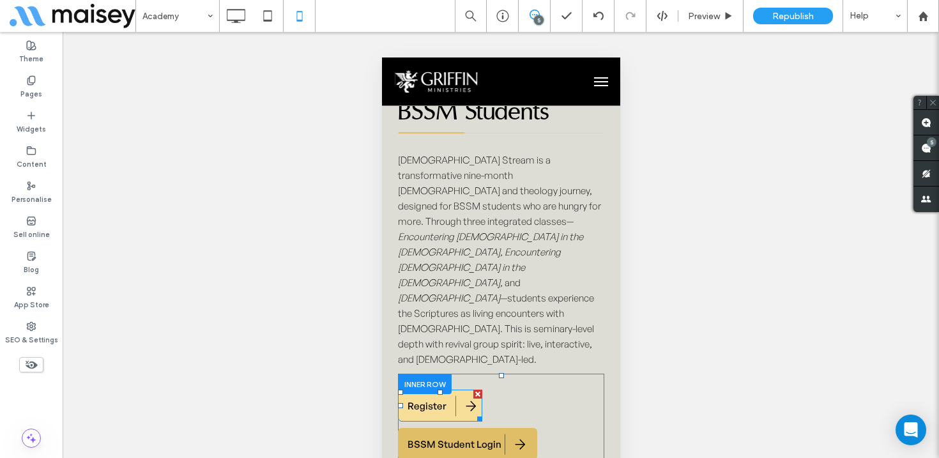
click at [442, 393] on span "Register" at bounding box center [426, 406] width 39 height 26
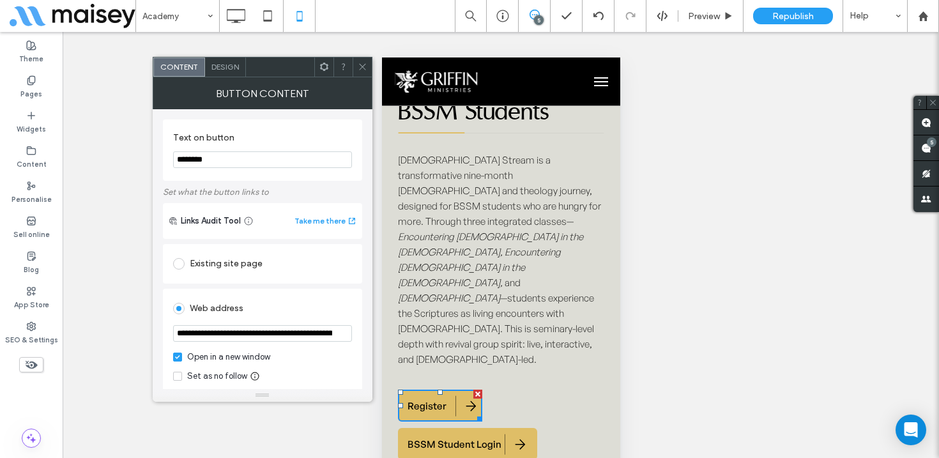
click at [360, 61] on span at bounding box center [363, 67] width 10 height 19
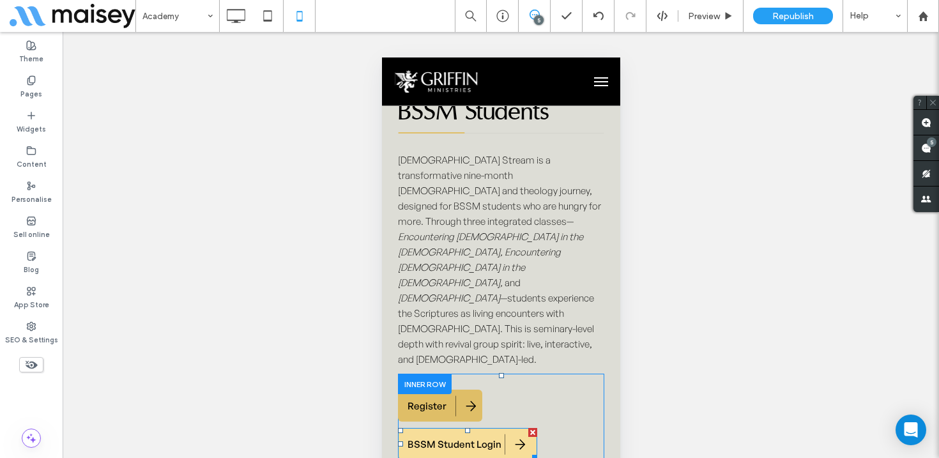
click at [445, 431] on span "BSSM Student Login" at bounding box center [454, 444] width 94 height 26
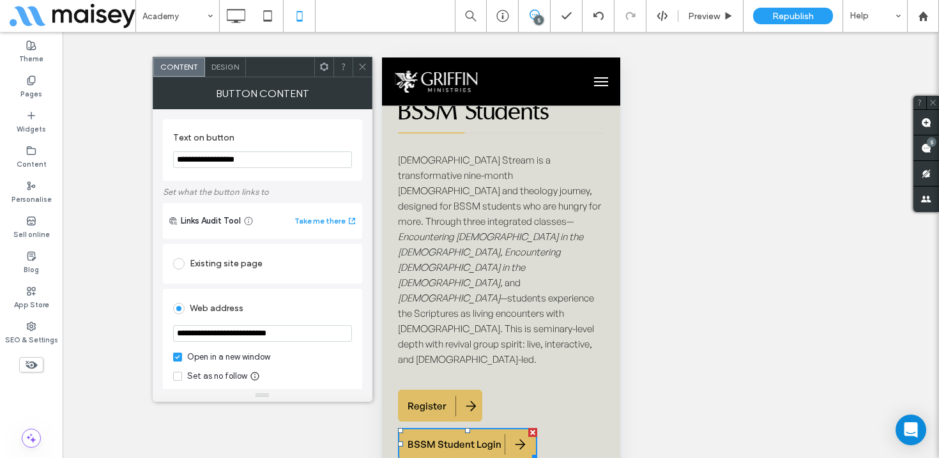
click at [365, 66] on icon at bounding box center [363, 67] width 10 height 10
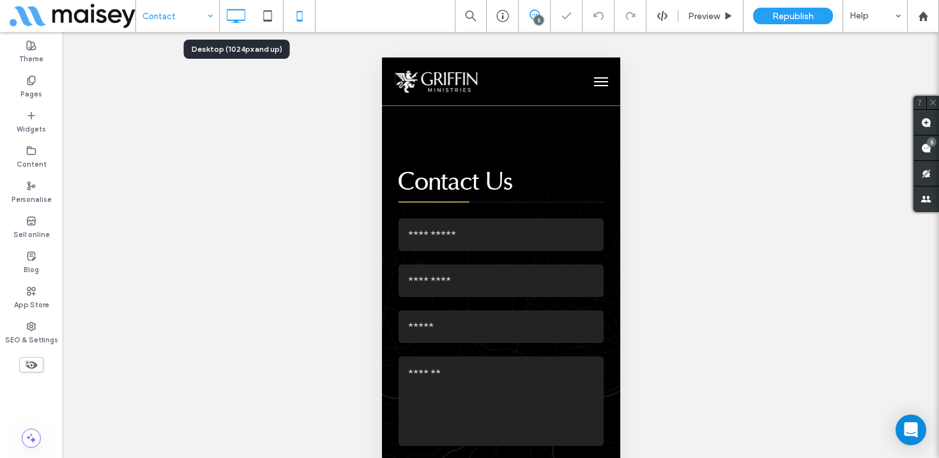
click at [240, 12] on icon at bounding box center [236, 16] width 26 height 26
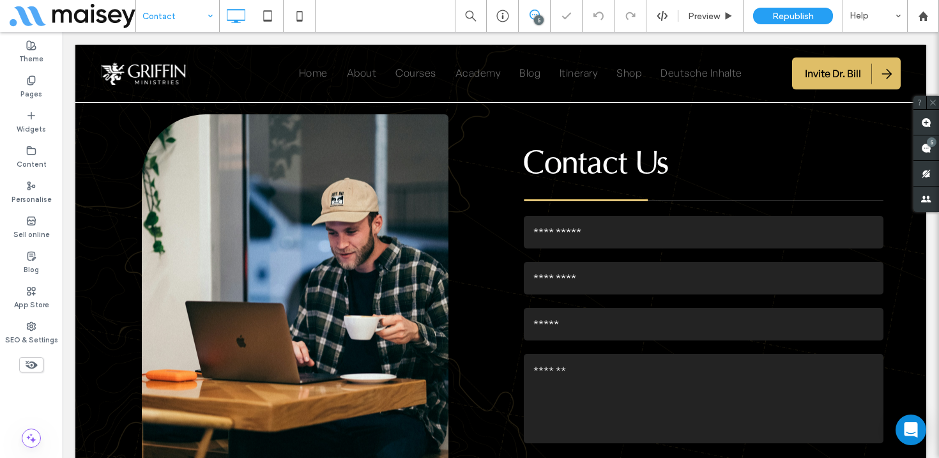
scroll to position [53, 0]
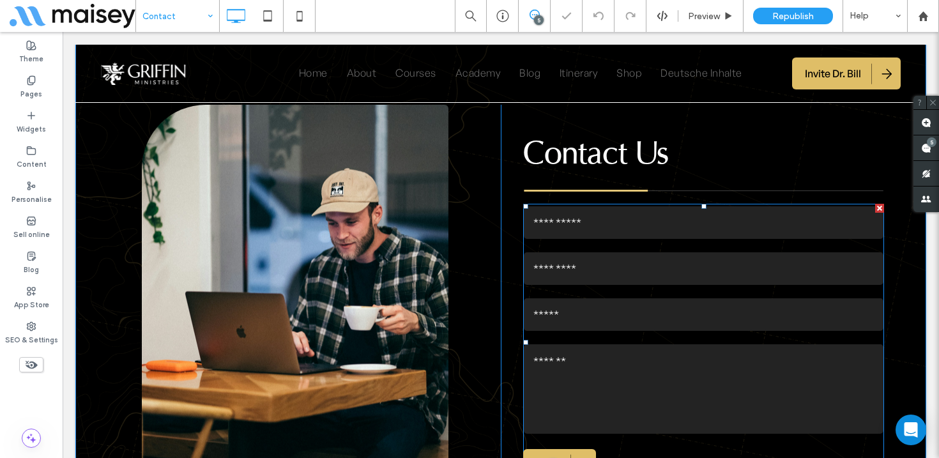
click at [680, 249] on div "Last Name" at bounding box center [703, 268] width 369 height 46
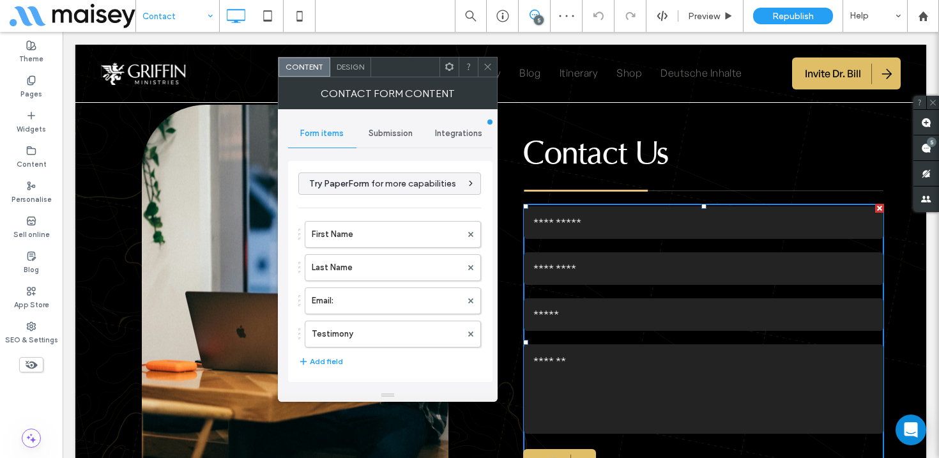
click at [388, 133] on span "Submission" at bounding box center [391, 133] width 44 height 10
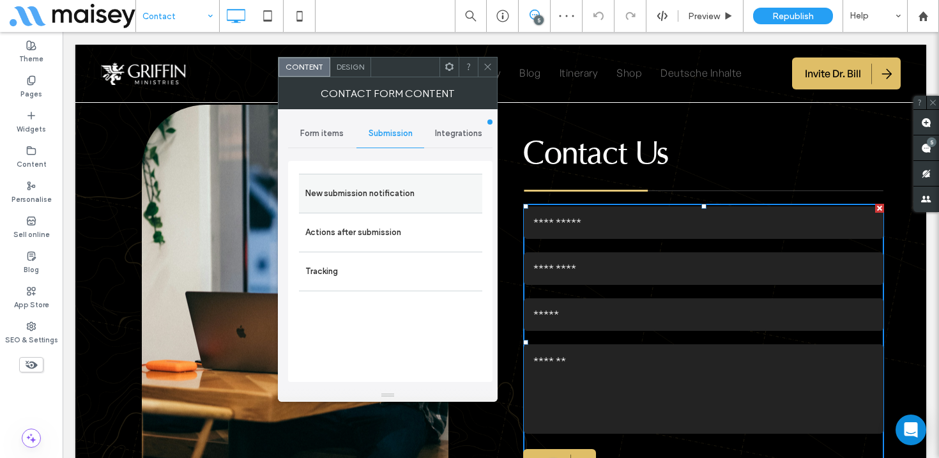
click at [359, 191] on label "New submission notification" at bounding box center [390, 194] width 171 height 26
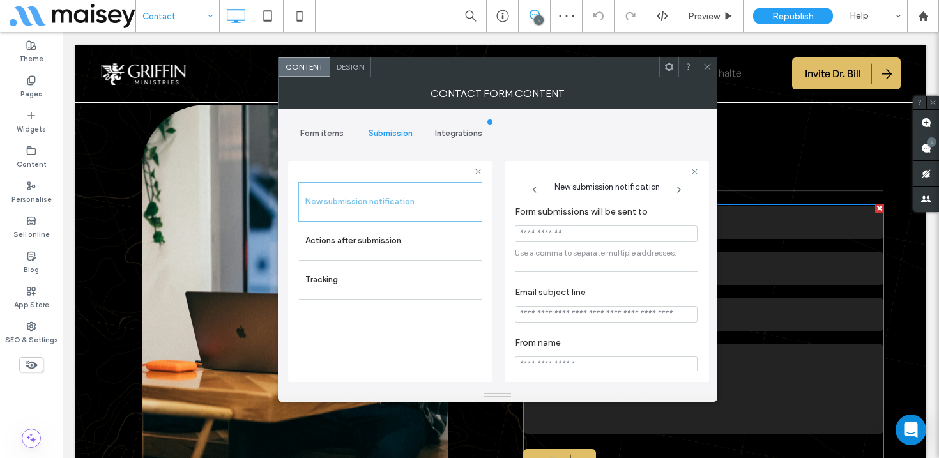
click at [559, 242] on input "Form submissions will be sent to" at bounding box center [606, 234] width 183 height 17
paste input "**********"
type input "**********"
click at [539, 323] on input "Email subject line" at bounding box center [606, 314] width 183 height 17
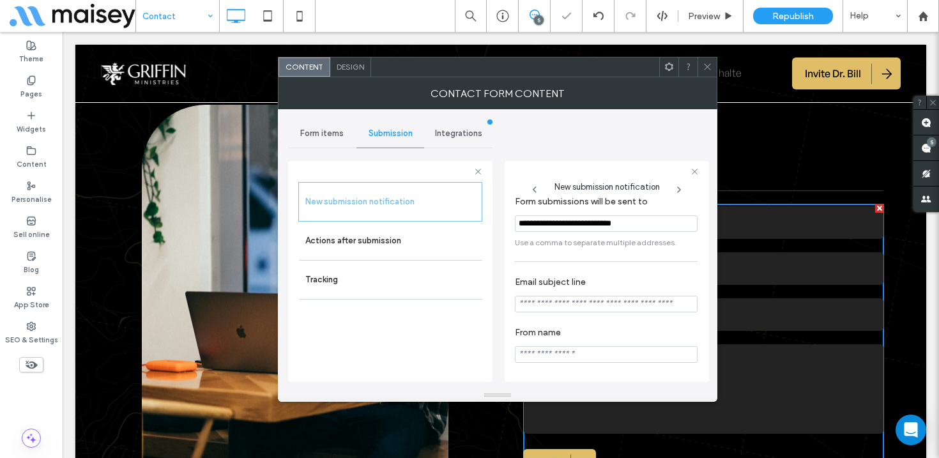
scroll to position [24, 0]
type input "**********"
click at [394, 232] on label "Actions after submission" at bounding box center [390, 241] width 171 height 26
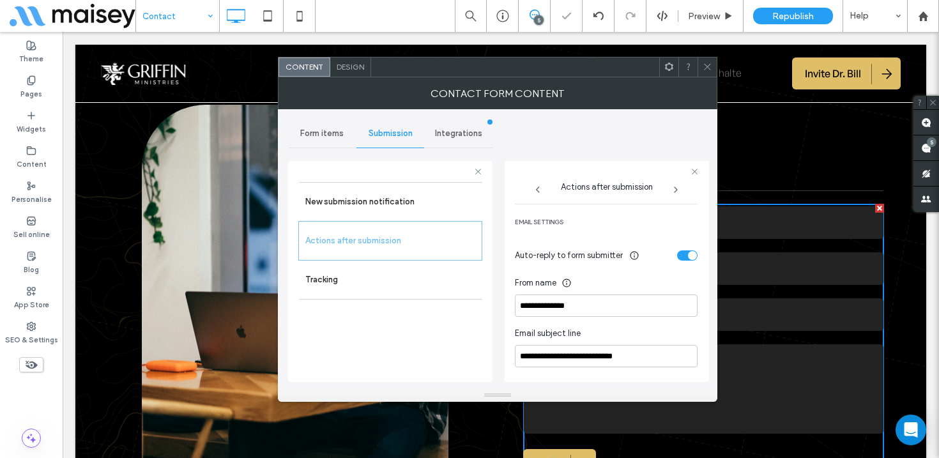
scroll to position [353, 0]
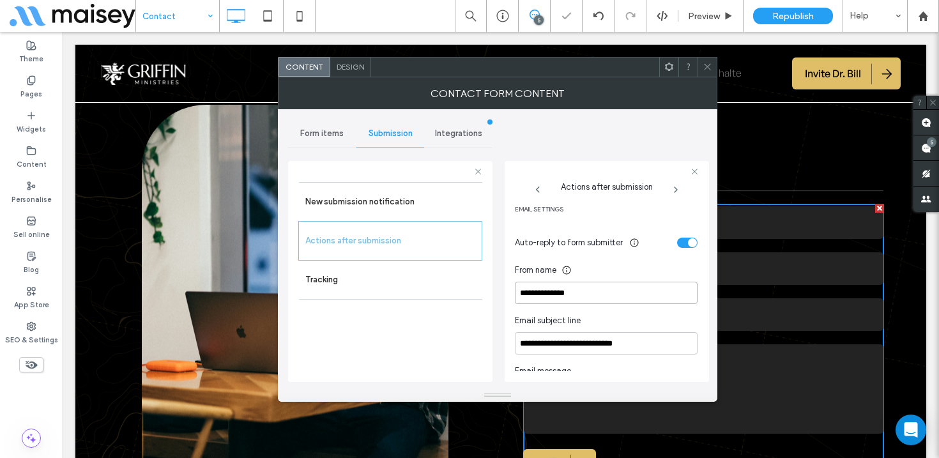
click at [551, 292] on input "**********" at bounding box center [606, 293] width 183 height 22
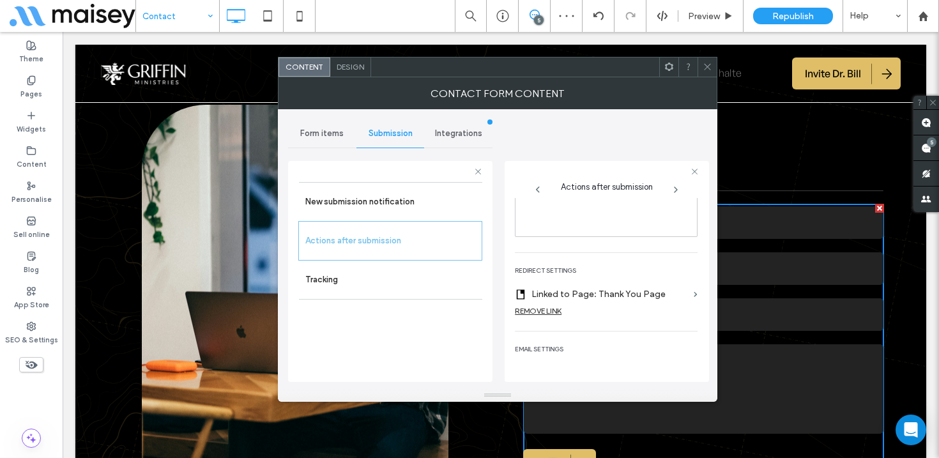
scroll to position [208, 0]
type input "**********"
click at [709, 66] on use at bounding box center [707, 67] width 6 height 6
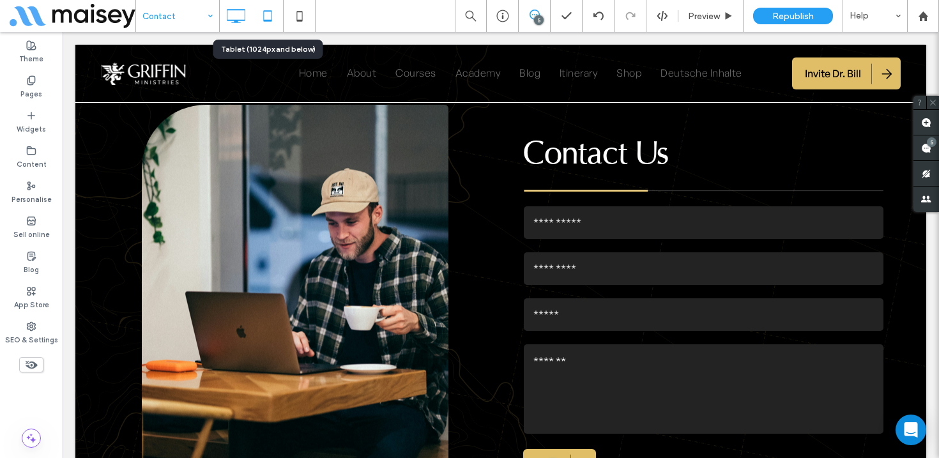
click at [276, 19] on icon at bounding box center [268, 16] width 26 height 26
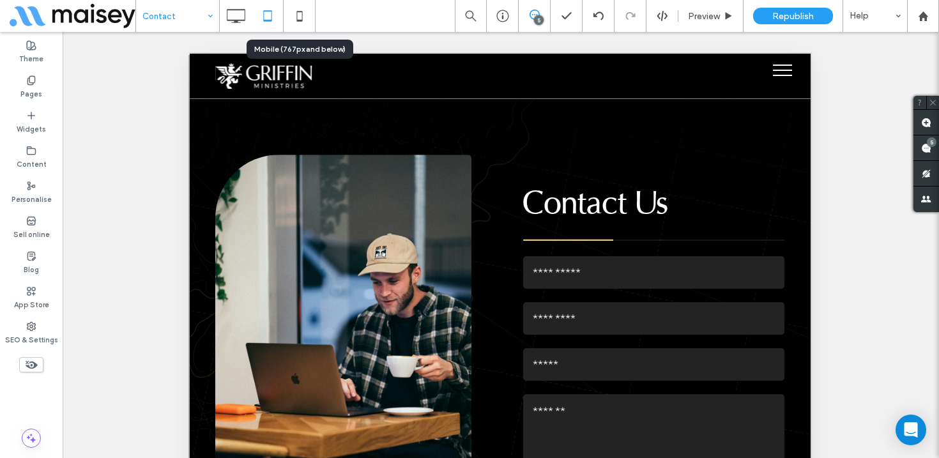
scroll to position [12, 0]
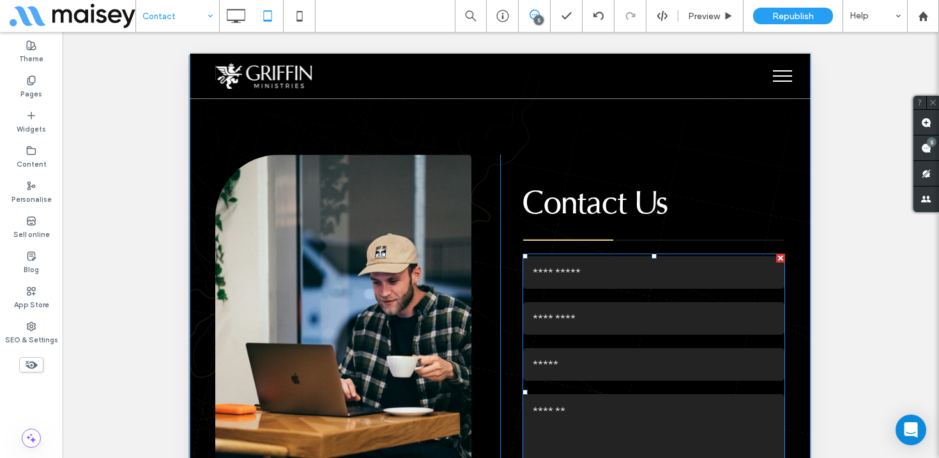
click at [583, 345] on div "Email:" at bounding box center [654, 364] width 271 height 46
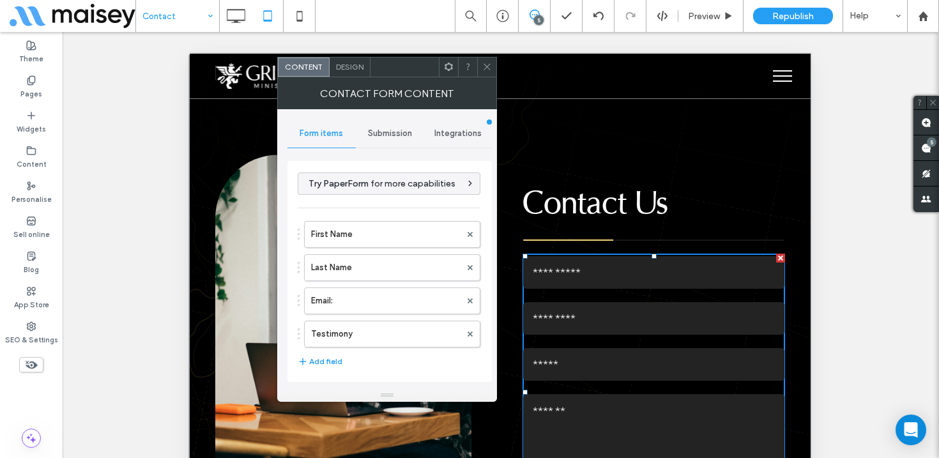
click at [400, 125] on div "Submission" at bounding box center [390, 133] width 68 height 28
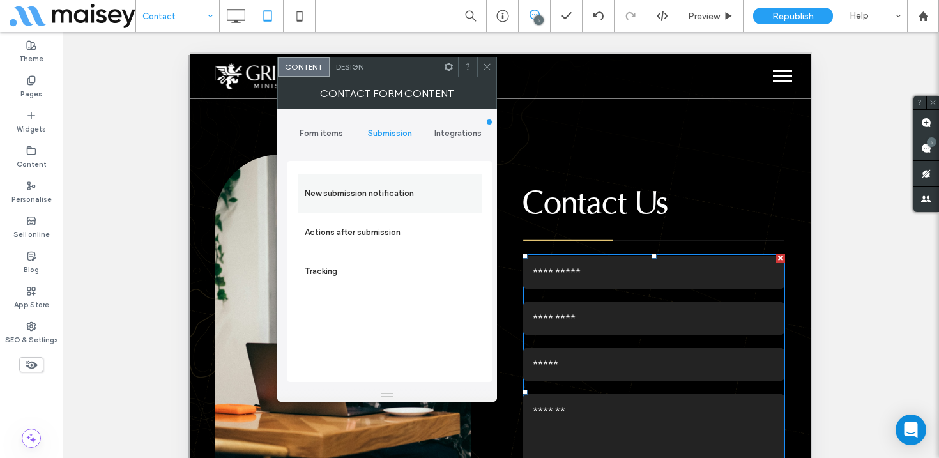
click at [365, 187] on label "New submission notification" at bounding box center [390, 194] width 171 height 26
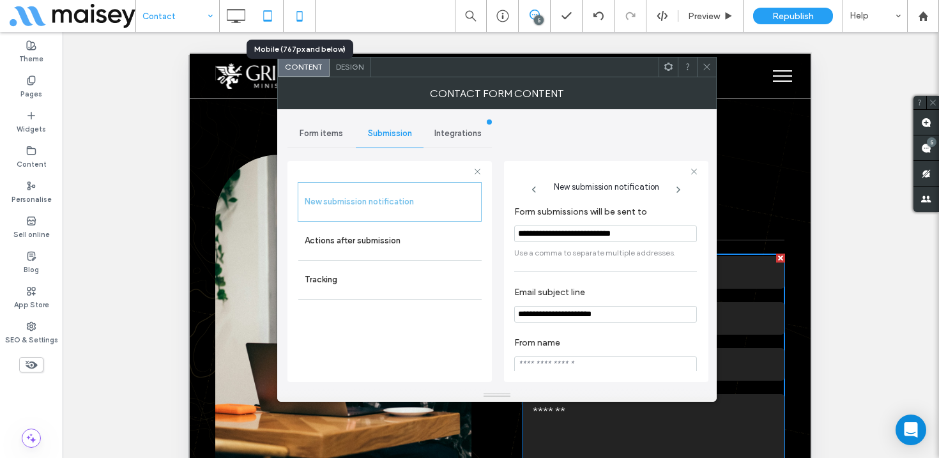
click at [301, 14] on icon at bounding box center [300, 16] width 26 height 26
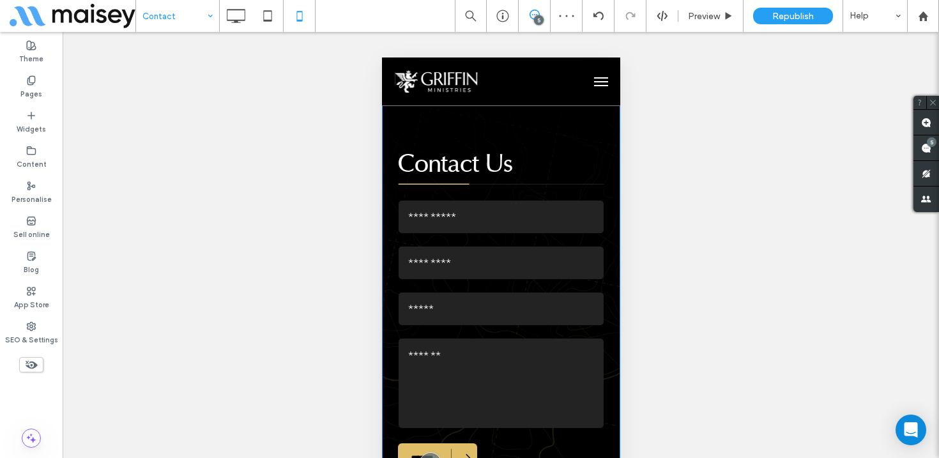
scroll to position [0, 0]
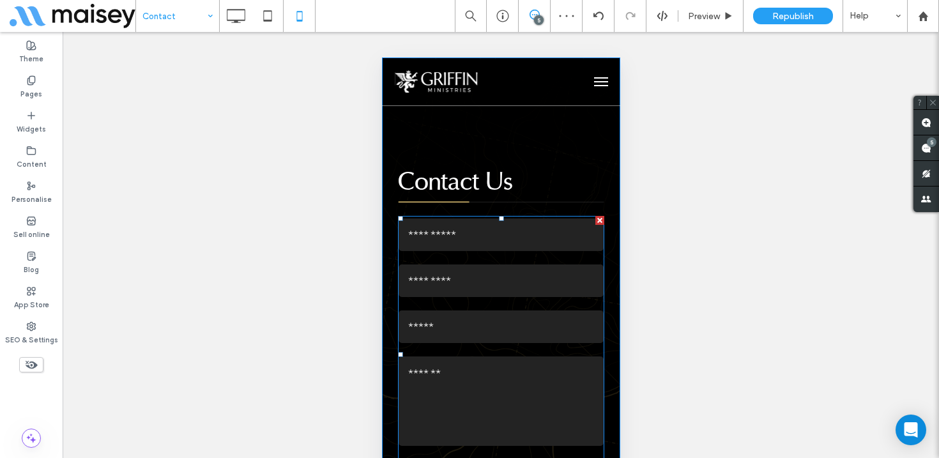
click at [459, 295] on input "text" at bounding box center [500, 281] width 205 height 33
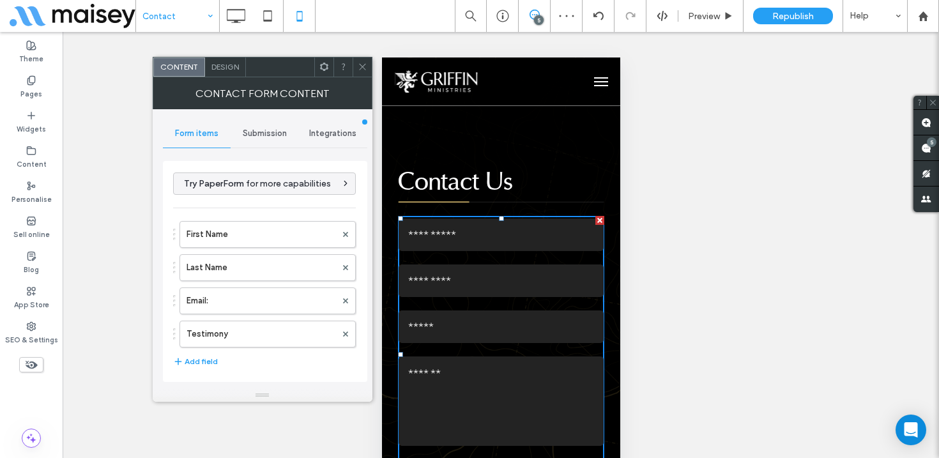
click at [254, 125] on div "Submission" at bounding box center [265, 133] width 68 height 28
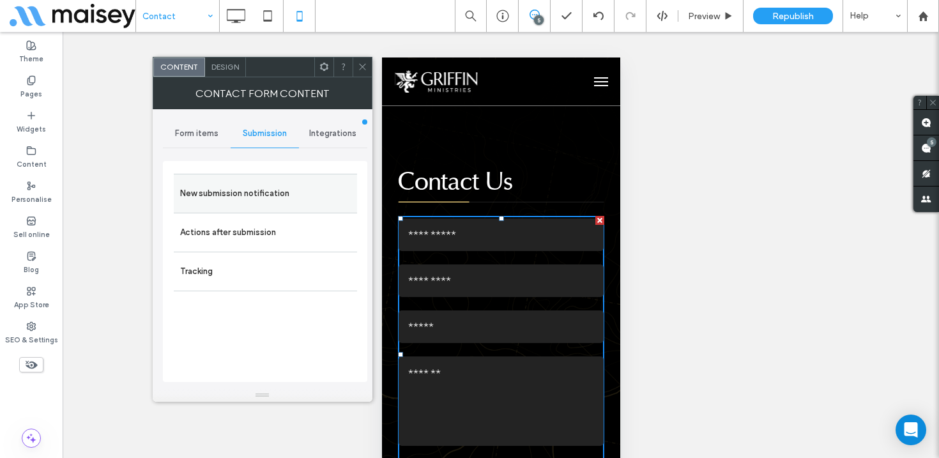
click at [227, 197] on label "New submission notification" at bounding box center [265, 194] width 171 height 26
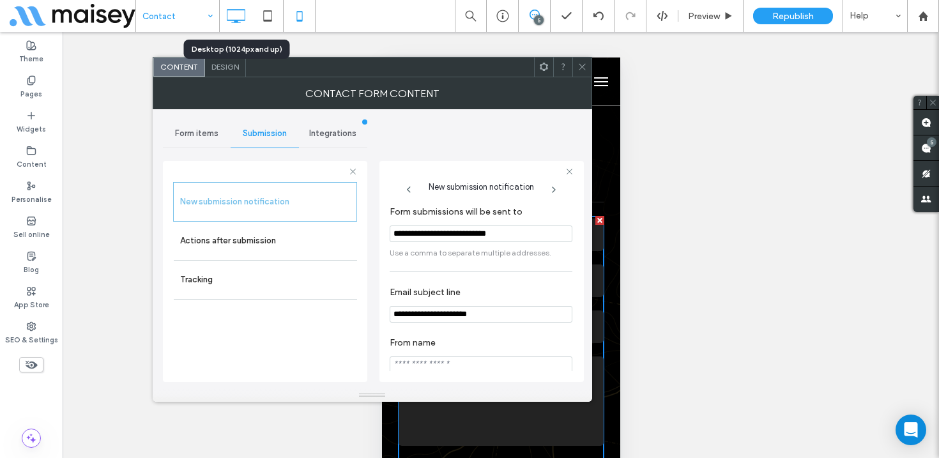
click at [238, 14] on icon at bounding box center [236, 16] width 26 height 26
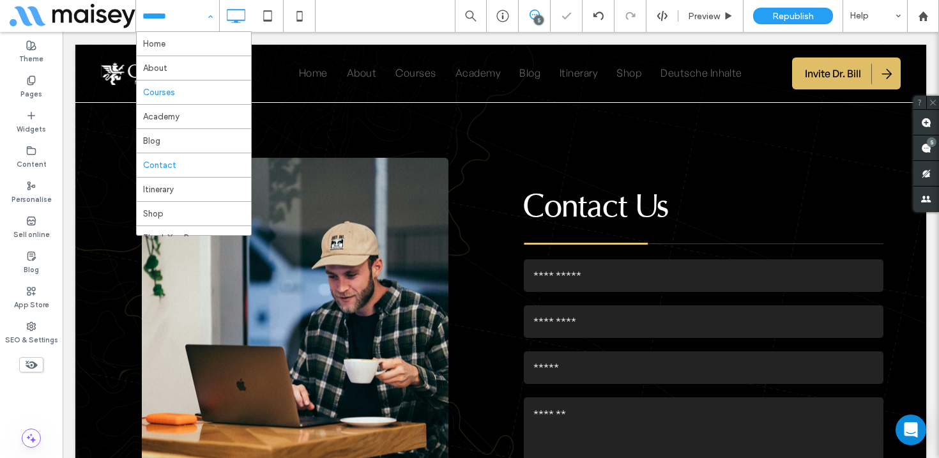
scroll to position [44, 0]
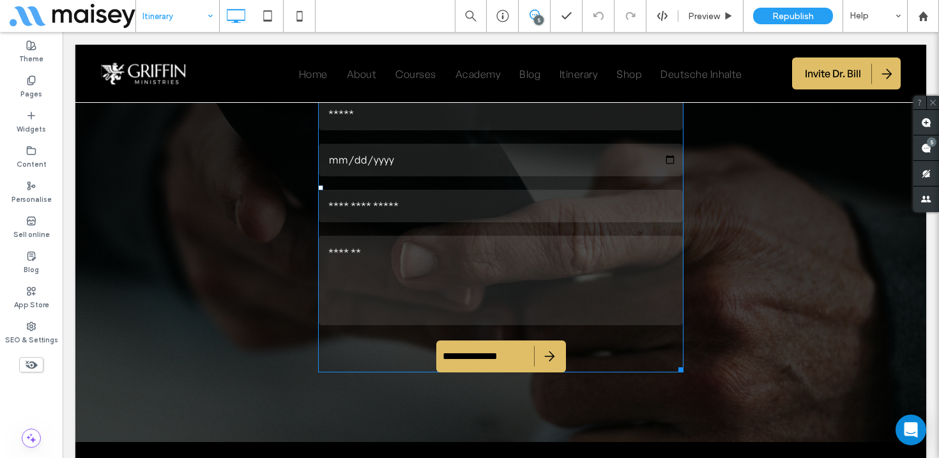
scroll to position [2234, 0]
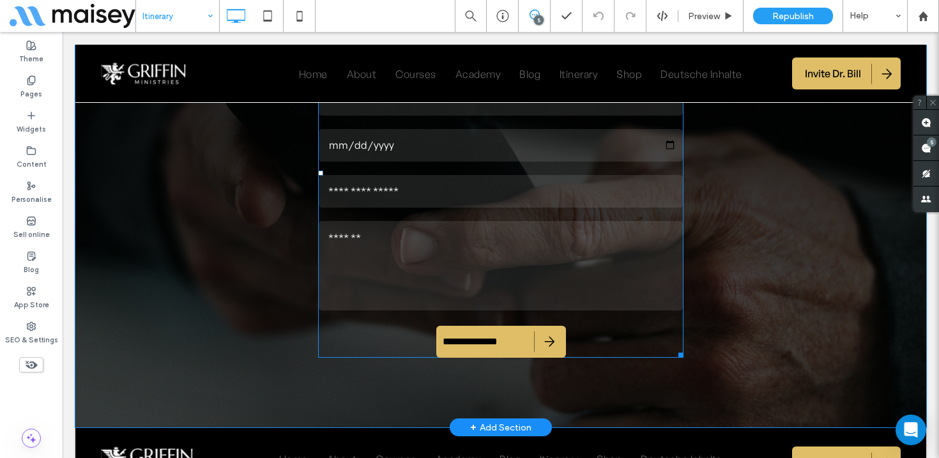
click at [438, 221] on textarea at bounding box center [501, 265] width 365 height 89
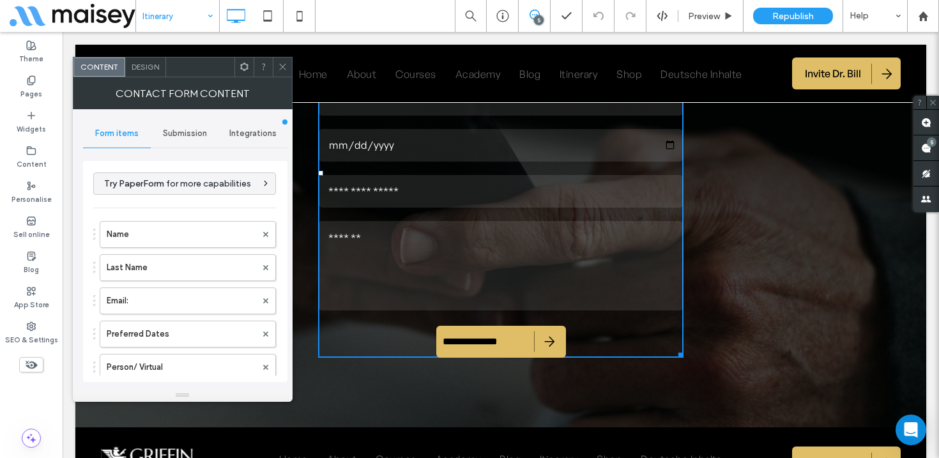
click at [176, 135] on span "Submission" at bounding box center [185, 133] width 44 height 10
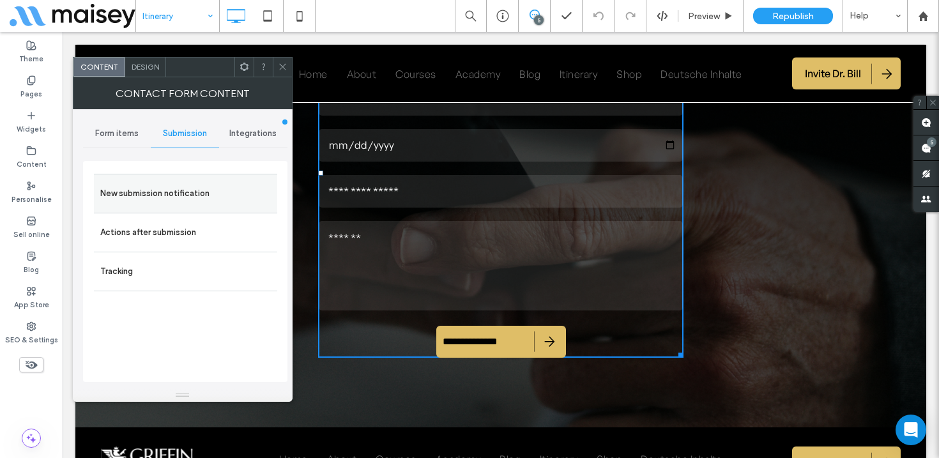
click at [146, 188] on label "New submission notification" at bounding box center [185, 194] width 171 height 26
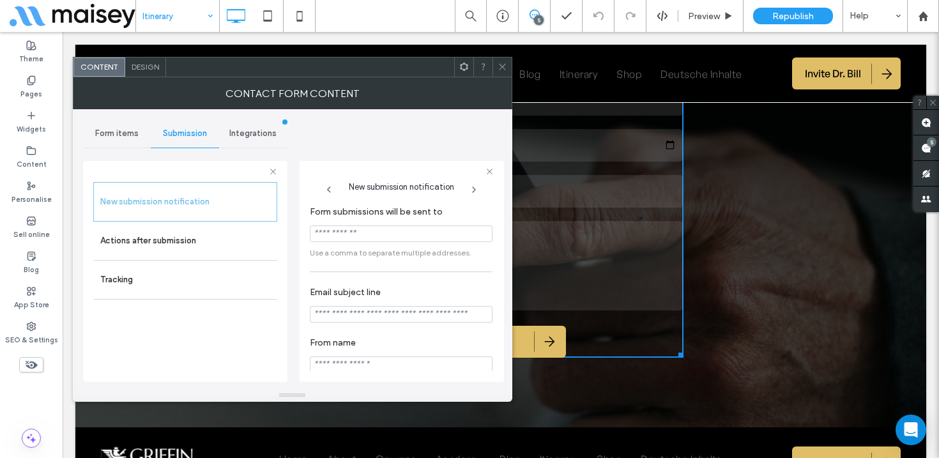
click at [323, 242] on input "Form submissions will be sent to" at bounding box center [401, 234] width 183 height 17
paste input "**********"
type input "**********"
click at [339, 323] on input "Email subject line" at bounding box center [401, 314] width 183 height 17
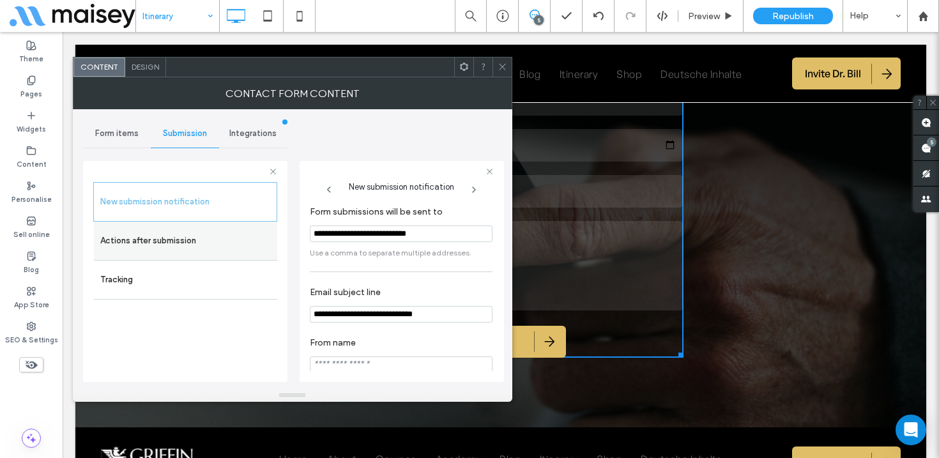
type input "**********"
click at [159, 240] on label "Actions after submission" at bounding box center [185, 241] width 171 height 26
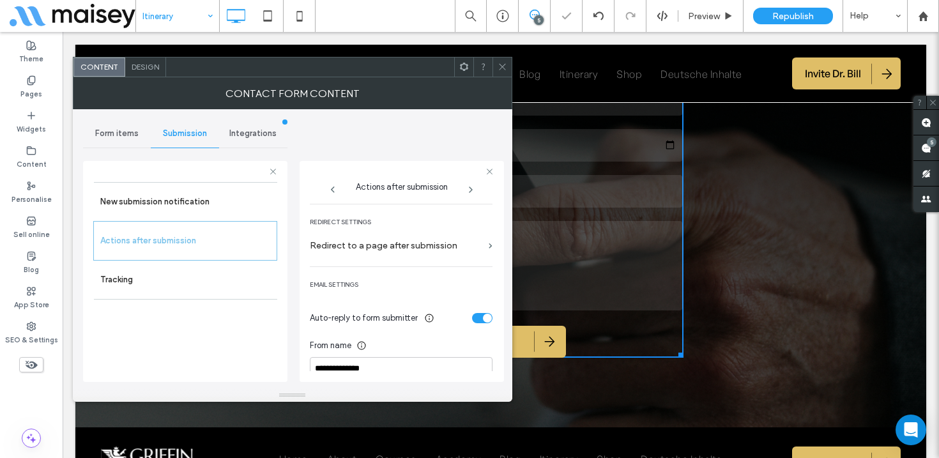
scroll to position [263, 0]
click at [381, 241] on label "Redirect to a page after submission" at bounding box center [397, 244] width 174 height 24
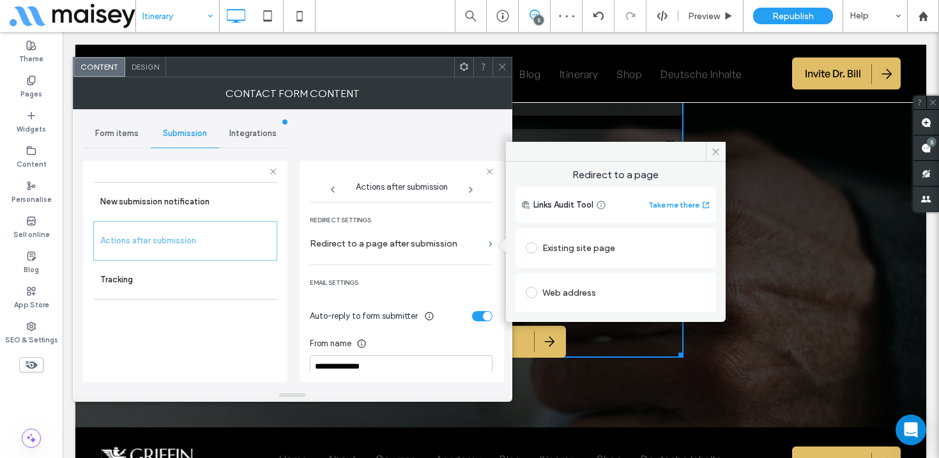
click at [584, 245] on div "Existing site page" at bounding box center [616, 248] width 180 height 20
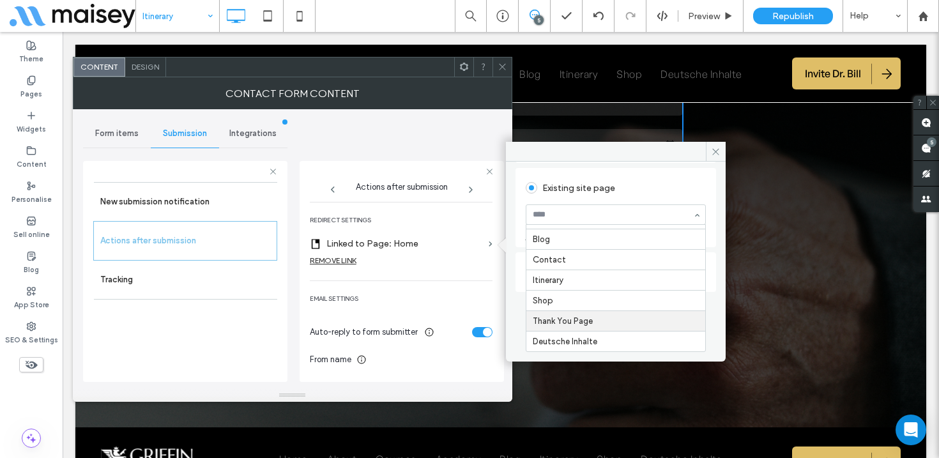
scroll to position [0, 0]
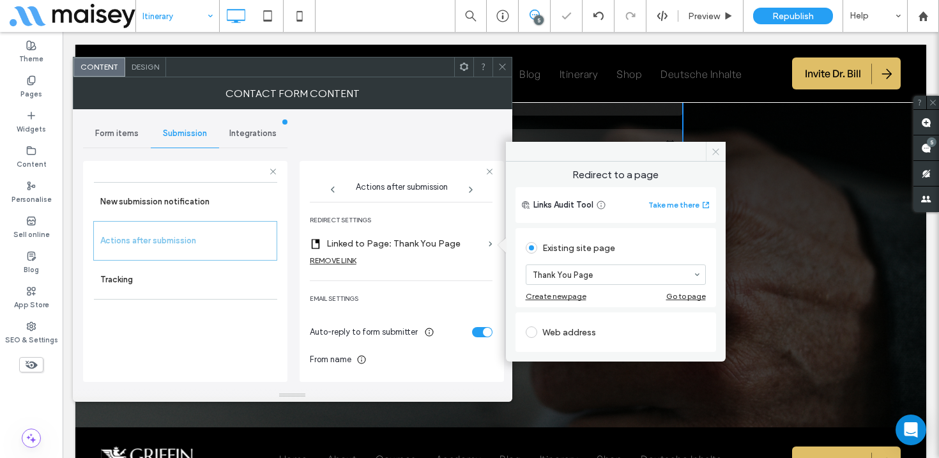
click at [712, 151] on icon at bounding box center [716, 152] width 10 height 10
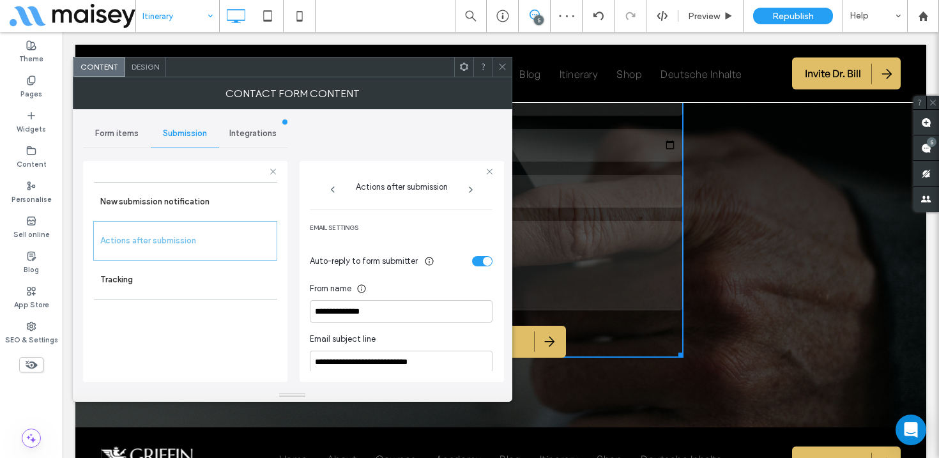
scroll to position [355, 0]
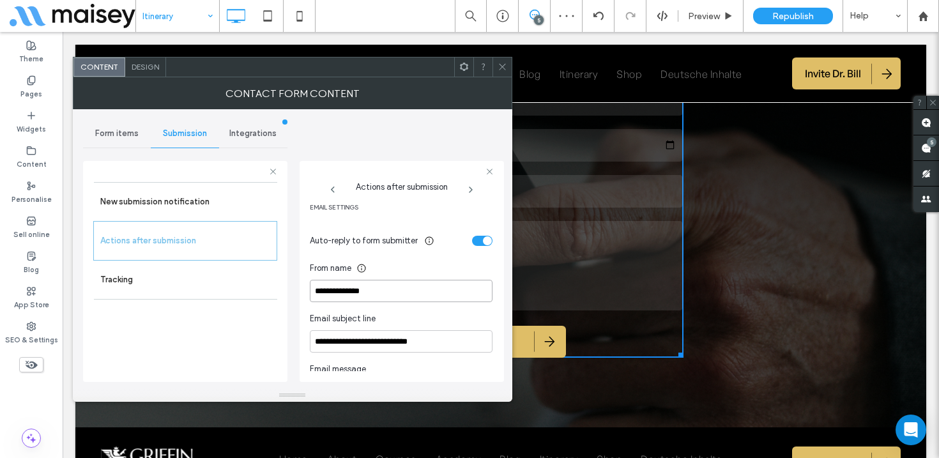
click at [360, 292] on input "**********" at bounding box center [401, 291] width 183 height 22
type input "**********"
click at [502, 68] on icon at bounding box center [503, 67] width 10 height 10
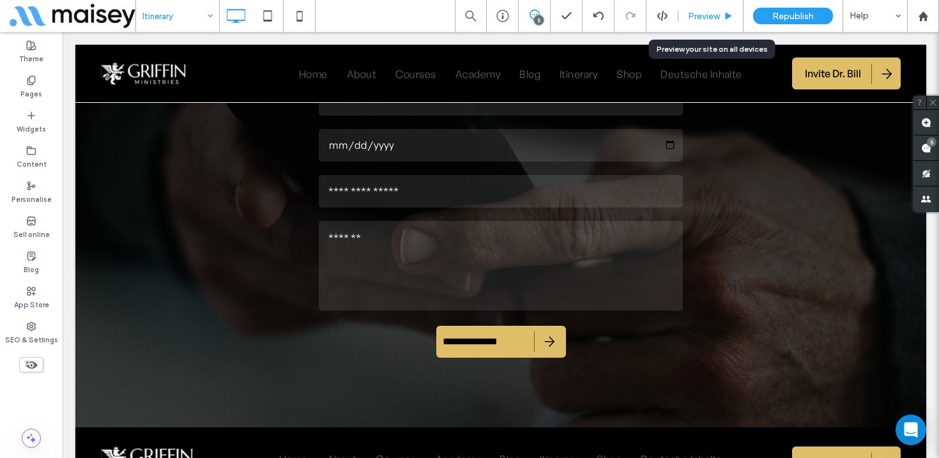
click at [718, 17] on span "Preview" at bounding box center [704, 16] width 32 height 11
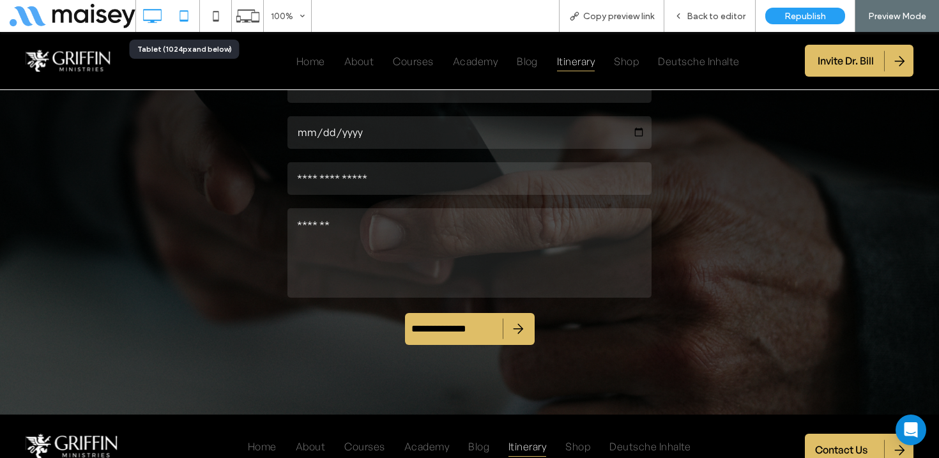
click at [185, 13] on icon at bounding box center [184, 16] width 26 height 26
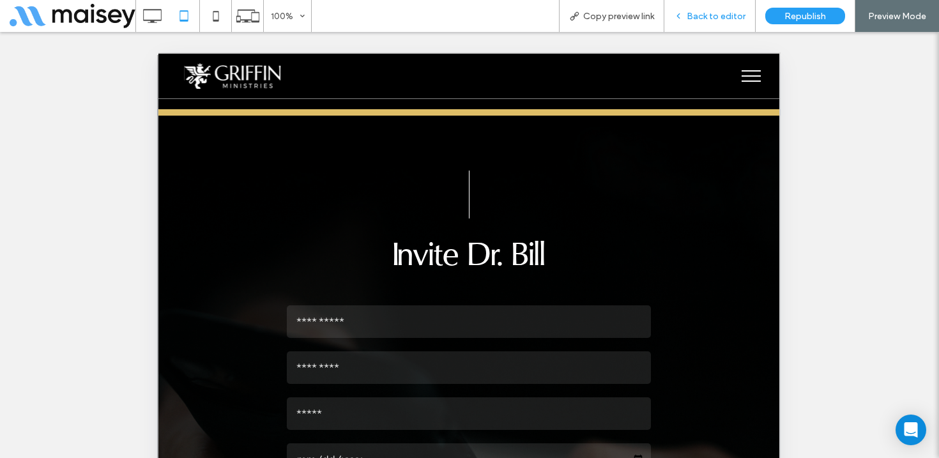
click at [724, 15] on span "Back to editor" at bounding box center [716, 16] width 59 height 11
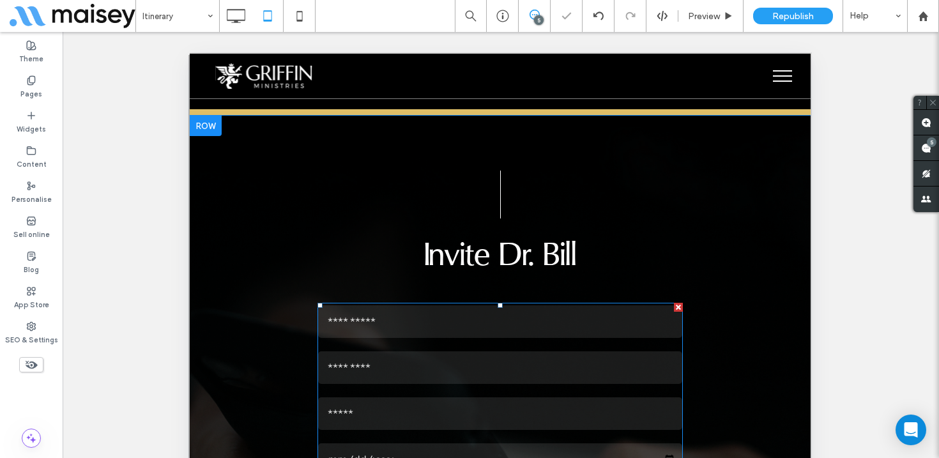
click at [489, 390] on div "Email:" at bounding box center [500, 413] width 374 height 46
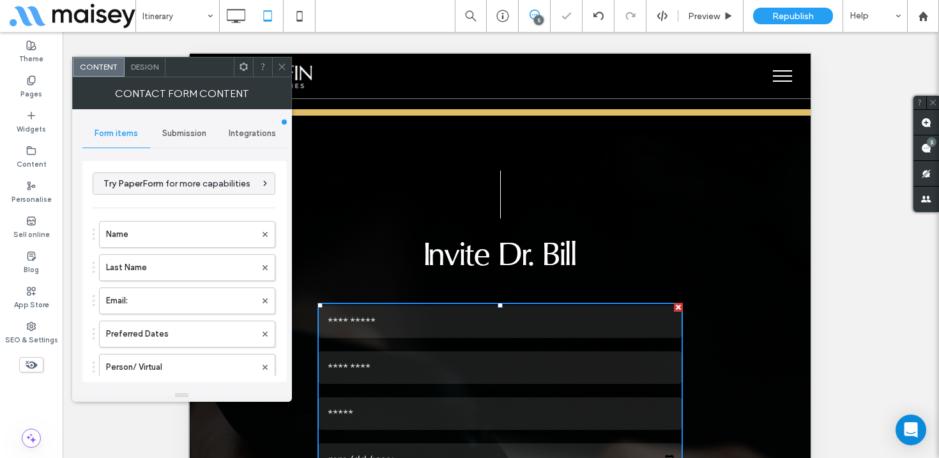
click at [182, 137] on span "Submission" at bounding box center [184, 133] width 44 height 10
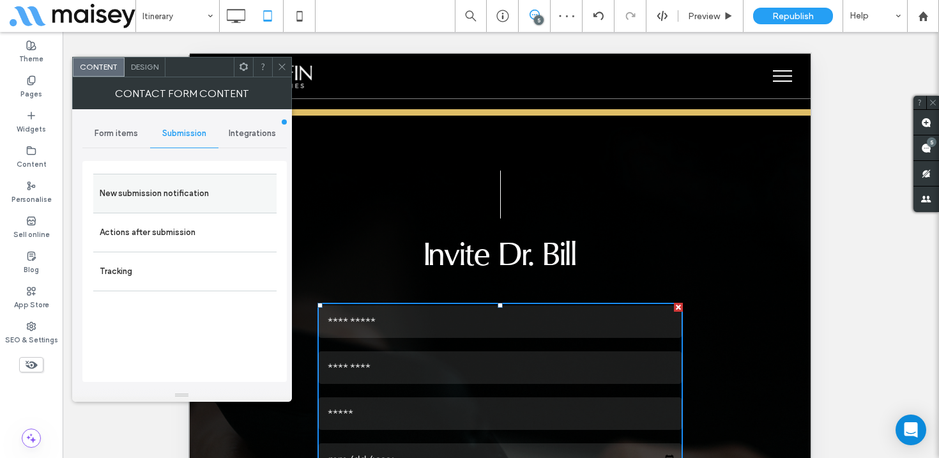
click at [164, 183] on label "New submission notification" at bounding box center [185, 194] width 171 height 26
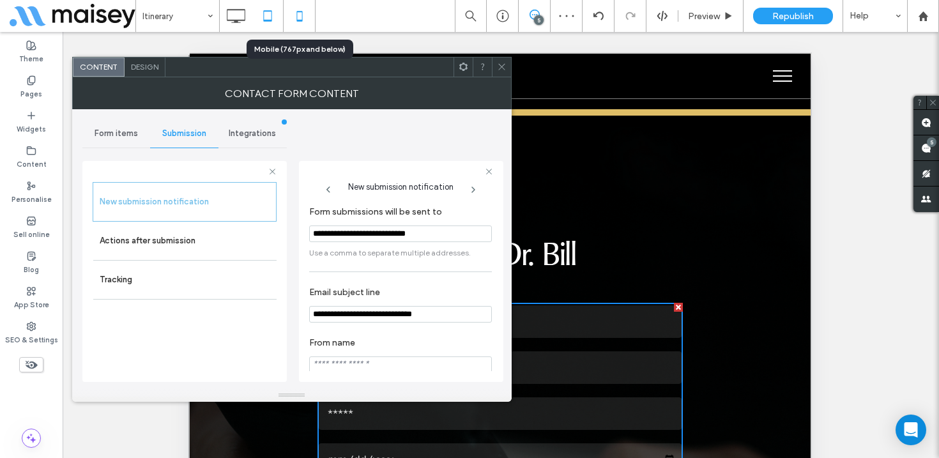
click at [298, 19] on icon at bounding box center [300, 16] width 26 height 26
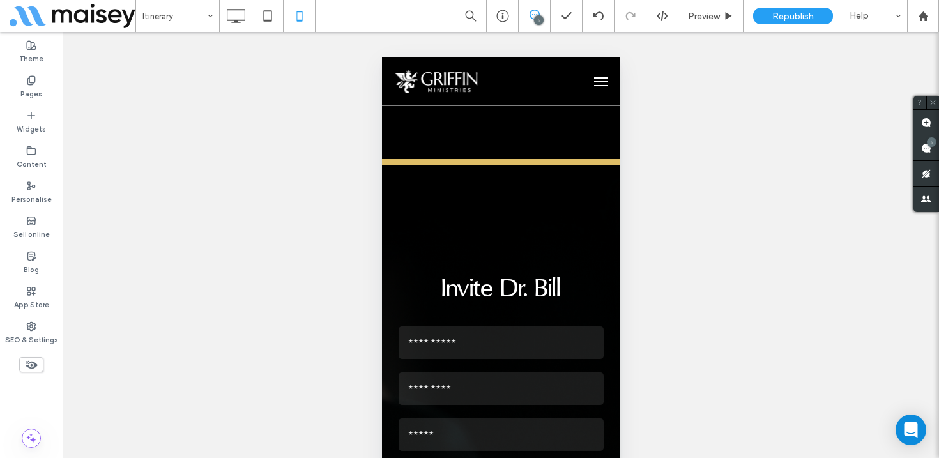
scroll to position [2126, 0]
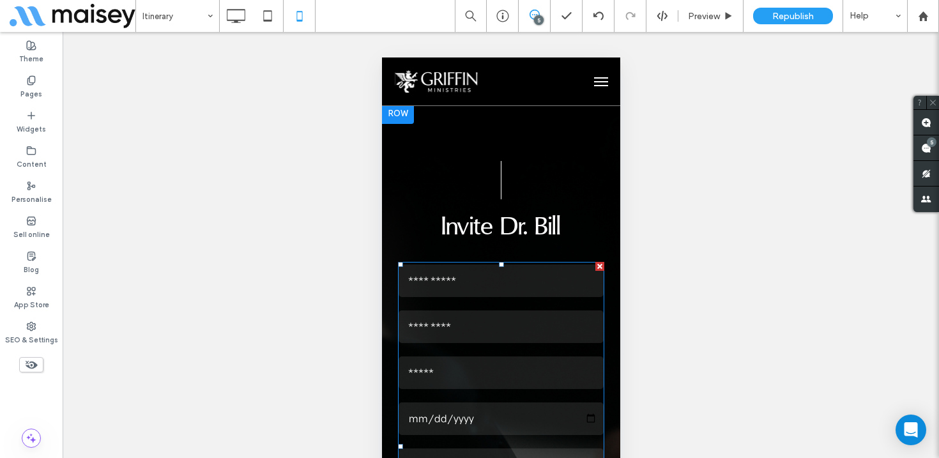
click at [513, 311] on input "text" at bounding box center [500, 327] width 205 height 33
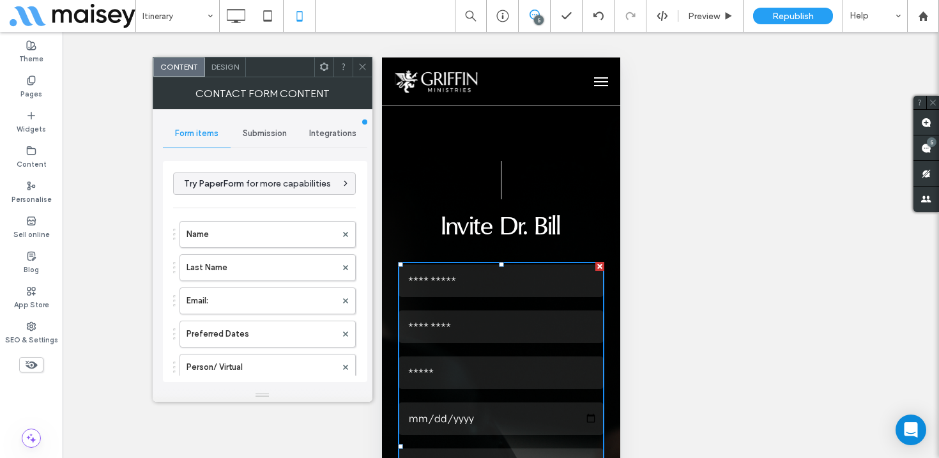
click at [277, 128] on span "Submission" at bounding box center [265, 133] width 44 height 10
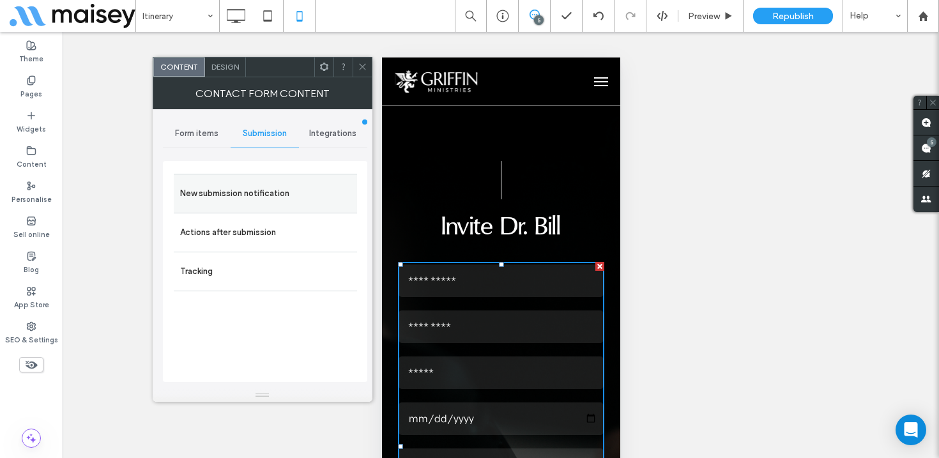
click at [247, 190] on label "New submission notification" at bounding box center [265, 194] width 171 height 26
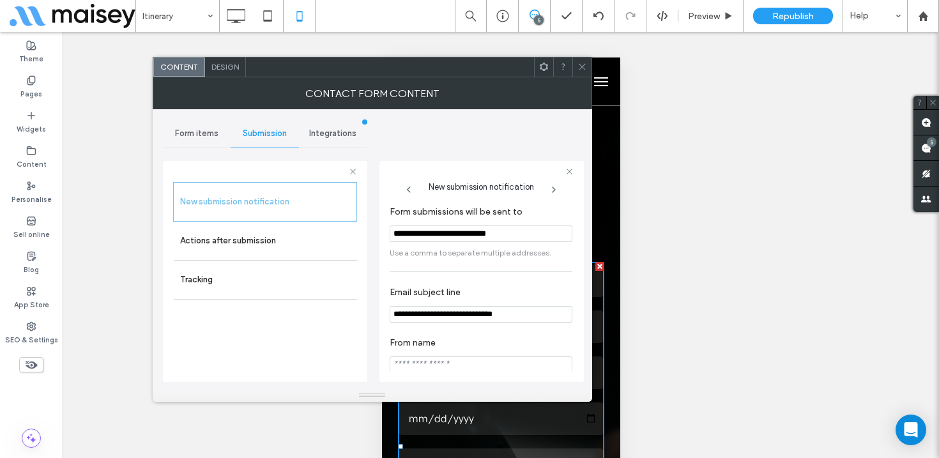
click at [582, 64] on icon at bounding box center [583, 67] width 10 height 10
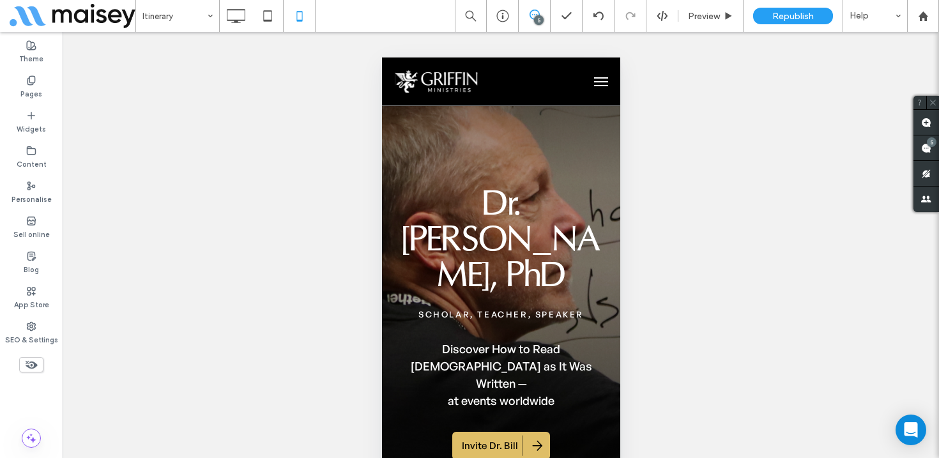
scroll to position [0, 0]
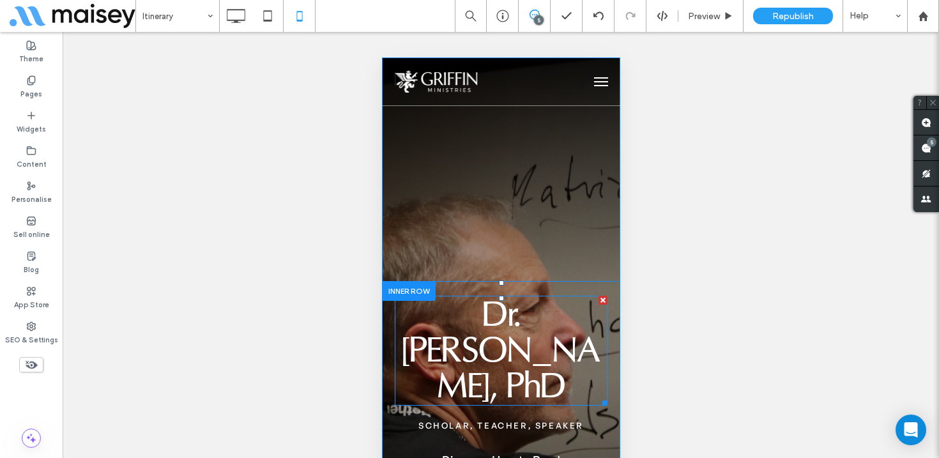
click at [498, 318] on span "Dr. Bill Griffin, PhD" at bounding box center [500, 351] width 199 height 116
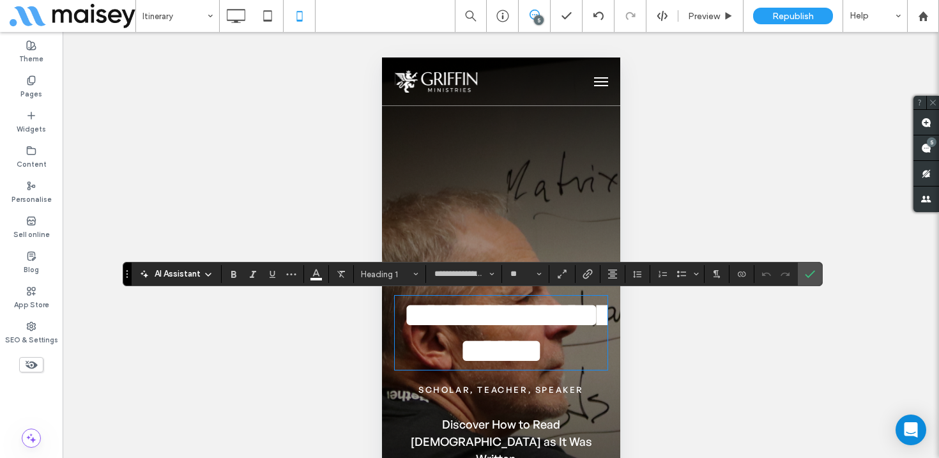
click at [503, 311] on span "**********" at bounding box center [508, 333] width 211 height 72
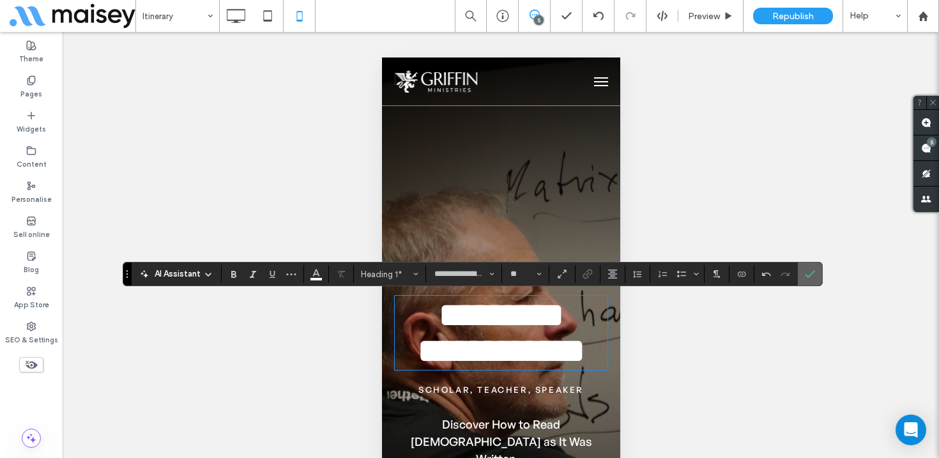
click at [811, 272] on icon "Confirm" at bounding box center [810, 274] width 10 height 10
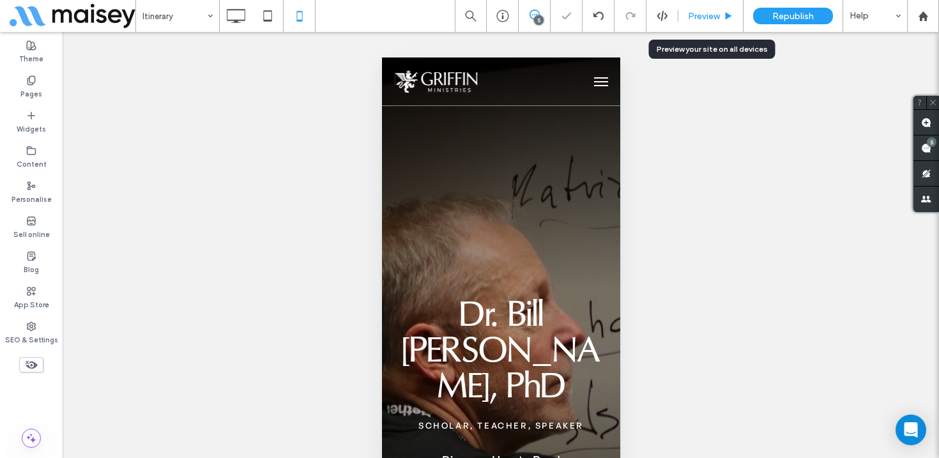
click at [707, 15] on span "Preview" at bounding box center [704, 16] width 32 height 11
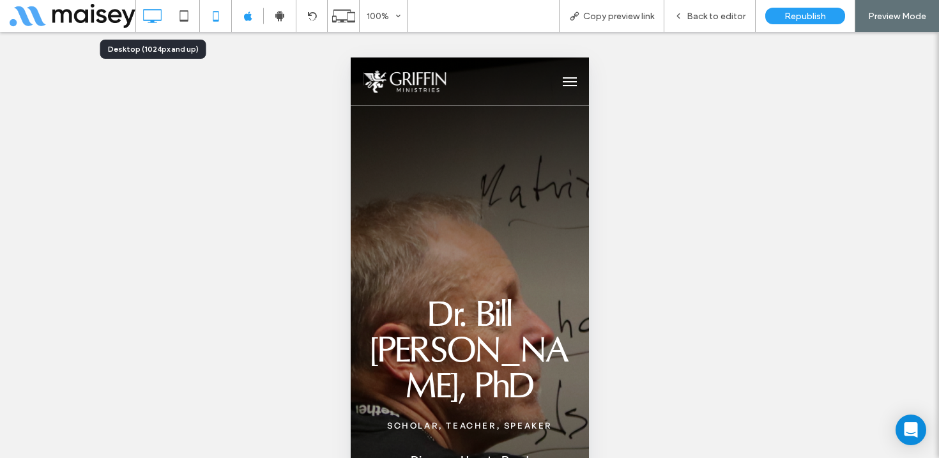
click at [153, 17] on icon at bounding box center [152, 16] width 26 height 26
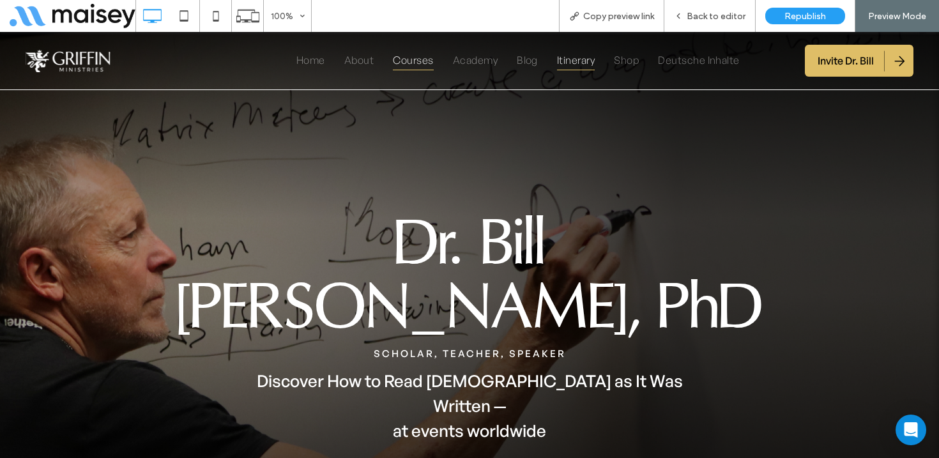
click at [414, 66] on span "Courses" at bounding box center [413, 59] width 40 height 21
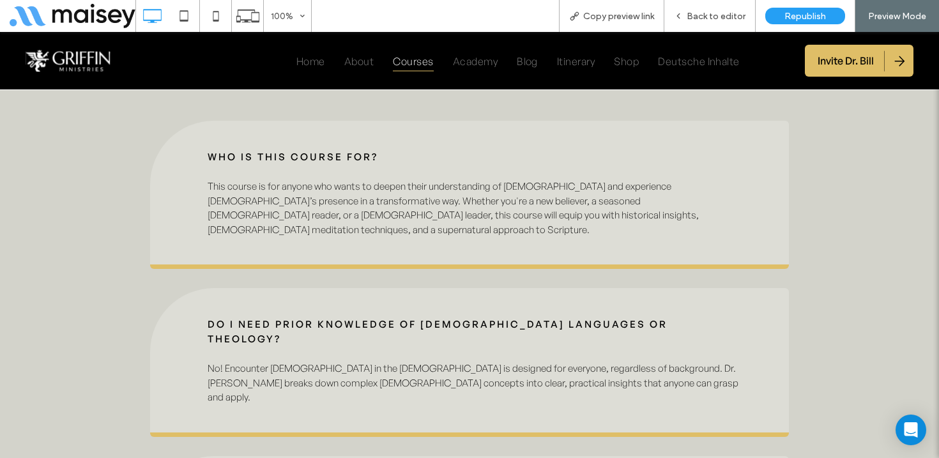
scroll to position [8515, 0]
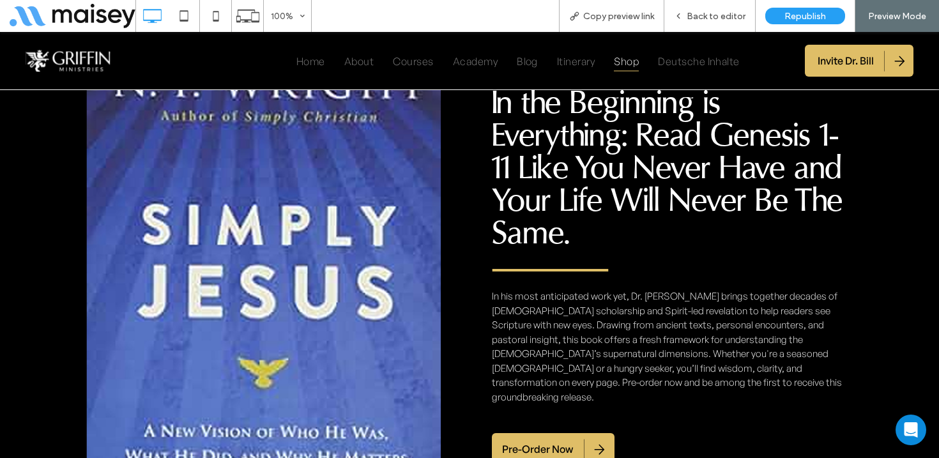
scroll to position [806, 0]
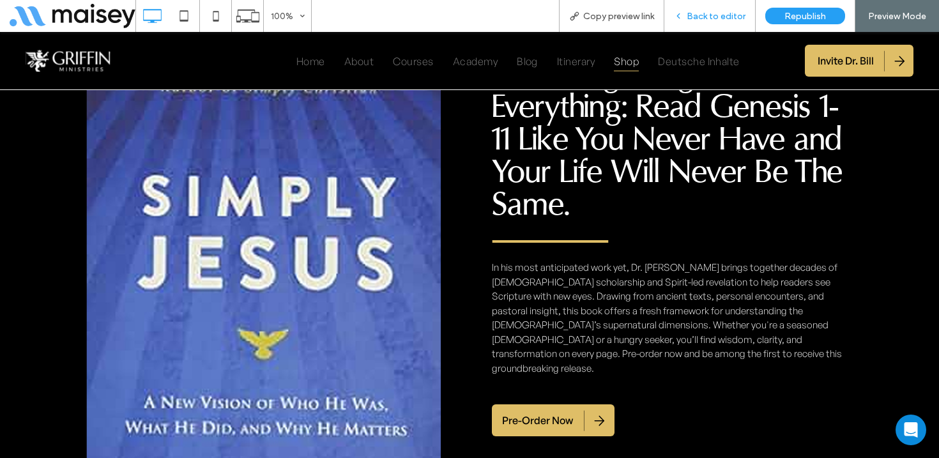
click at [723, 15] on span "Back to editor" at bounding box center [716, 16] width 59 height 11
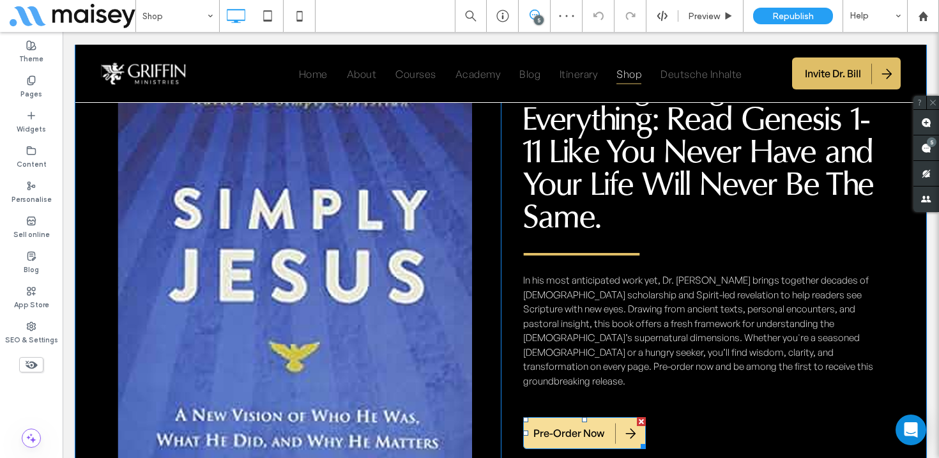
click at [580, 420] on span "Pre-Order Now" at bounding box center [569, 433] width 71 height 27
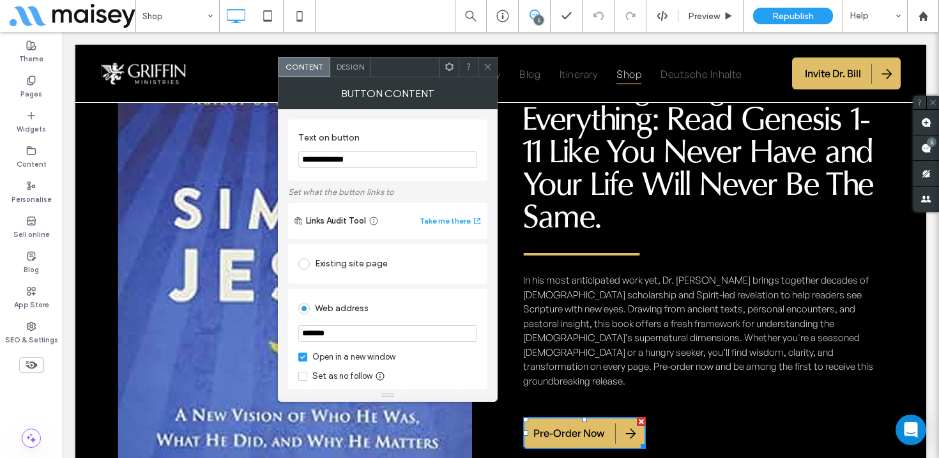
click at [333, 334] on input "*******" at bounding box center [387, 333] width 179 height 17
paste input "**********"
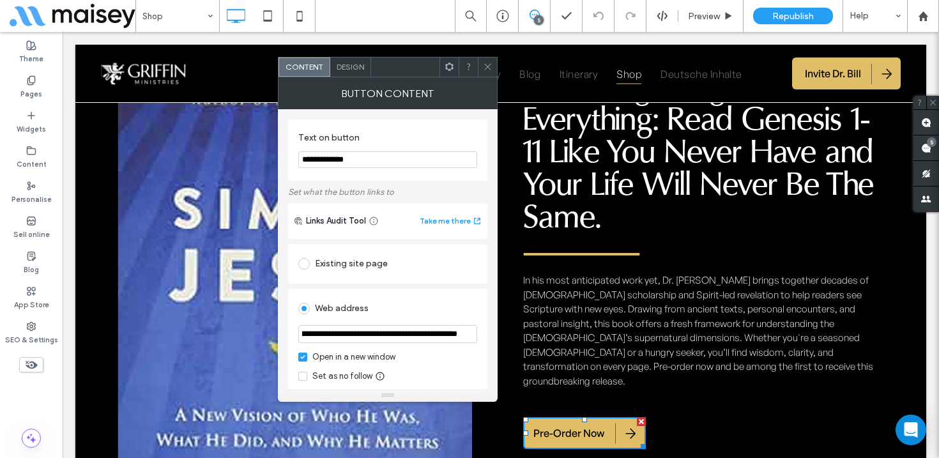
type input "**********"
click at [409, 308] on div "Web address" at bounding box center [387, 308] width 179 height 20
click at [486, 63] on icon at bounding box center [488, 67] width 10 height 10
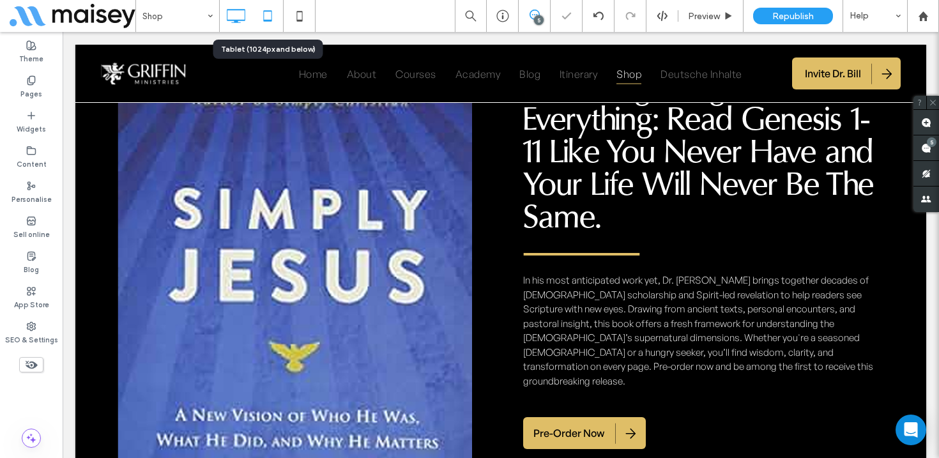
click at [272, 12] on icon at bounding box center [268, 16] width 26 height 26
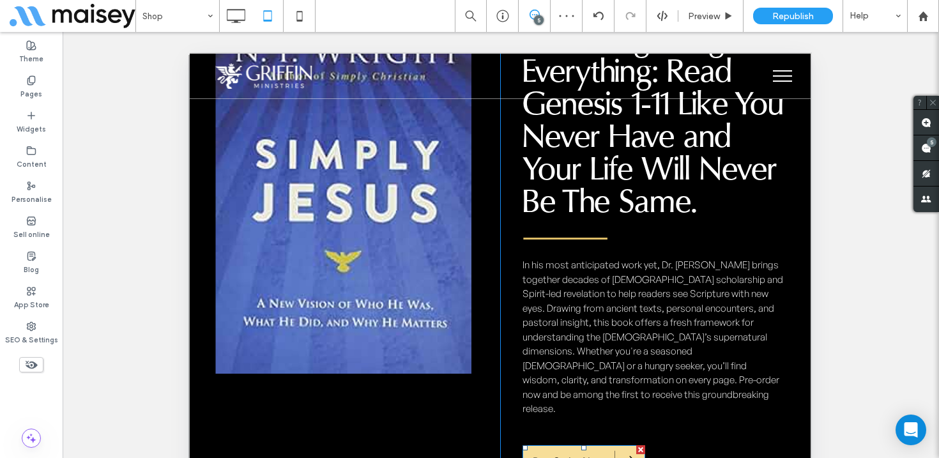
click at [569, 448] on span "Pre-Order Now" at bounding box center [568, 461] width 71 height 27
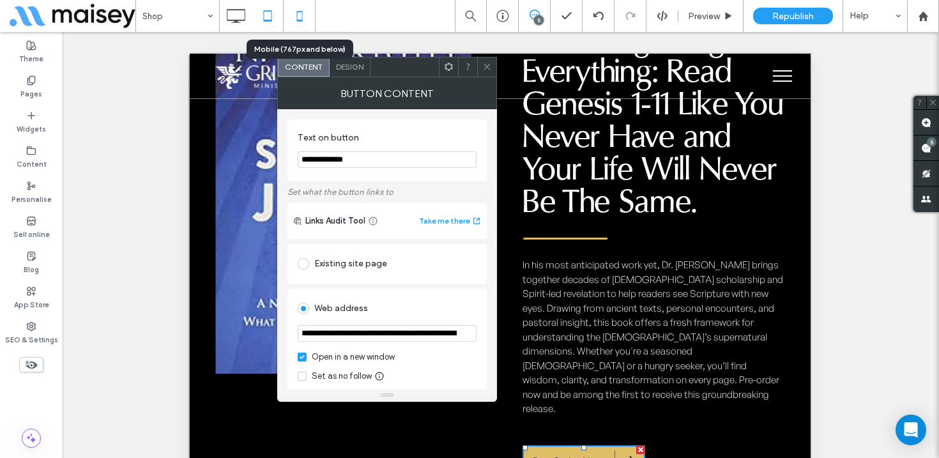
click at [302, 6] on icon at bounding box center [300, 16] width 26 height 26
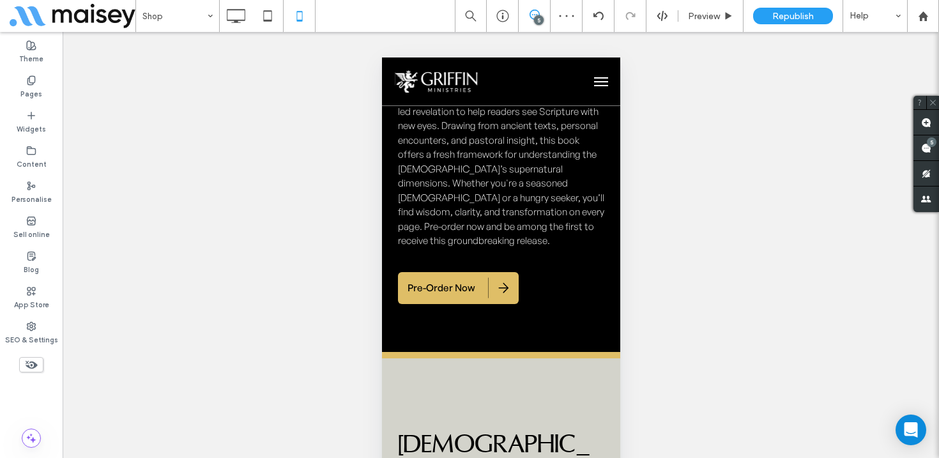
scroll to position [1271, 0]
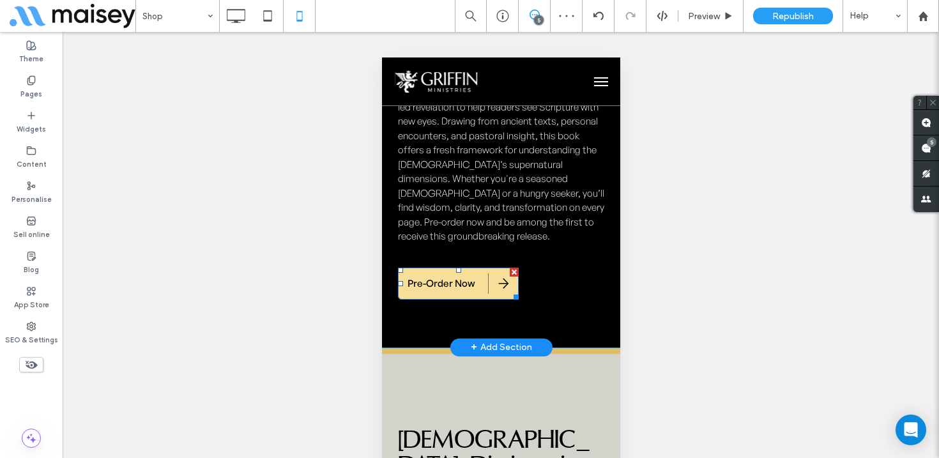
click at [475, 268] on link "Pre-Order Now" at bounding box center [457, 284] width 121 height 32
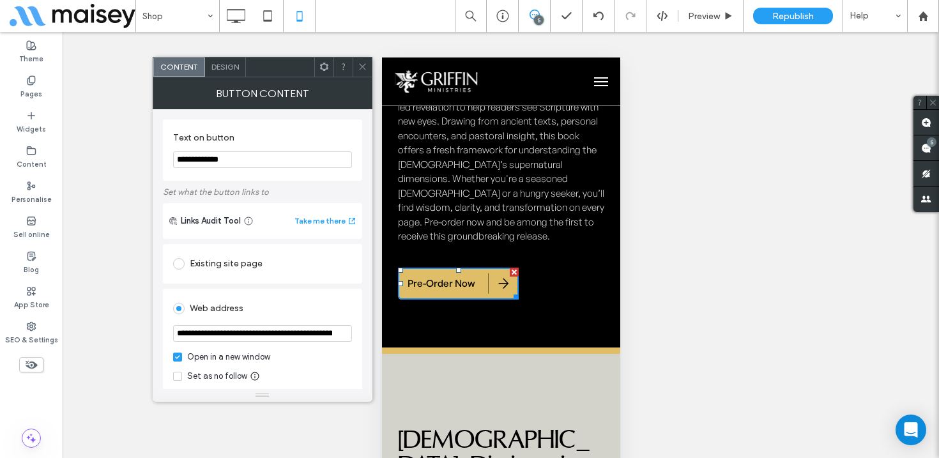
click at [363, 65] on use at bounding box center [362, 67] width 6 height 6
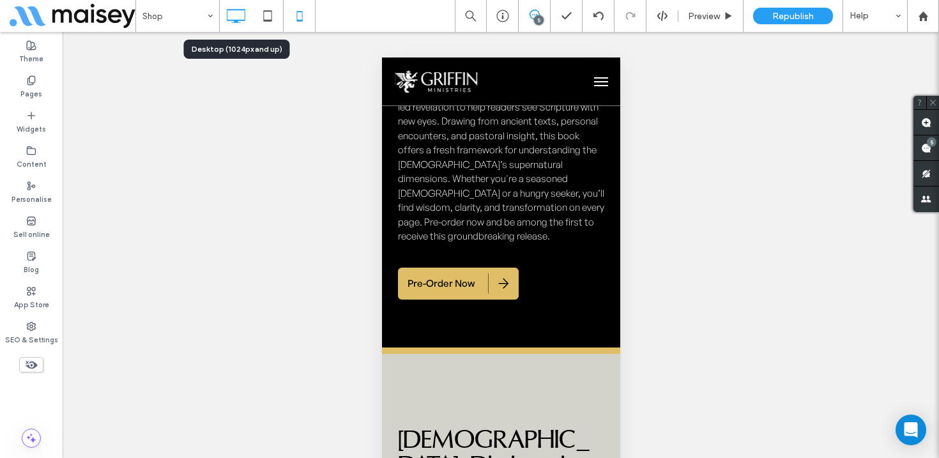
click at [234, 13] on icon at bounding box center [236, 16] width 26 height 26
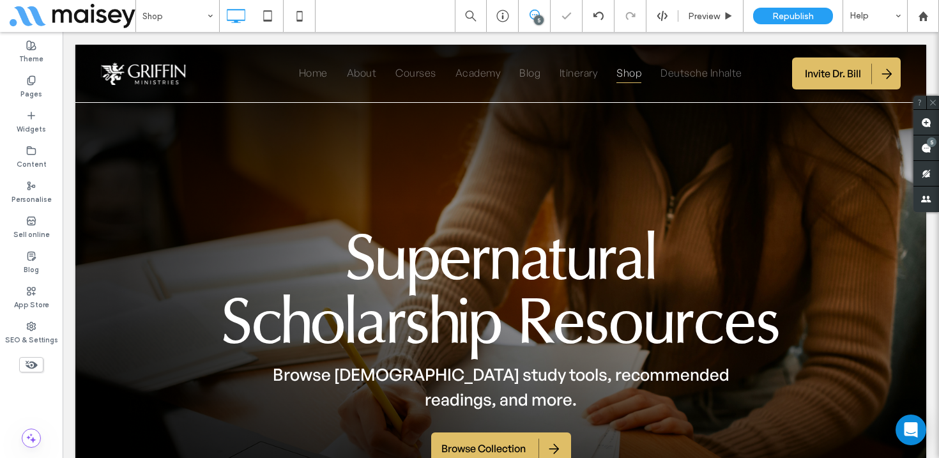
scroll to position [0, 0]
click at [709, 17] on span "Preview" at bounding box center [704, 16] width 32 height 11
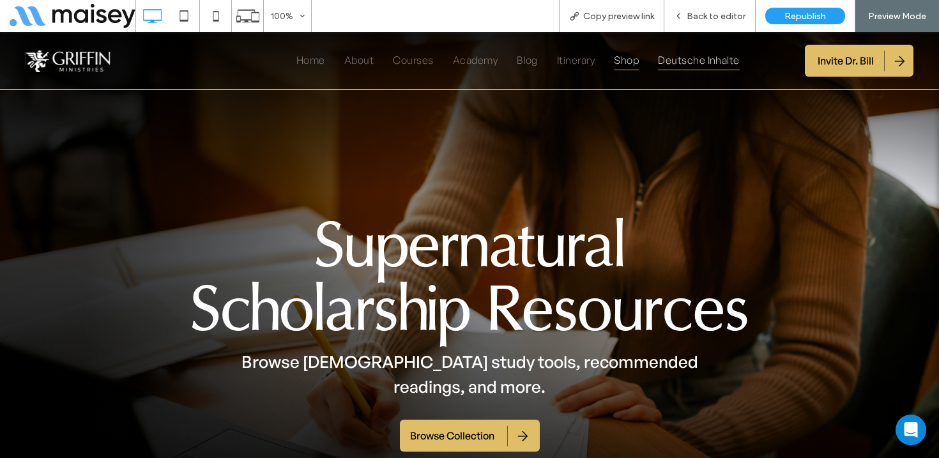
click at [698, 62] on span "Deutsche Inhalte" at bounding box center [699, 59] width 82 height 21
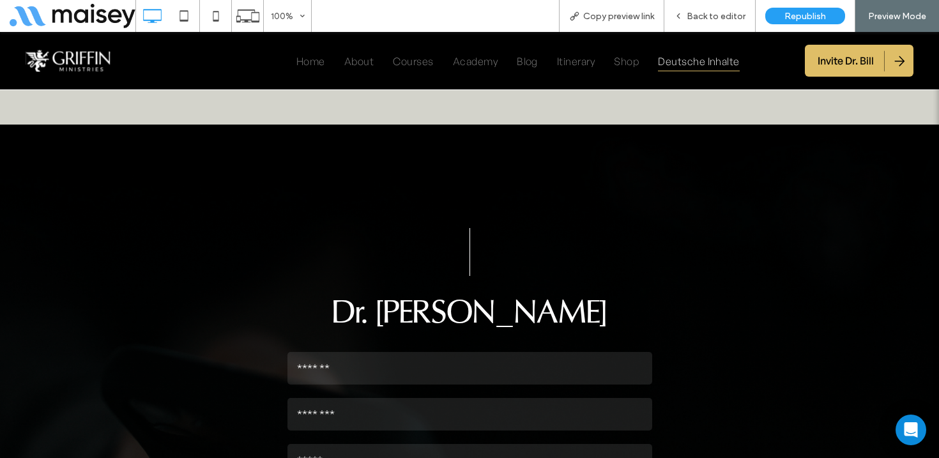
scroll to position [4816, 0]
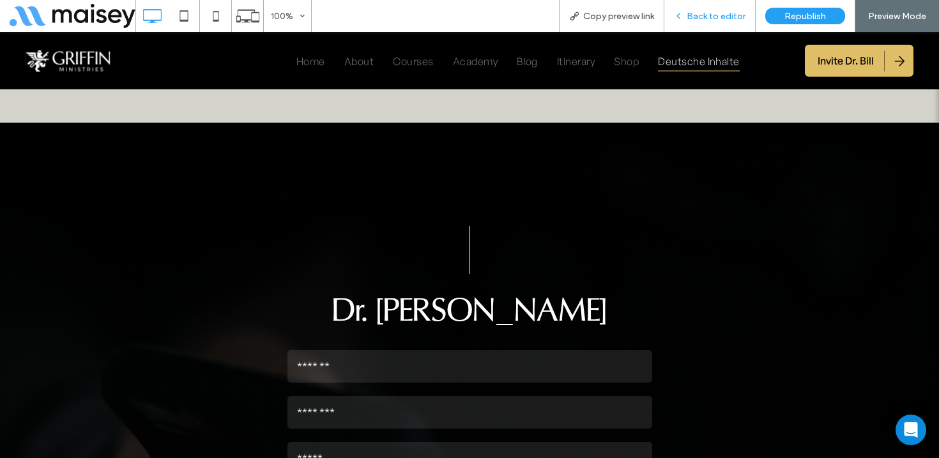
click at [723, 9] on div "Back to editor" at bounding box center [710, 16] width 91 height 32
click at [718, 13] on span "Back to editor" at bounding box center [716, 16] width 59 height 11
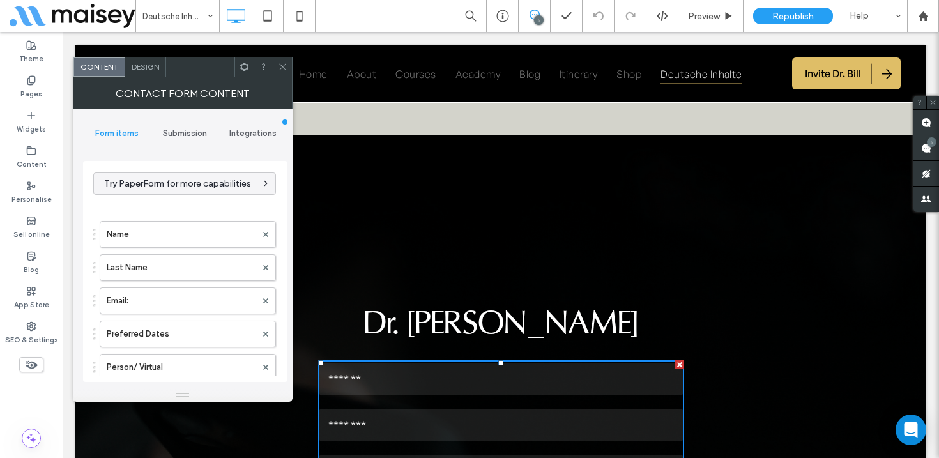
click at [194, 133] on span "Submission" at bounding box center [185, 133] width 44 height 10
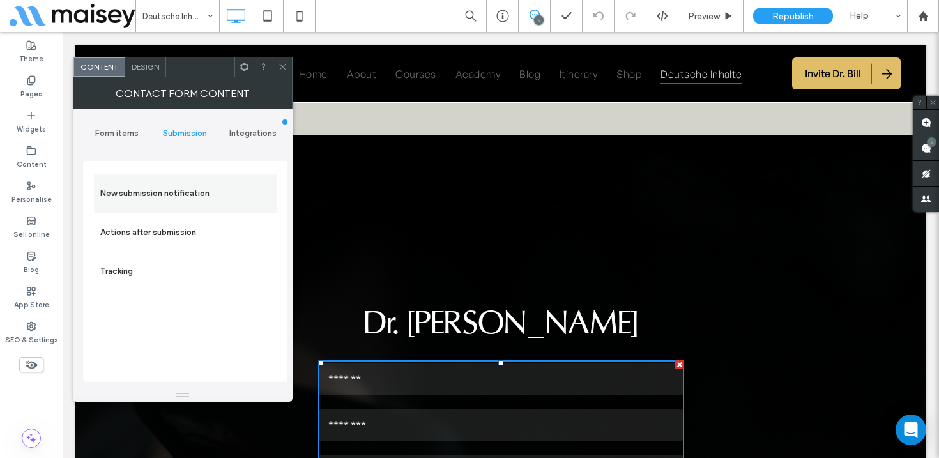
click at [135, 203] on label "New submission notification" at bounding box center [185, 194] width 171 height 26
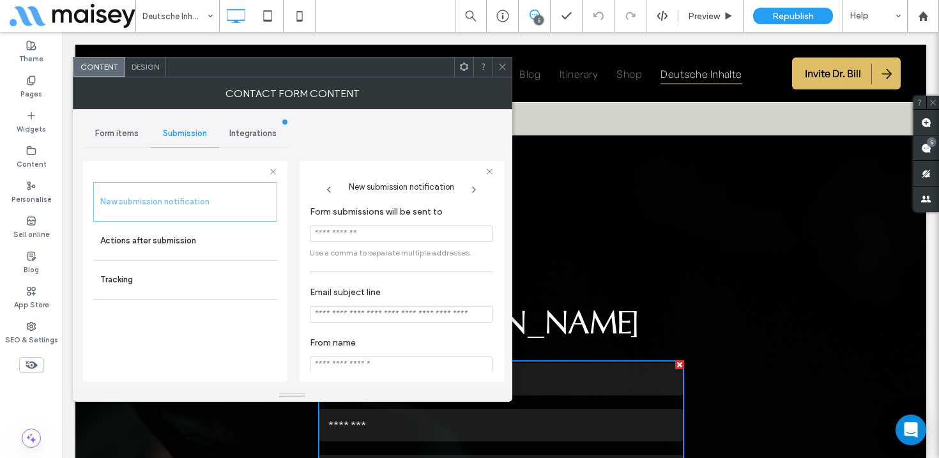
click at [347, 242] on input "Form submissions will be sent to" at bounding box center [401, 234] width 183 height 17
paste input "**********"
type input "**********"
click at [329, 323] on input "Email subject line" at bounding box center [401, 314] width 183 height 17
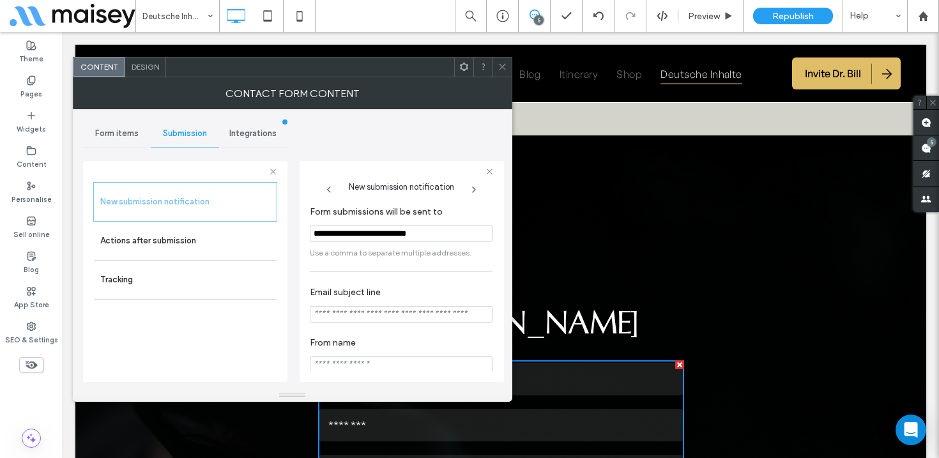
click at [499, 64] on use at bounding box center [502, 67] width 6 height 6
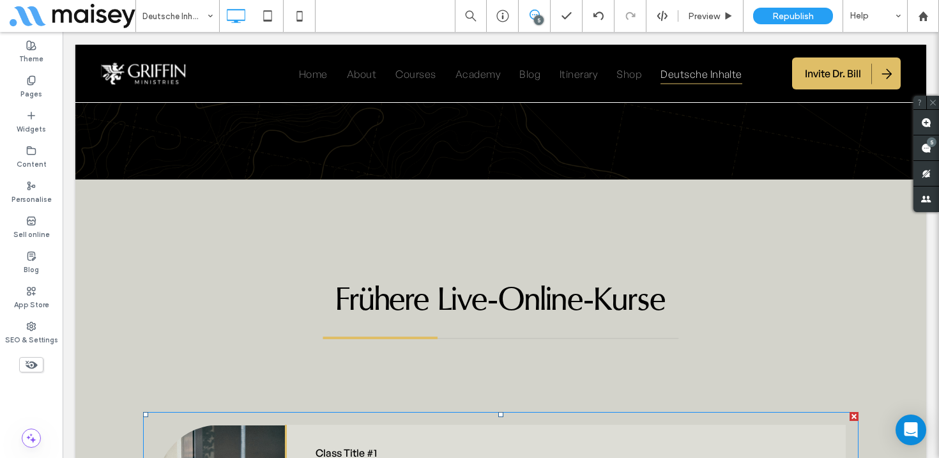
scroll to position [2539, 0]
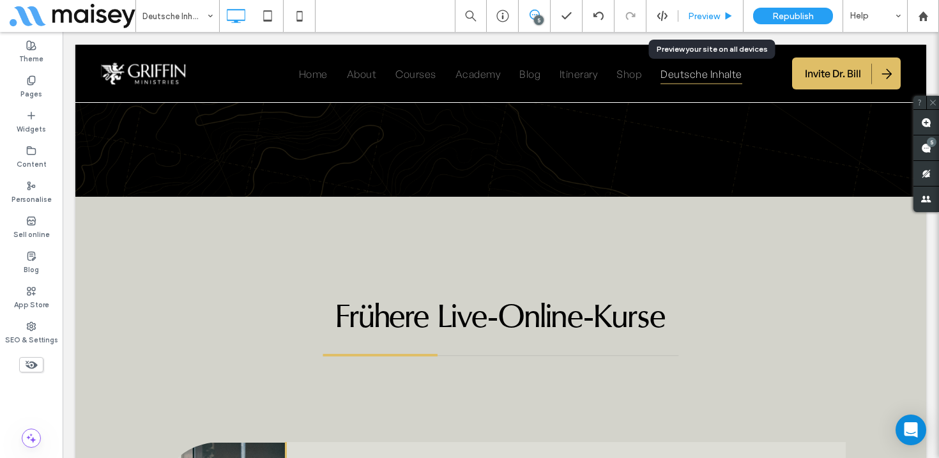
click at [705, 16] on span "Preview" at bounding box center [704, 16] width 32 height 11
